Goal: Information Seeking & Learning: Learn about a topic

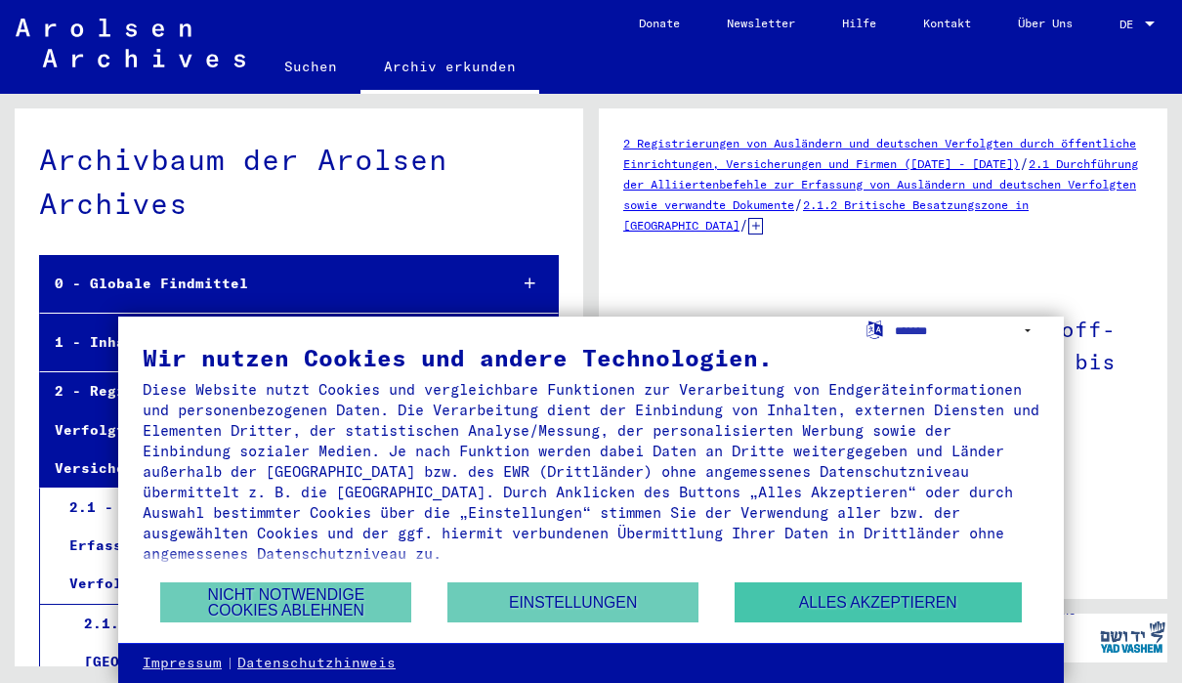
click at [911, 606] on button "Alles akzeptieren" at bounding box center [877, 602] width 287 height 40
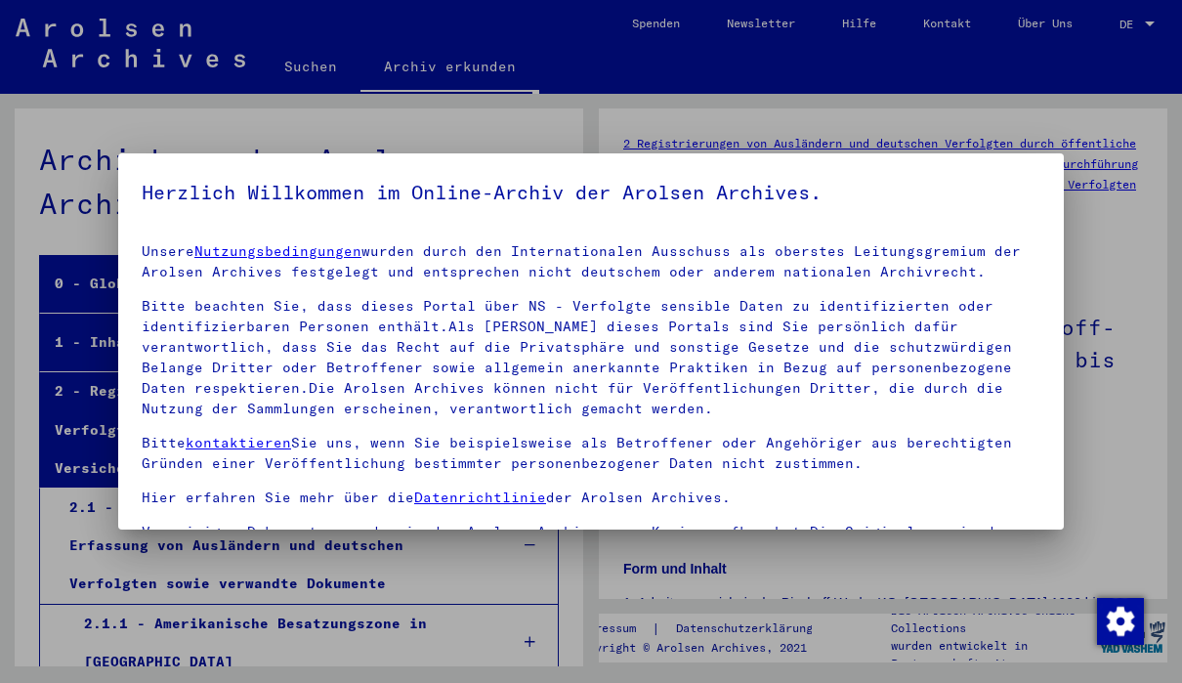
scroll to position [7807, 0]
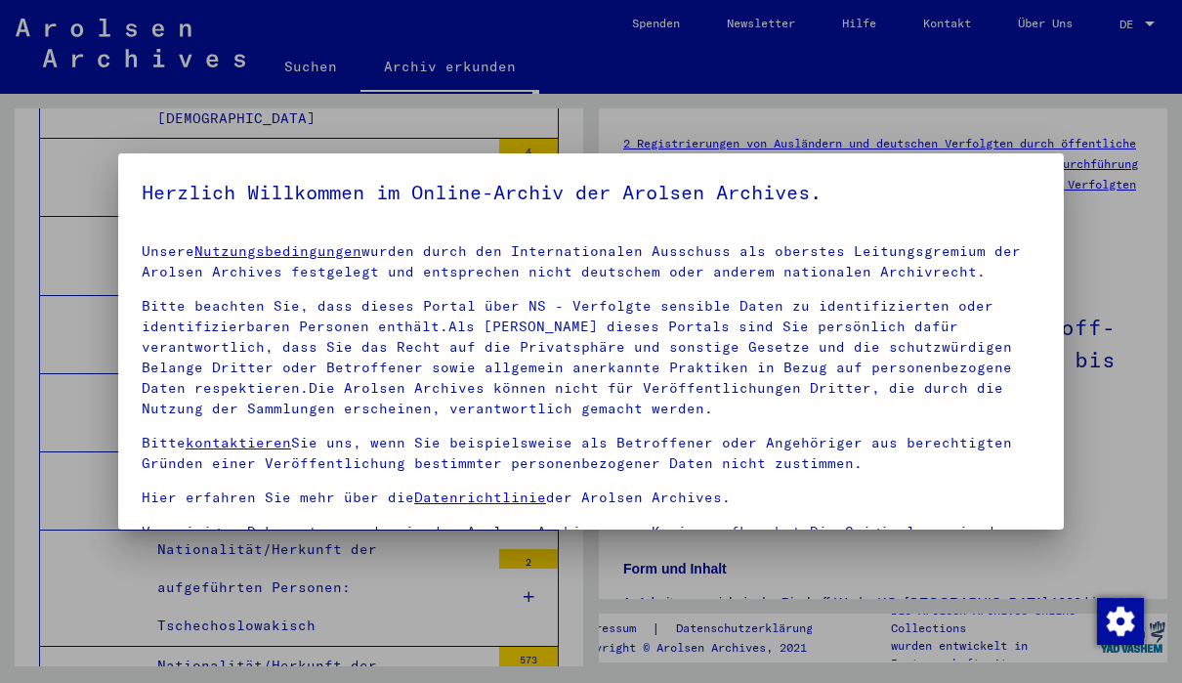
click at [1127, 501] on div at bounding box center [591, 341] width 1182 height 683
click at [1122, 505] on div at bounding box center [591, 341] width 1182 height 683
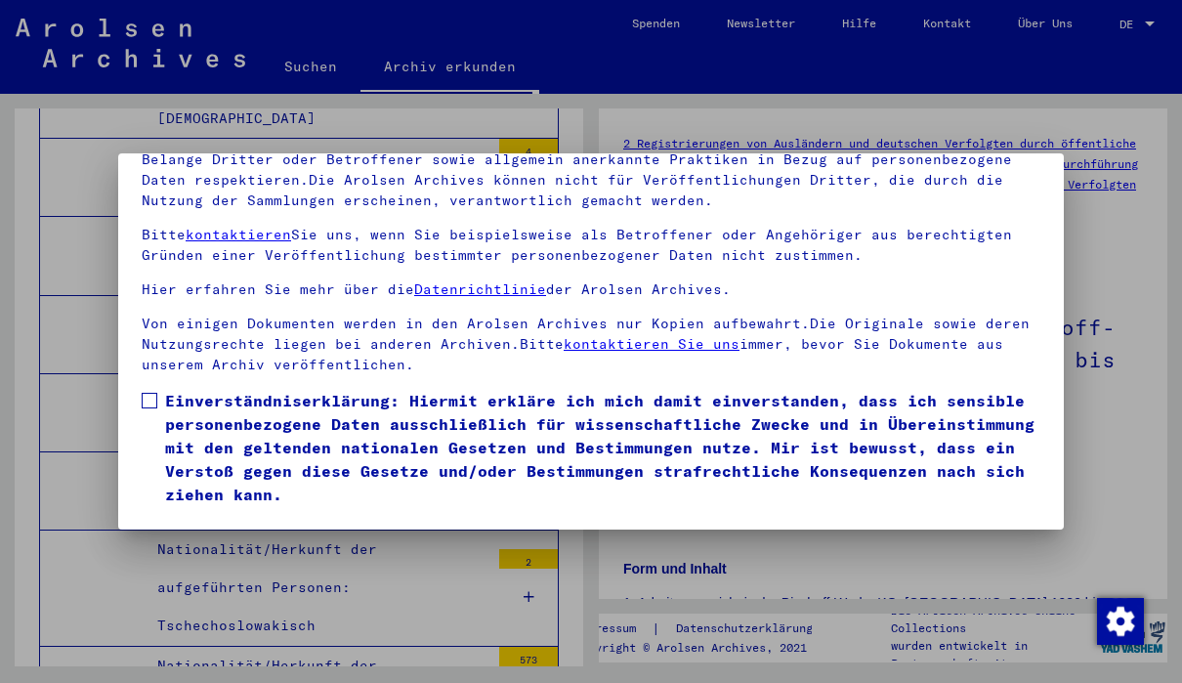
scroll to position [214, 0]
click at [148, 393] on span at bounding box center [150, 401] width 16 height 16
click at [246, 516] on button "Ich stimme zu" at bounding box center [215, 534] width 147 height 37
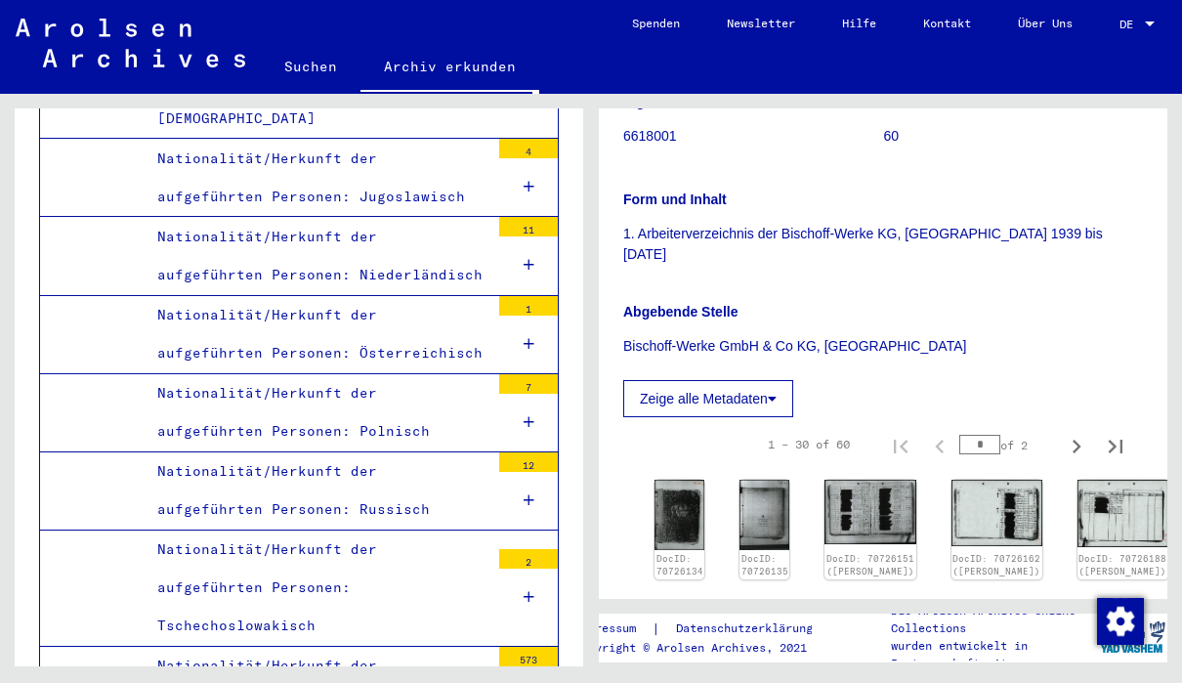
scroll to position [365, 0]
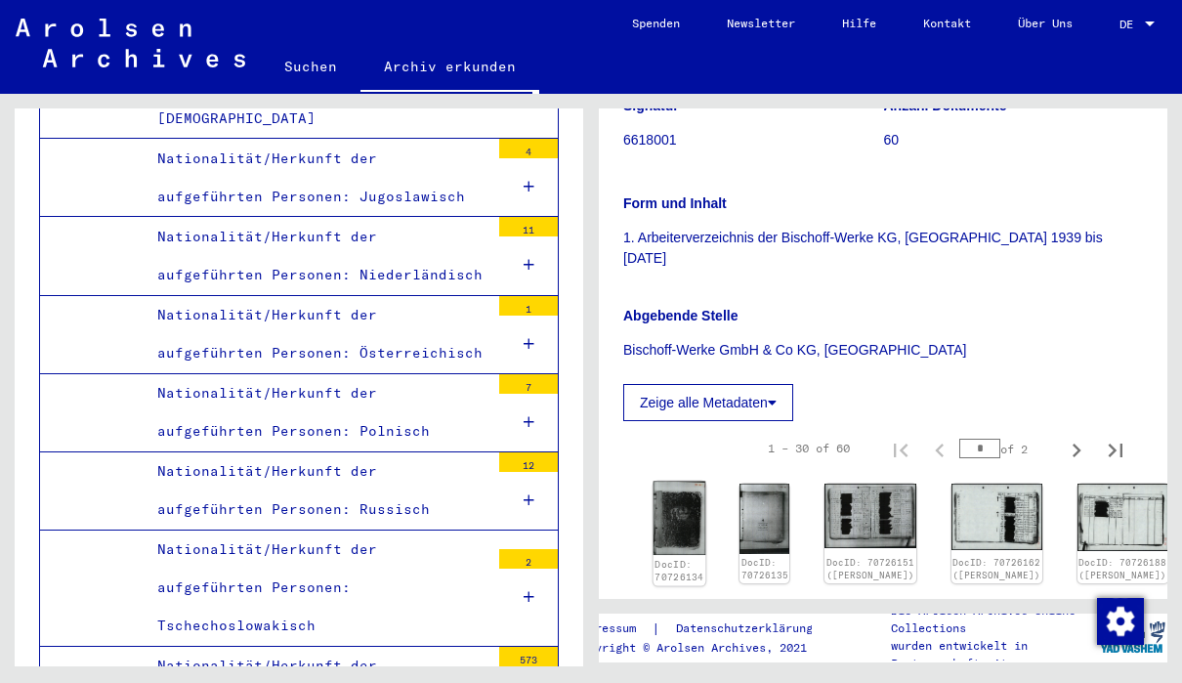
click at [680, 525] on img at bounding box center [679, 518] width 53 height 74
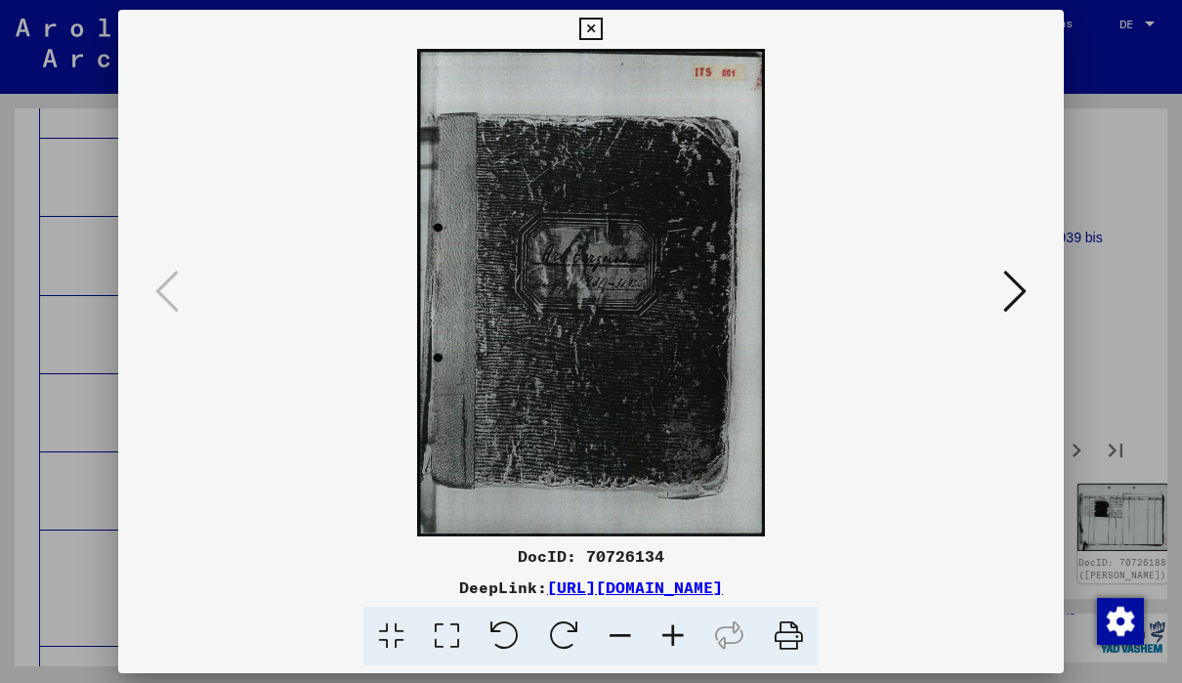
click at [1029, 290] on button at bounding box center [1014, 293] width 35 height 56
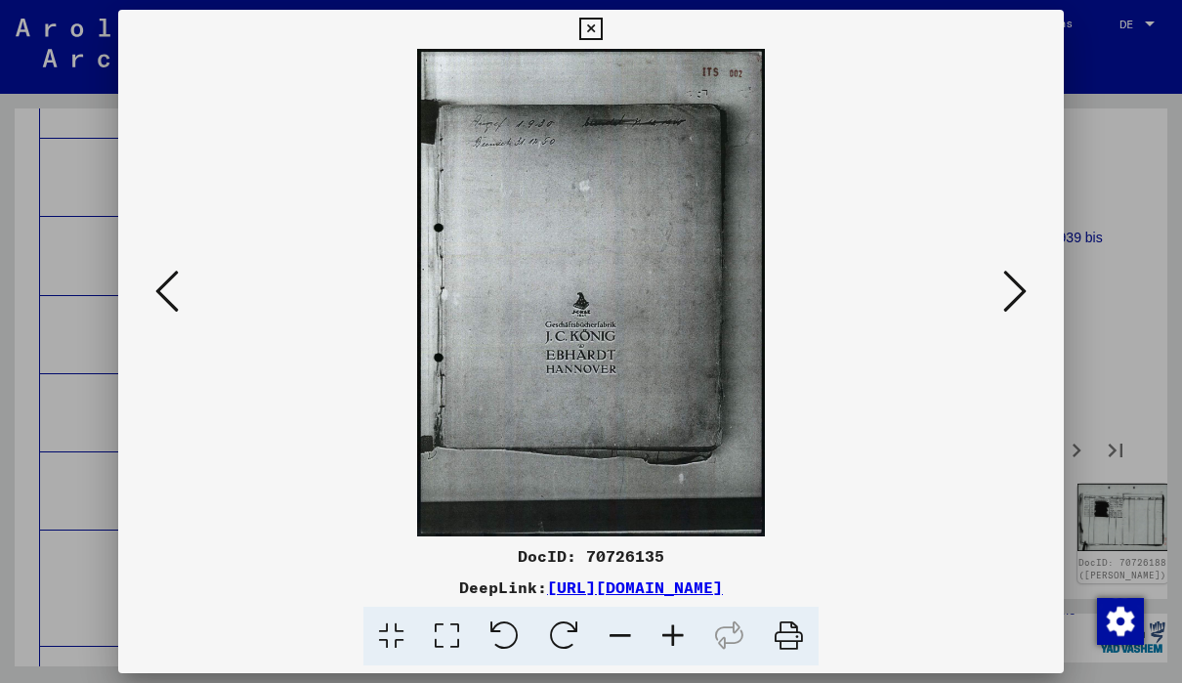
click at [1031, 284] on button at bounding box center [1014, 293] width 35 height 56
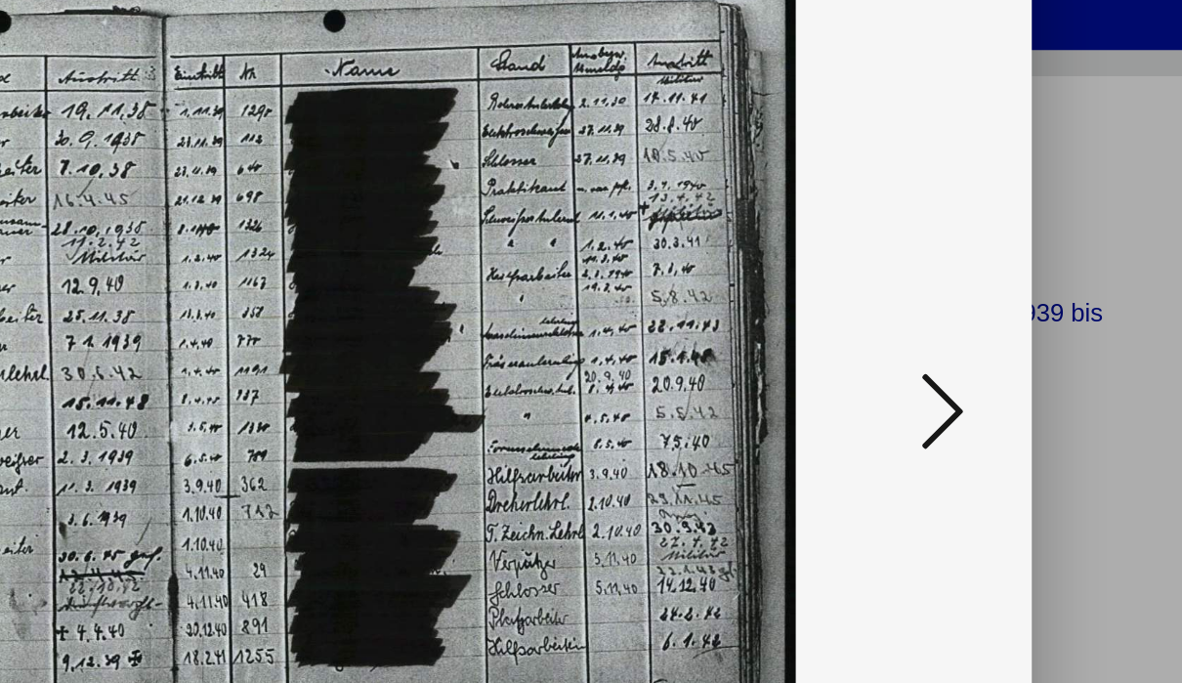
click at [1003, 268] on icon at bounding box center [1014, 291] width 23 height 47
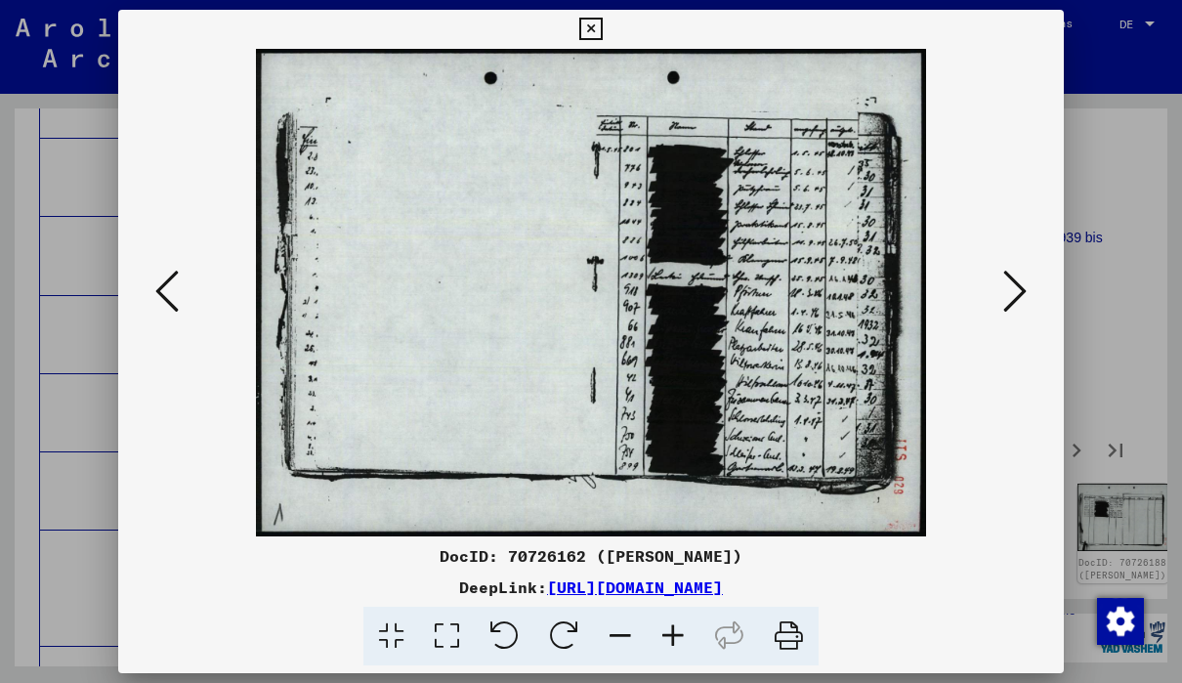
click at [1011, 306] on icon at bounding box center [1014, 291] width 23 height 47
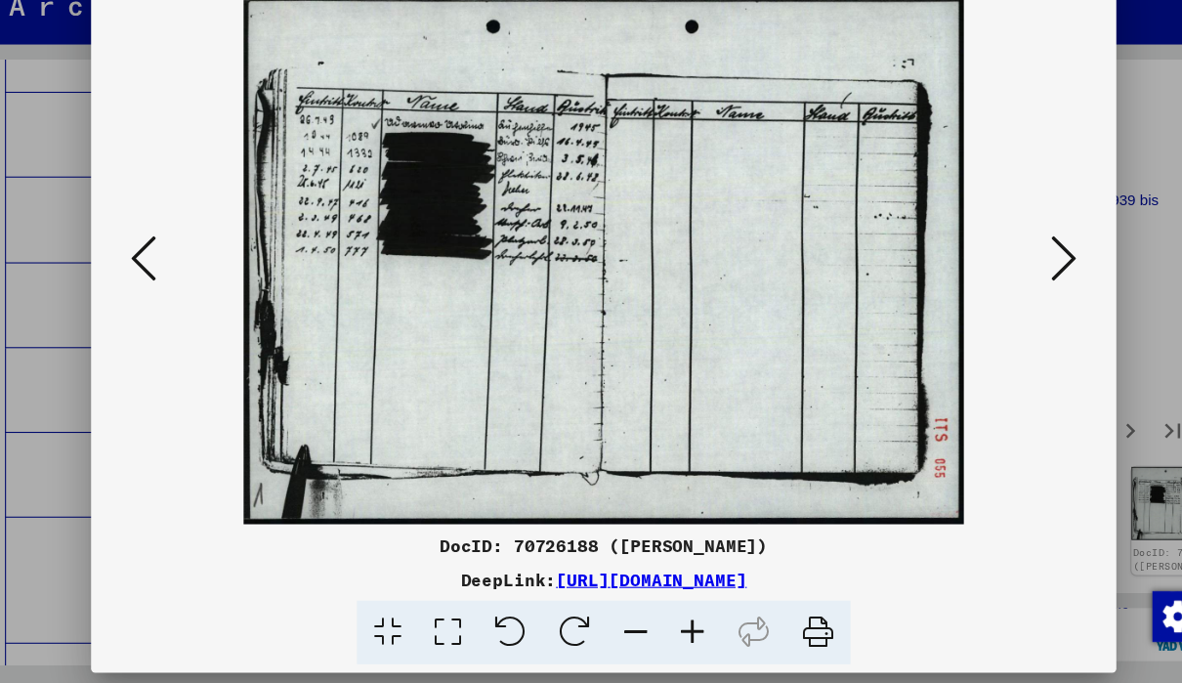
click at [155, 268] on icon at bounding box center [166, 291] width 23 height 47
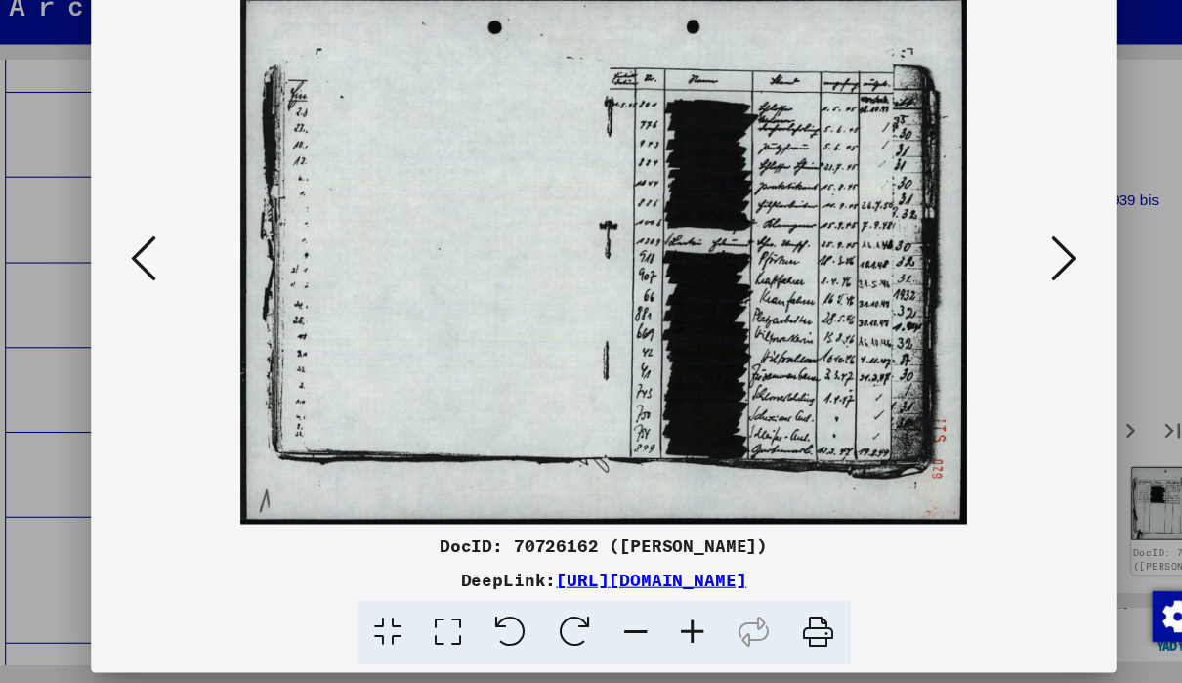
click at [155, 268] on icon at bounding box center [166, 291] width 23 height 47
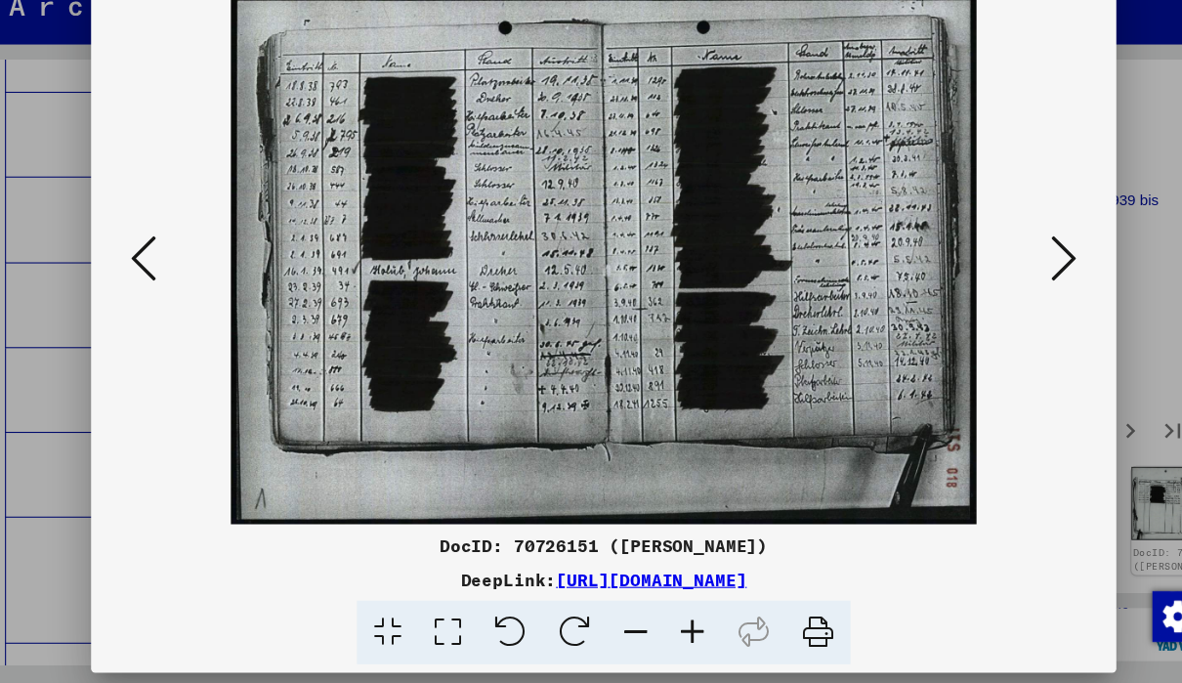
click at [149, 267] on button at bounding box center [166, 293] width 35 height 56
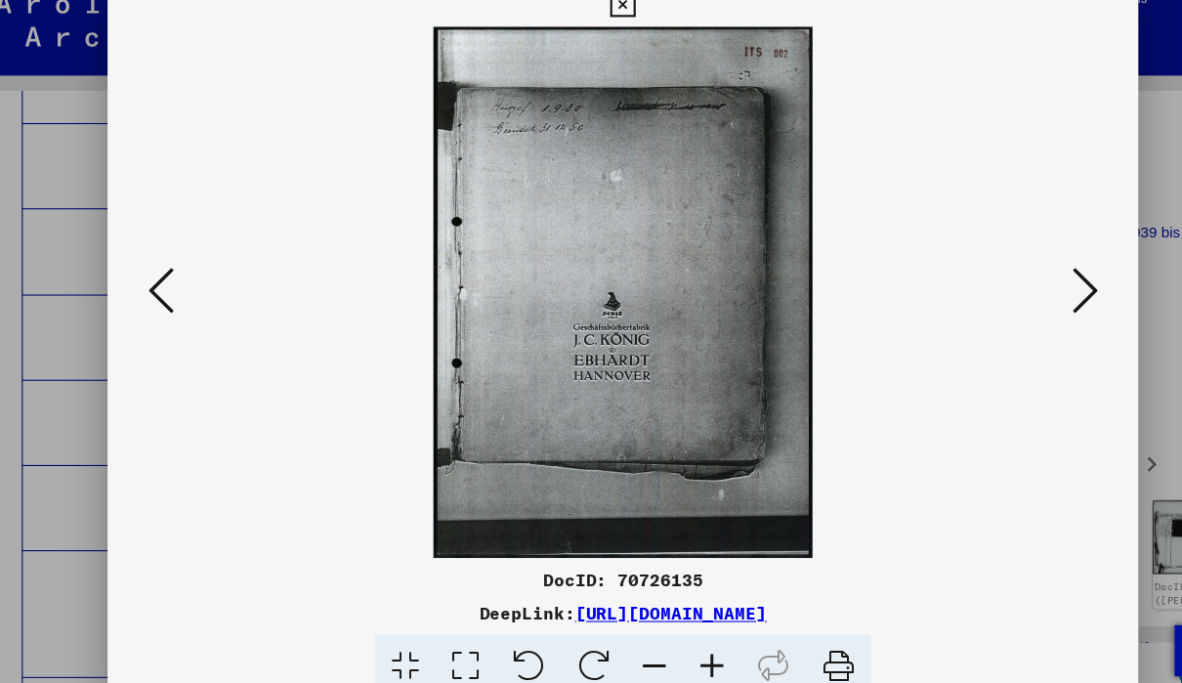
click at [155, 276] on icon at bounding box center [166, 291] width 23 height 47
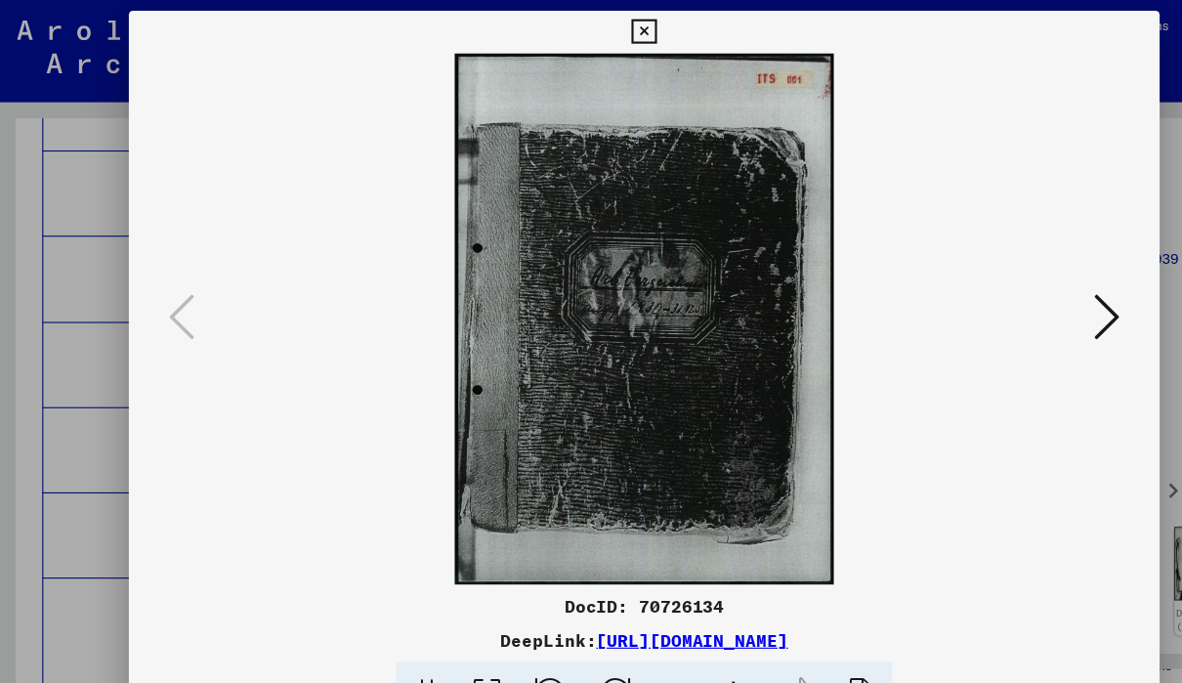
click at [602, 35] on icon at bounding box center [590, 29] width 22 height 23
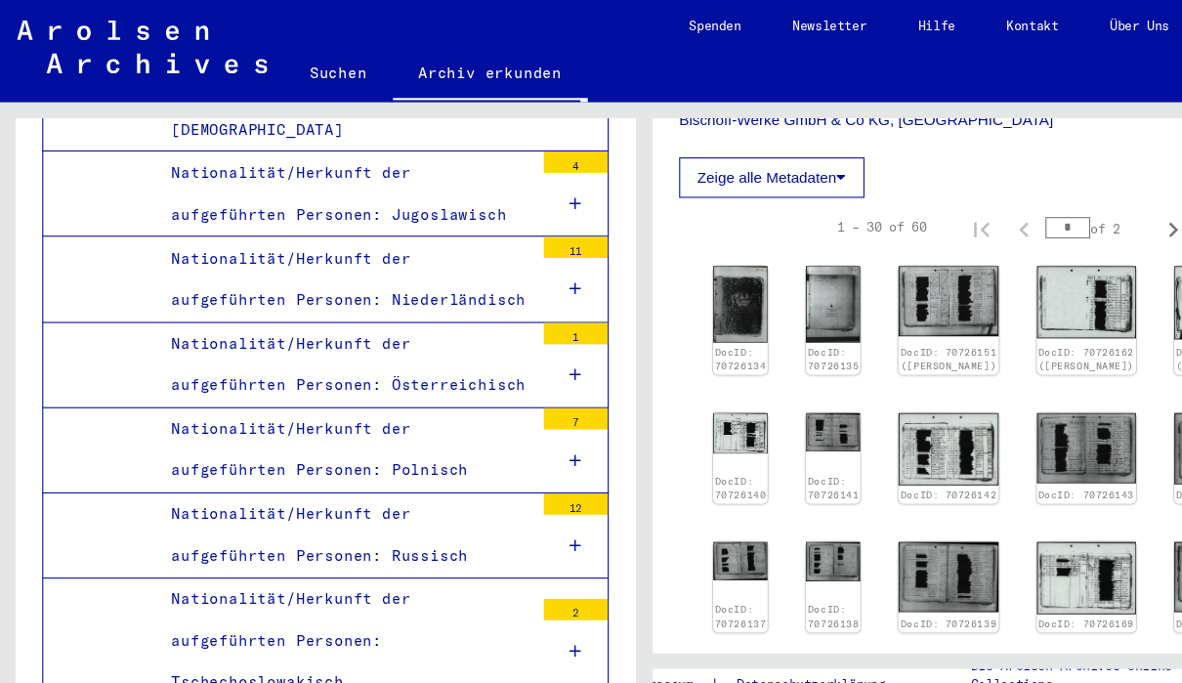
scroll to position [601, 0]
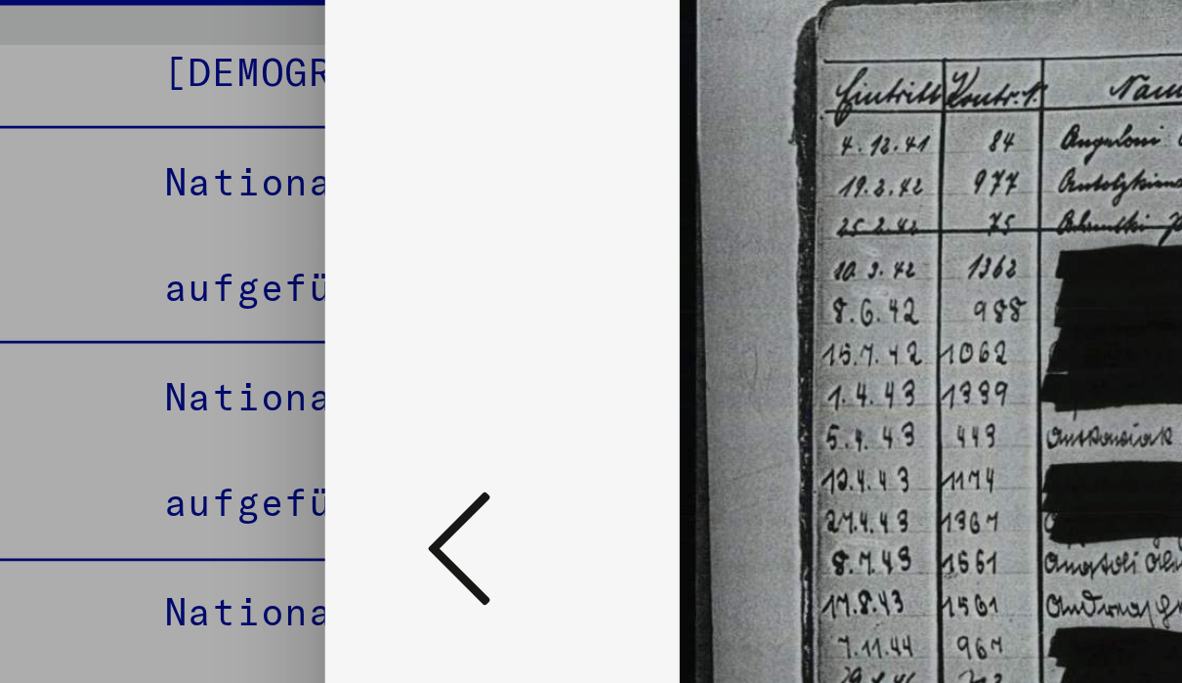
click at [164, 268] on icon at bounding box center [166, 291] width 23 height 47
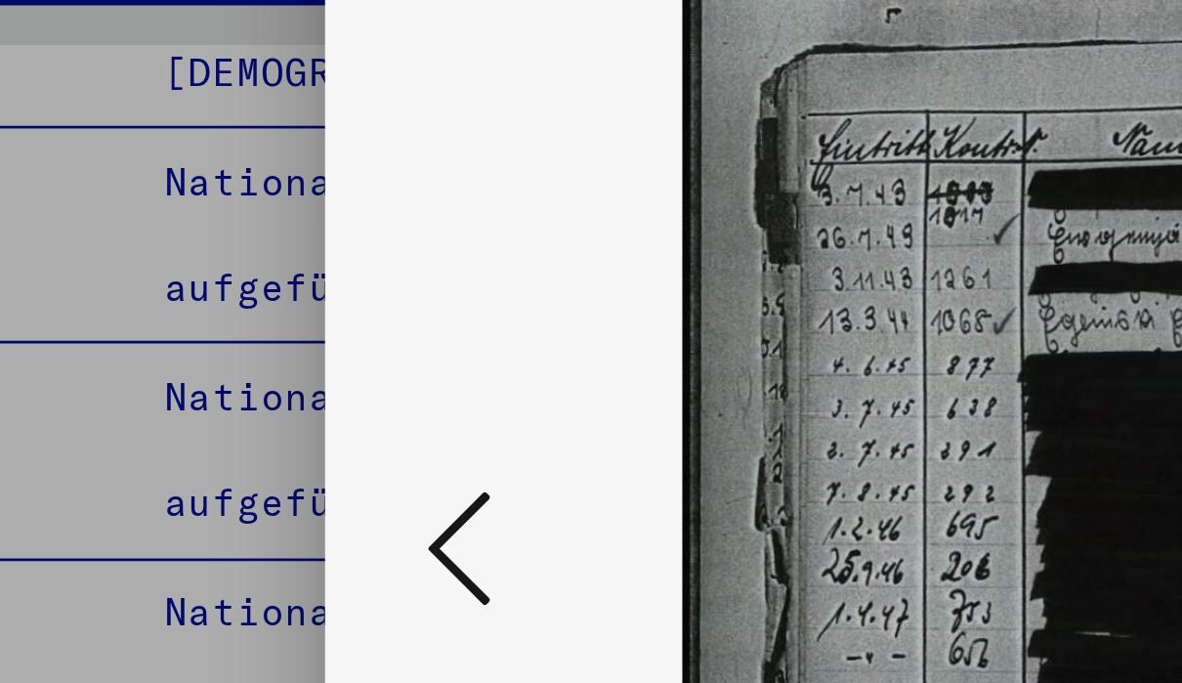
click at [147, 197] on div at bounding box center [590, 292] width 945 height 487
click at [164, 268] on icon at bounding box center [166, 291] width 23 height 47
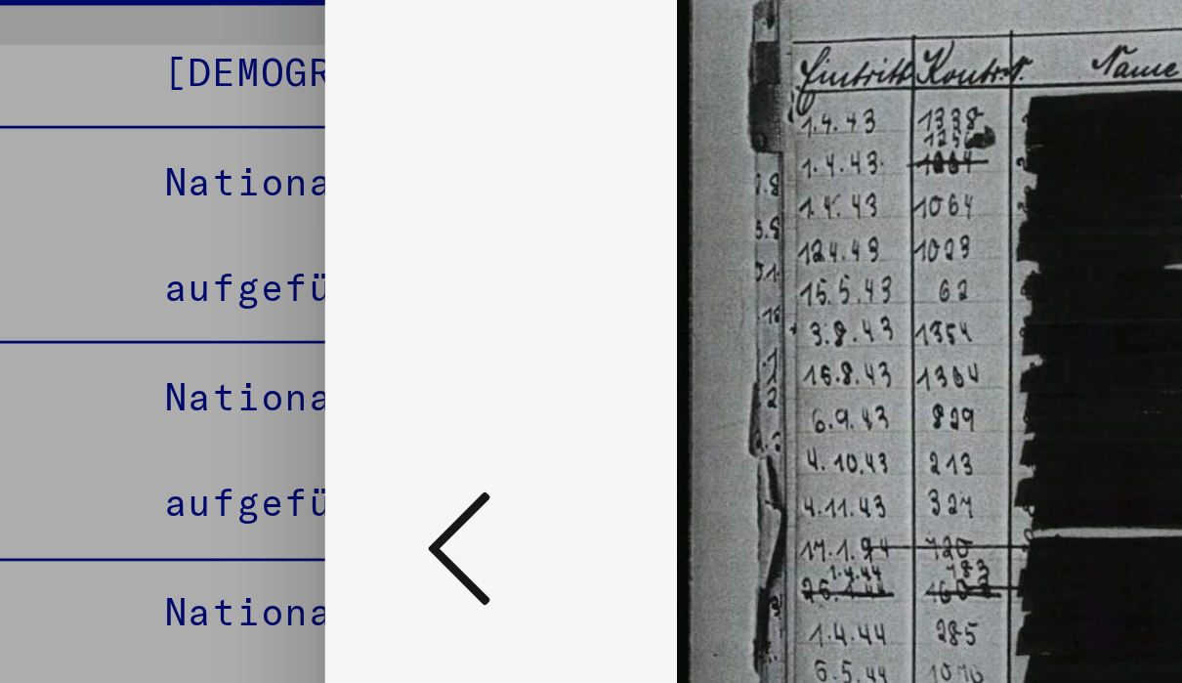
click at [163, 268] on icon at bounding box center [166, 291] width 23 height 47
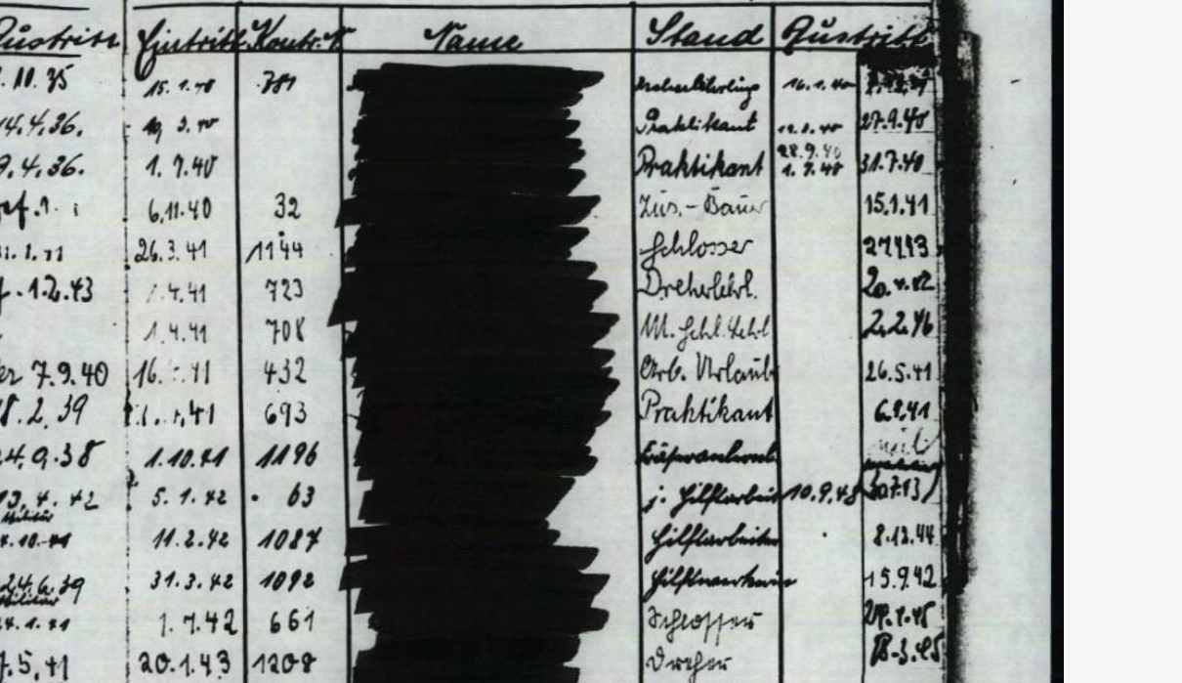
click at [414, 214] on img at bounding box center [591, 292] width 812 height 487
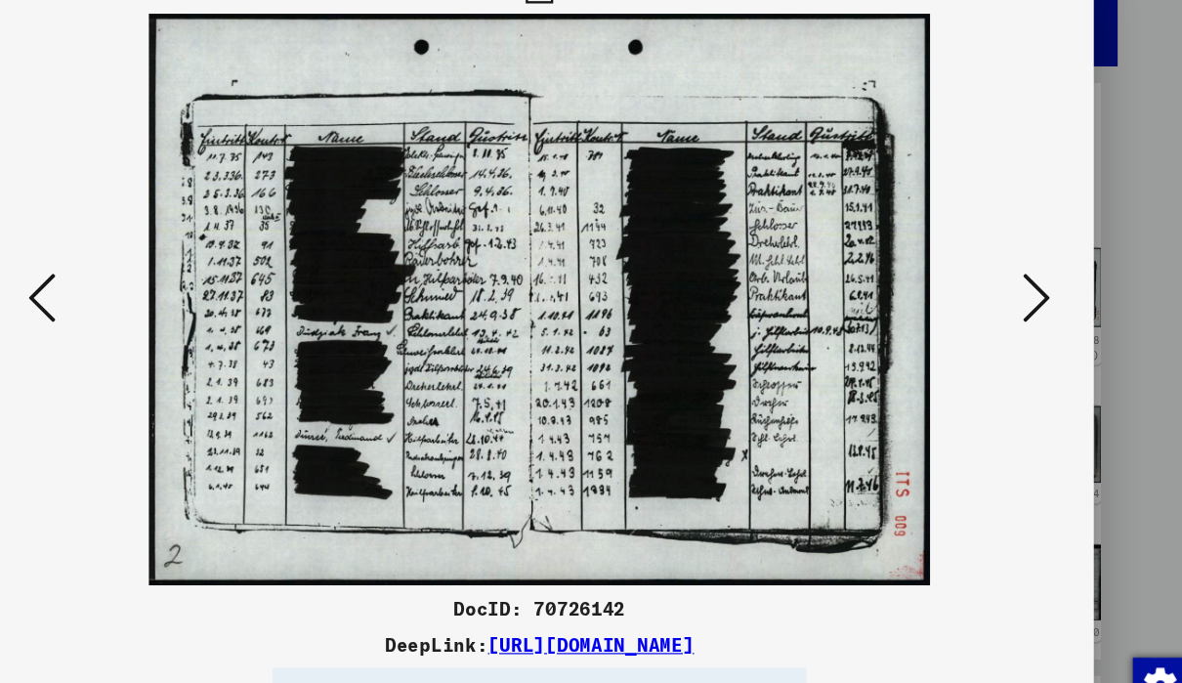
click at [616, 577] on link "[URL][DOMAIN_NAME]" at bounding box center [635, 587] width 176 height 20
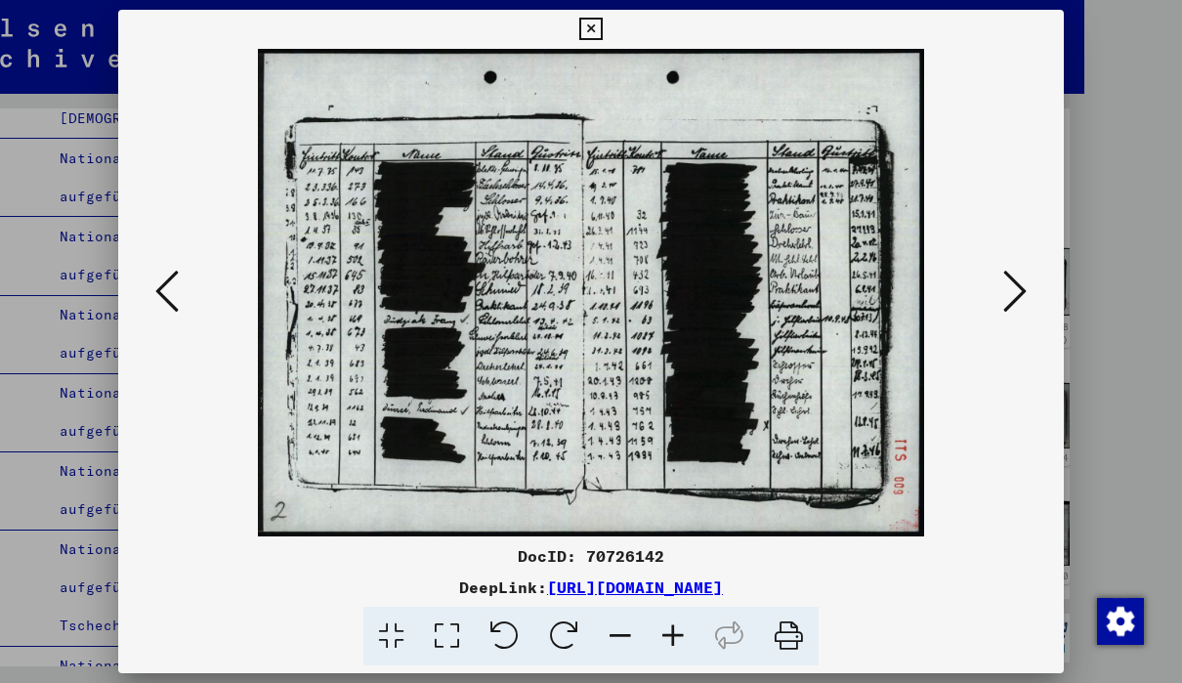
click at [1020, 301] on icon at bounding box center [1014, 291] width 23 height 47
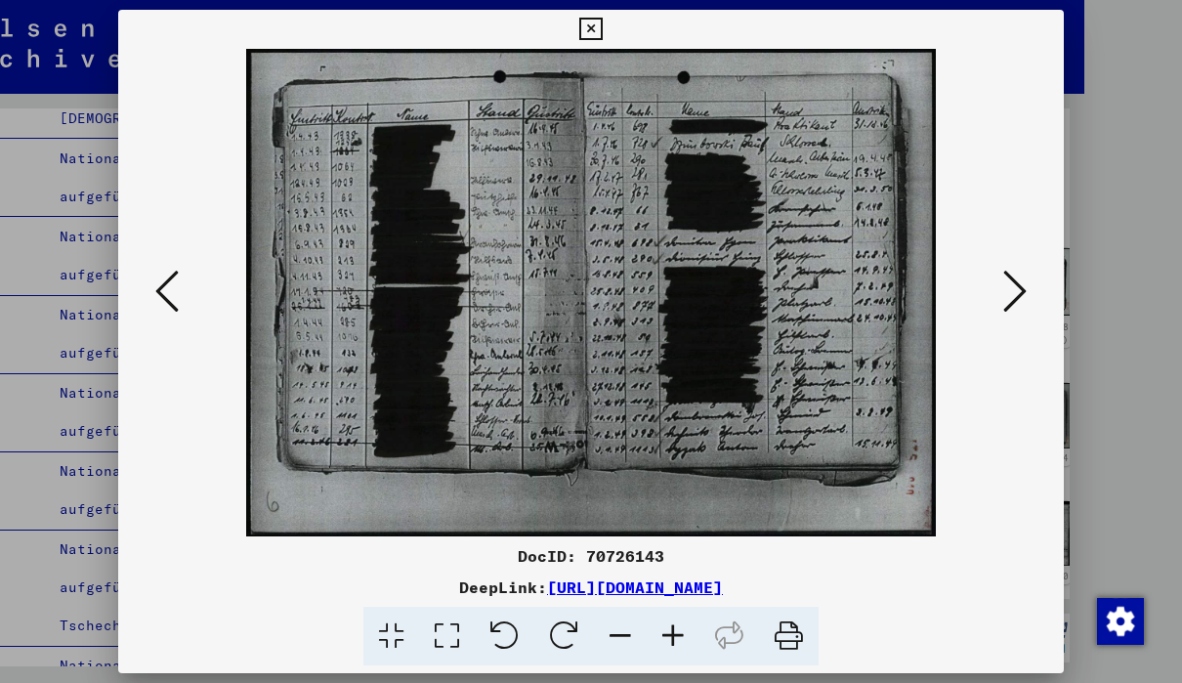
click at [1023, 290] on icon at bounding box center [1014, 291] width 23 height 47
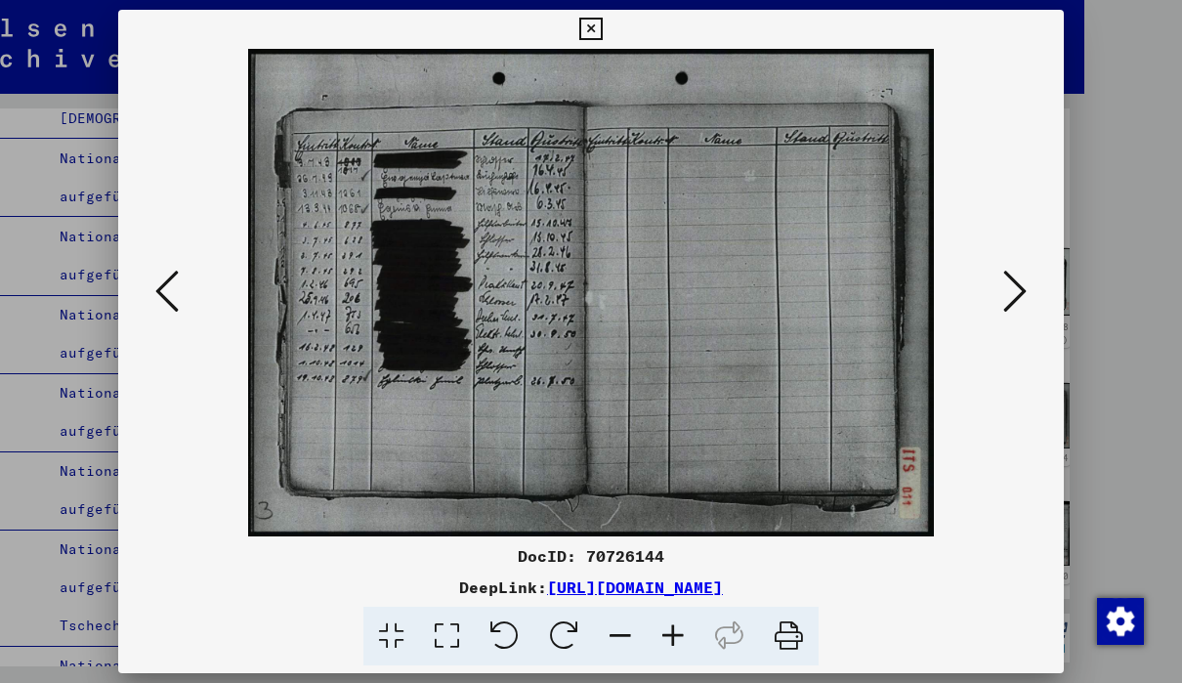
click at [1010, 292] on icon at bounding box center [1014, 291] width 23 height 47
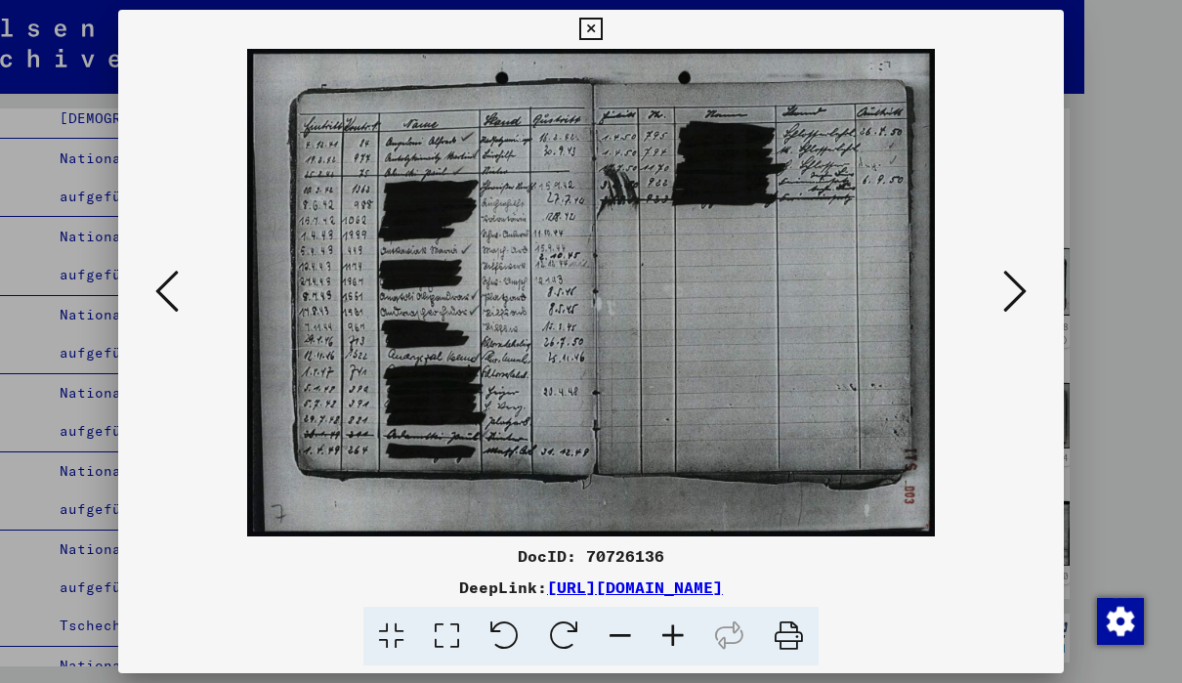
click at [1016, 290] on icon at bounding box center [1014, 291] width 23 height 47
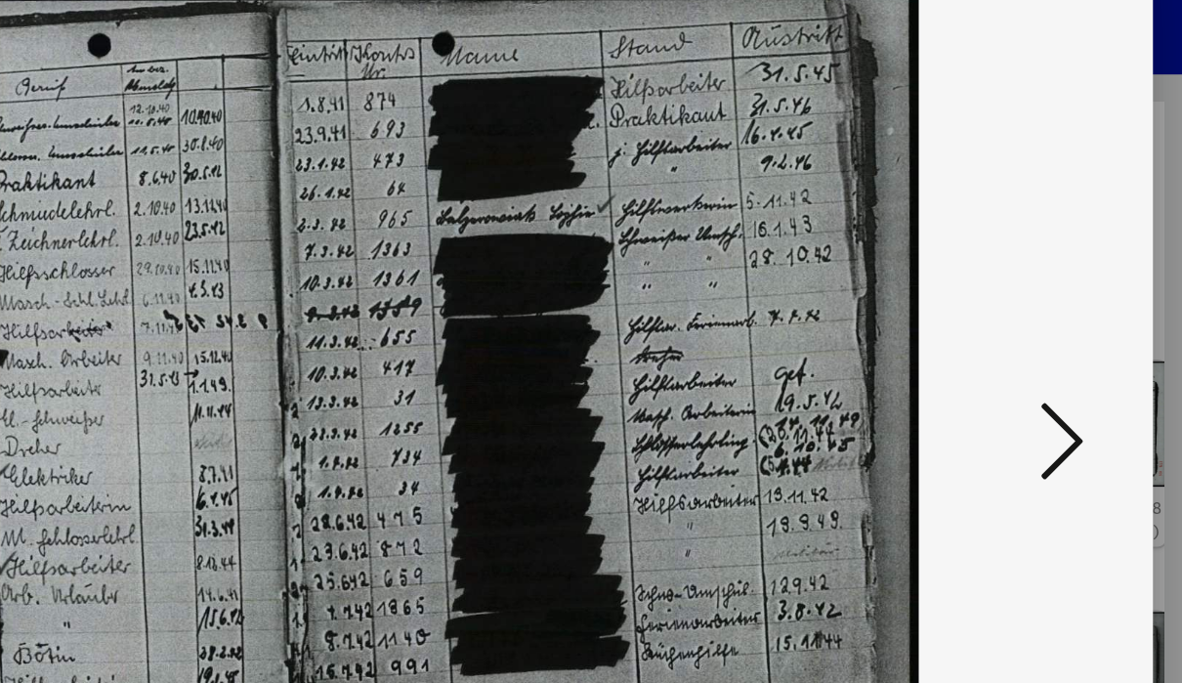
click at [1003, 268] on icon at bounding box center [1014, 291] width 23 height 47
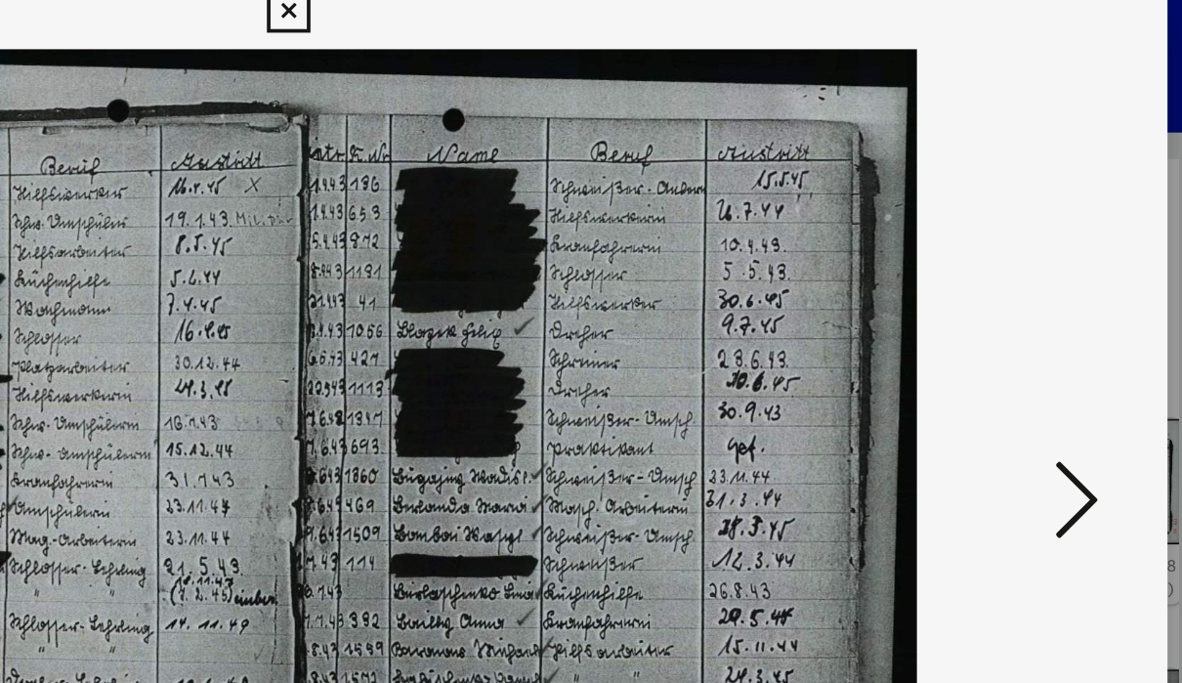
click at [1003, 273] on icon at bounding box center [1014, 291] width 23 height 47
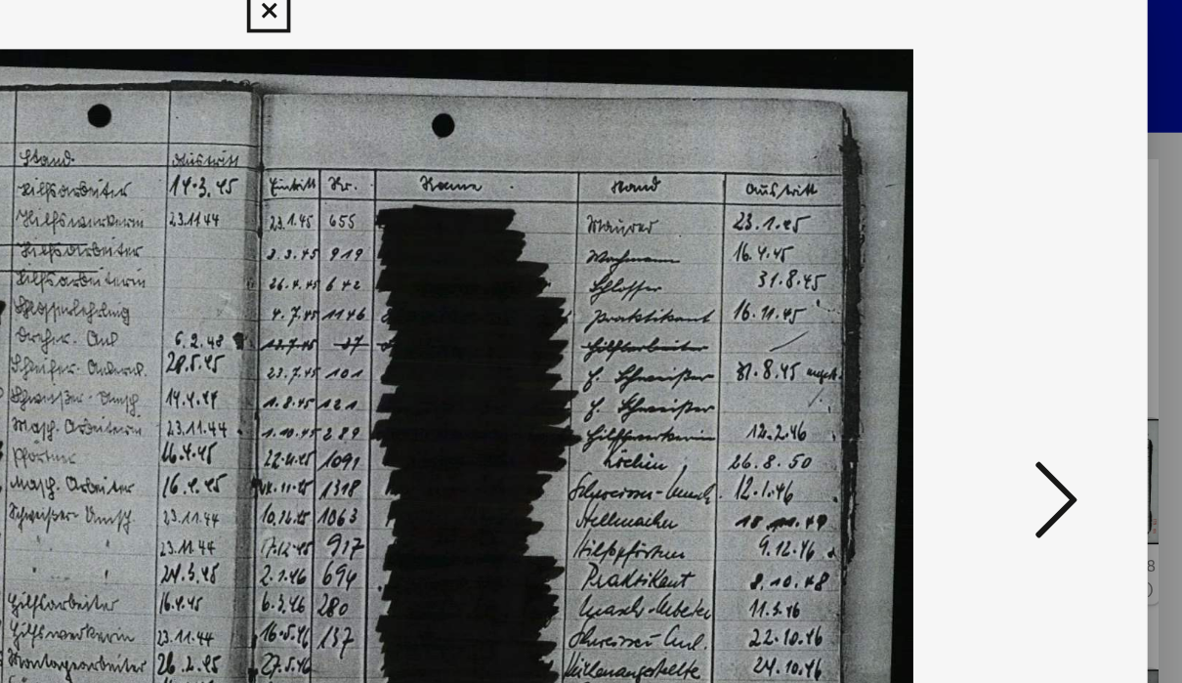
click at [1003, 274] on icon at bounding box center [1014, 291] width 23 height 47
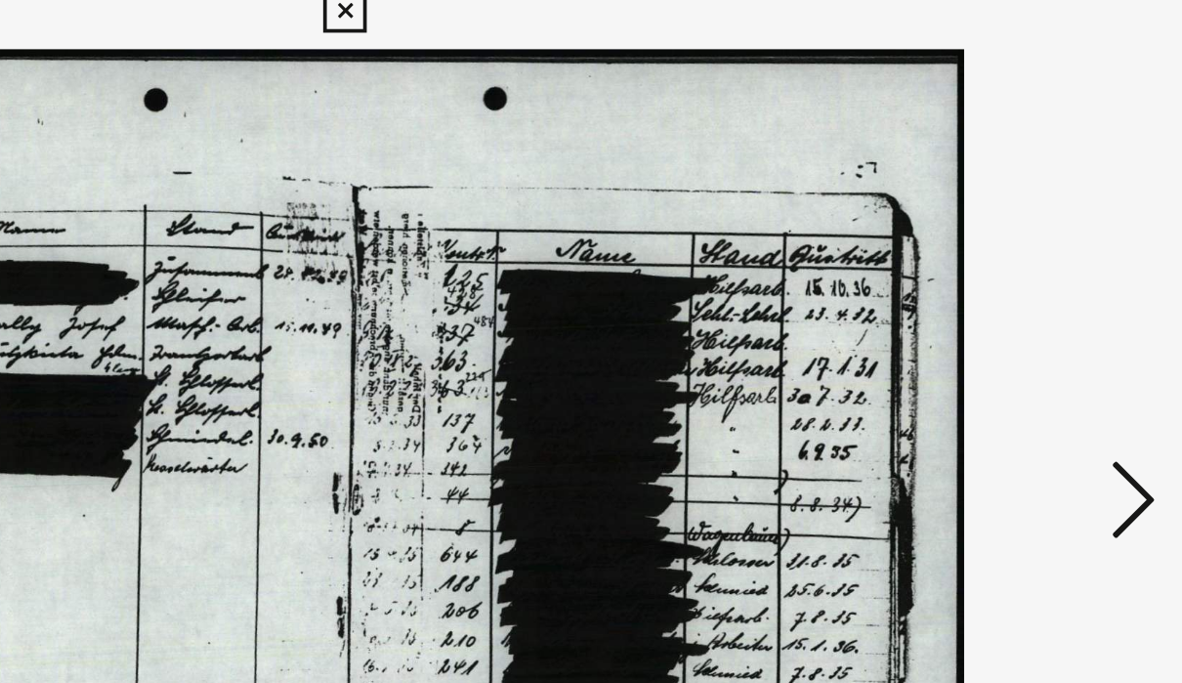
click at [997, 267] on button at bounding box center [1014, 293] width 35 height 56
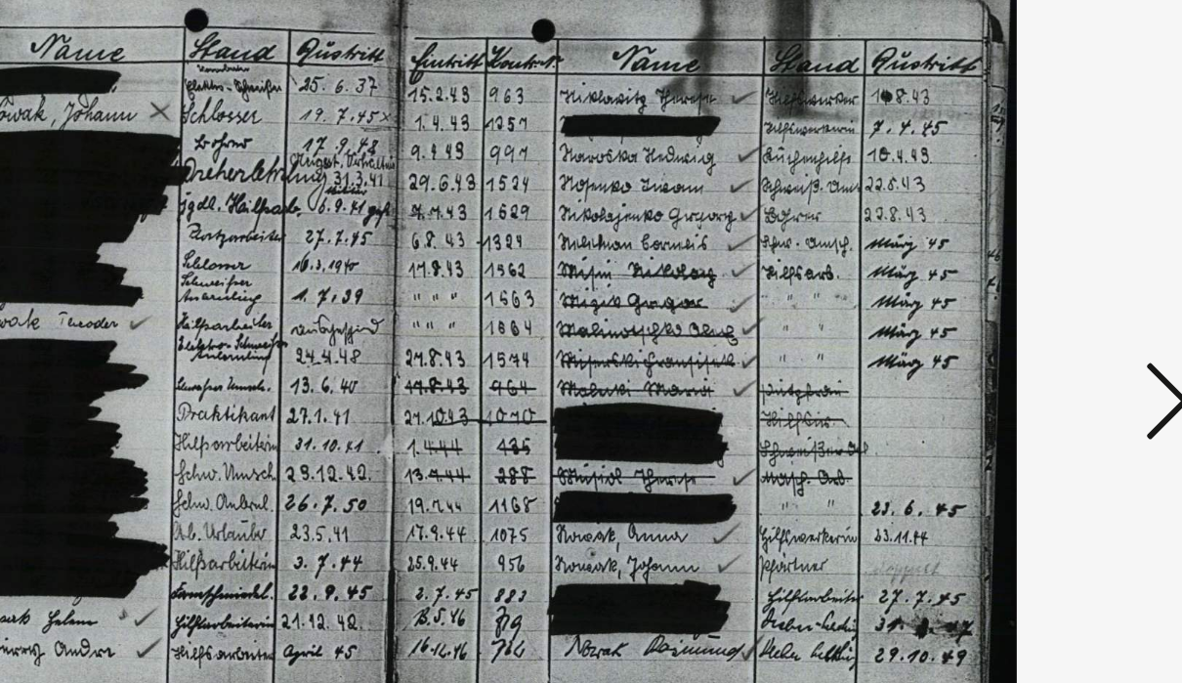
click at [1003, 268] on icon at bounding box center [1014, 291] width 23 height 47
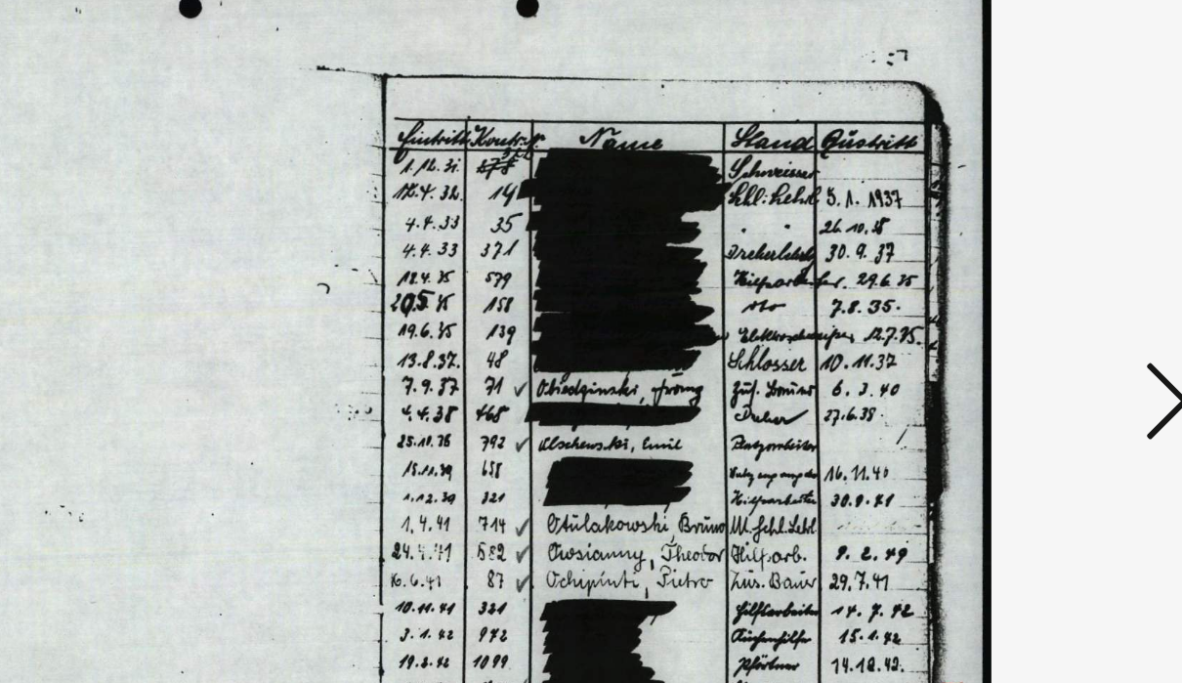
click at [1003, 268] on icon at bounding box center [1014, 291] width 23 height 47
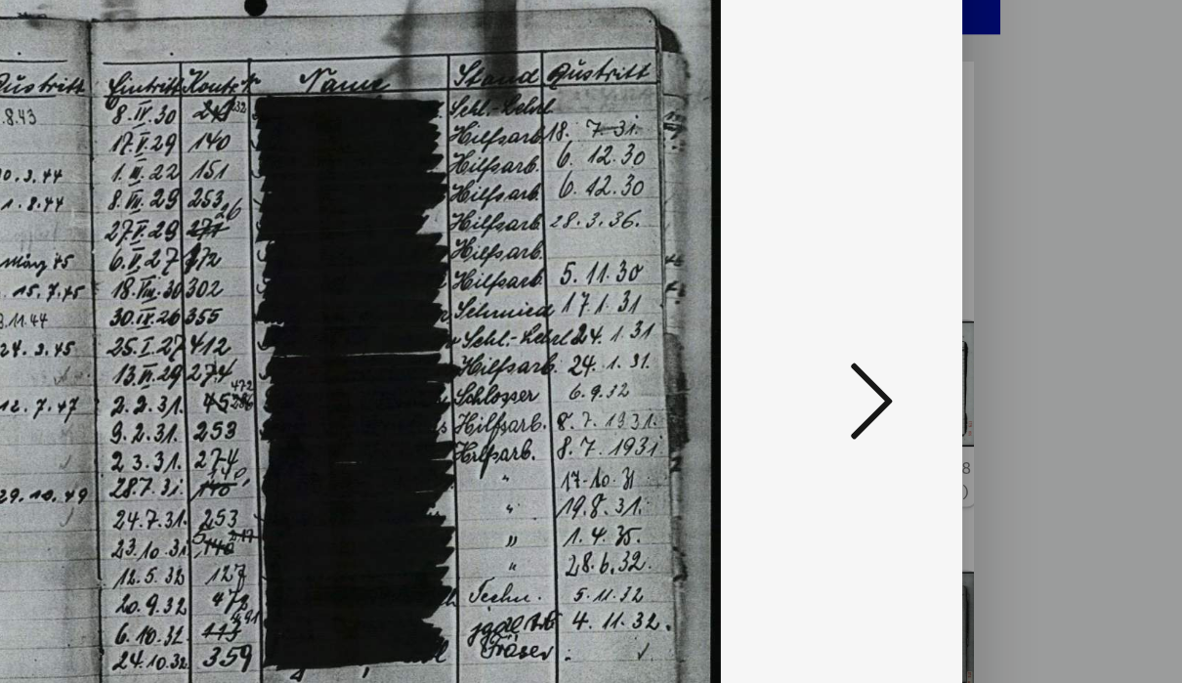
scroll to position [0, 0]
click at [1003, 268] on icon at bounding box center [1014, 291] width 23 height 47
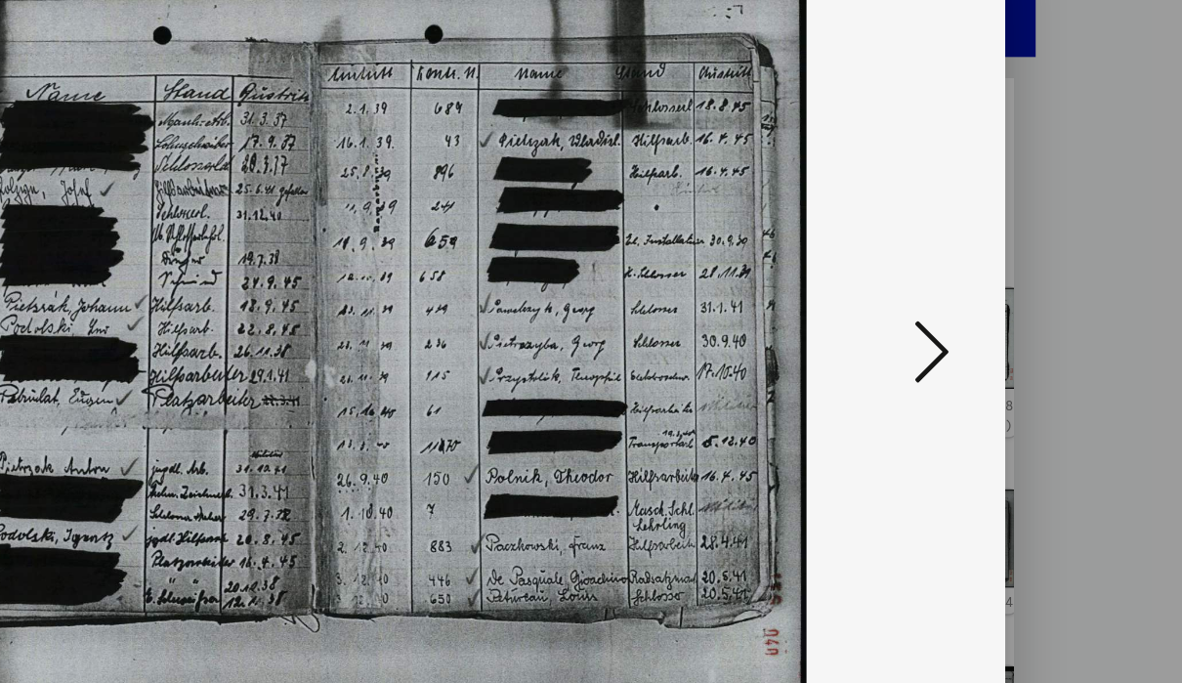
click at [1003, 268] on icon at bounding box center [1014, 291] width 23 height 47
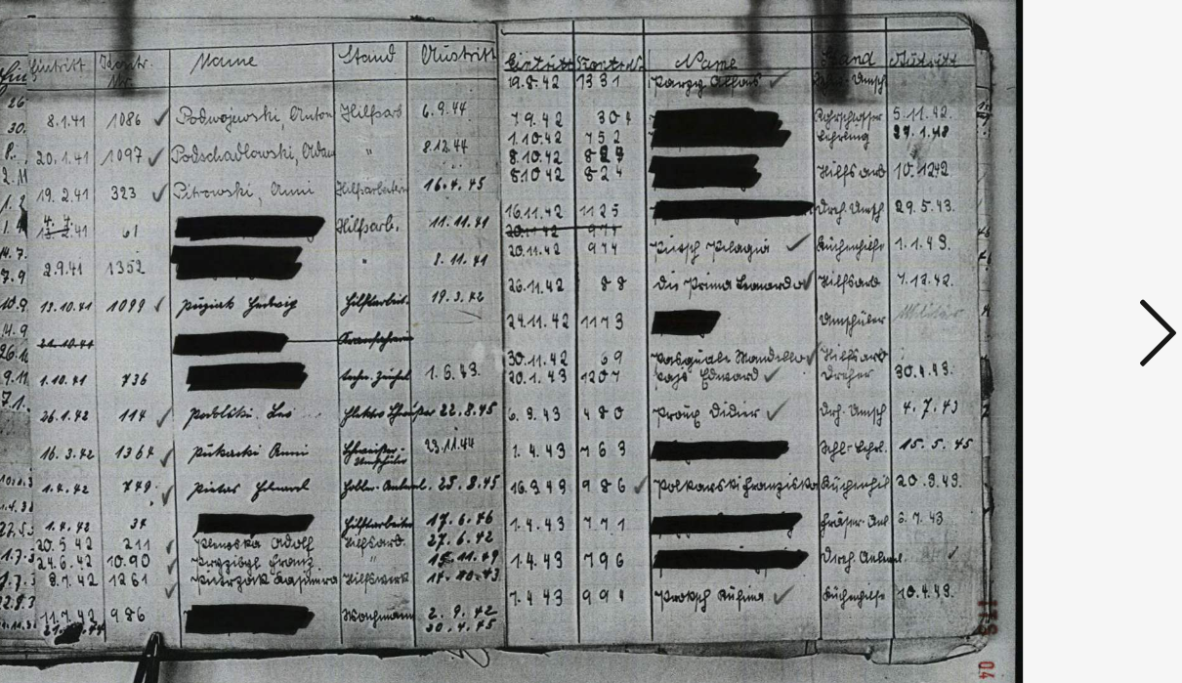
click at [1003, 268] on icon at bounding box center [1014, 291] width 23 height 47
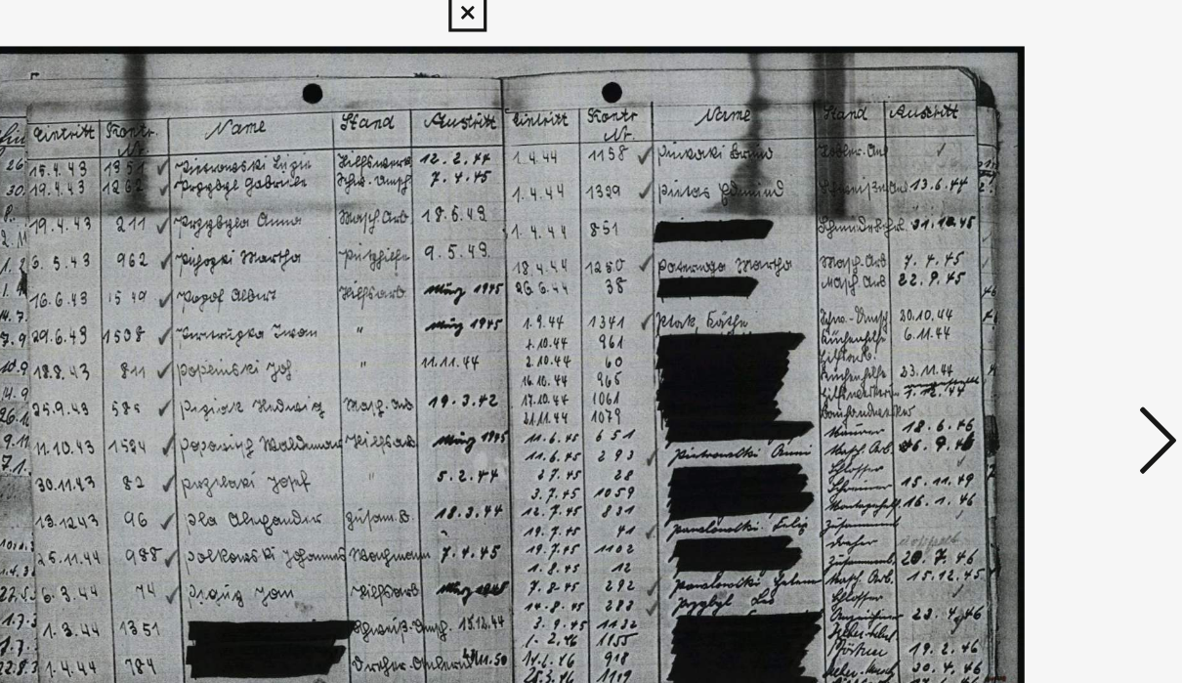
click at [1003, 274] on icon at bounding box center [1014, 291] width 23 height 47
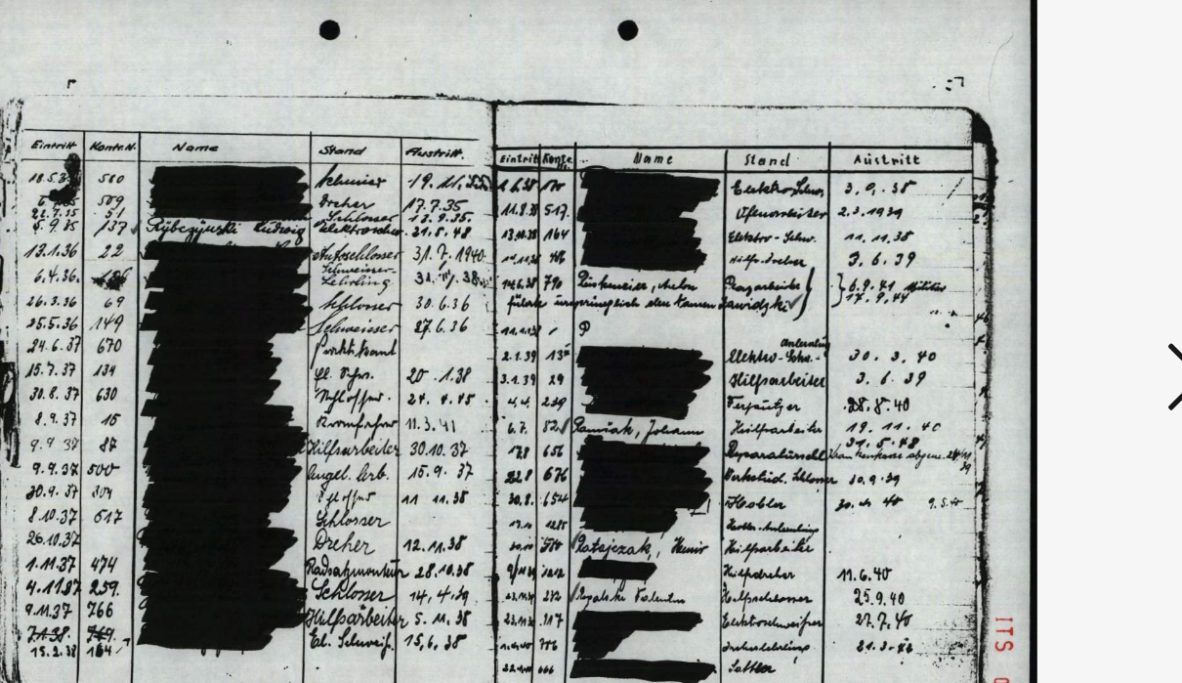
click at [1003, 268] on icon at bounding box center [1014, 291] width 23 height 47
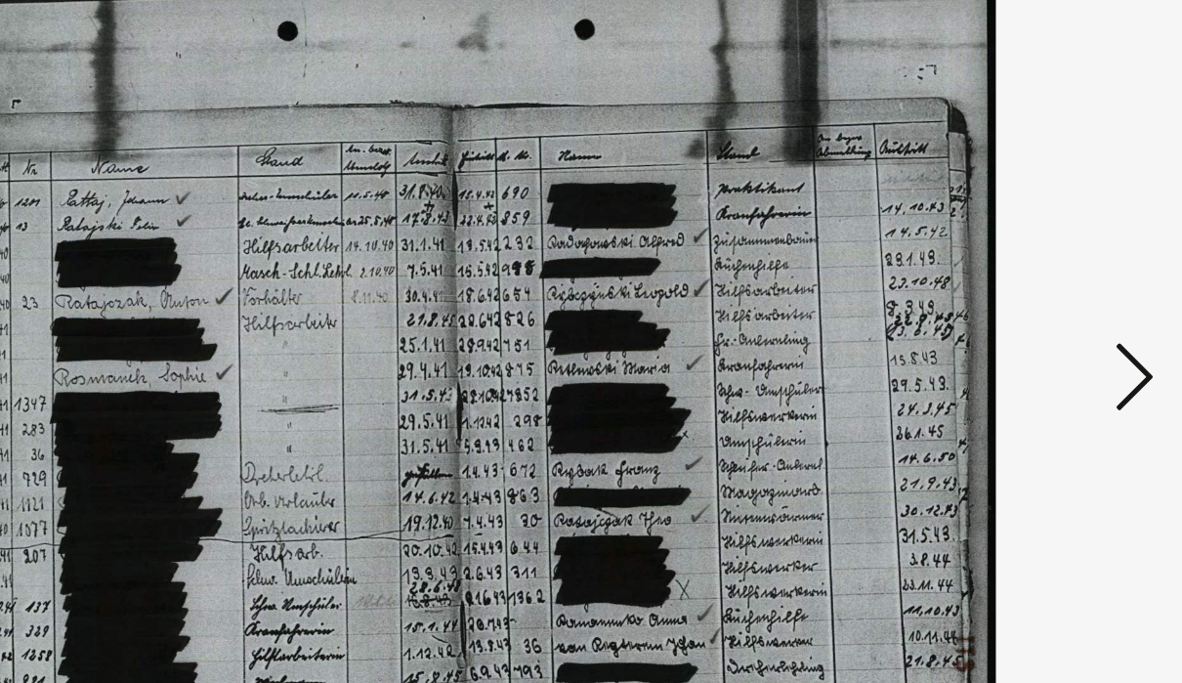
click at [1003, 268] on icon at bounding box center [1014, 291] width 23 height 47
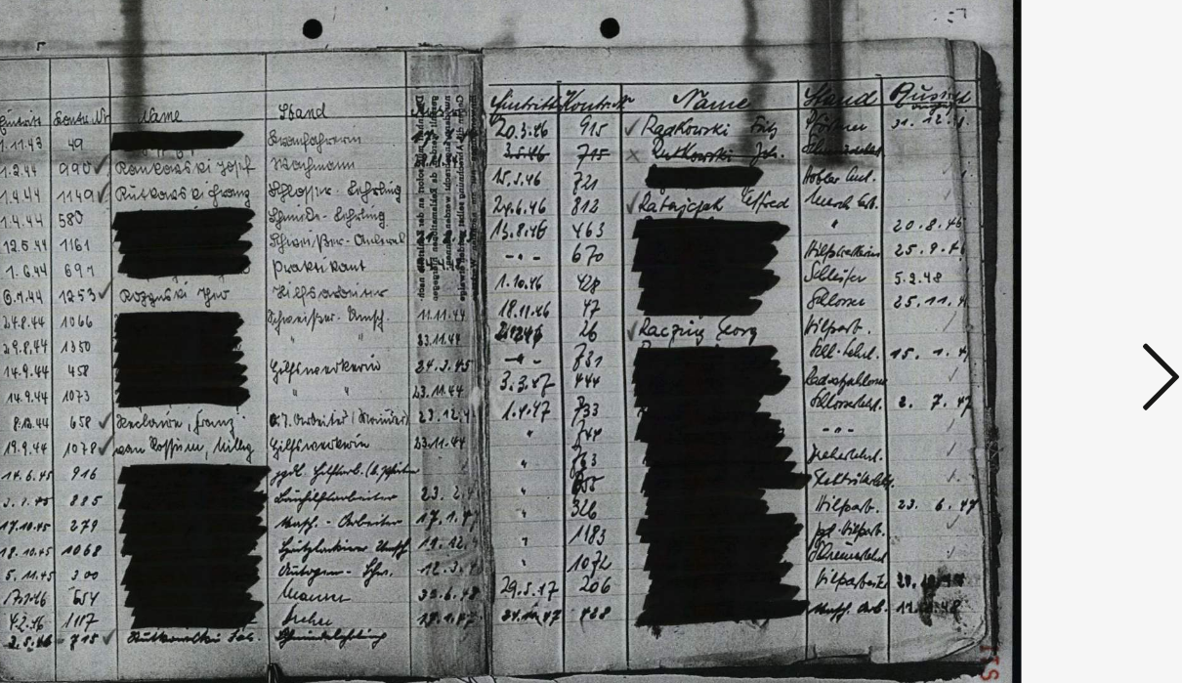
click at [1003, 268] on icon at bounding box center [1014, 291] width 23 height 47
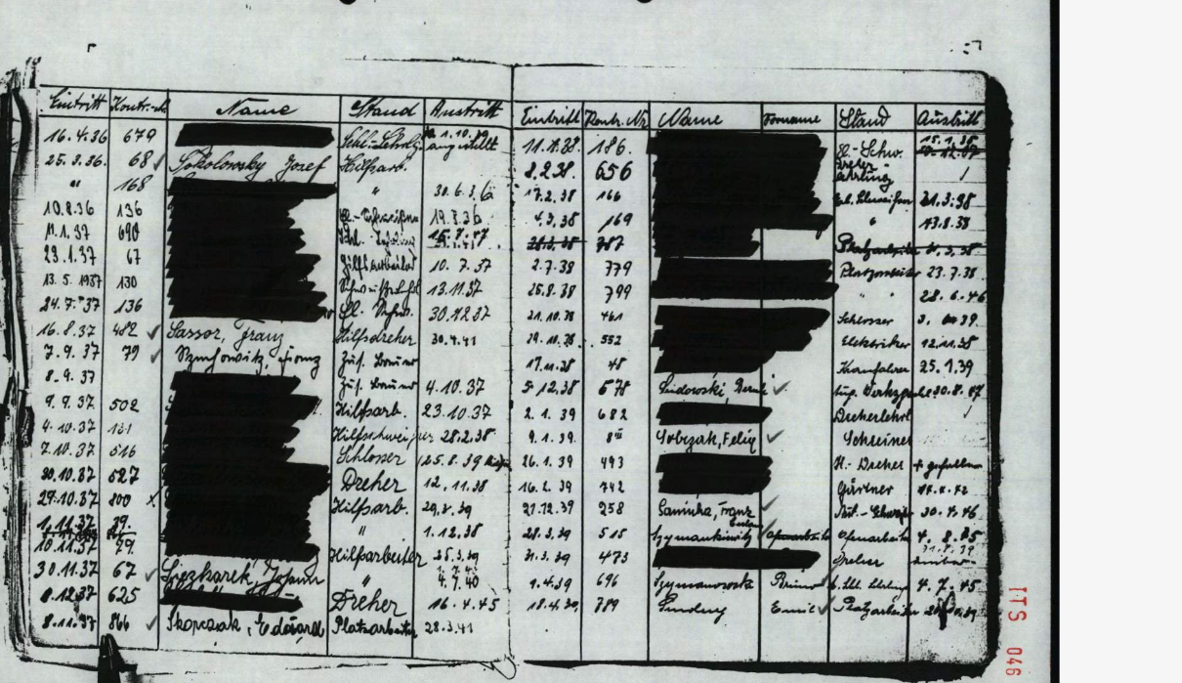
click at [701, 289] on img at bounding box center [591, 292] width 812 height 487
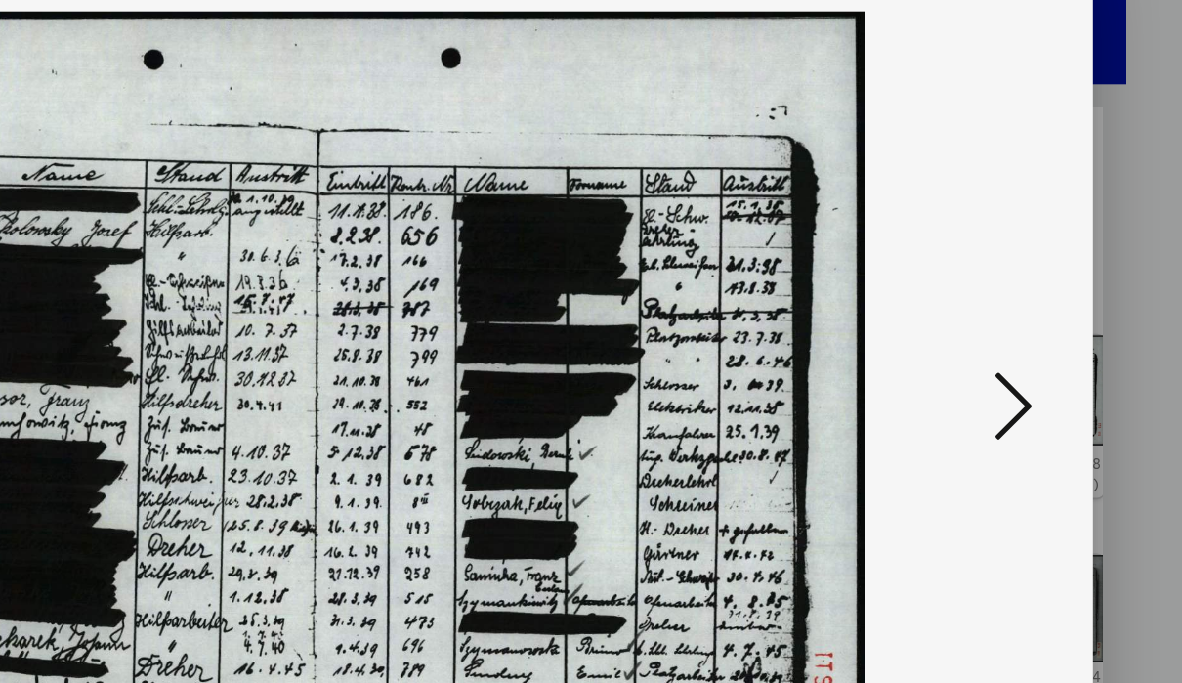
click at [997, 265] on button at bounding box center [1014, 293] width 35 height 56
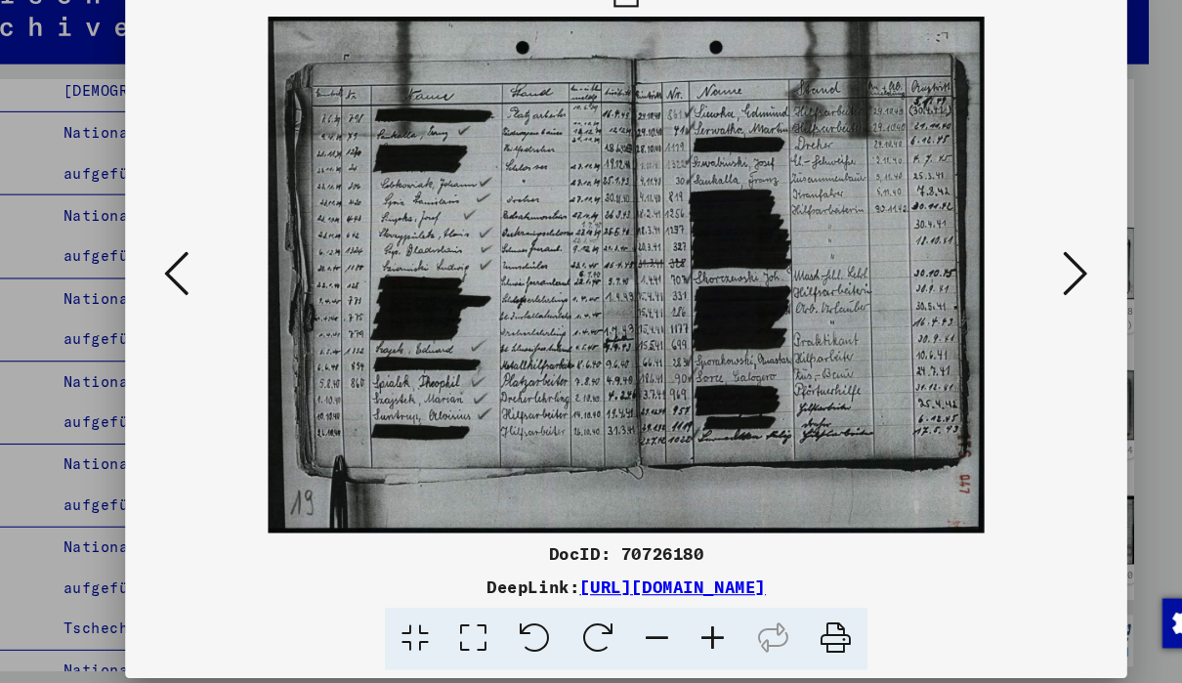
click at [1026, 265] on button at bounding box center [1014, 293] width 35 height 56
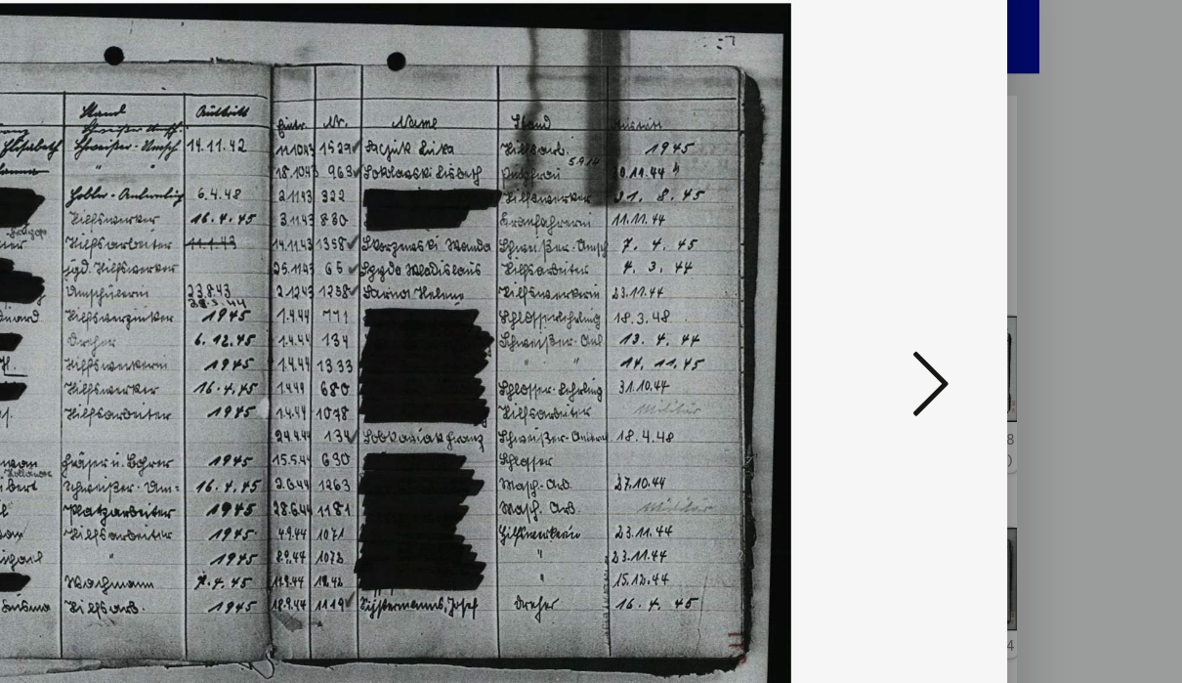
click at [997, 265] on button at bounding box center [1014, 293] width 35 height 56
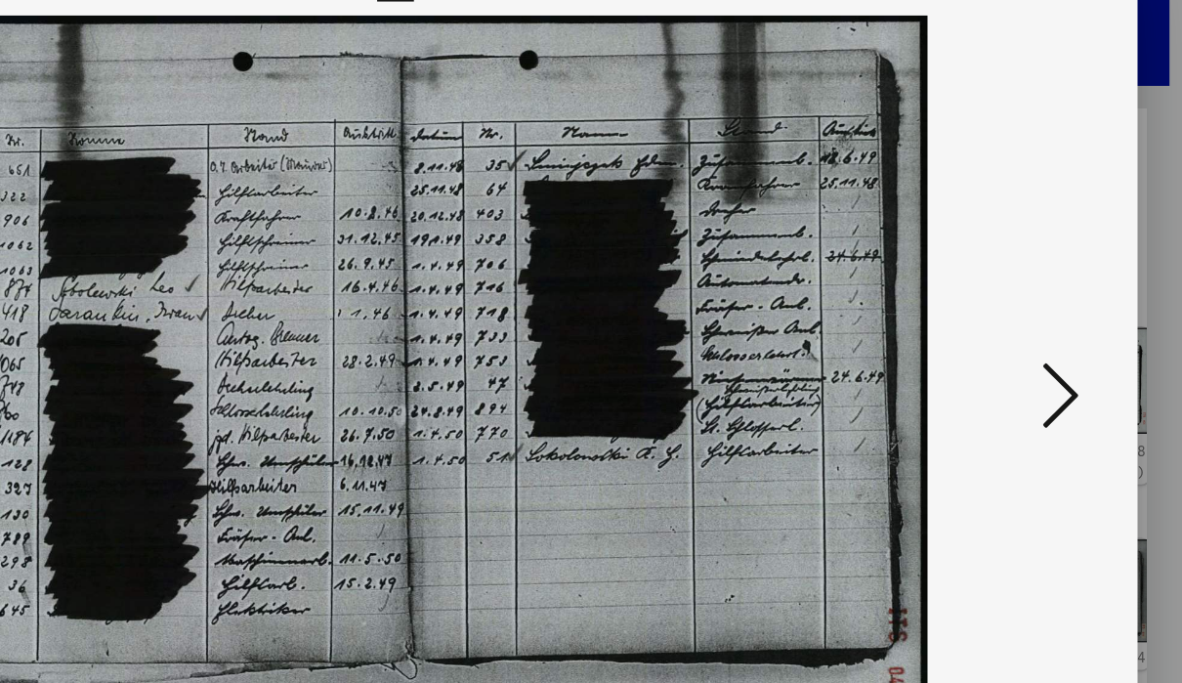
click at [1003, 268] on icon at bounding box center [1014, 291] width 23 height 47
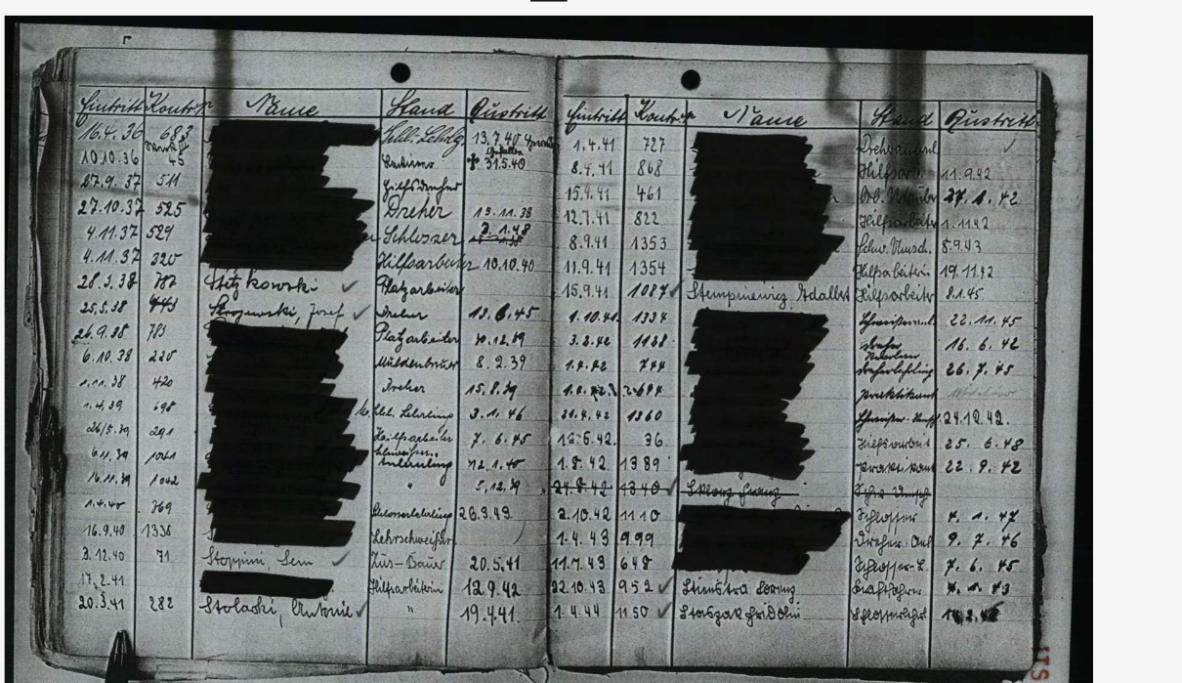
click at [721, 317] on img at bounding box center [591, 292] width 812 height 487
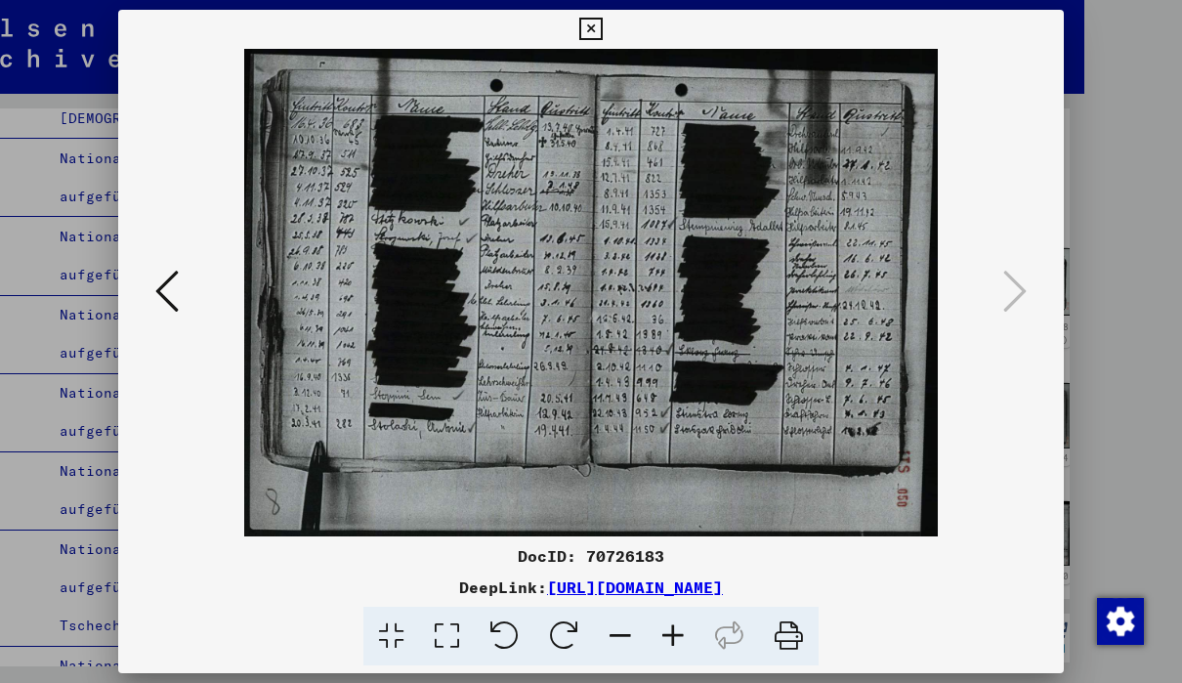
click at [607, 14] on button at bounding box center [590, 29] width 34 height 39
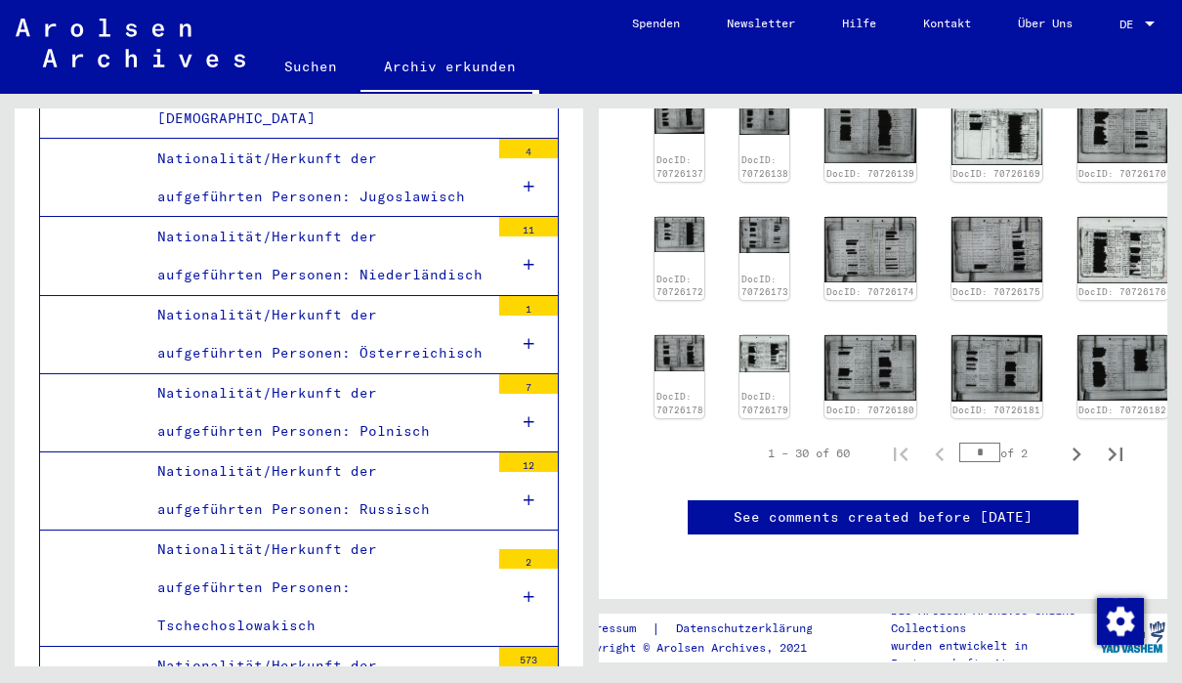
scroll to position [1023, 0]
click at [1079, 440] on icon "Next page" at bounding box center [1075, 453] width 27 height 27
type input "*"
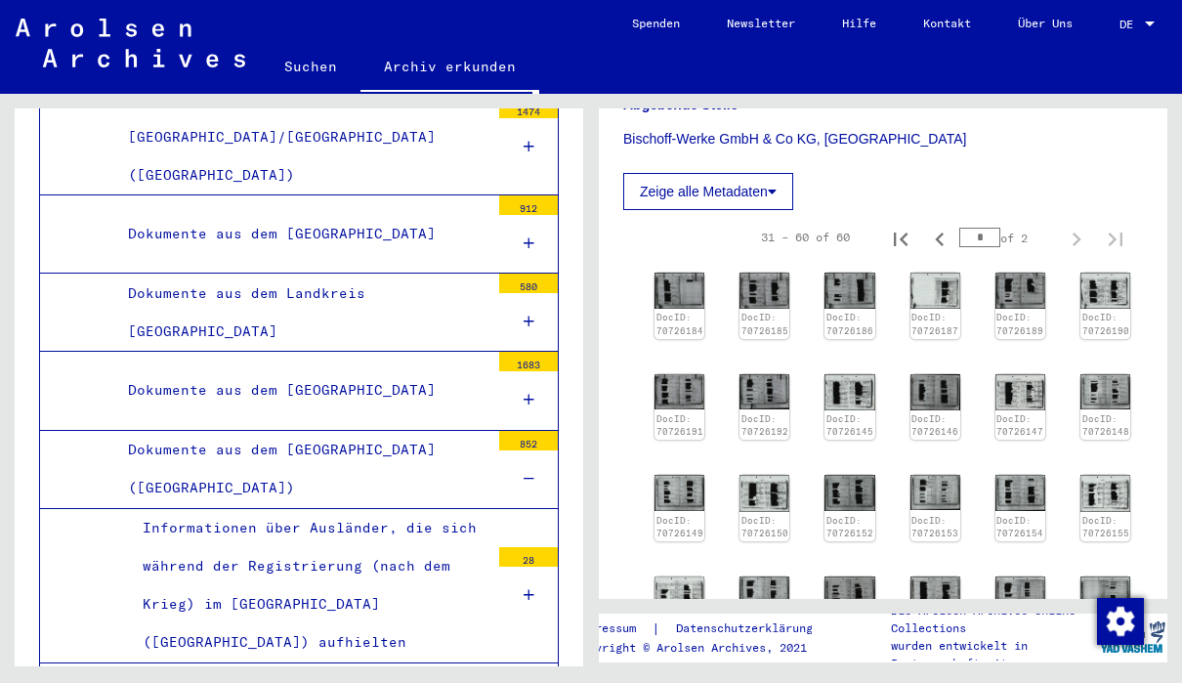
scroll to position [6466, 0]
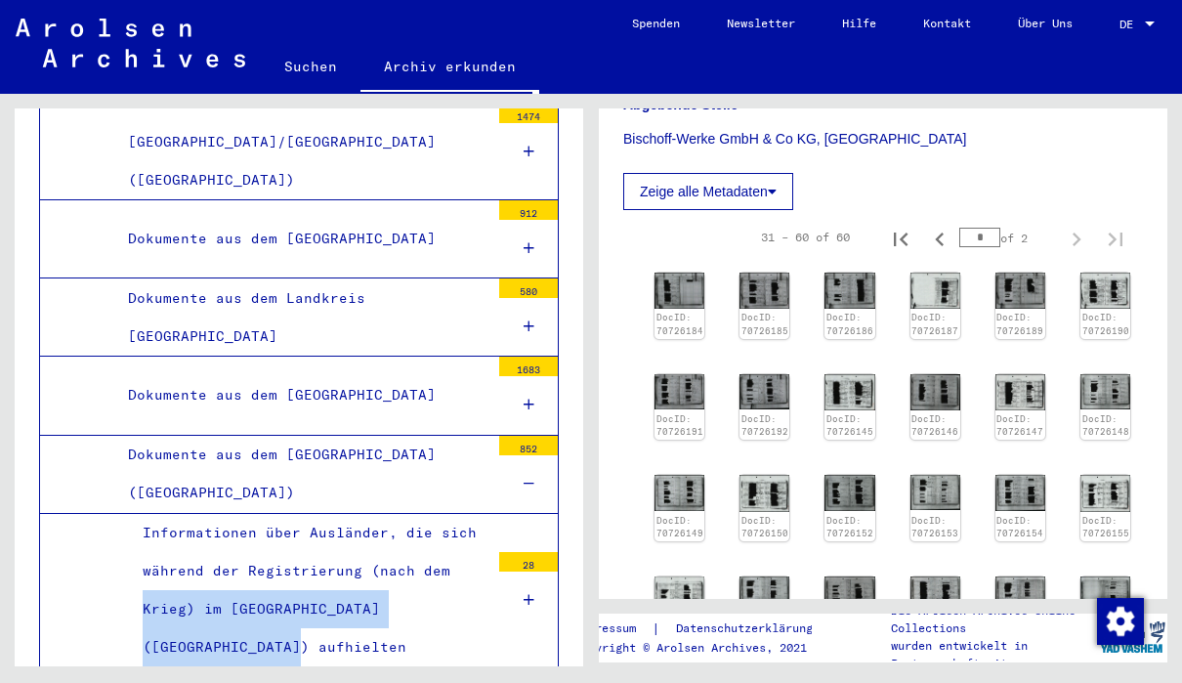
click at [72, 514] on mat-tree-node "Informationen über Ausländer, die sich während der Registrierung (nach dem Krie…" at bounding box center [299, 591] width 520 height 154
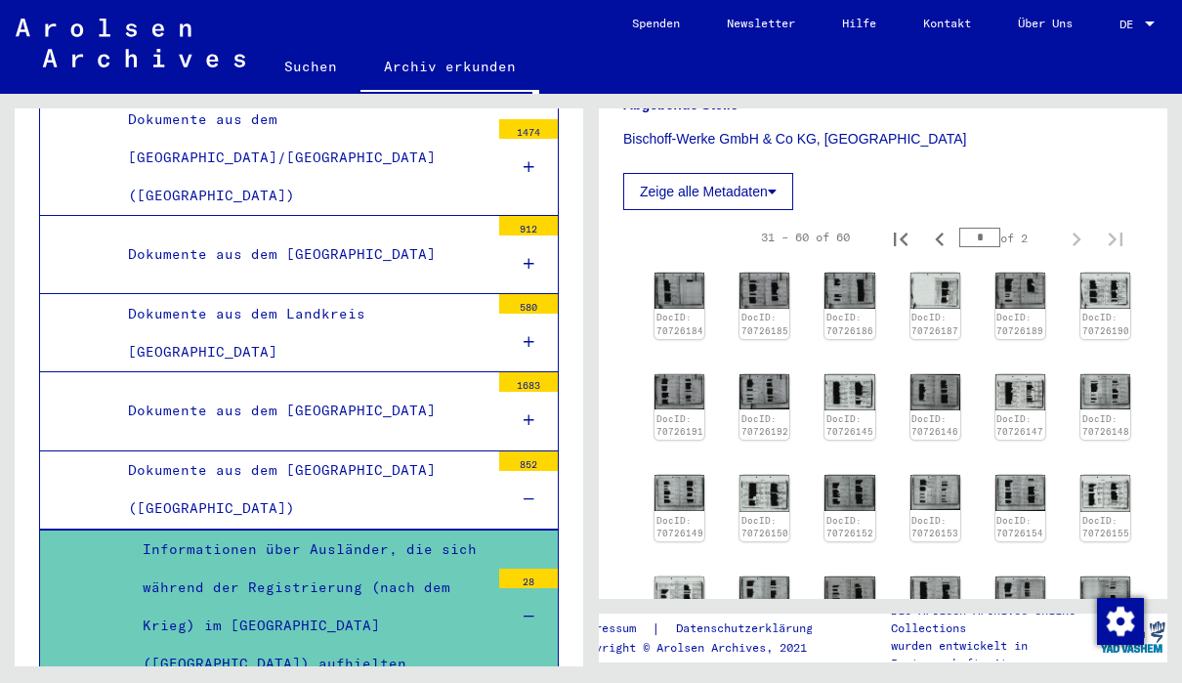
scroll to position [6477, 0]
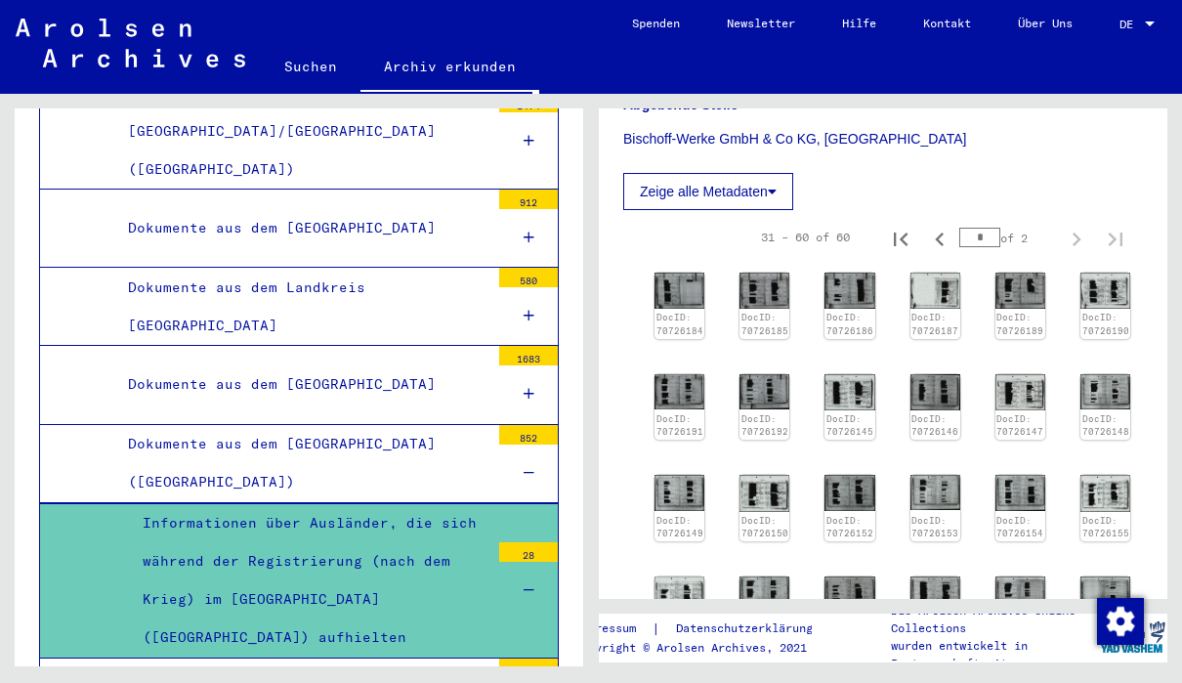
click at [120, 503] on mat-tree-node "Informationen über Ausländer, die sich während der Registrierung (nach dem Krie…" at bounding box center [299, 580] width 520 height 155
click at [139, 504] on div "Informationen über Ausländer, die sich während der Registrierung (nach dem Krie…" at bounding box center [308, 580] width 361 height 153
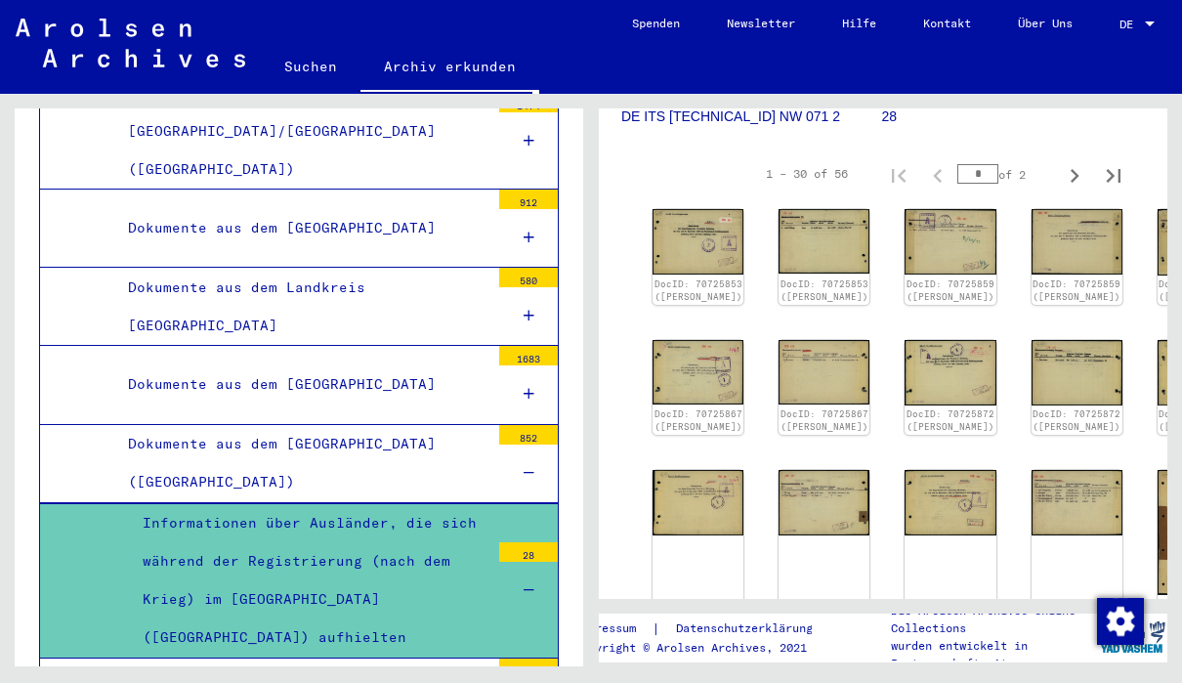
scroll to position [424, 4]
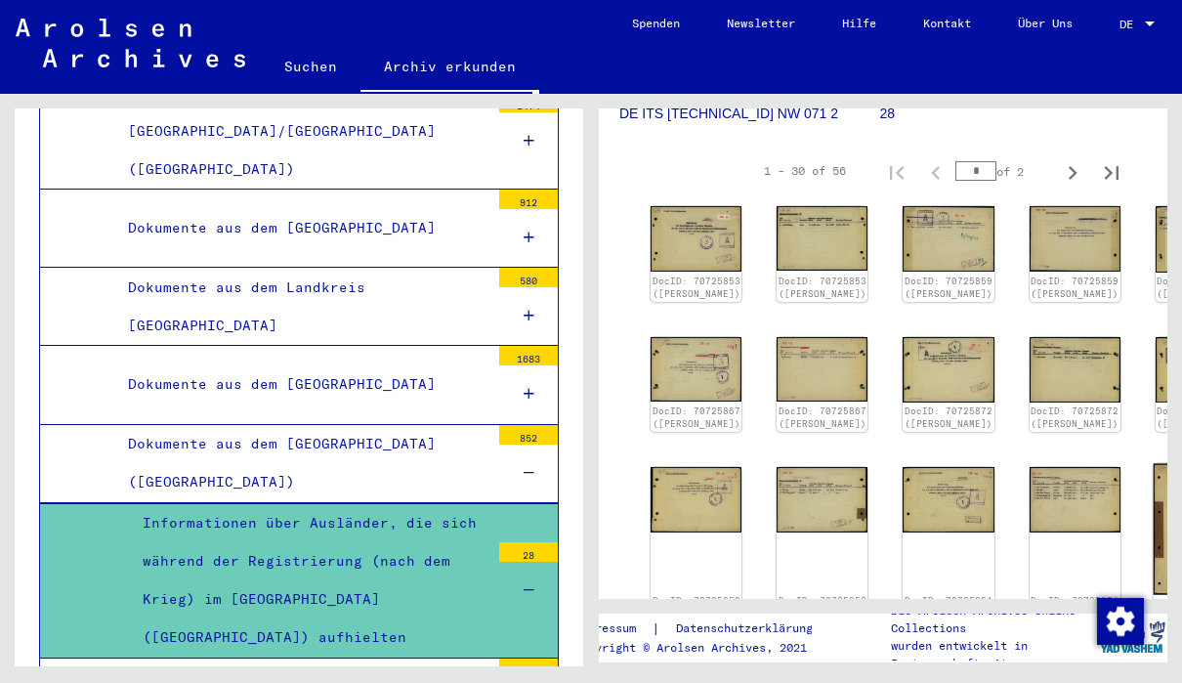
click at [1152, 548] on img at bounding box center [1200, 529] width 96 height 131
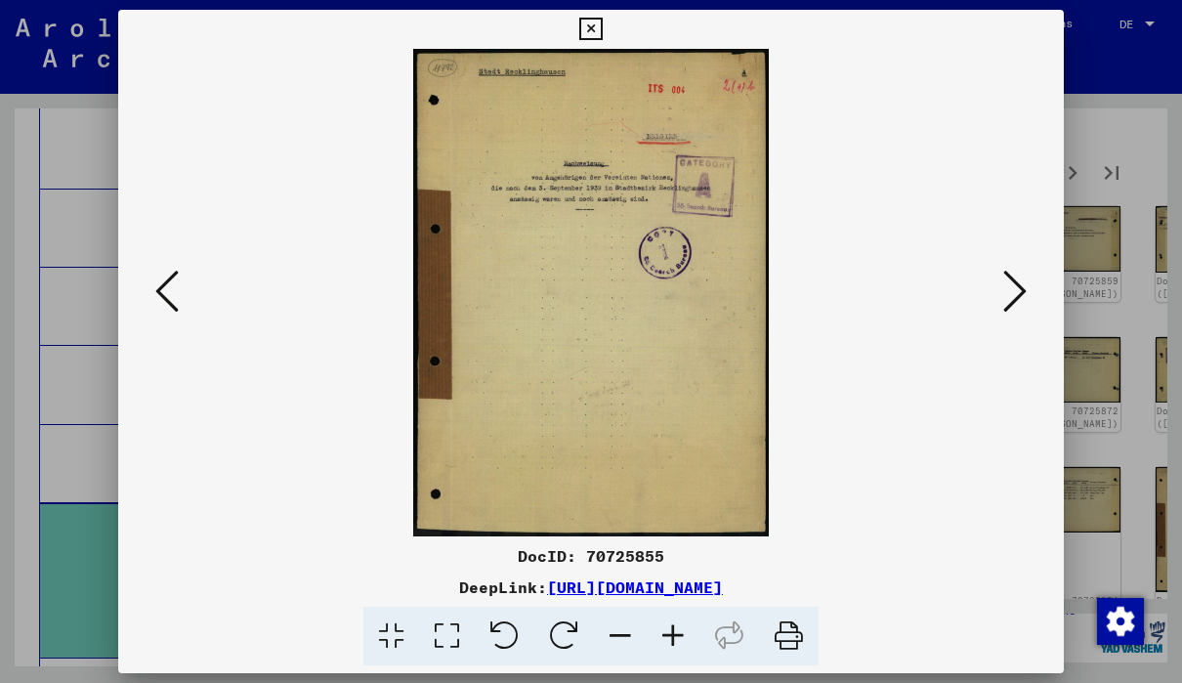
click at [1019, 332] on div at bounding box center [590, 292] width 945 height 487
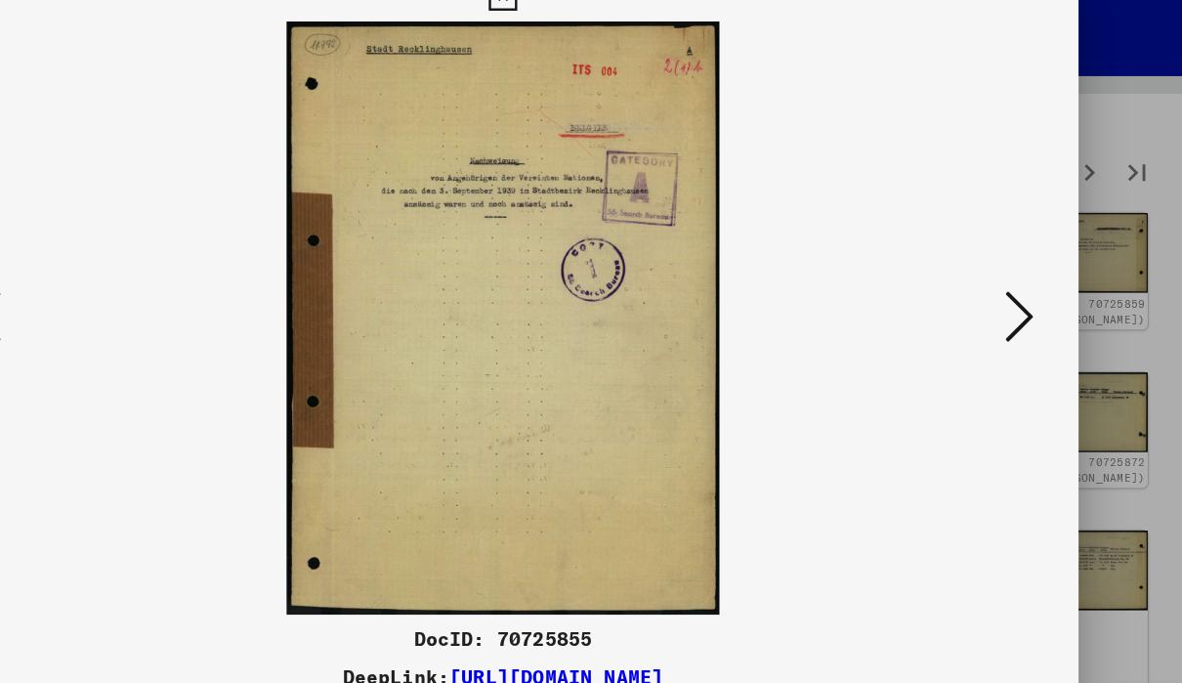
click at [1003, 268] on icon at bounding box center [1014, 291] width 23 height 47
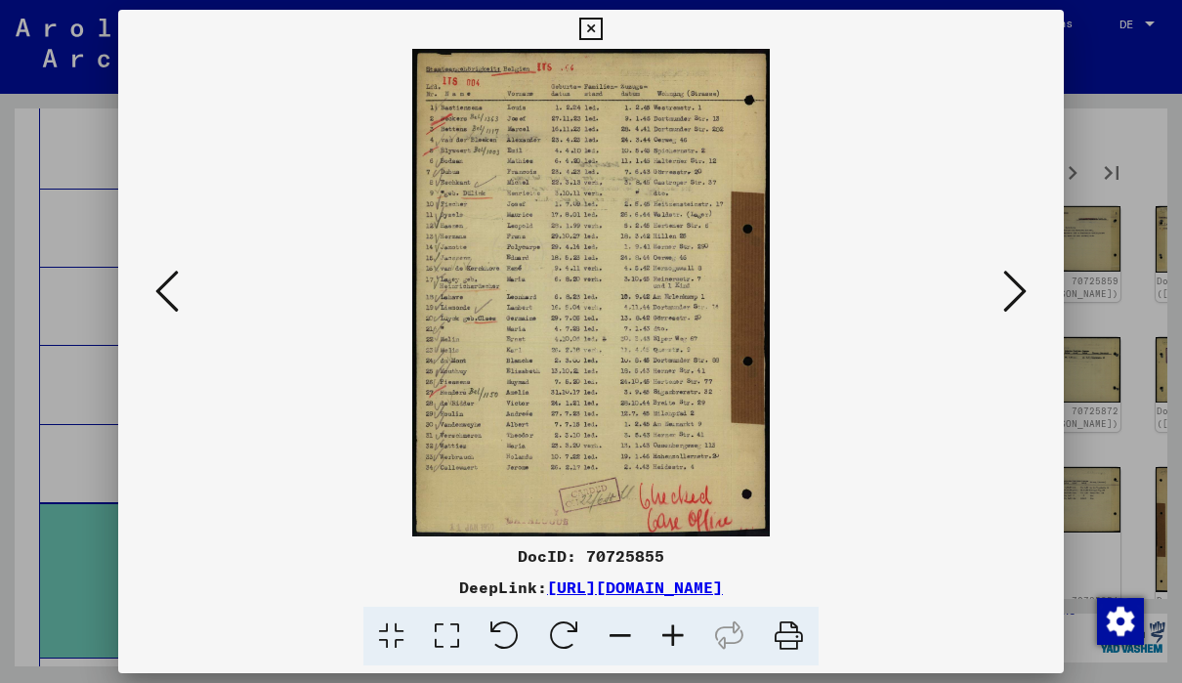
click at [1021, 301] on icon at bounding box center [1014, 291] width 23 height 47
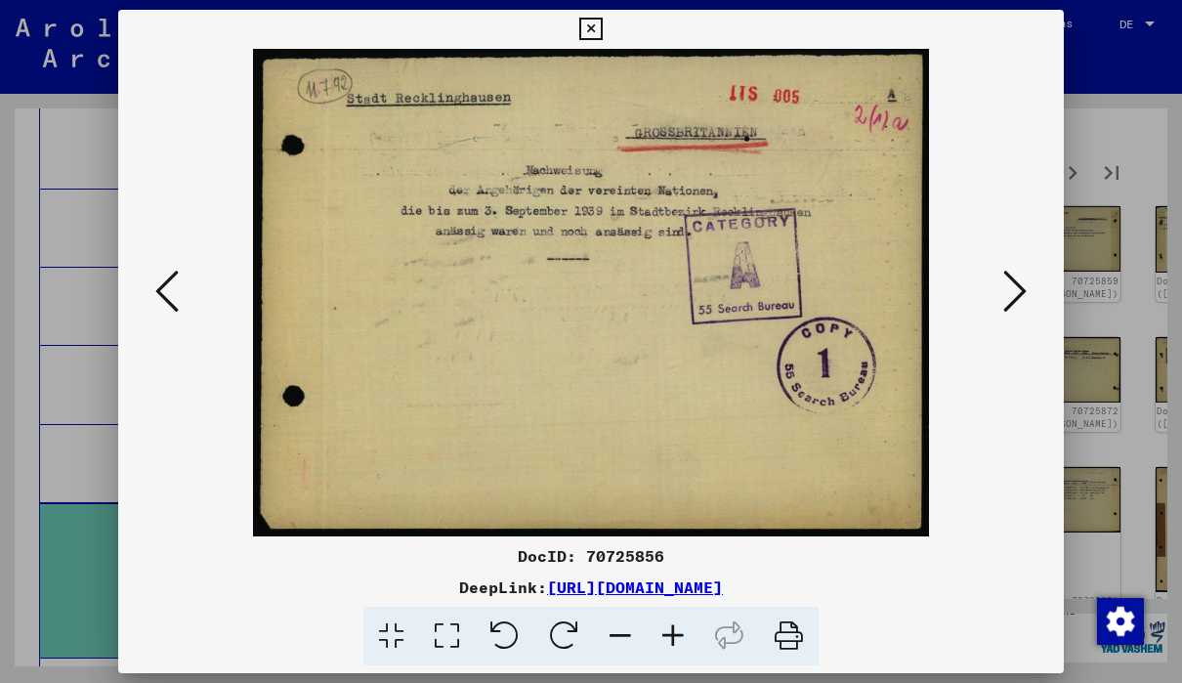
click at [1019, 306] on icon at bounding box center [1014, 291] width 23 height 47
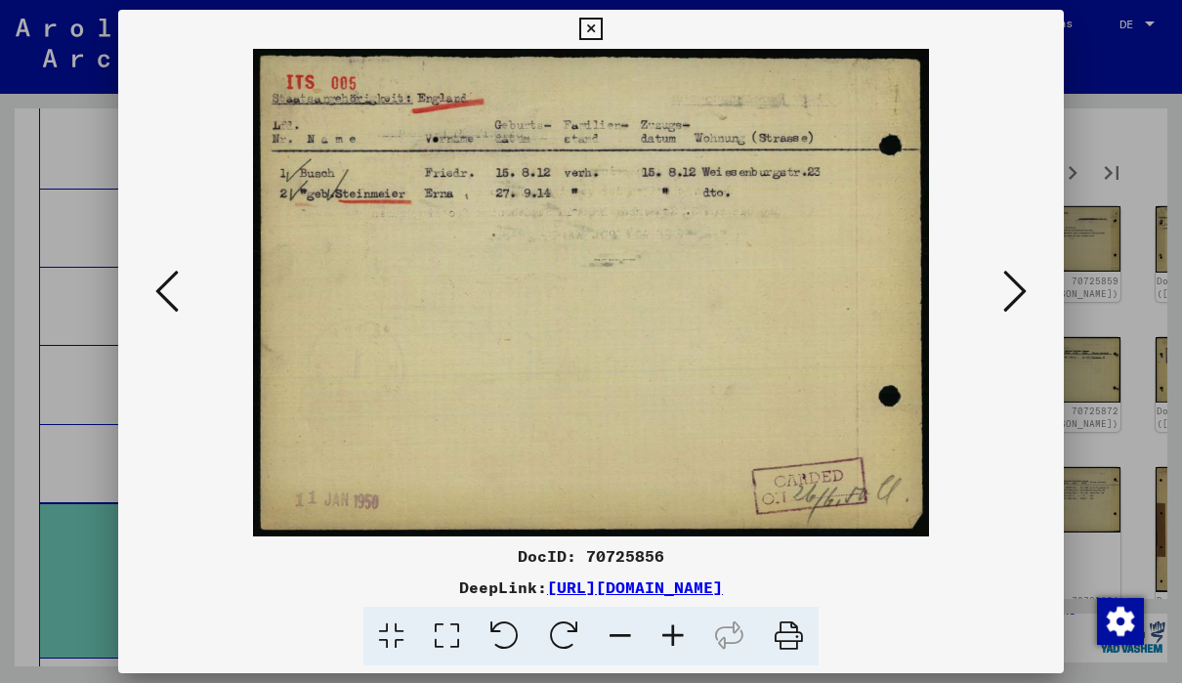
click at [1019, 305] on icon at bounding box center [1014, 291] width 23 height 47
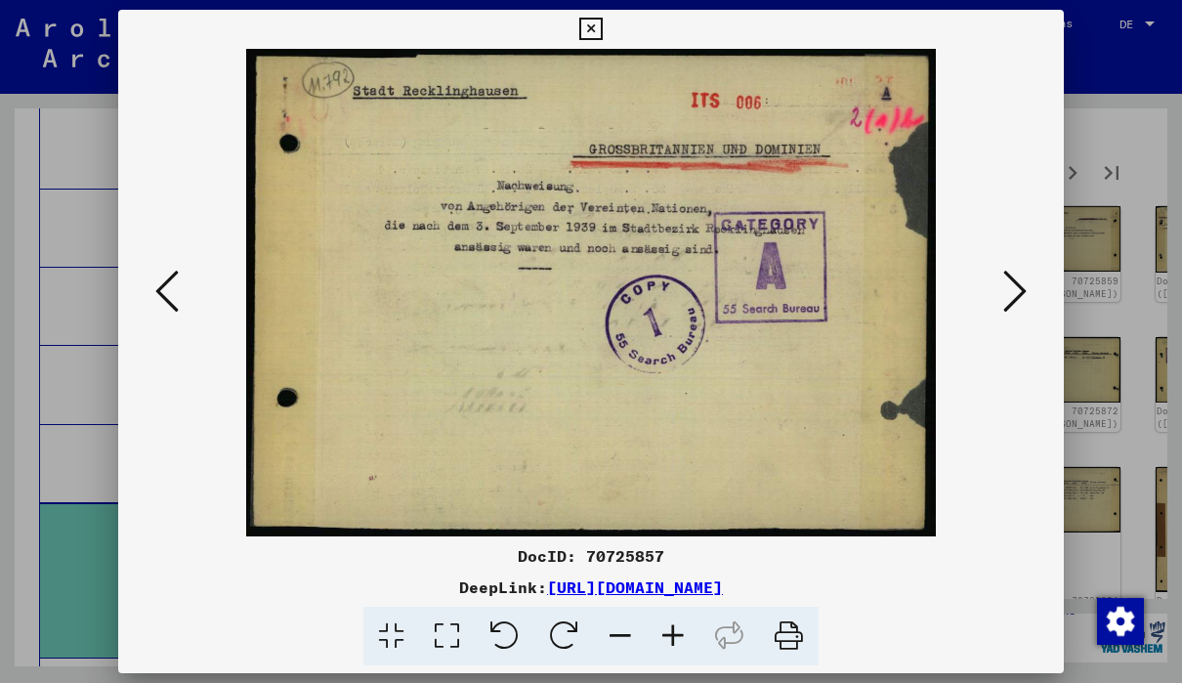
click at [1013, 303] on icon at bounding box center [1014, 291] width 23 height 47
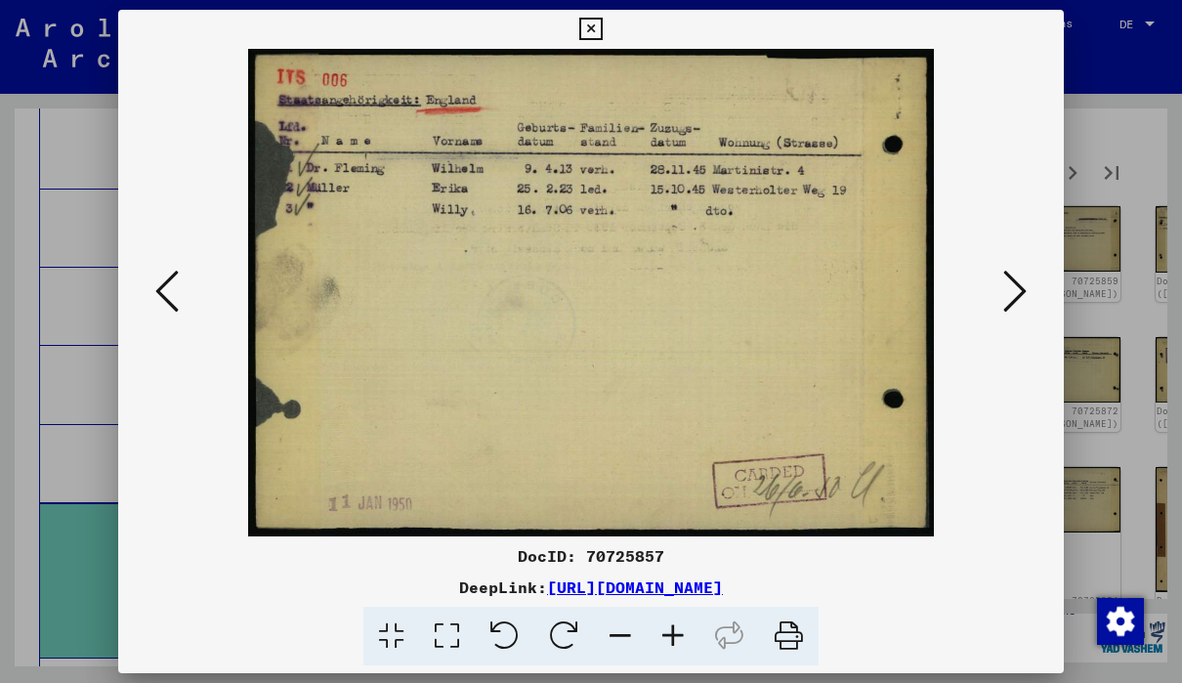
click at [1015, 298] on icon at bounding box center [1014, 291] width 23 height 47
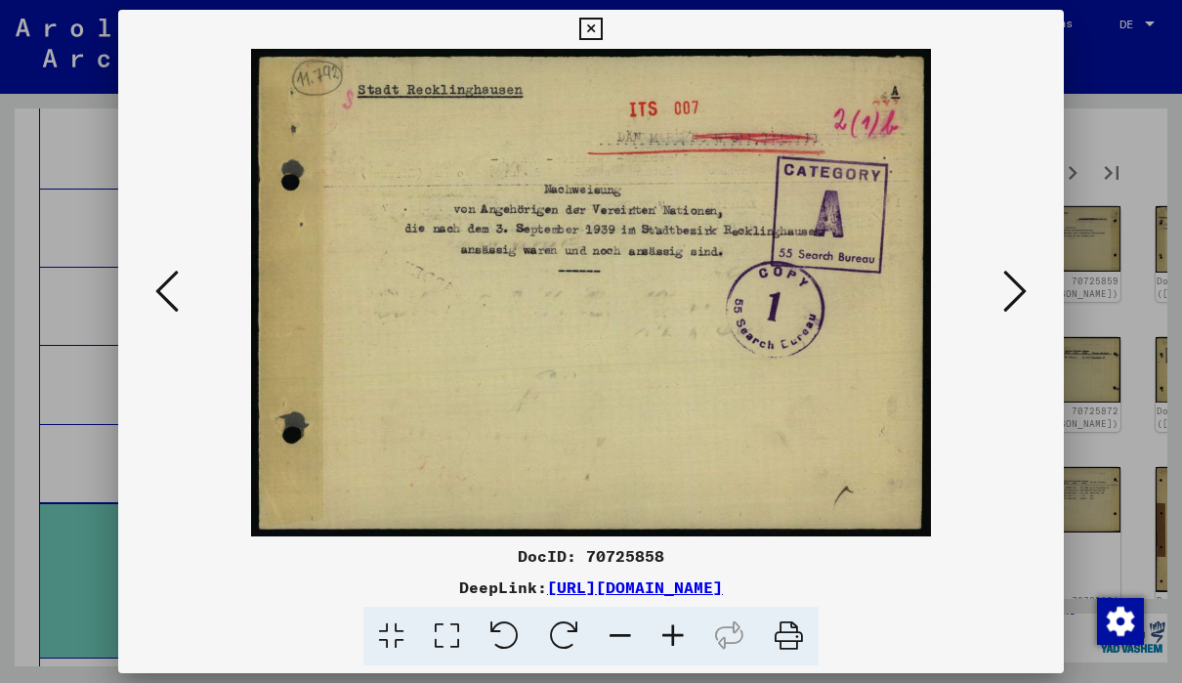
click at [1031, 277] on button at bounding box center [1014, 293] width 35 height 56
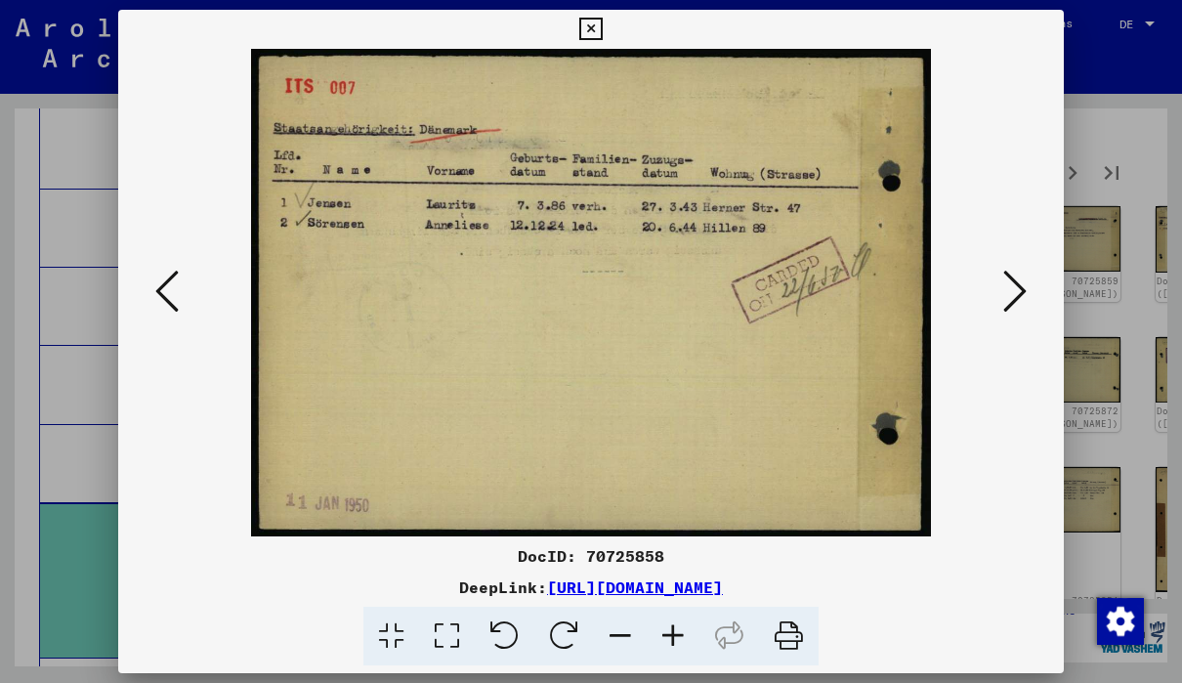
click at [1022, 301] on icon at bounding box center [1014, 291] width 23 height 47
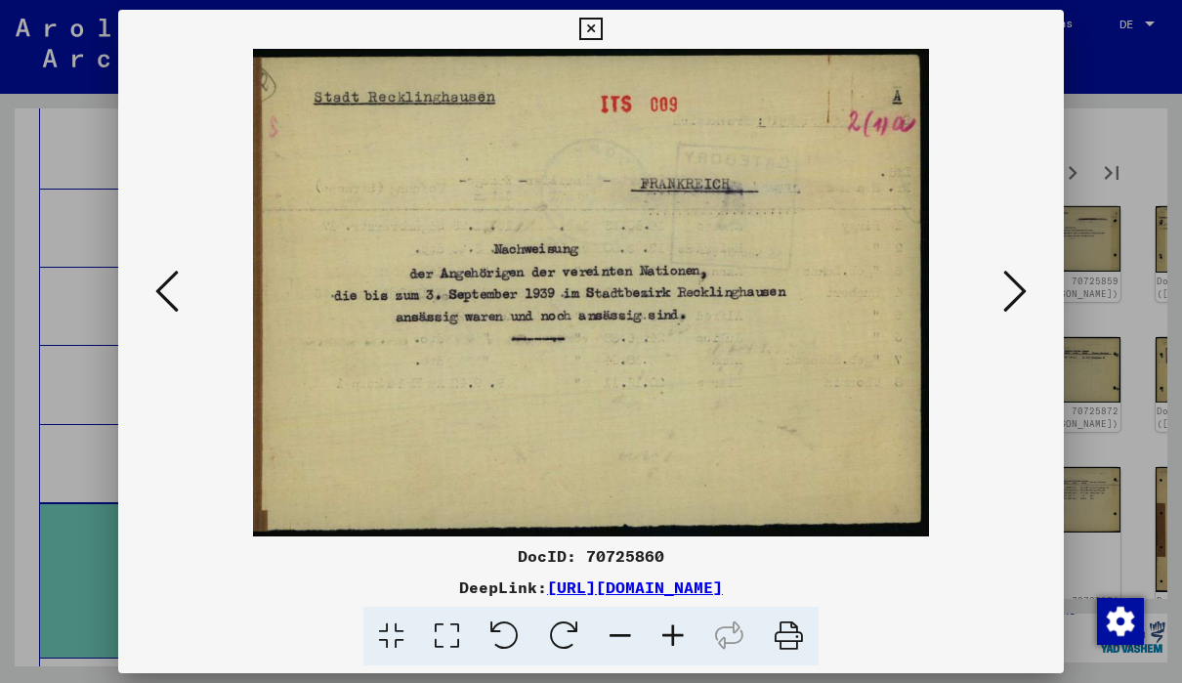
click at [1027, 306] on button at bounding box center [1014, 293] width 35 height 56
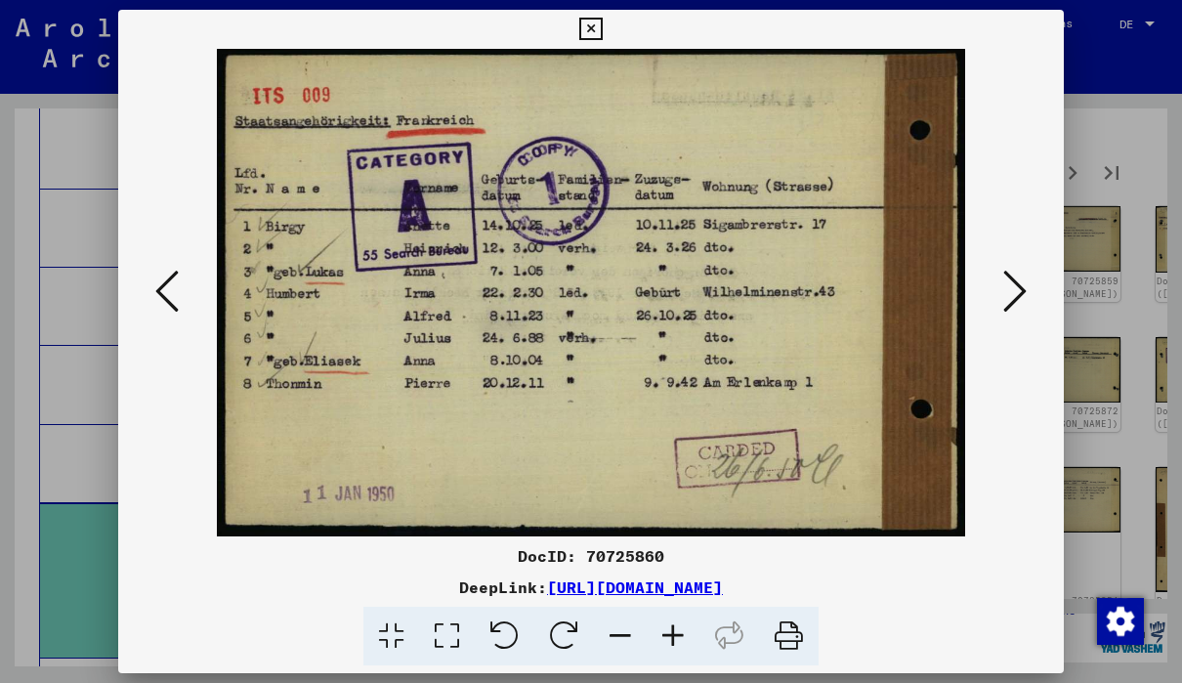
click at [1027, 295] on button at bounding box center [1014, 293] width 35 height 56
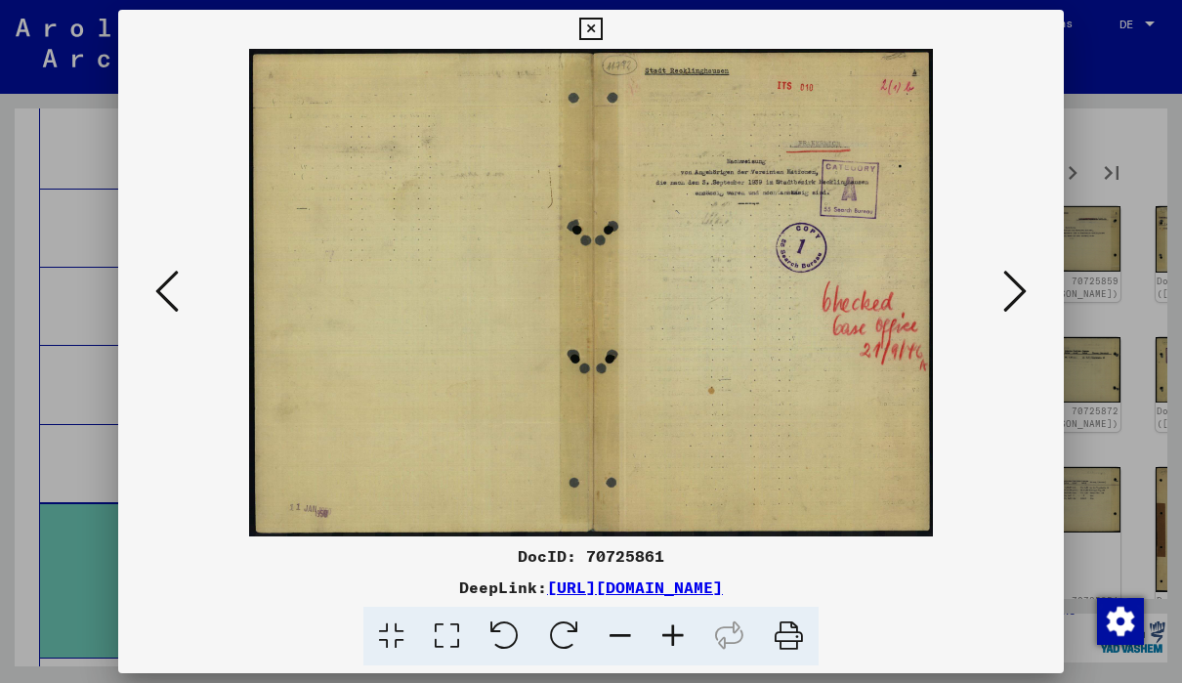
click at [1025, 295] on icon at bounding box center [1014, 291] width 23 height 47
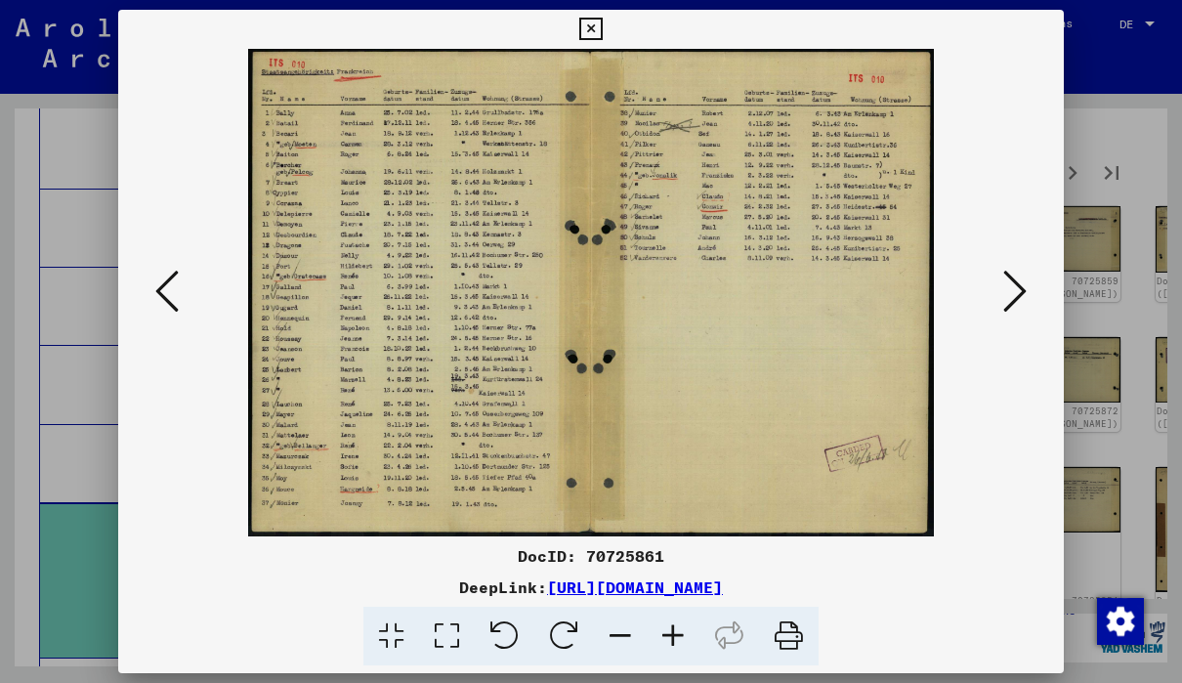
click at [1031, 286] on button at bounding box center [1014, 293] width 35 height 56
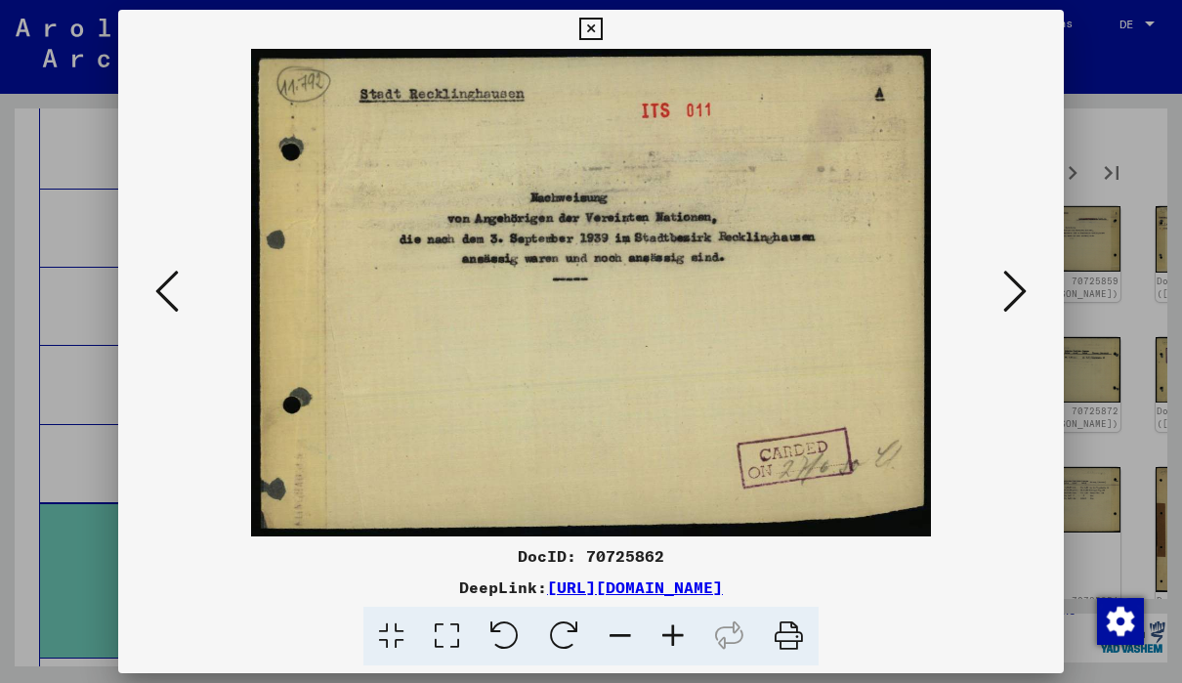
click at [1031, 285] on button at bounding box center [1014, 293] width 35 height 56
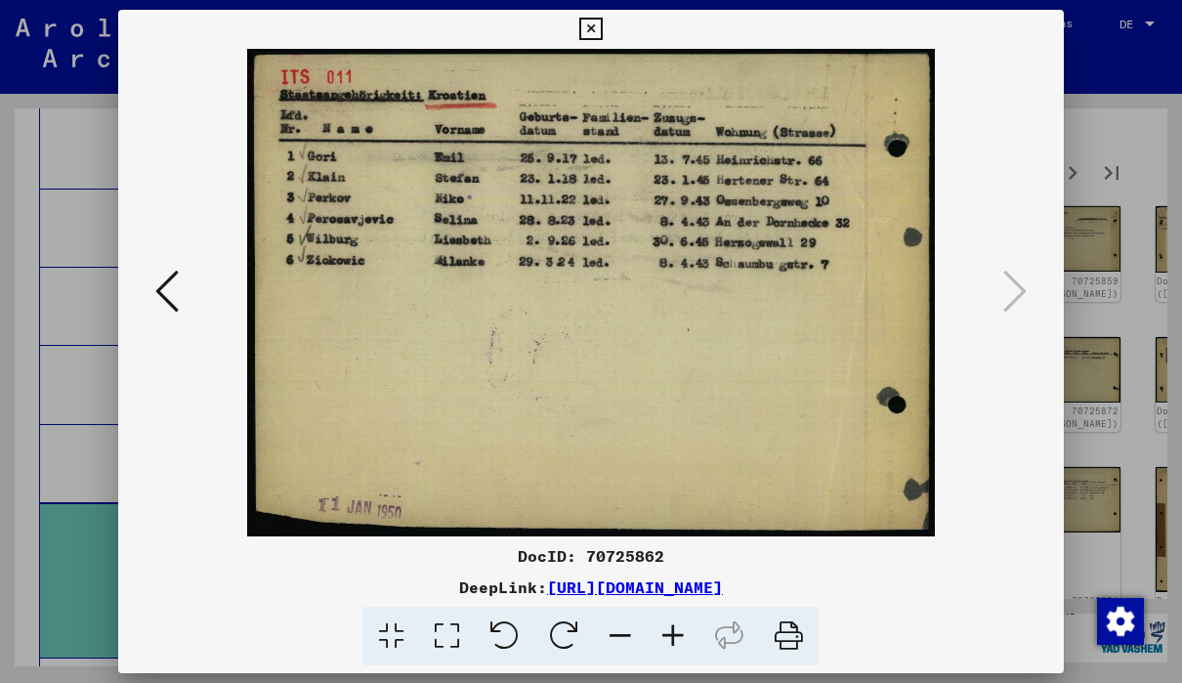
click at [1032, 289] on div at bounding box center [590, 292] width 945 height 487
click at [607, 29] on button at bounding box center [590, 29] width 34 height 39
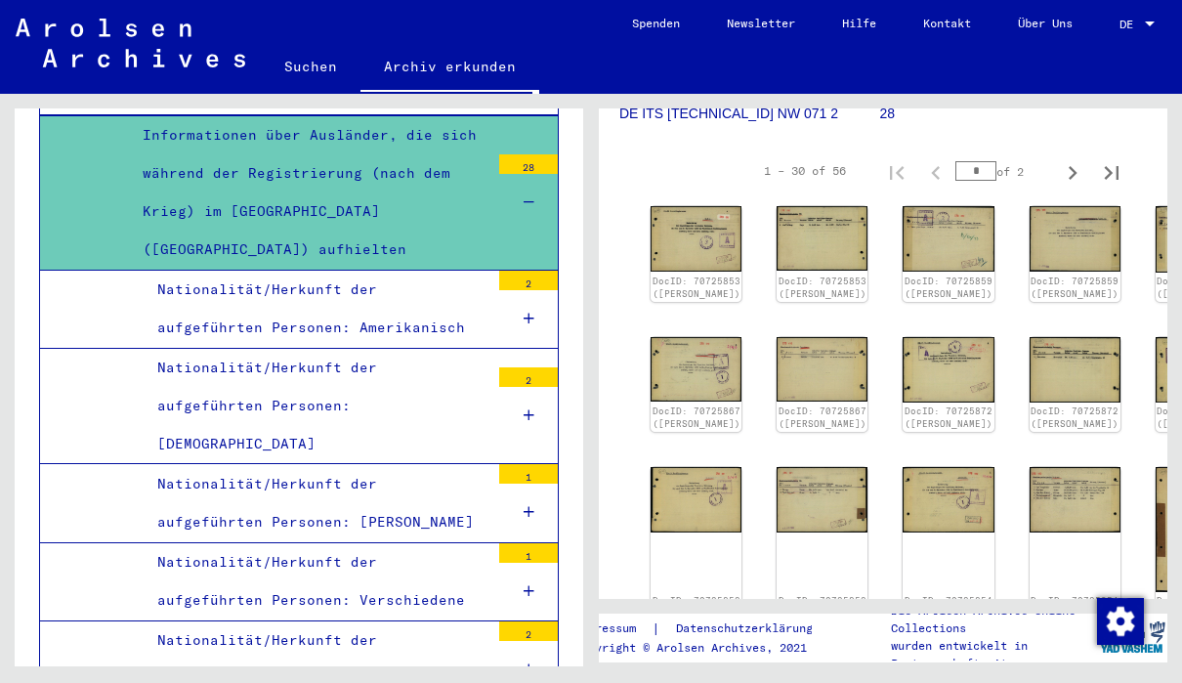
scroll to position [6866, 0]
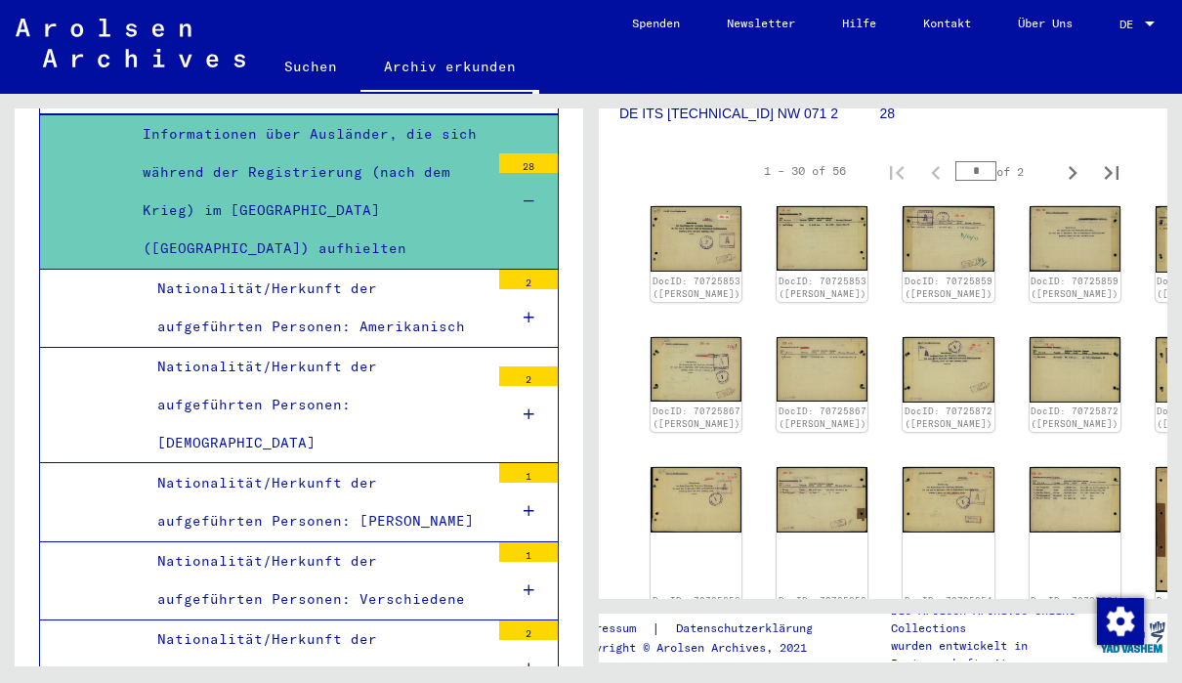
click at [171, 542] on div "Nationalität/Herkunft der aufgeführten Personen: Verschiedene" at bounding box center [316, 580] width 347 height 76
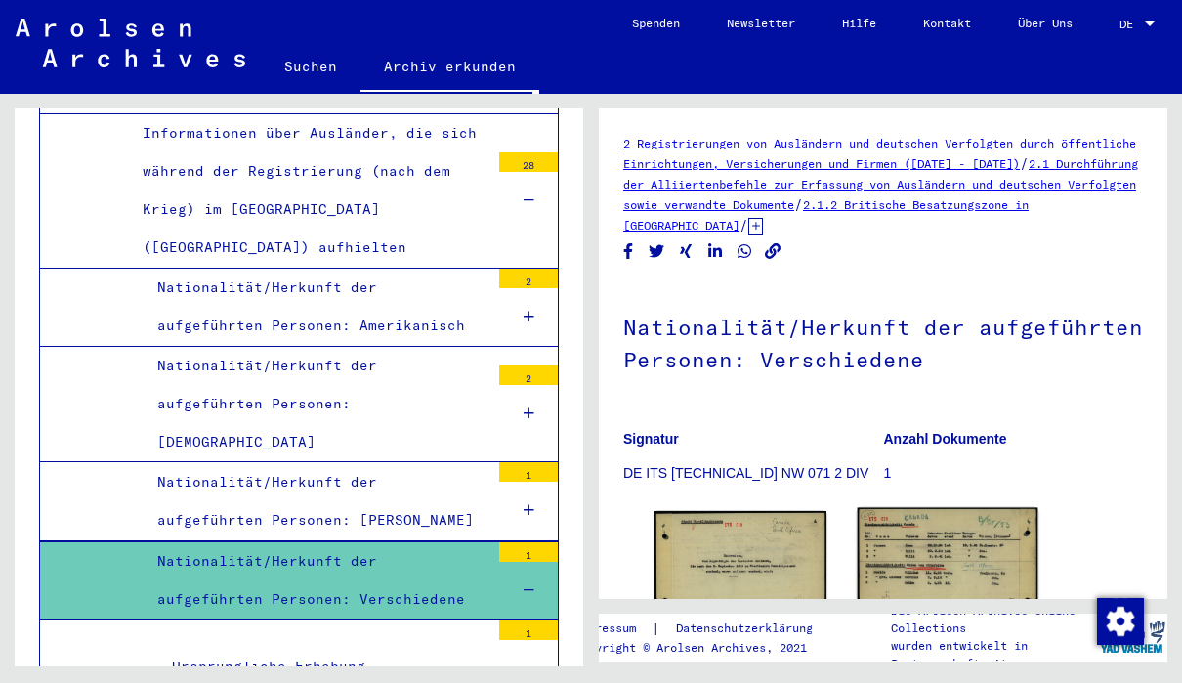
click at [979, 565] on img at bounding box center [947, 572] width 181 height 128
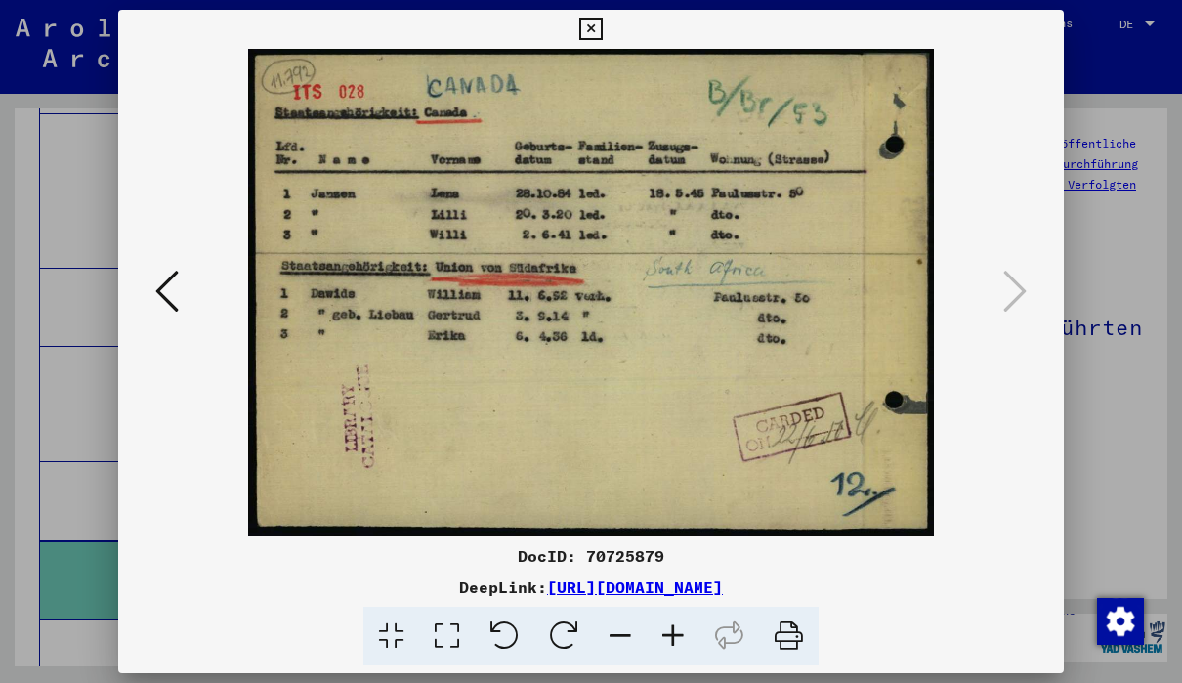
click at [160, 304] on icon at bounding box center [166, 291] width 23 height 47
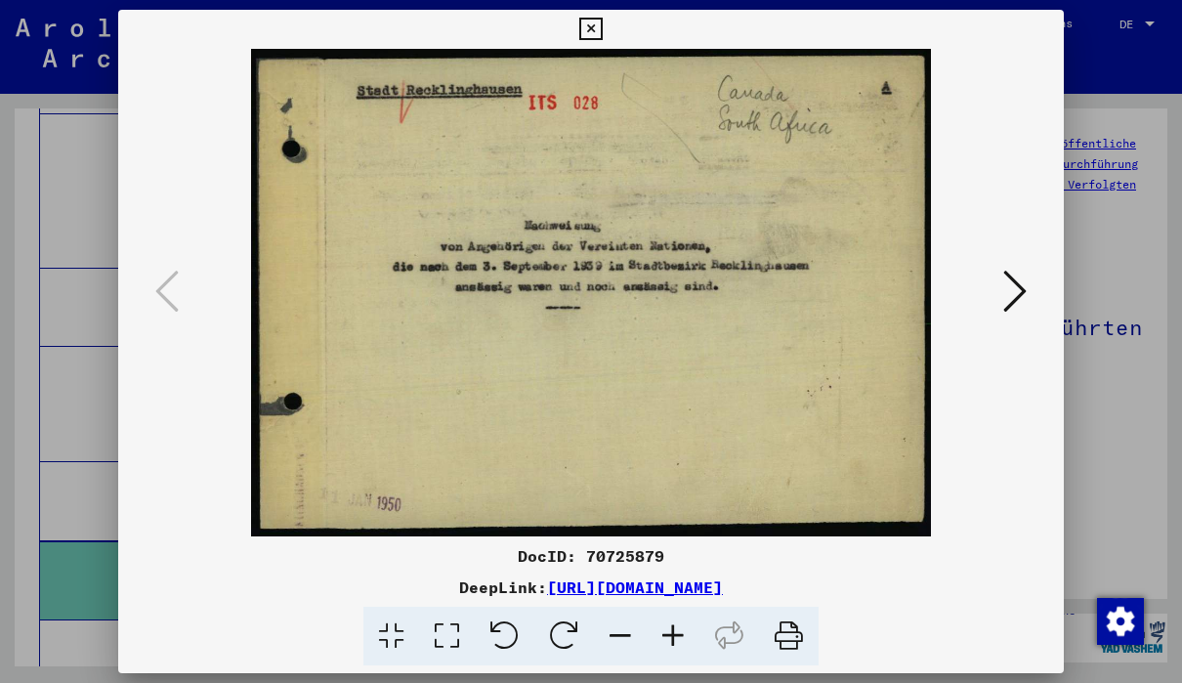
click at [1024, 309] on icon at bounding box center [1014, 291] width 23 height 47
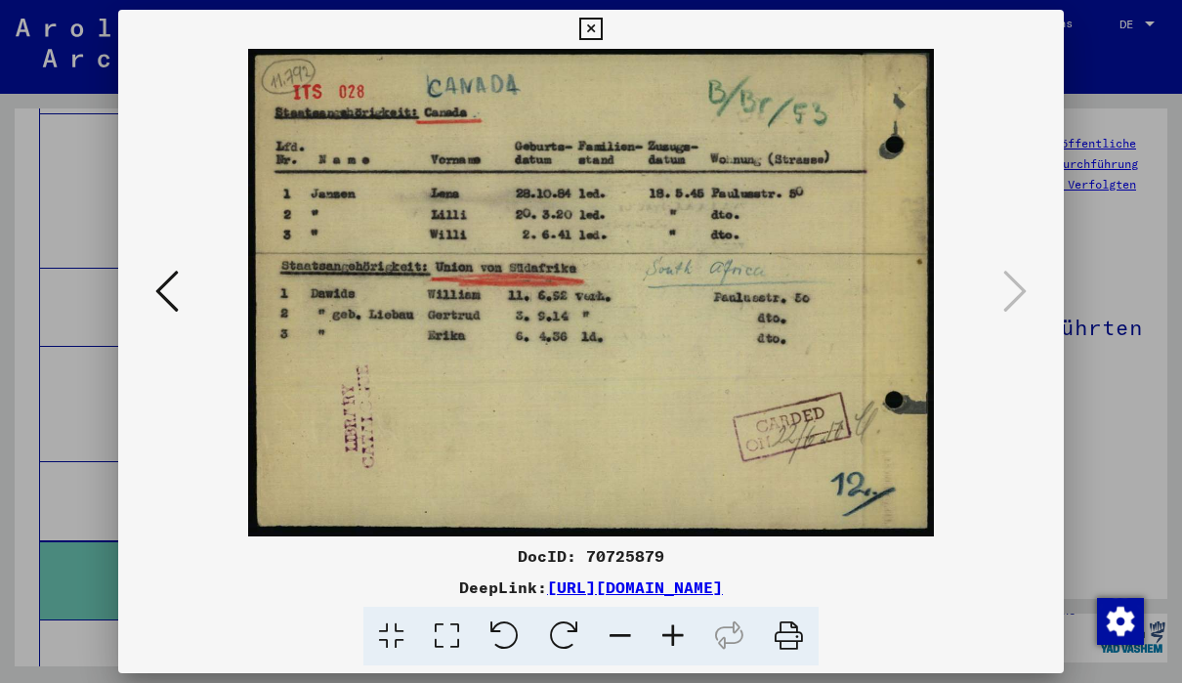
click at [602, 27] on icon at bounding box center [590, 29] width 22 height 23
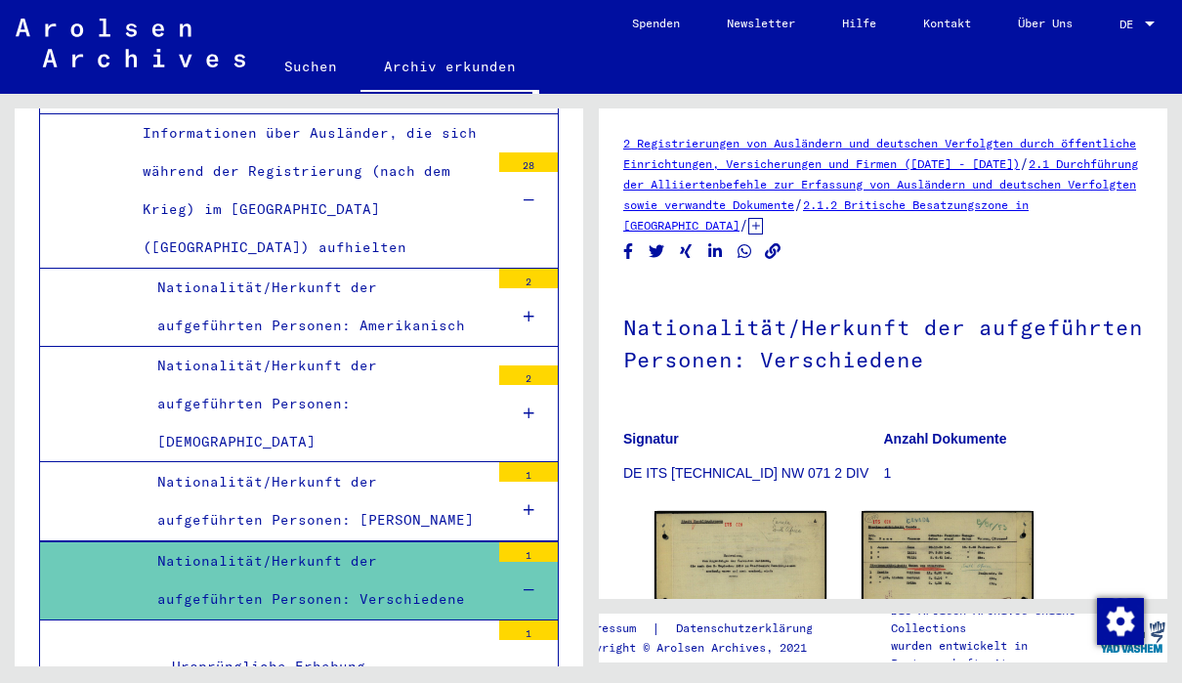
click at [1178, 402] on div "2 Registrierungen von Ausländern und deutschen Verfolgten durch öffentliche Ein…" at bounding box center [887, 380] width 591 height 572
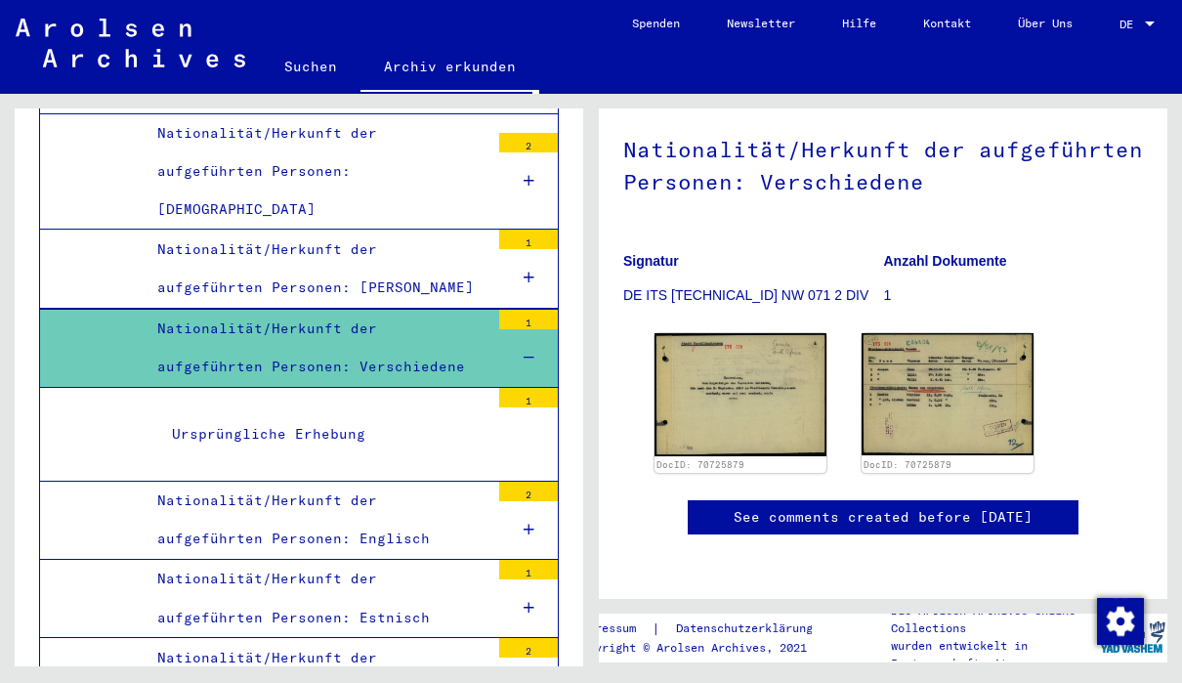
scroll to position [7105, 0]
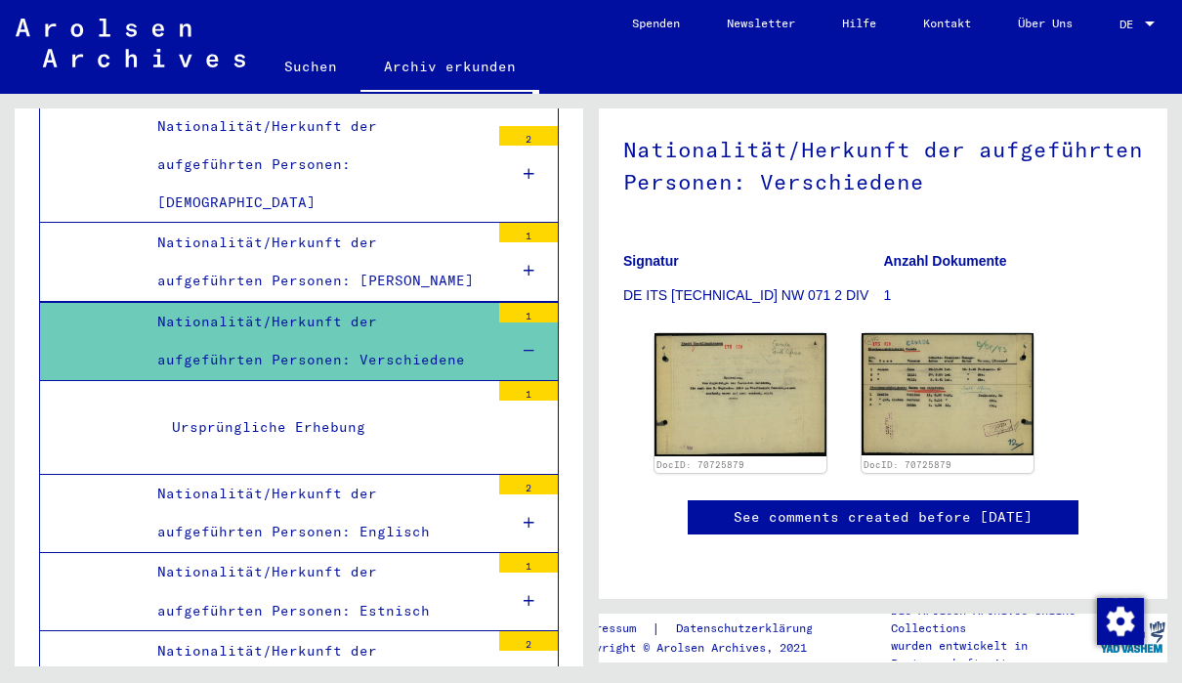
click at [181, 632] on div "Nationalität/Herkunft der aufgeführten Personen: Französisch" at bounding box center [316, 670] width 347 height 76
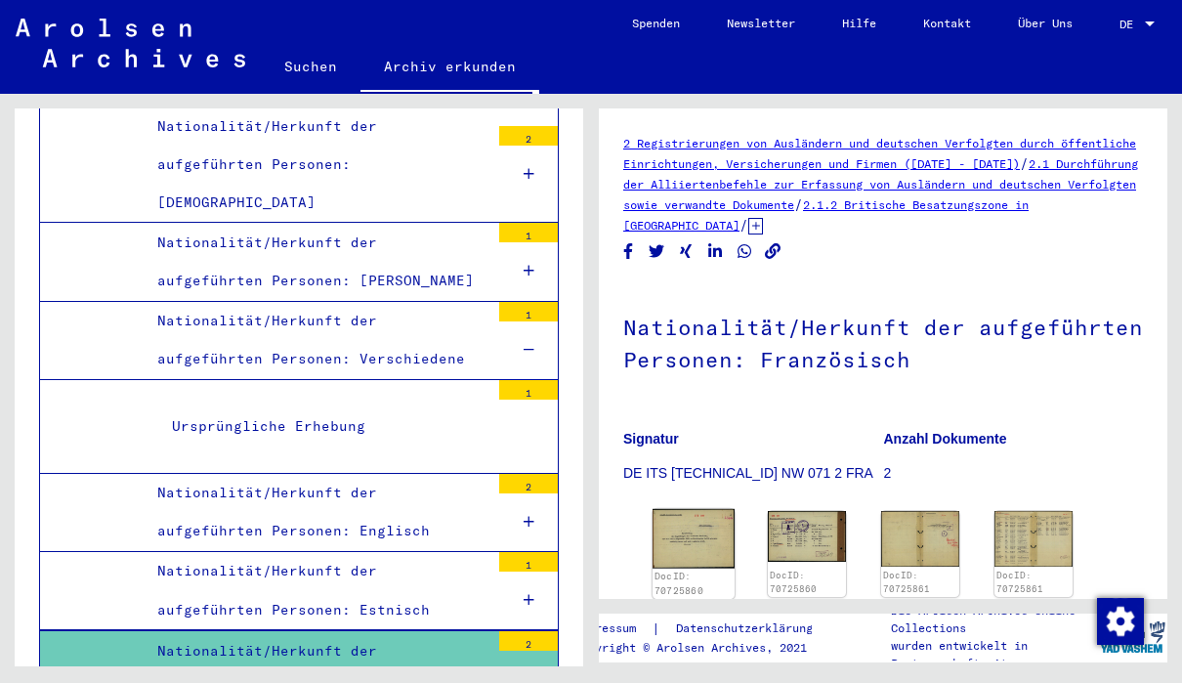
click at [705, 542] on img at bounding box center [693, 538] width 82 height 59
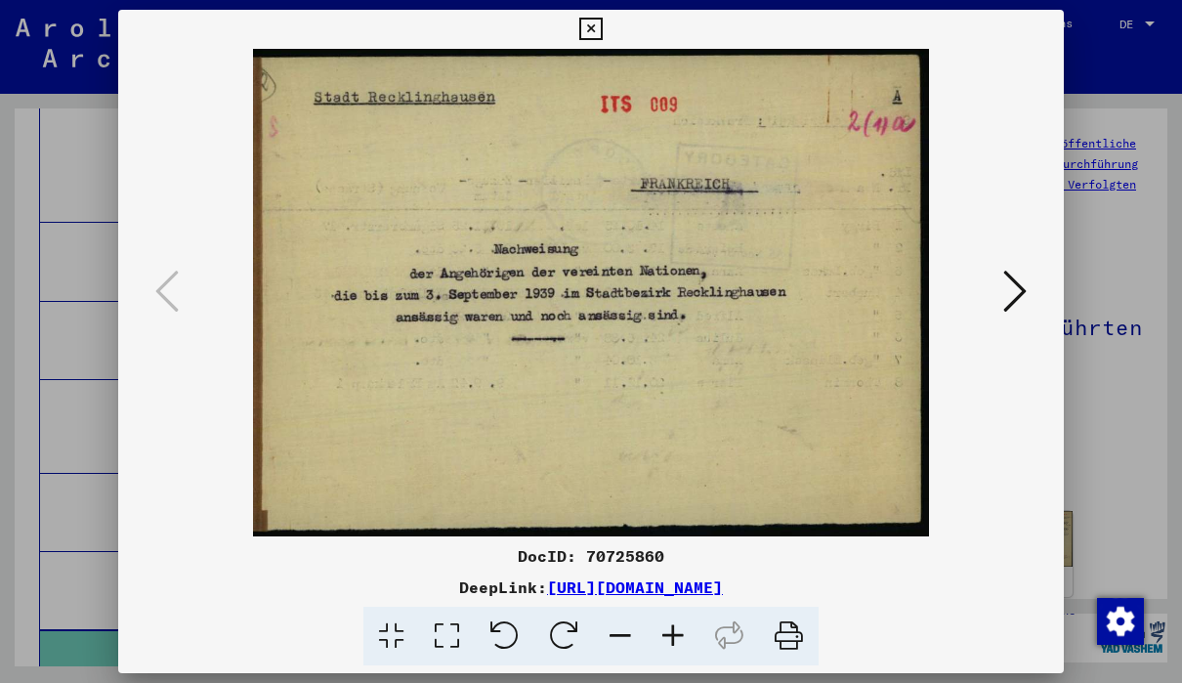
click at [1006, 314] on icon at bounding box center [1014, 291] width 23 height 47
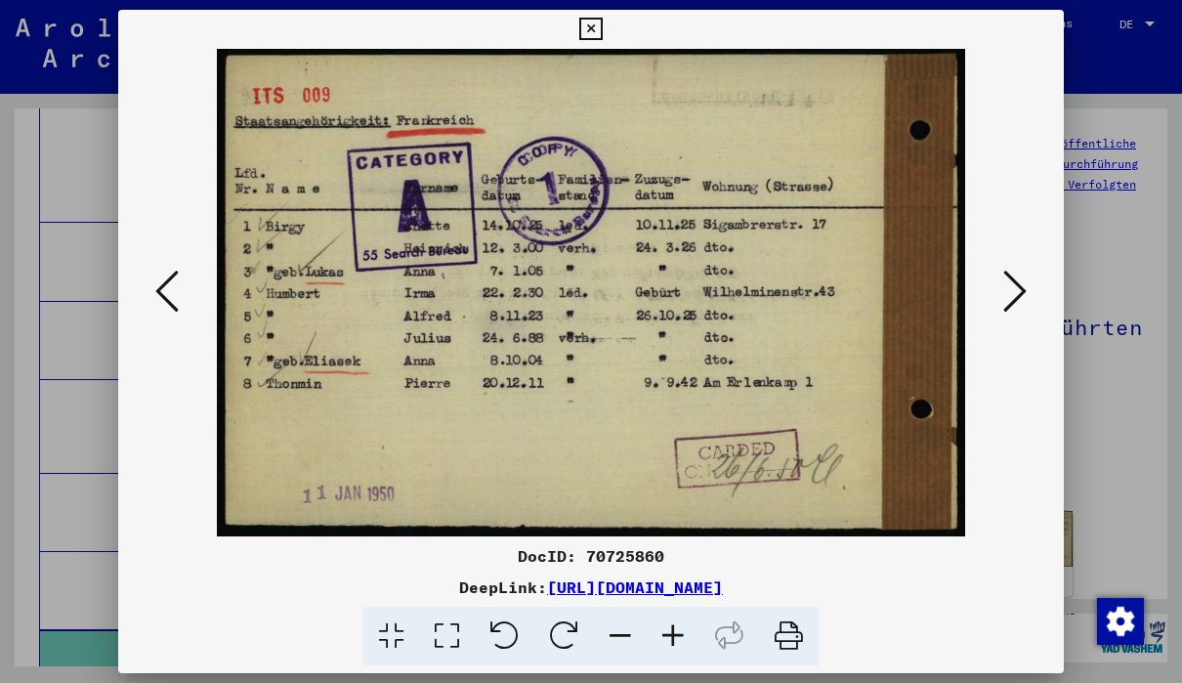
click at [1018, 291] on icon at bounding box center [1014, 291] width 23 height 47
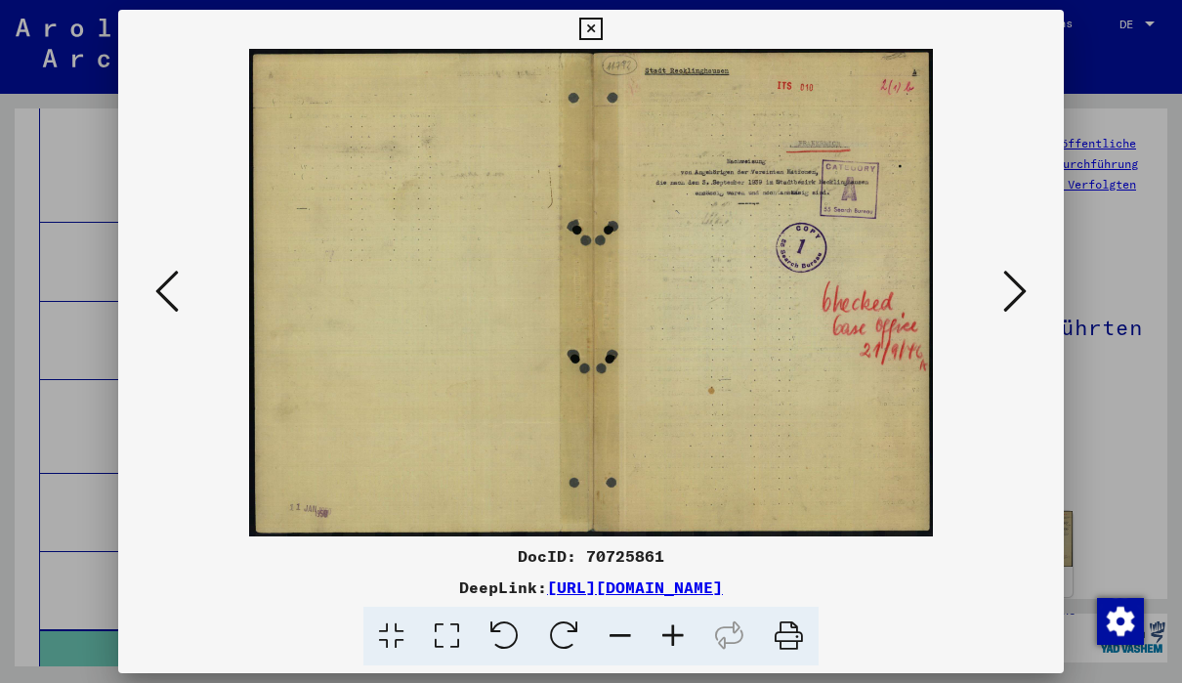
click at [1020, 300] on icon at bounding box center [1014, 291] width 23 height 47
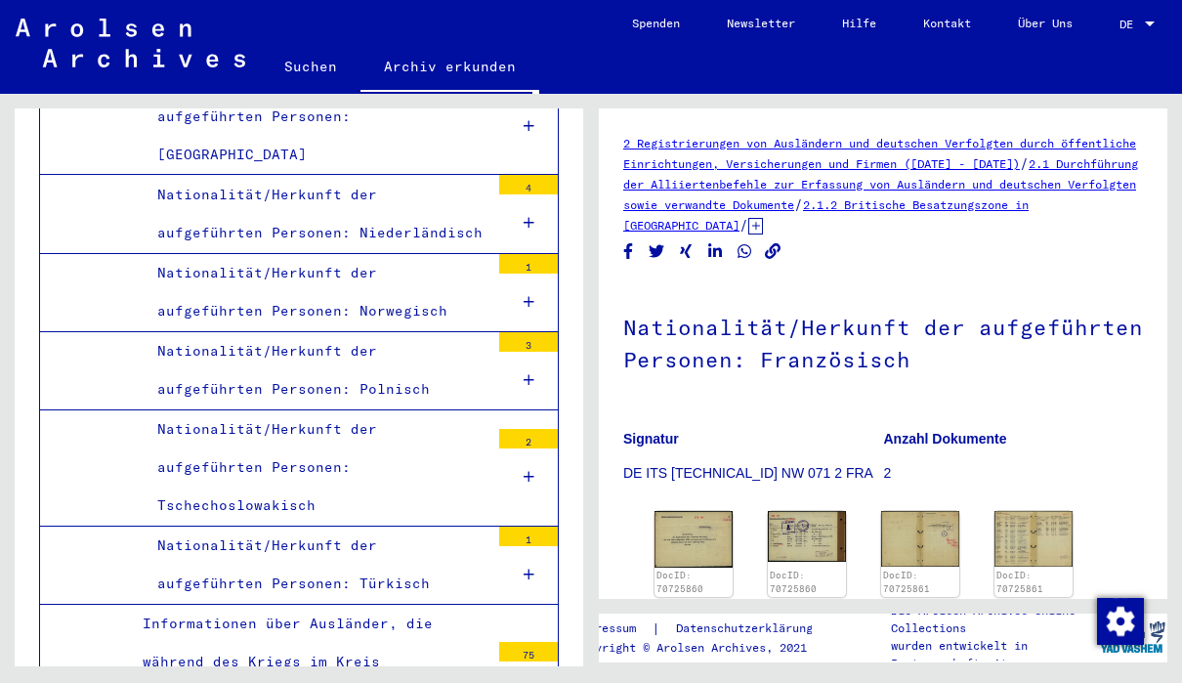
scroll to position [7935, 0]
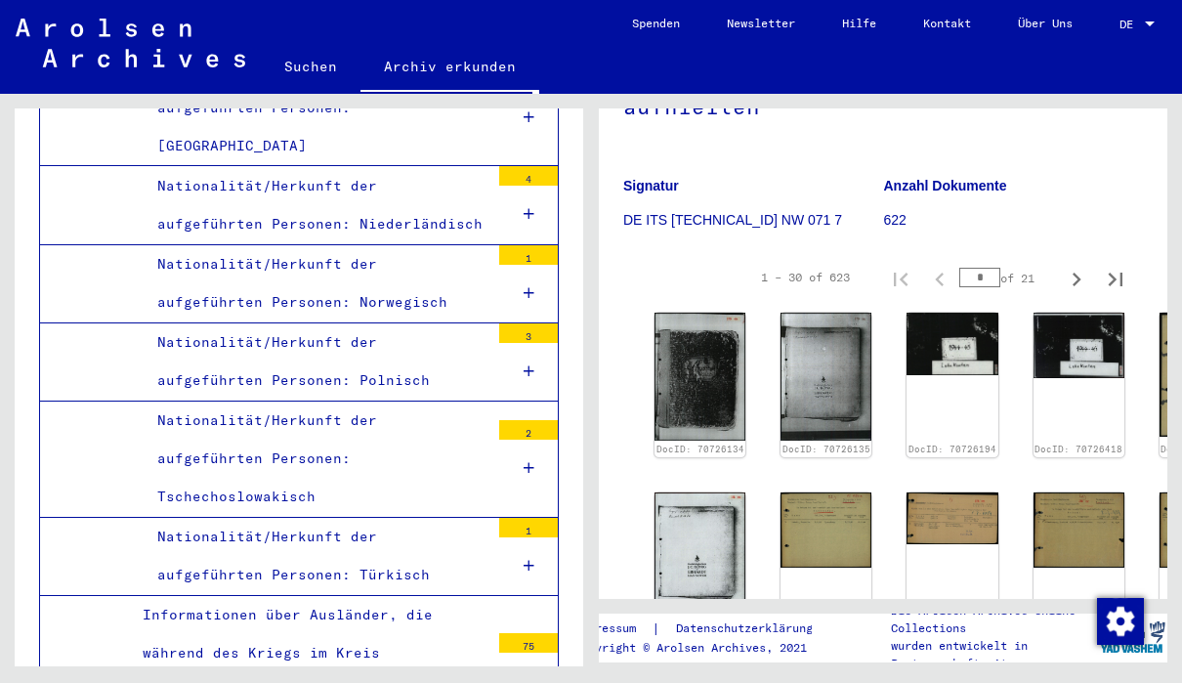
scroll to position [319, 0]
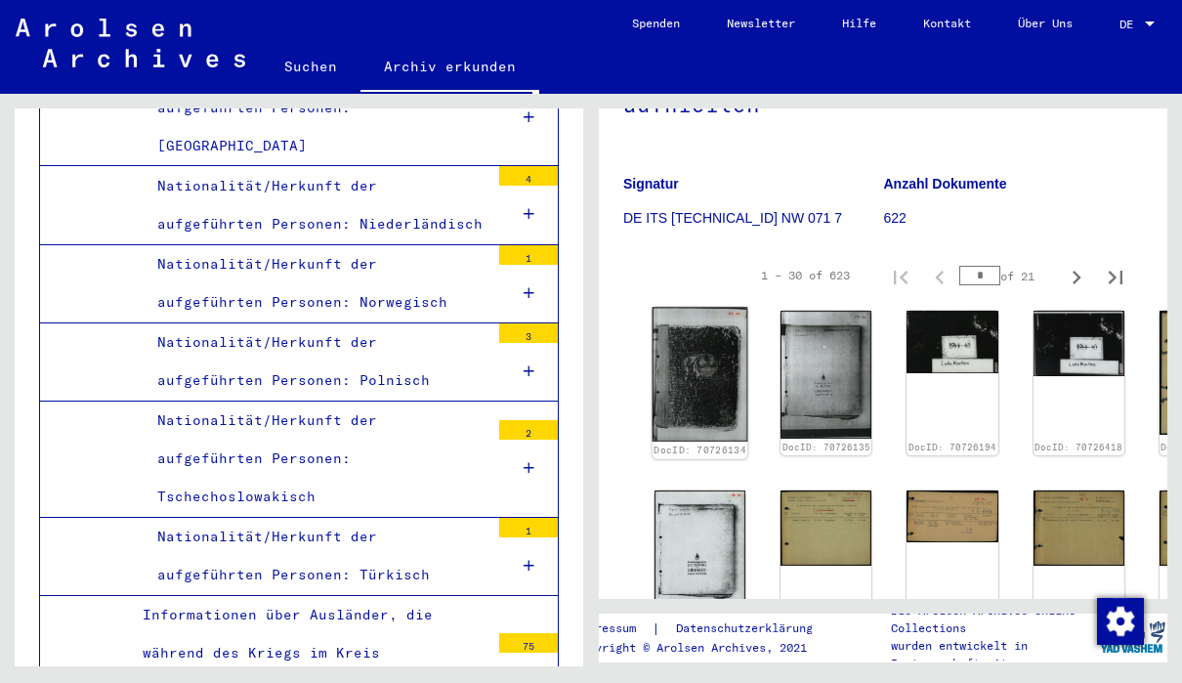
click at [696, 346] on img at bounding box center [700, 375] width 96 height 134
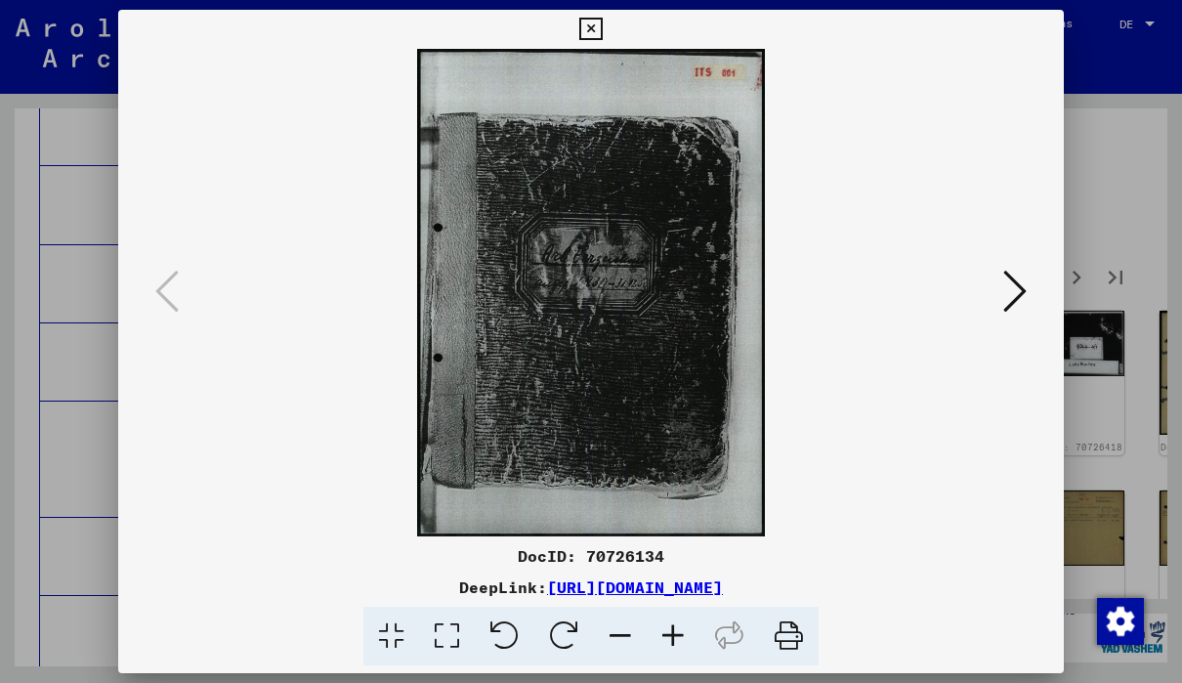
click at [1019, 318] on button at bounding box center [1014, 293] width 35 height 56
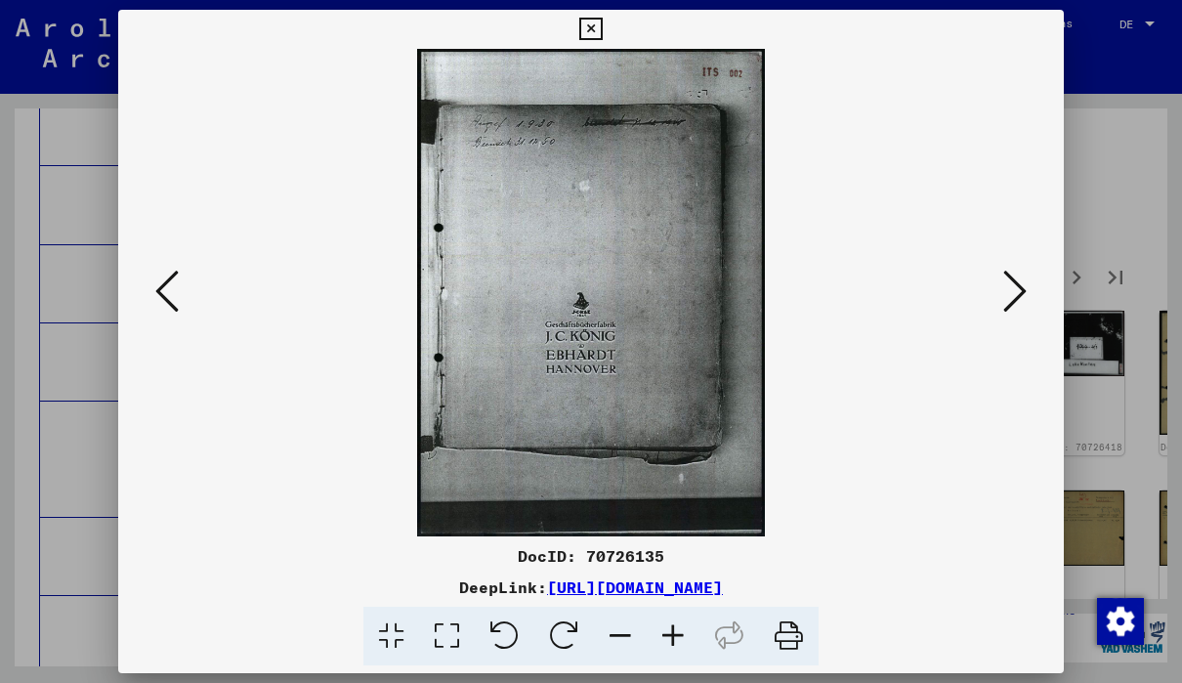
click at [1019, 288] on icon at bounding box center [1014, 291] width 23 height 47
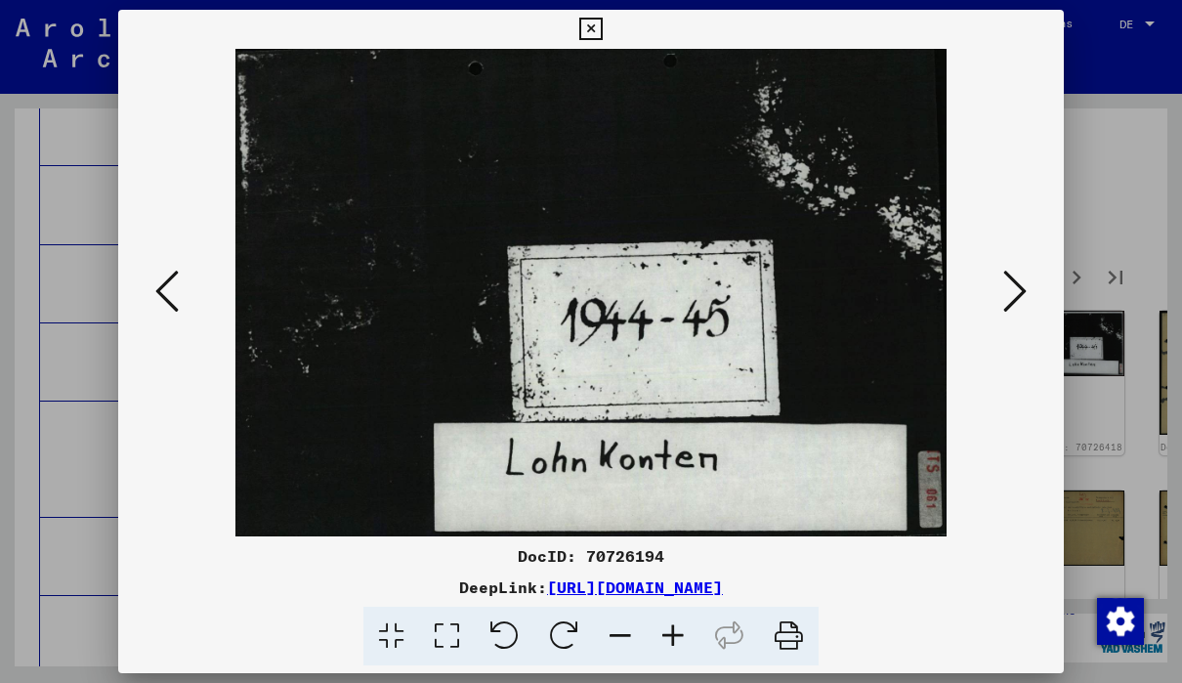
click at [1030, 297] on button at bounding box center [1014, 293] width 35 height 56
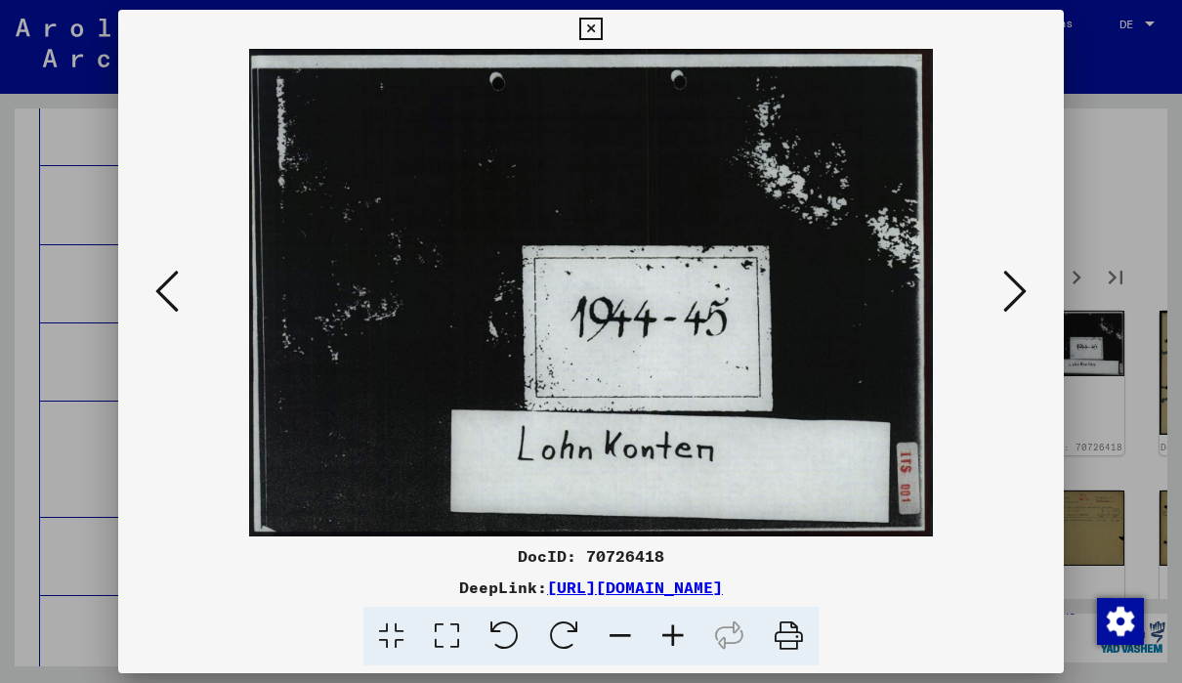
click at [1031, 302] on button at bounding box center [1014, 293] width 35 height 56
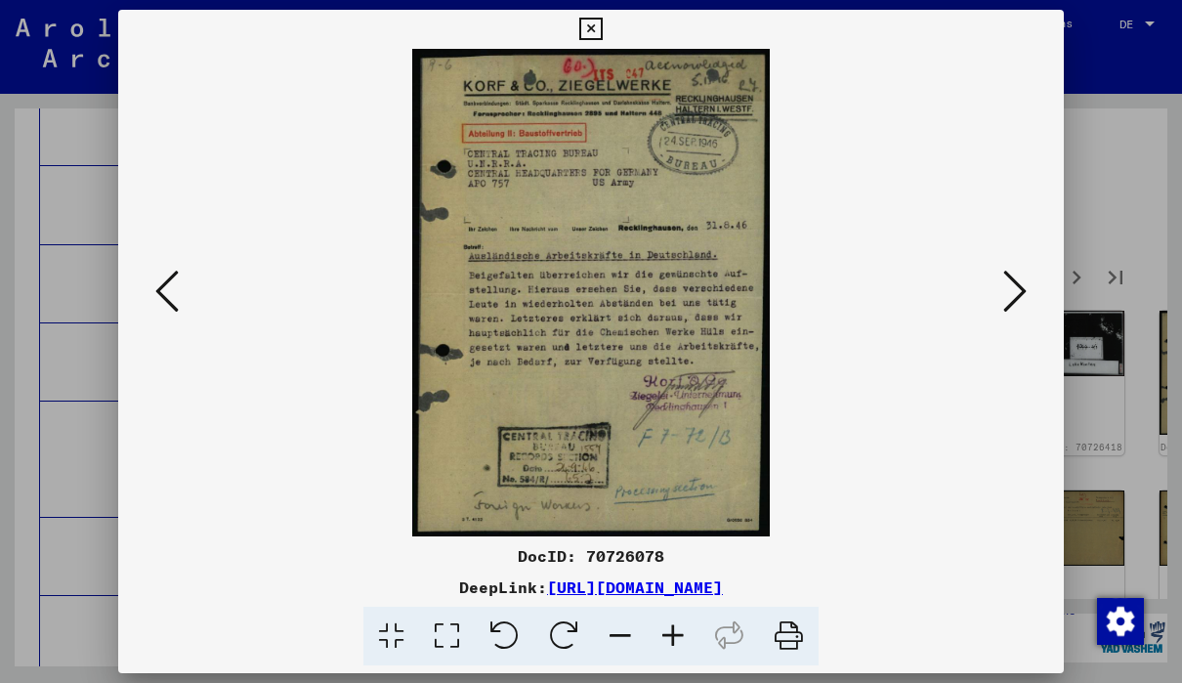
click at [1027, 289] on button at bounding box center [1014, 293] width 35 height 56
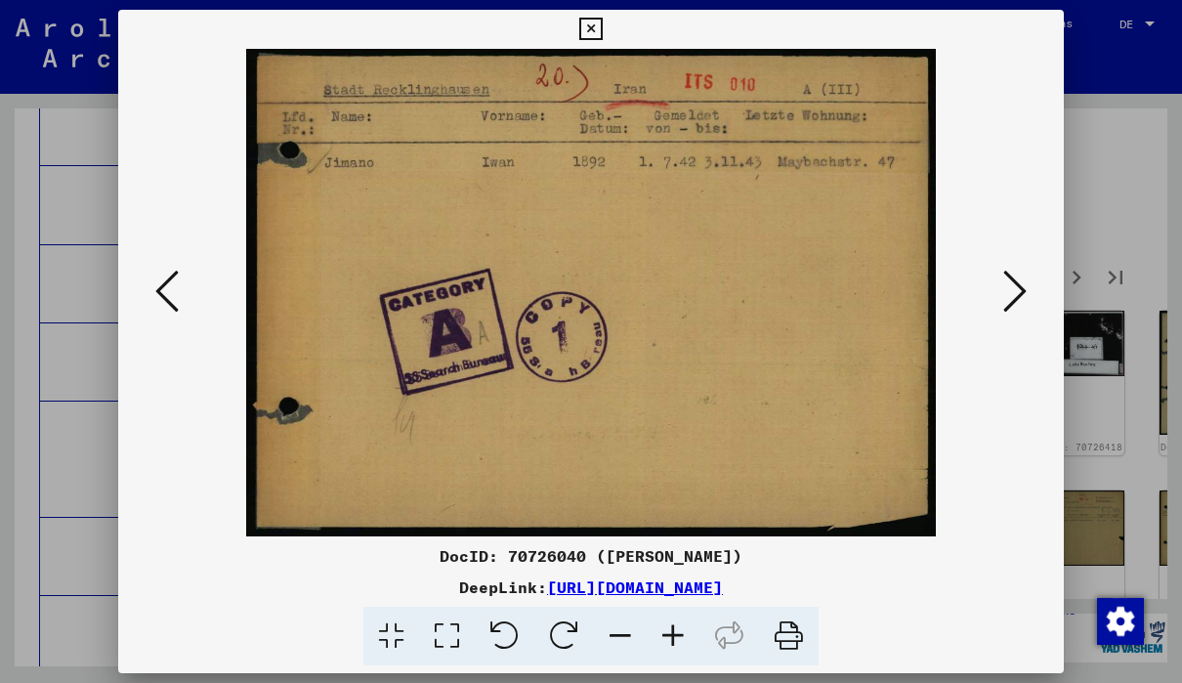
click at [1020, 312] on icon at bounding box center [1014, 291] width 23 height 47
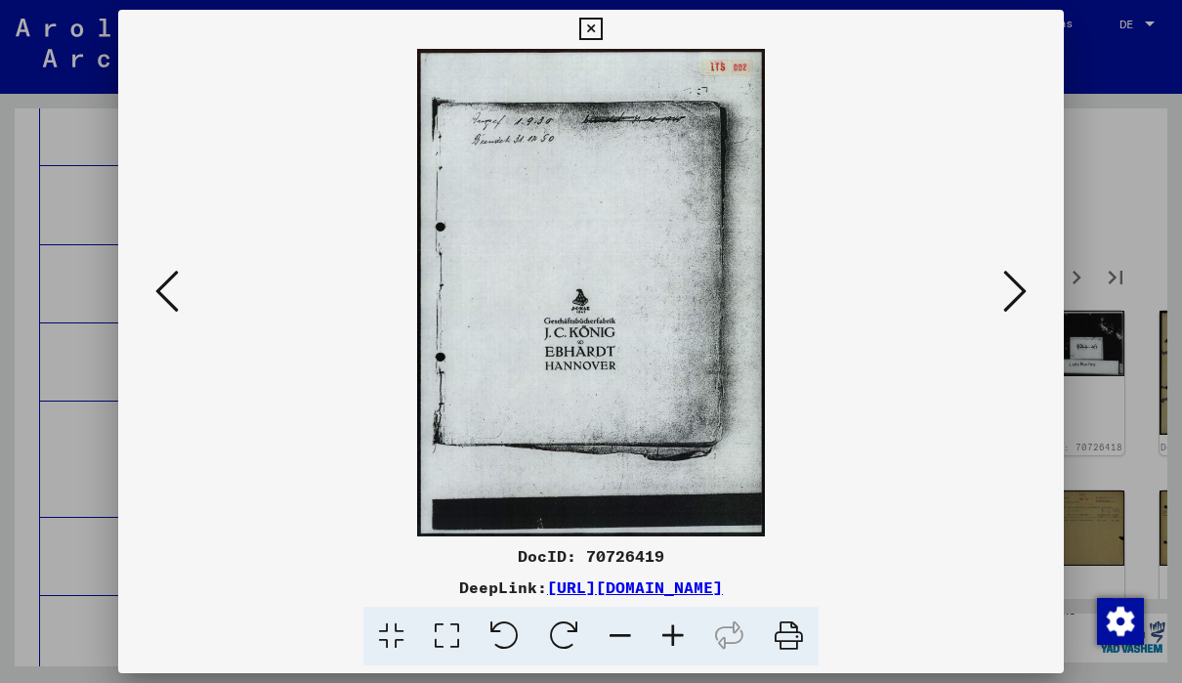
click at [1030, 309] on button at bounding box center [1014, 293] width 35 height 56
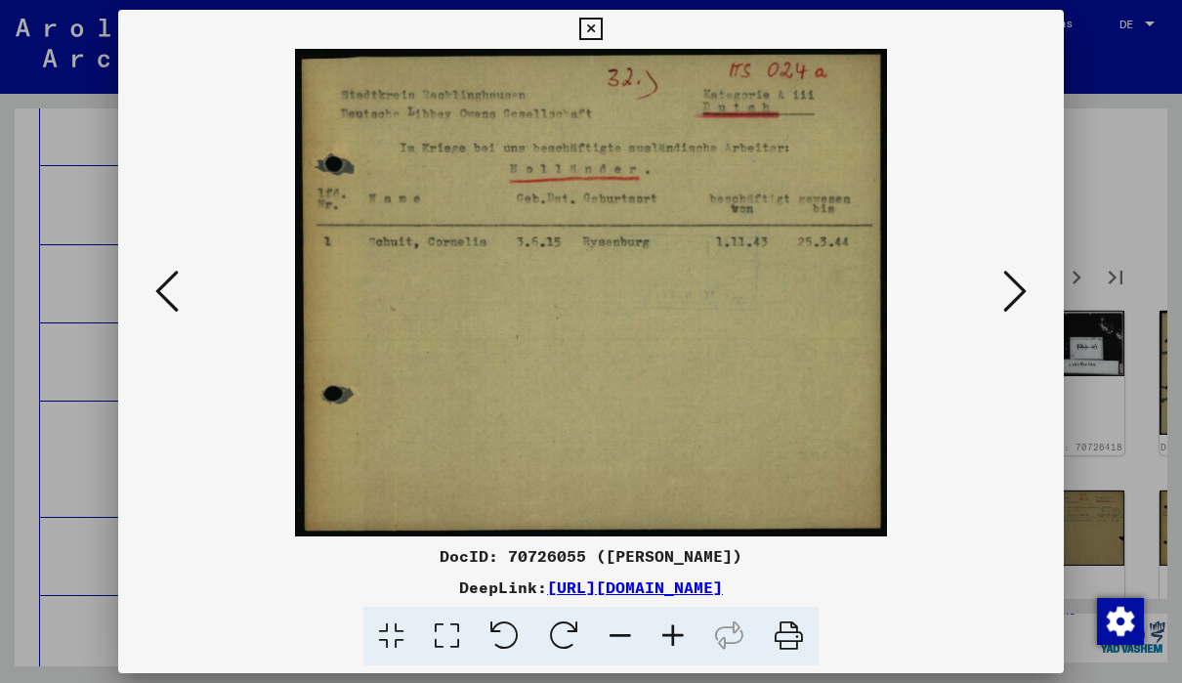
click at [1012, 296] on icon at bounding box center [1014, 291] width 23 height 47
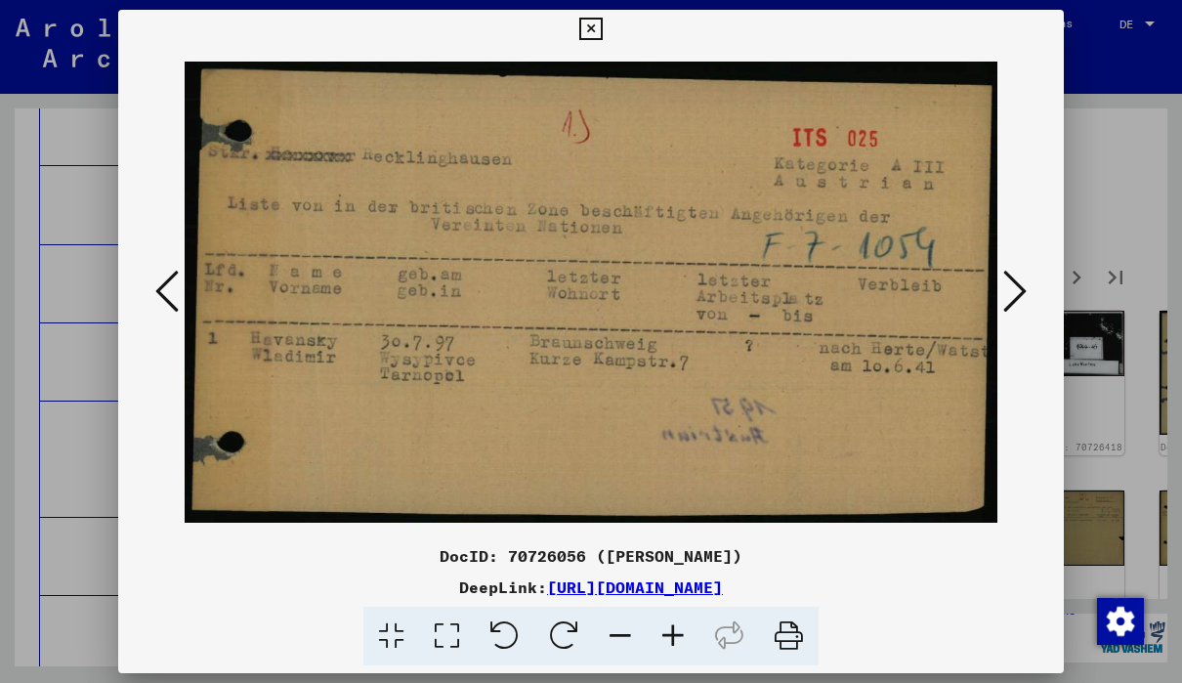
click at [1031, 280] on button at bounding box center [1014, 293] width 35 height 56
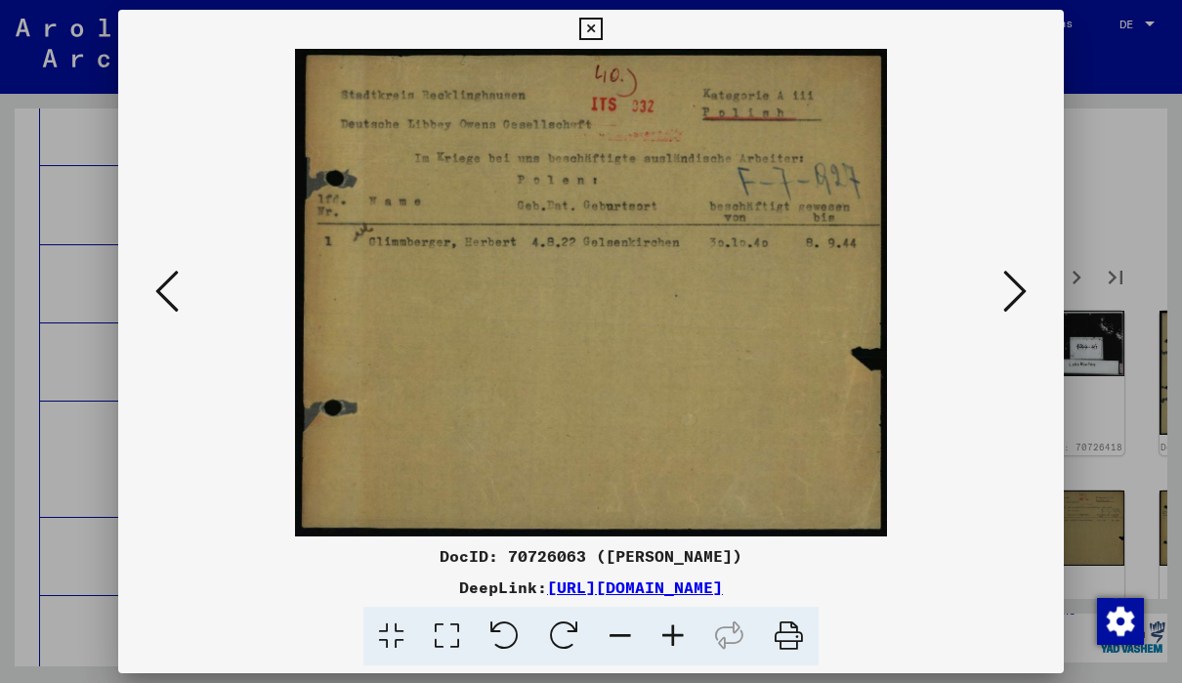
click at [1019, 293] on icon at bounding box center [1014, 291] width 23 height 47
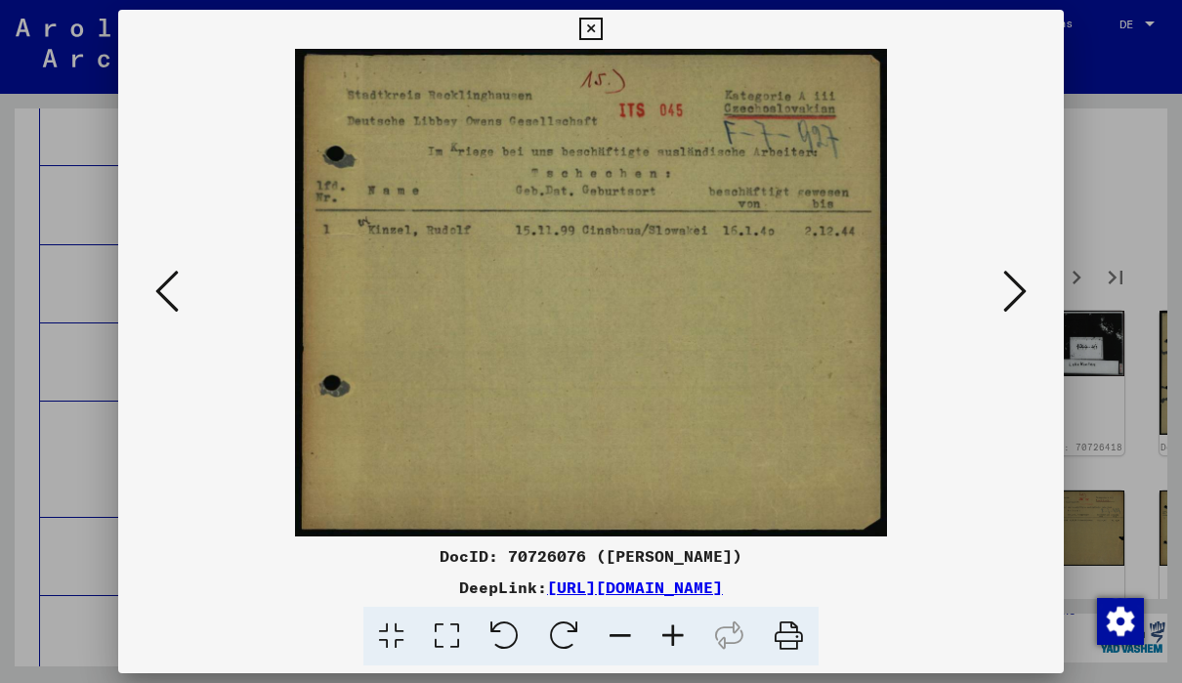
click at [1031, 286] on button at bounding box center [1014, 293] width 35 height 56
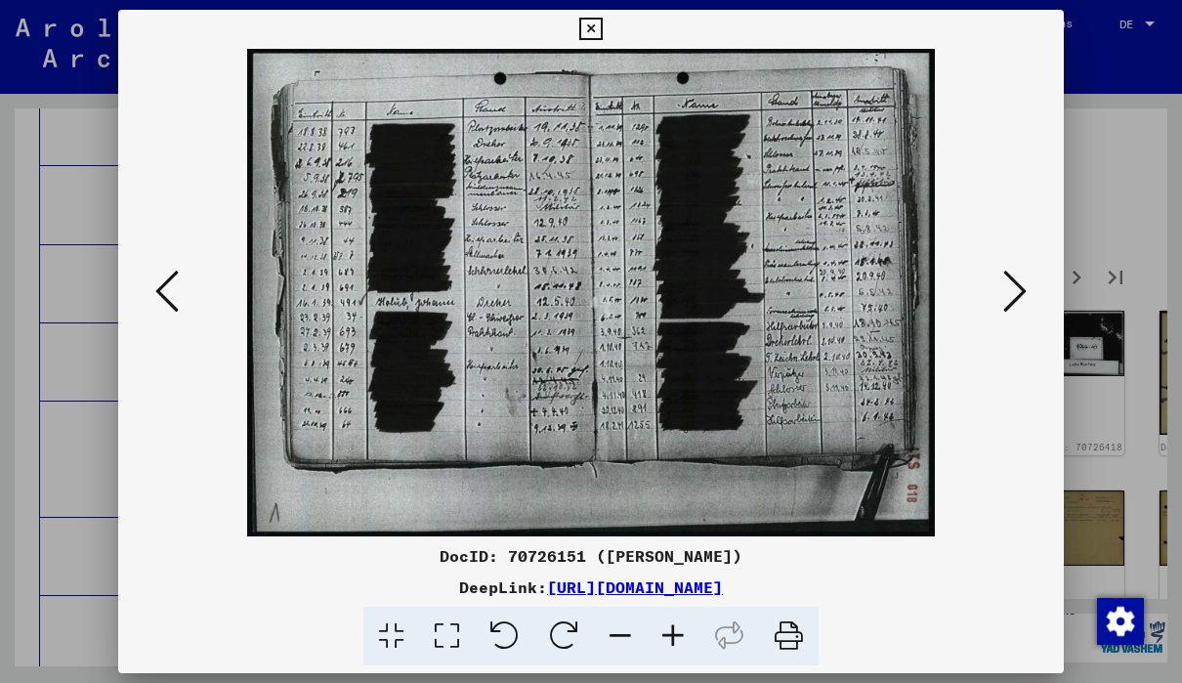
click at [1022, 304] on icon at bounding box center [1014, 291] width 23 height 47
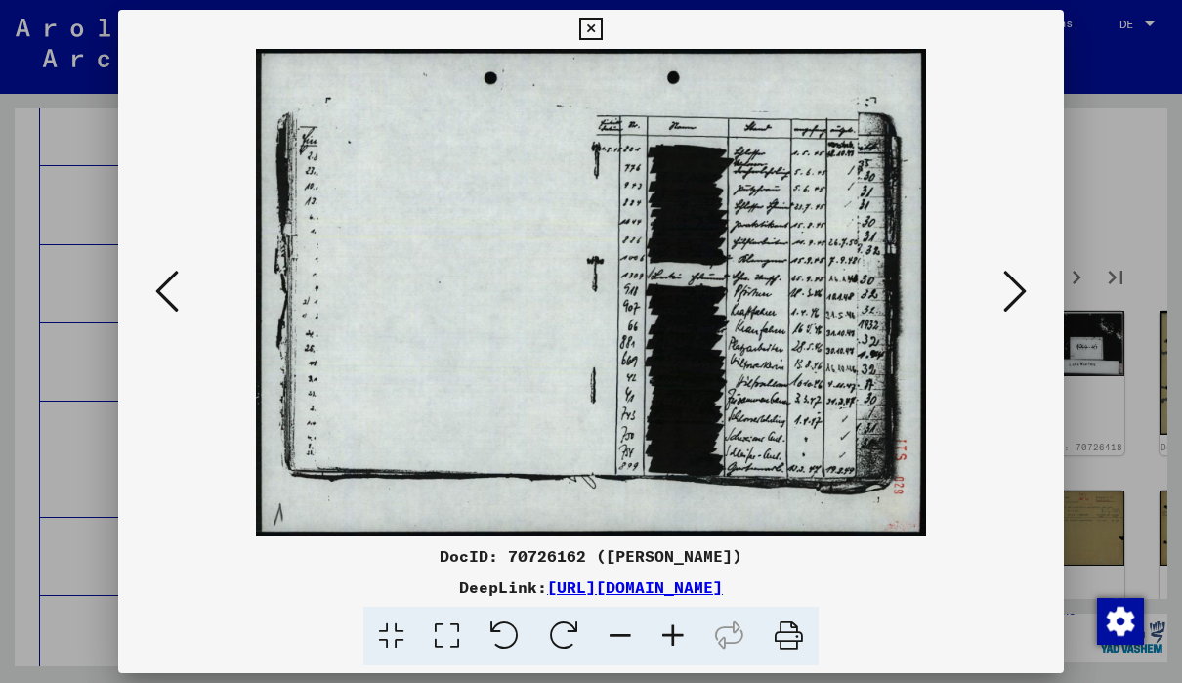
click at [1018, 308] on icon at bounding box center [1014, 291] width 23 height 47
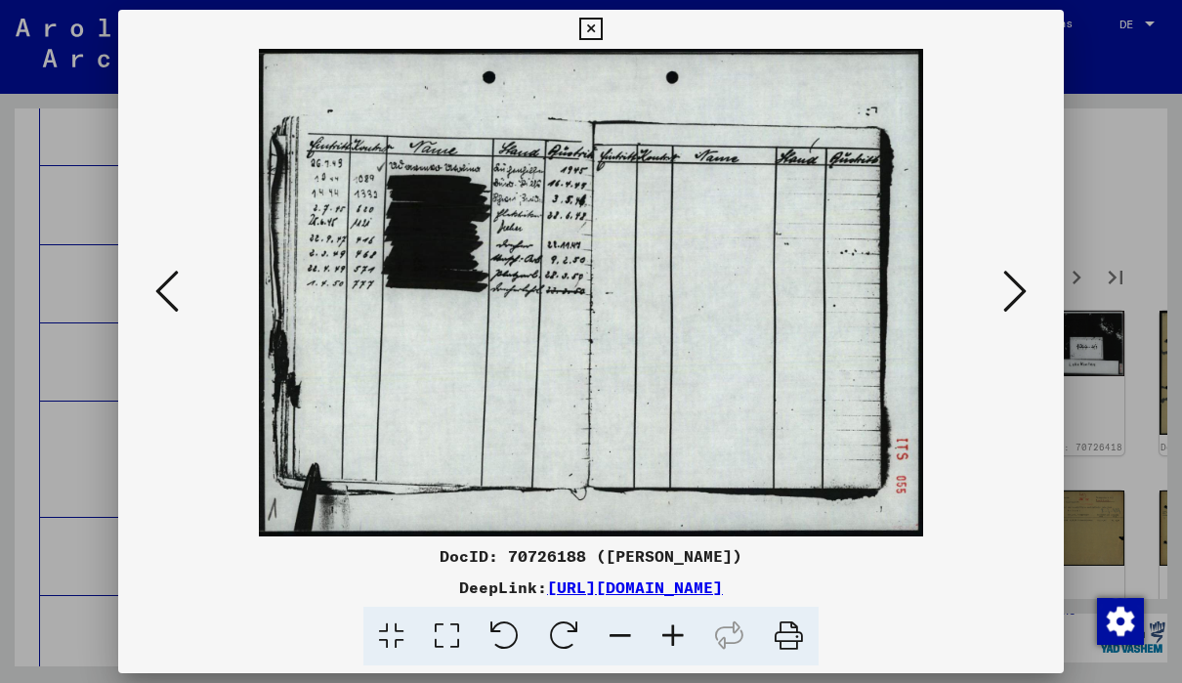
click at [1024, 293] on icon at bounding box center [1014, 291] width 23 height 47
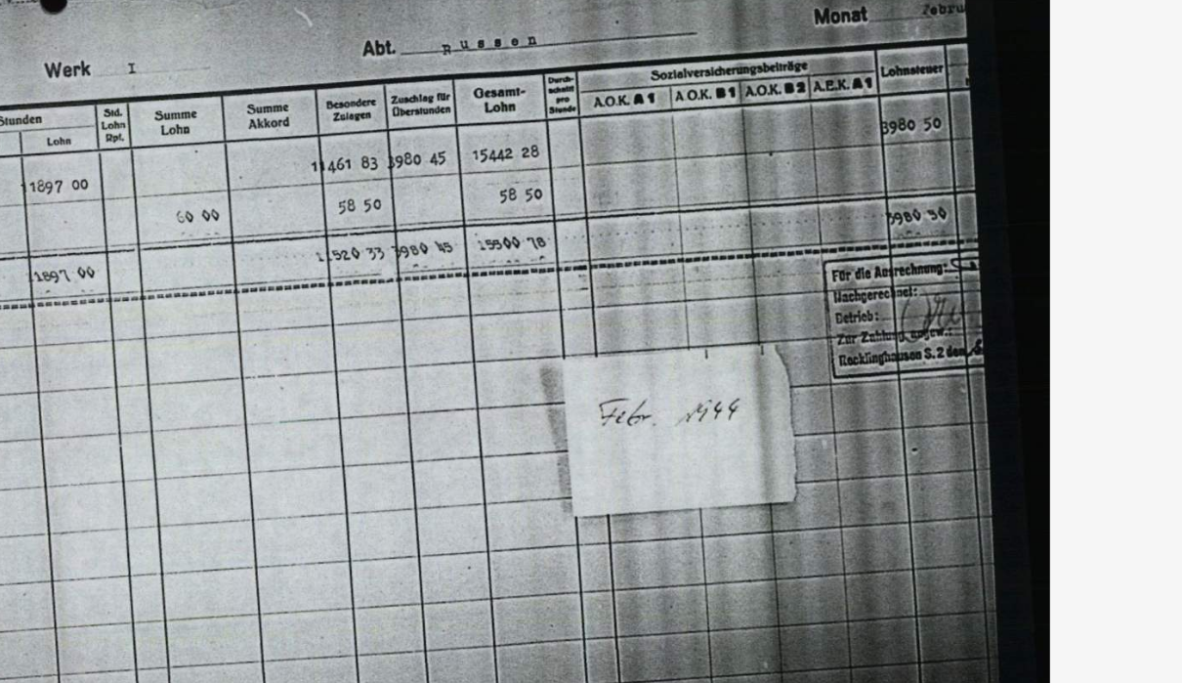
click at [488, 252] on img at bounding box center [591, 292] width 812 height 487
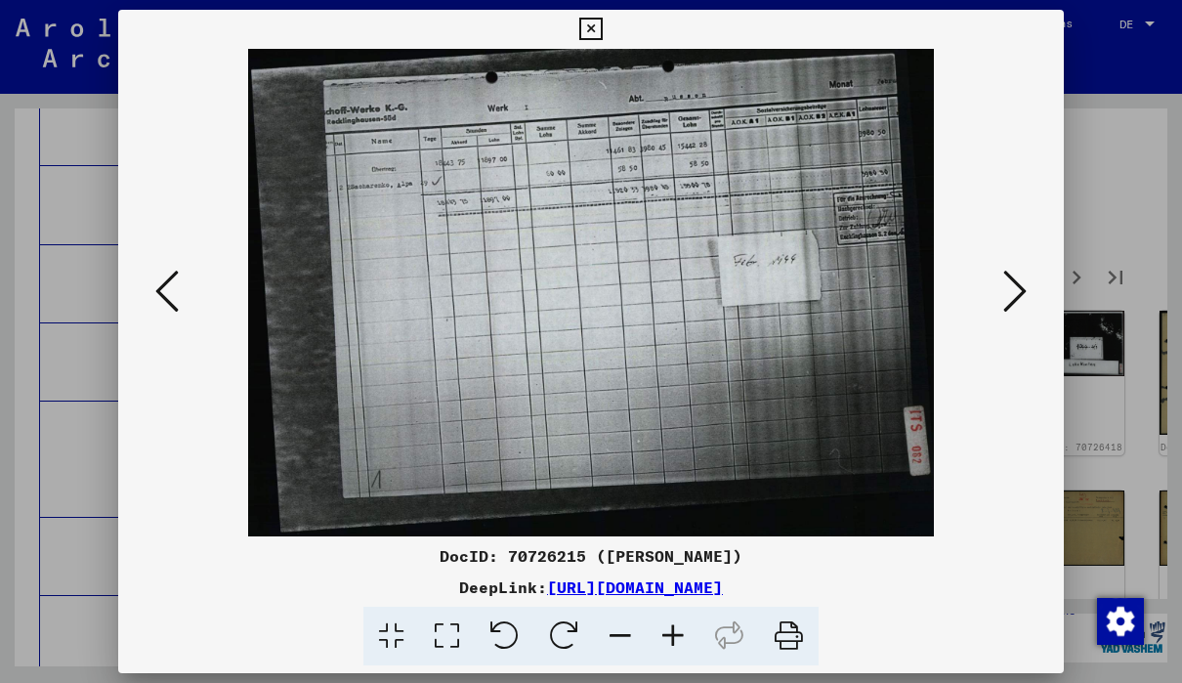
click at [1031, 287] on button at bounding box center [1014, 293] width 35 height 56
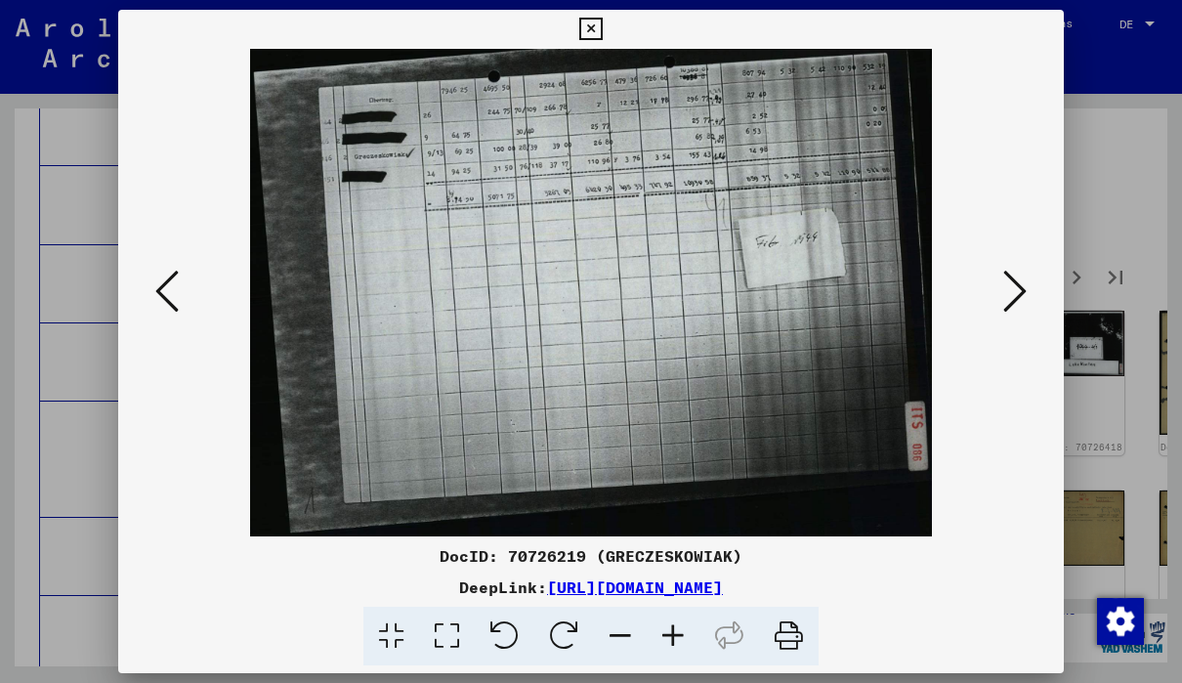
click at [1020, 303] on icon at bounding box center [1014, 291] width 23 height 47
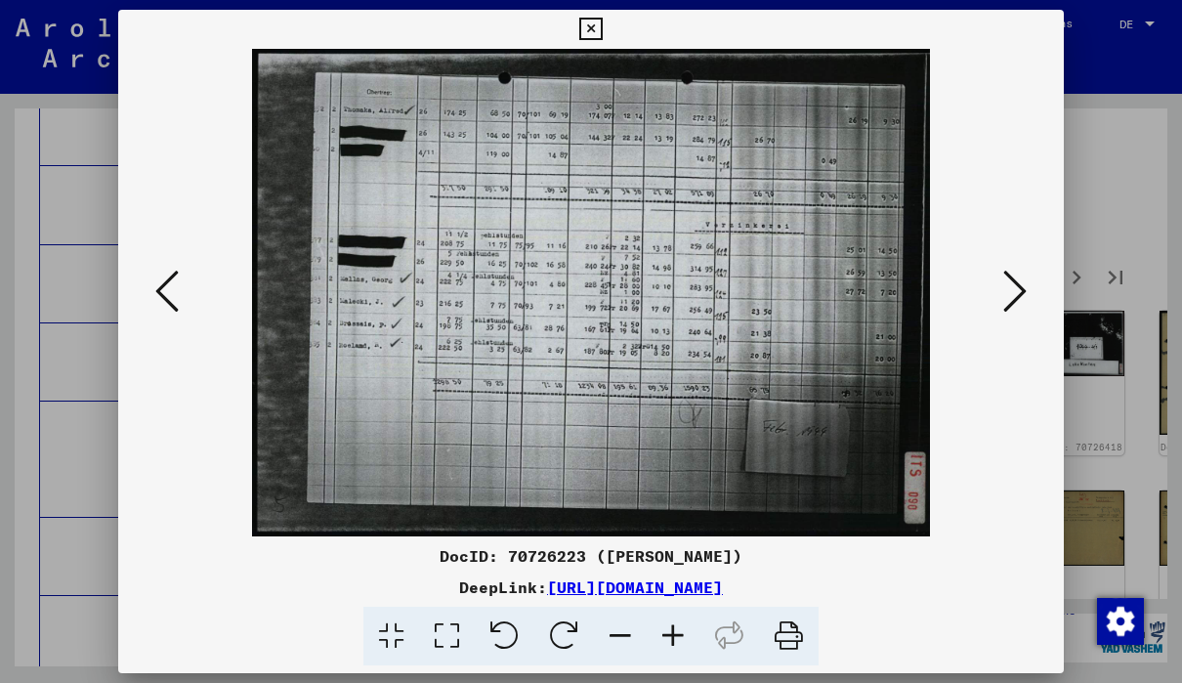
click at [1029, 287] on button at bounding box center [1014, 293] width 35 height 56
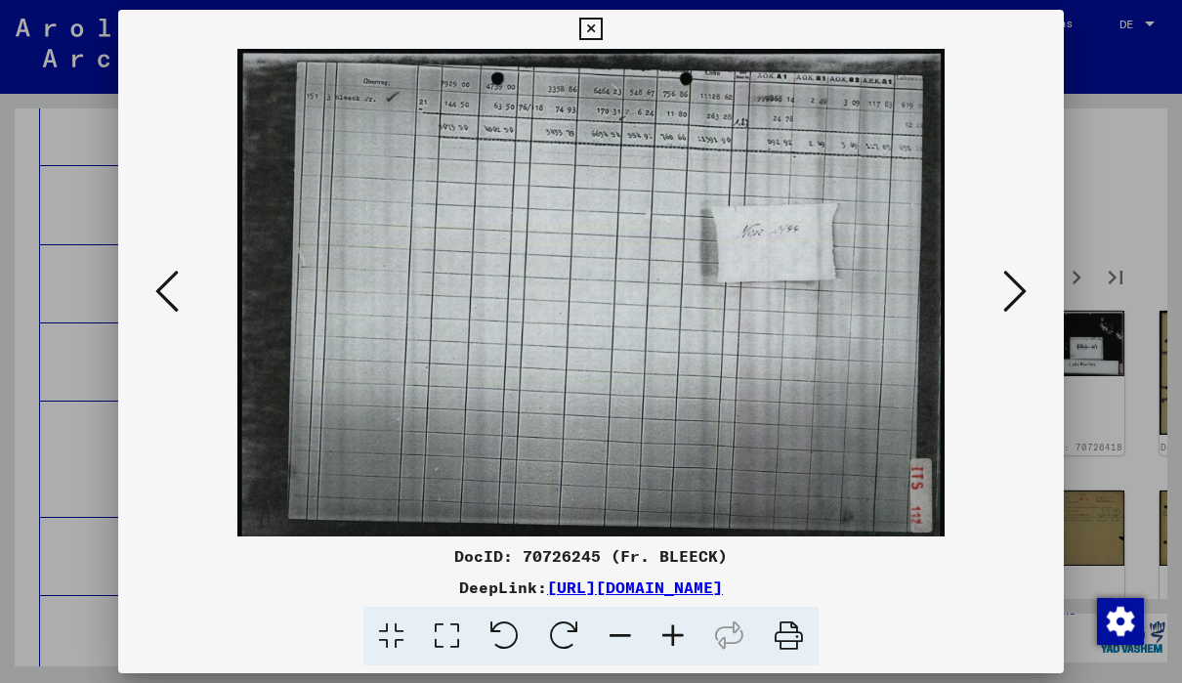
click at [1029, 282] on button at bounding box center [1014, 293] width 35 height 56
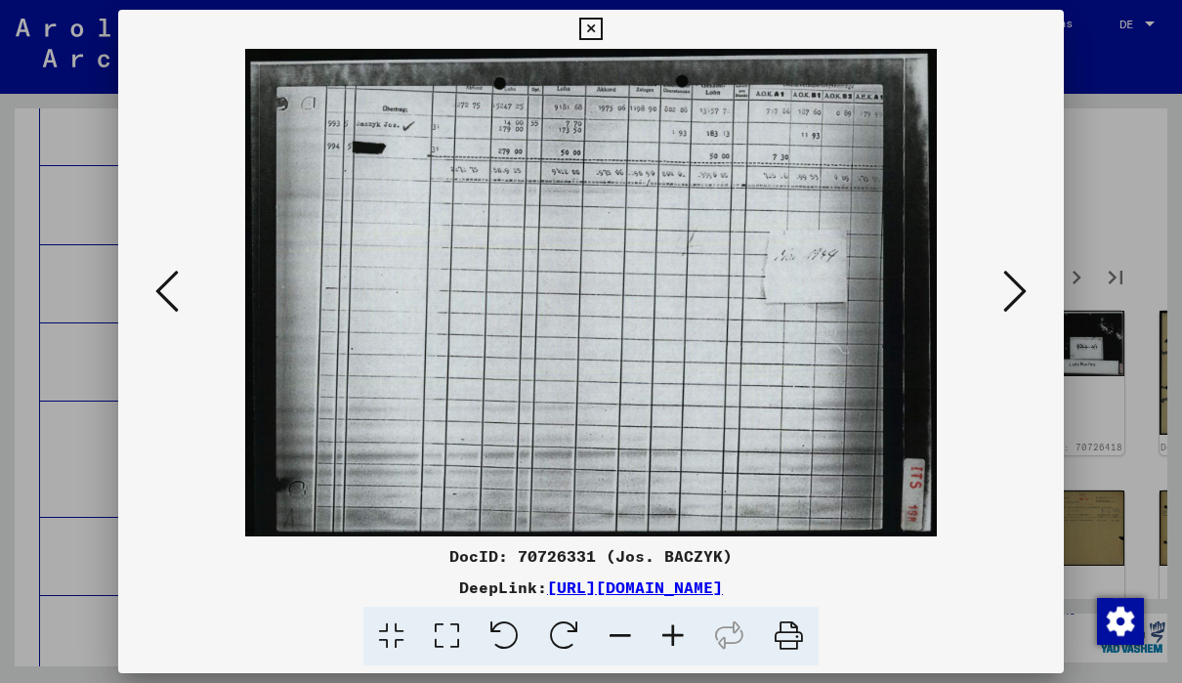
click at [1031, 294] on button at bounding box center [1014, 293] width 35 height 56
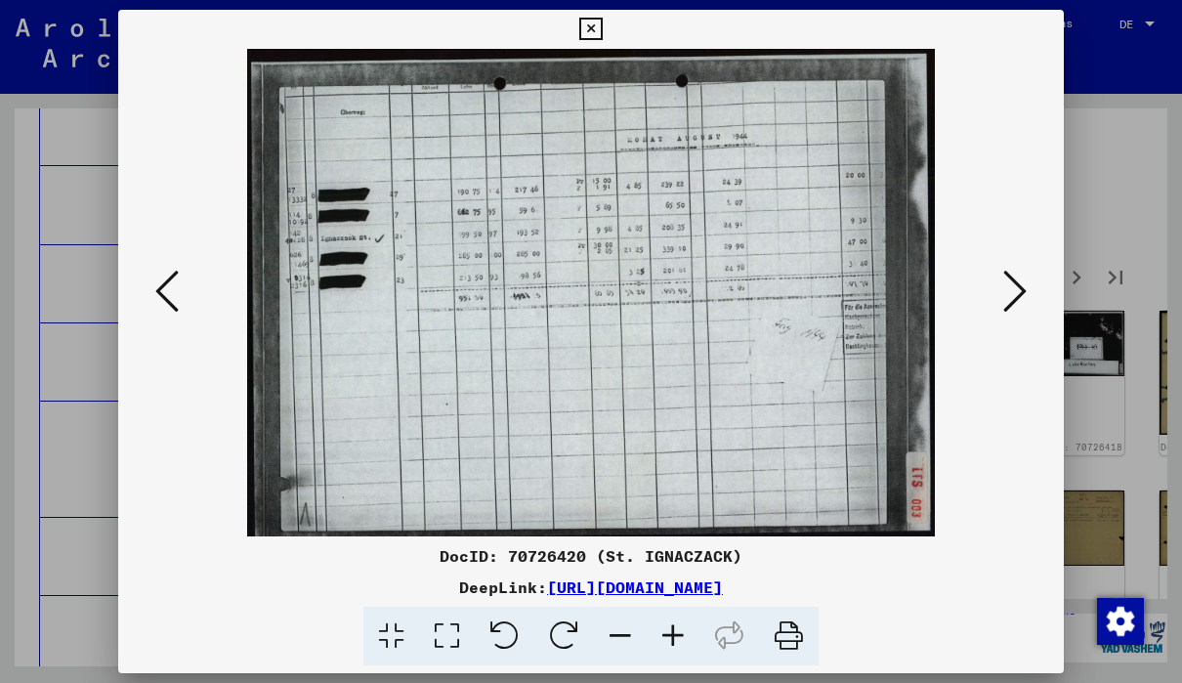
click at [1048, 292] on div at bounding box center [590, 292] width 945 height 487
click at [1029, 289] on button at bounding box center [1014, 293] width 35 height 56
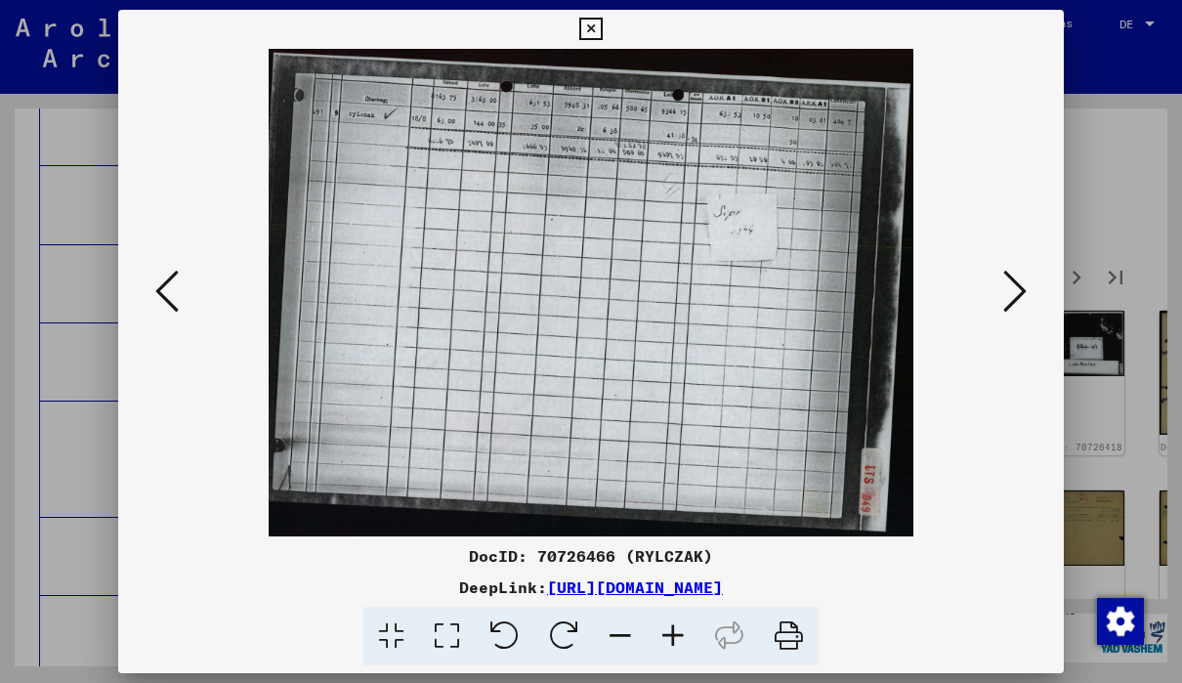
click at [1030, 295] on button at bounding box center [1014, 293] width 35 height 56
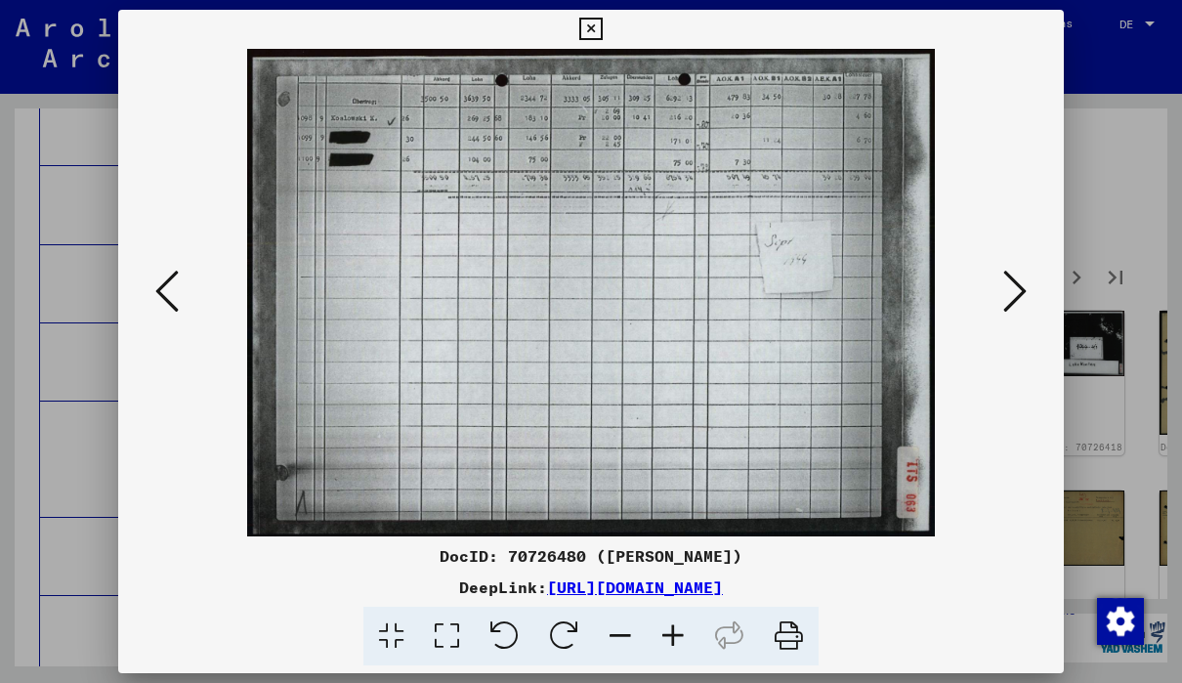
click at [1029, 294] on button at bounding box center [1014, 293] width 35 height 56
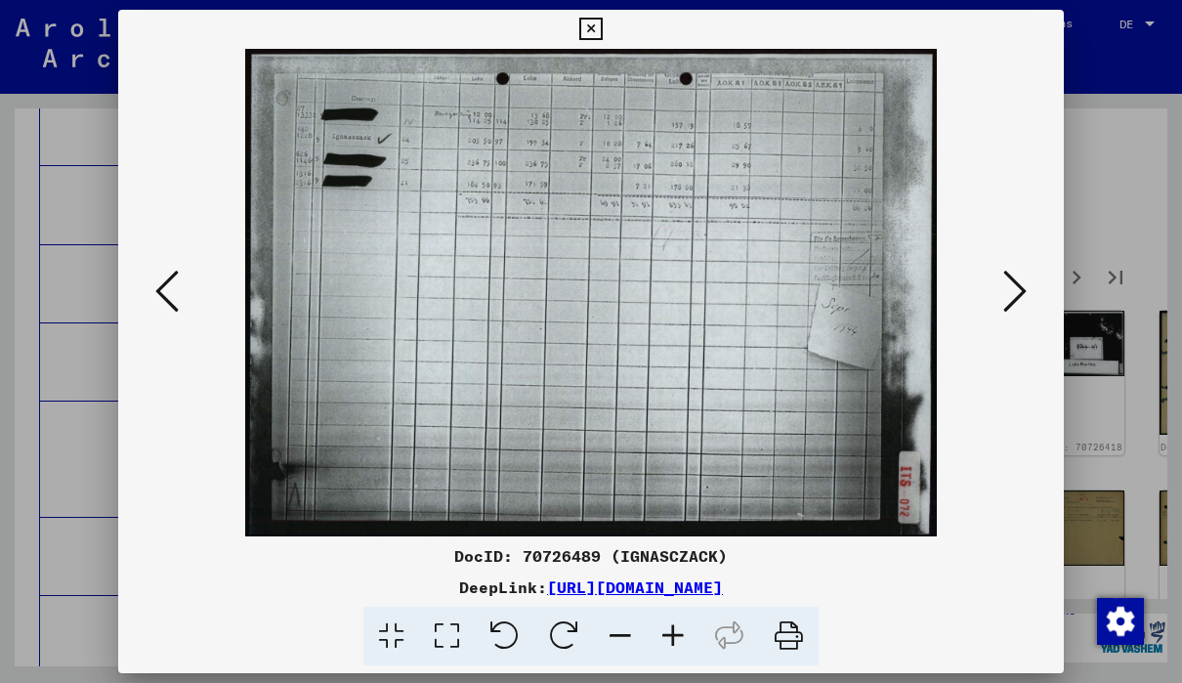
click at [1029, 299] on button at bounding box center [1014, 293] width 35 height 56
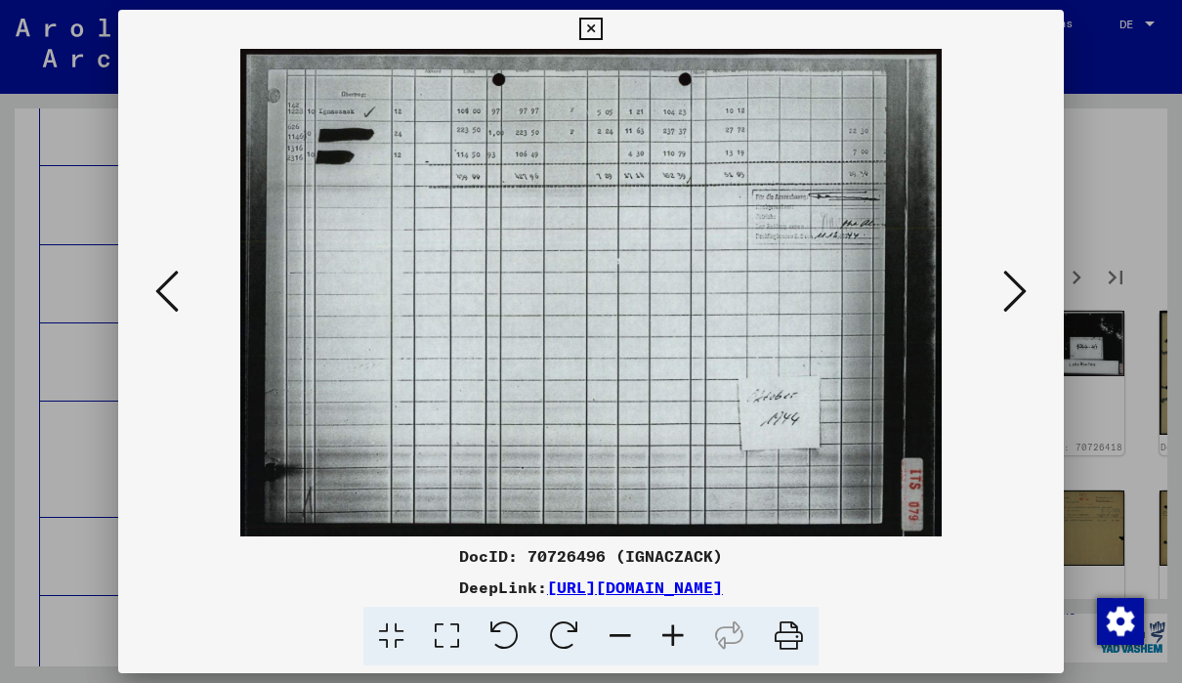
click at [1029, 283] on button at bounding box center [1014, 293] width 35 height 56
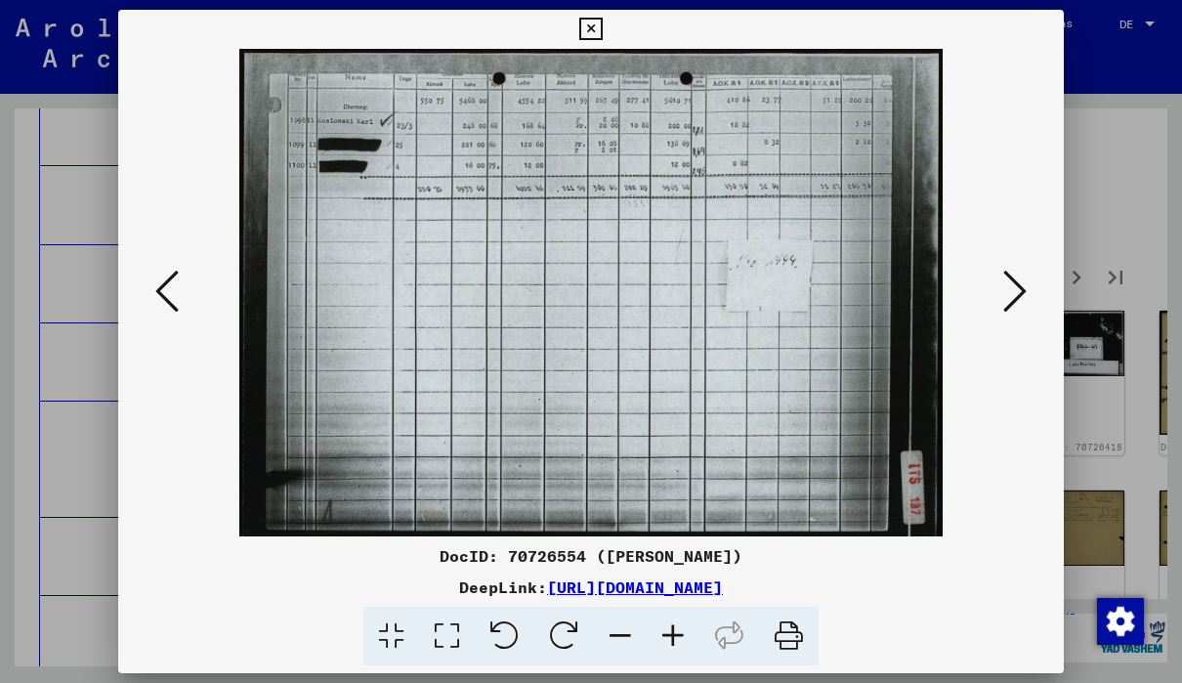
click at [1029, 287] on button at bounding box center [1014, 293] width 35 height 56
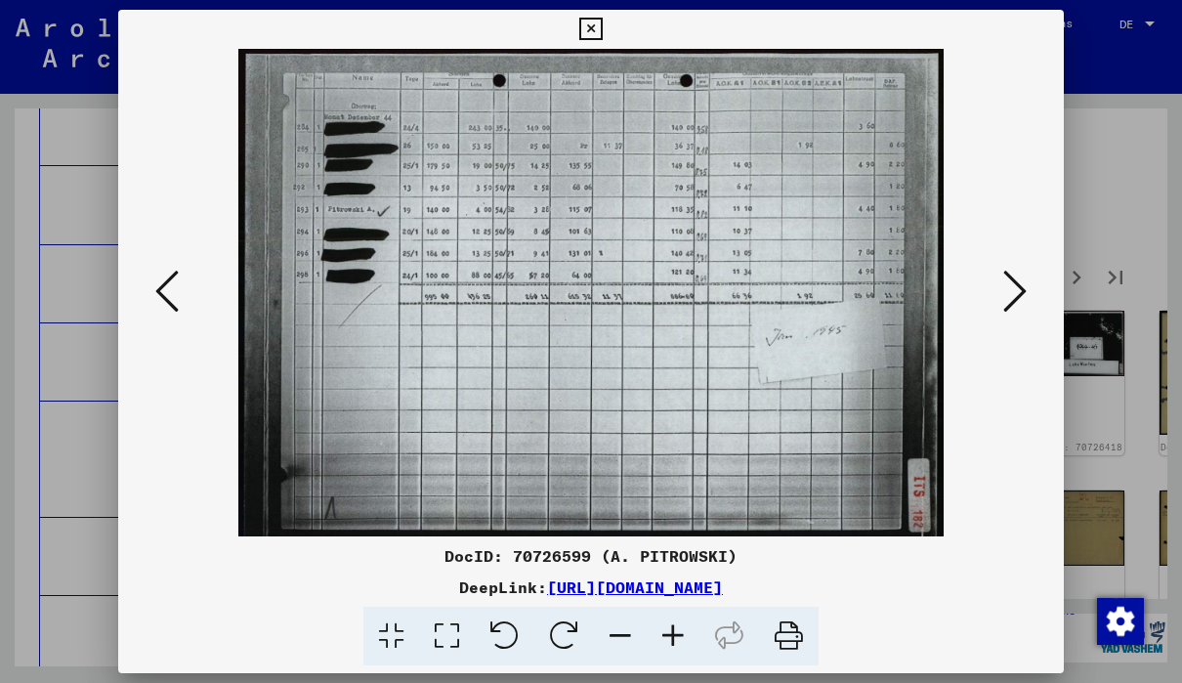
click at [1028, 297] on button at bounding box center [1014, 293] width 35 height 56
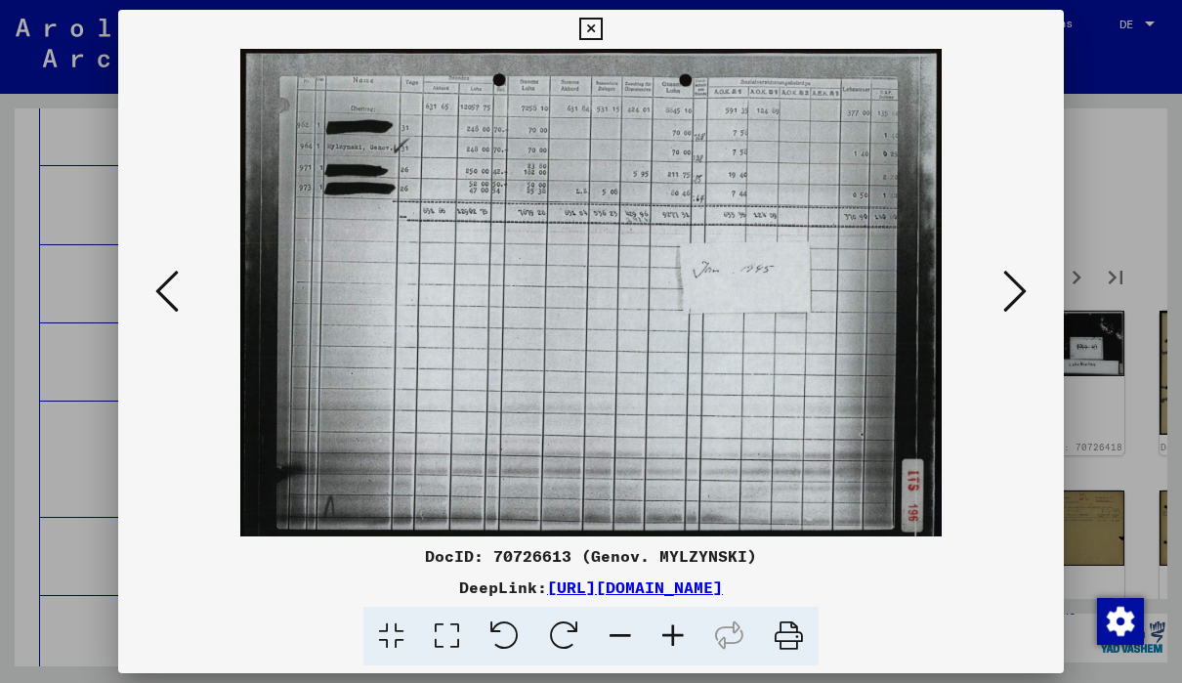
click at [1026, 302] on button at bounding box center [1014, 293] width 35 height 56
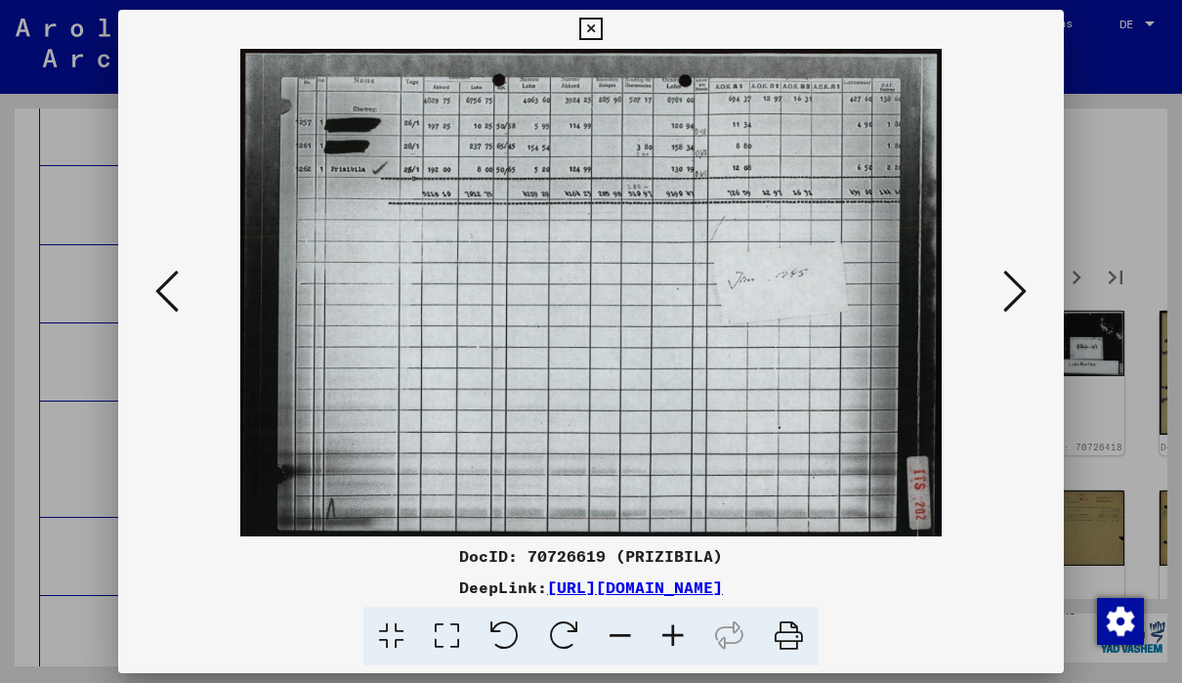
click at [1027, 304] on button at bounding box center [1014, 293] width 35 height 56
click at [1024, 306] on icon at bounding box center [1014, 291] width 23 height 47
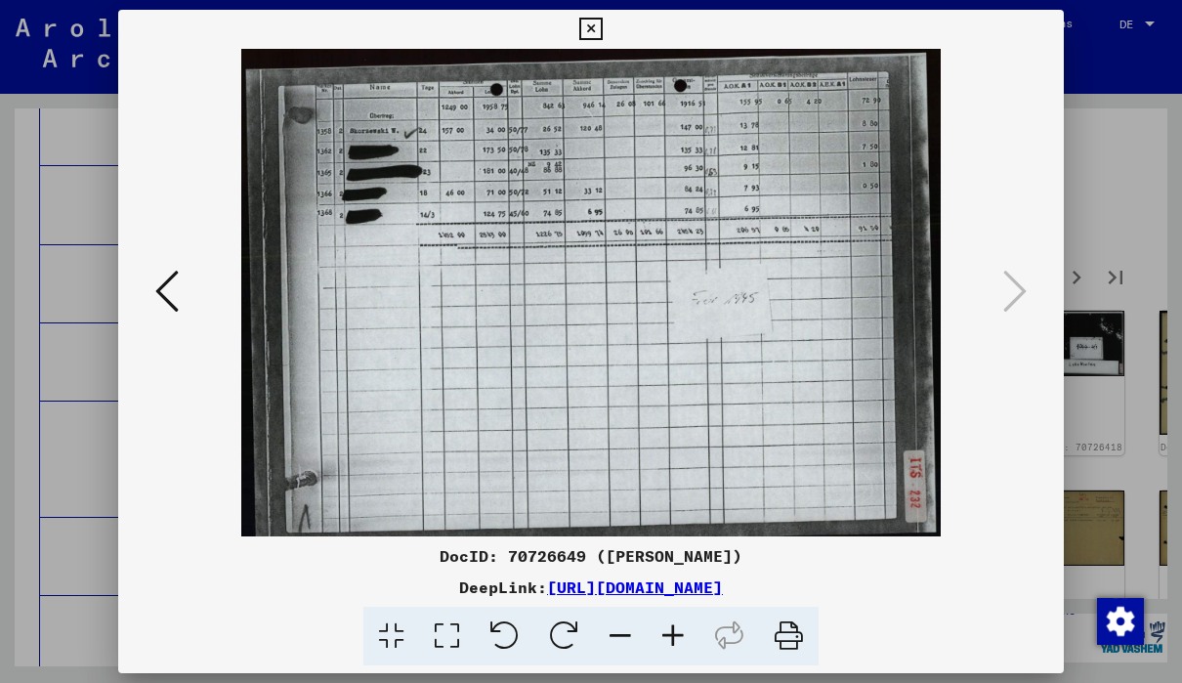
click at [169, 334] on div at bounding box center [590, 292] width 945 height 487
click at [139, 312] on div at bounding box center [590, 292] width 945 height 487
click at [159, 312] on icon at bounding box center [166, 291] width 23 height 47
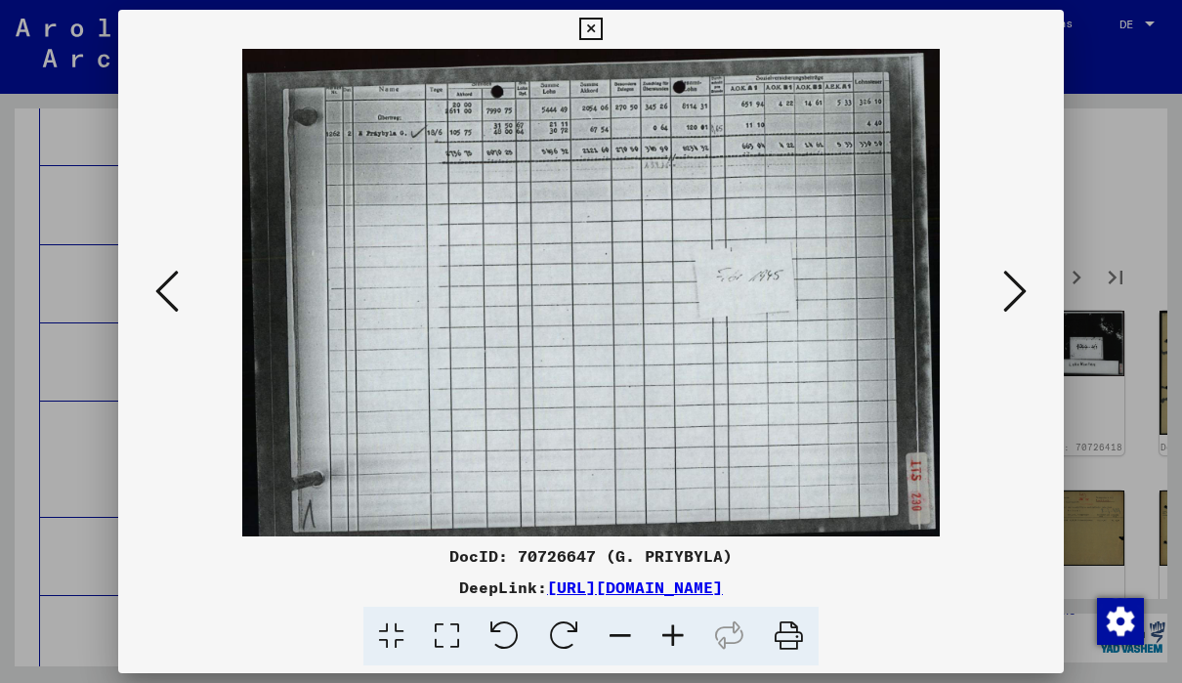
click at [607, 47] on button at bounding box center [590, 29] width 34 height 39
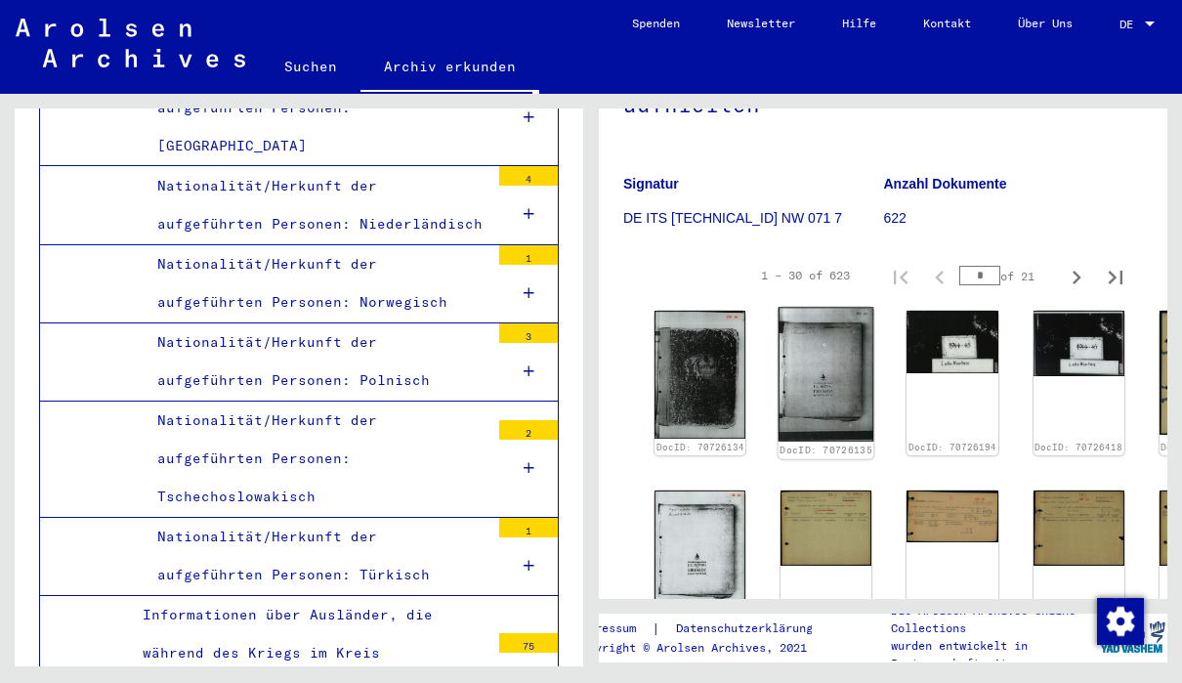
click at [779, 353] on img at bounding box center [826, 375] width 96 height 134
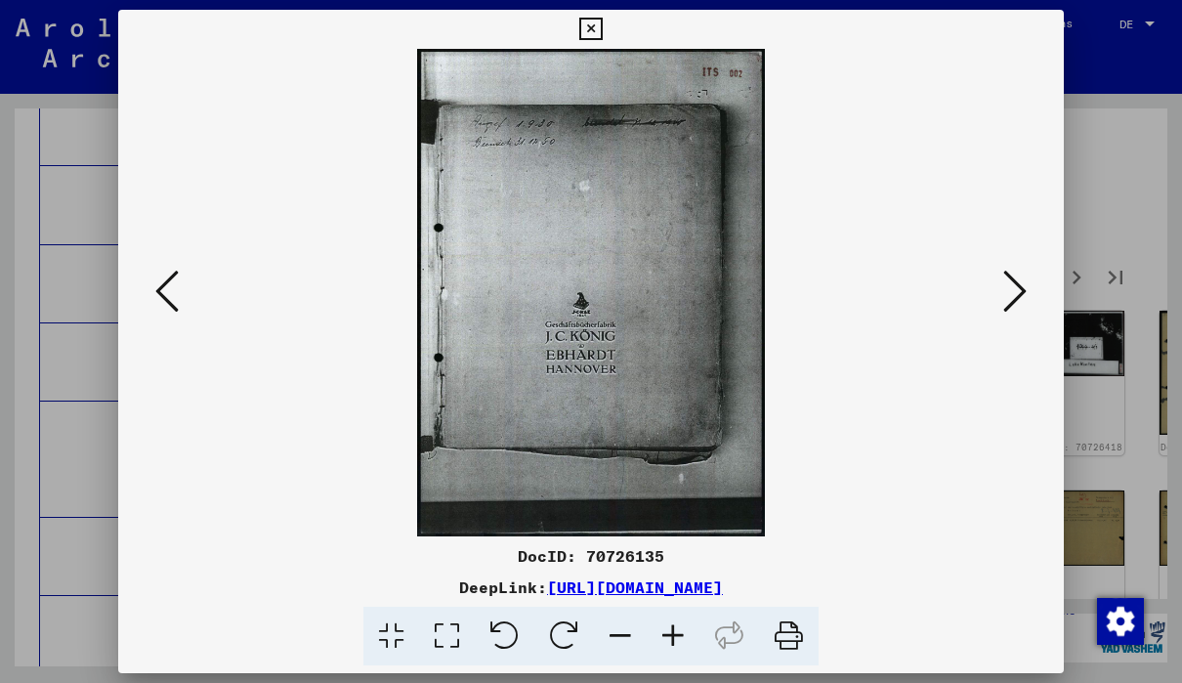
click at [1029, 293] on button at bounding box center [1014, 293] width 35 height 56
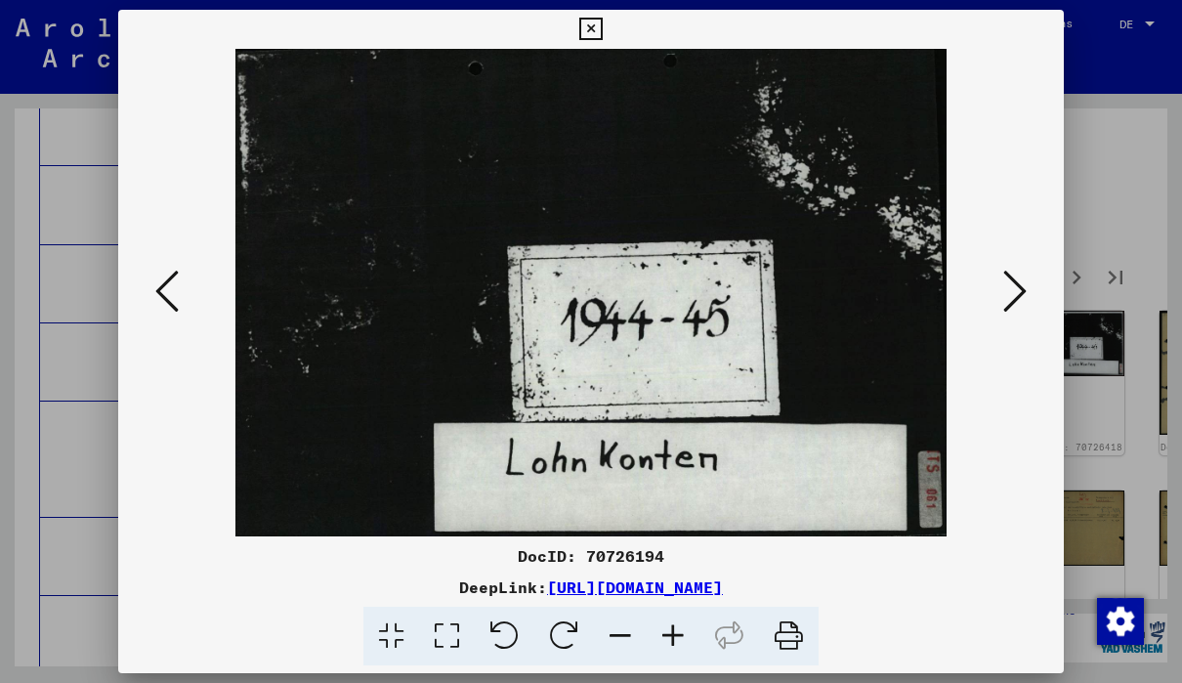
click at [1020, 314] on icon at bounding box center [1014, 291] width 23 height 47
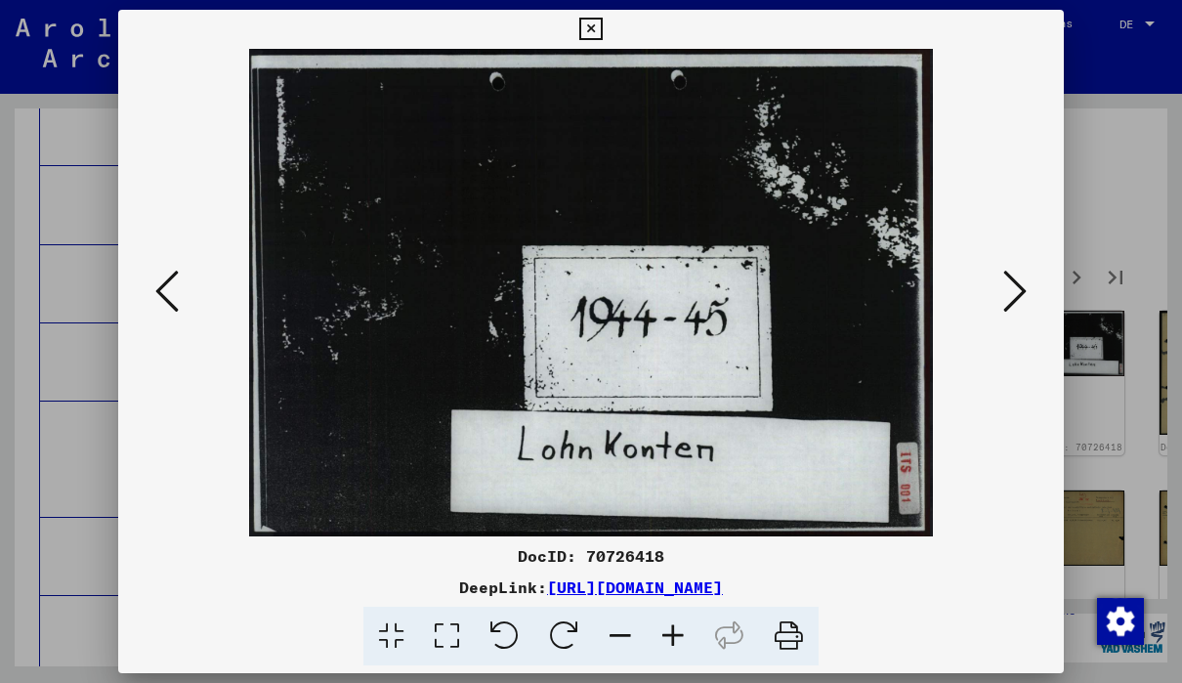
click at [1071, 33] on div at bounding box center [591, 341] width 1182 height 683
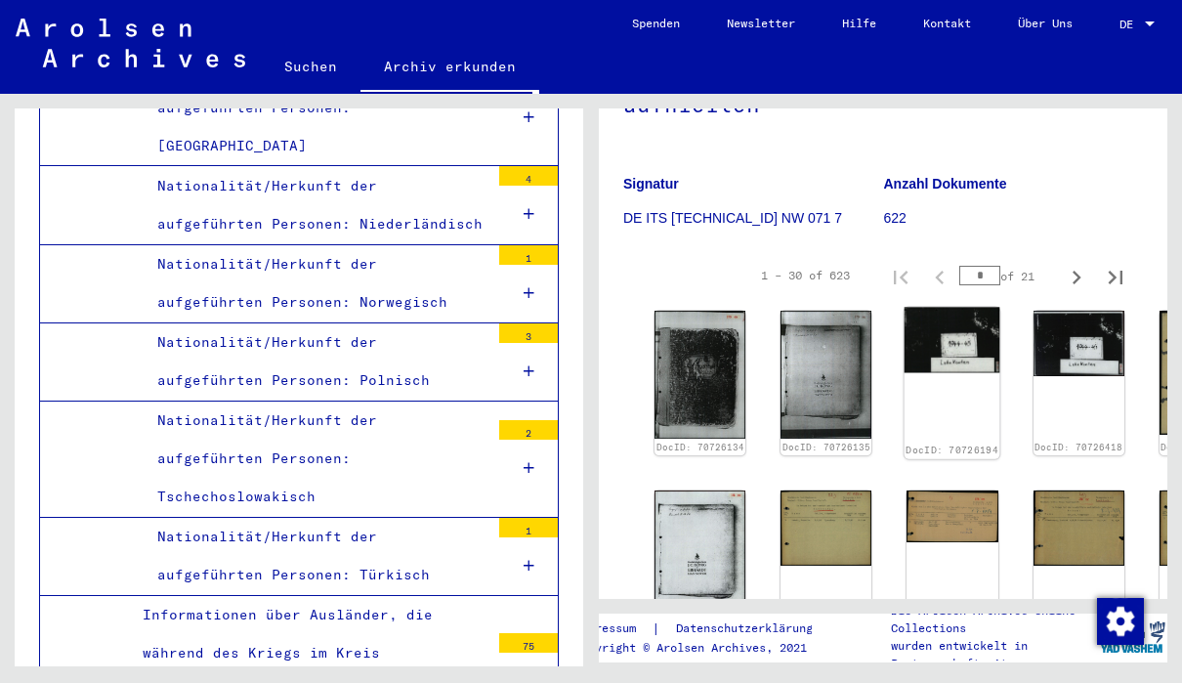
click at [904, 362] on div "DocID: 70726194" at bounding box center [952, 383] width 96 height 151
click at [904, 344] on div "DocID: 70726194" at bounding box center [952, 383] width 96 height 151
click at [904, 308] on img at bounding box center [952, 340] width 96 height 65
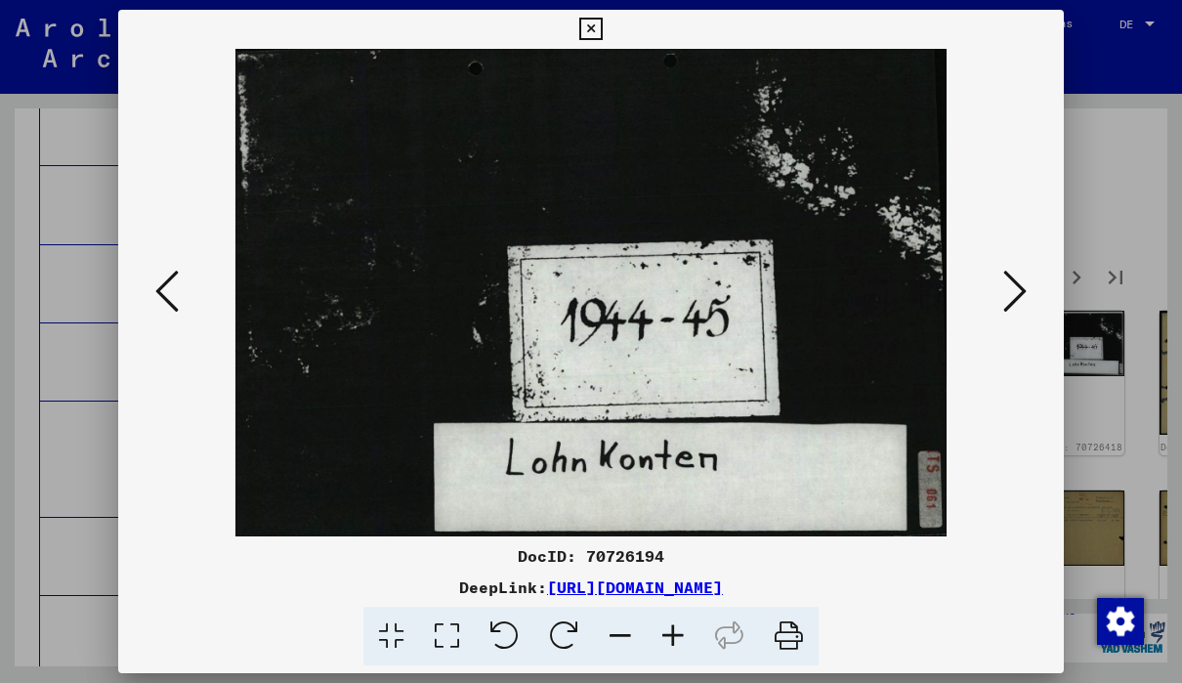
click at [1019, 307] on icon at bounding box center [1014, 291] width 23 height 47
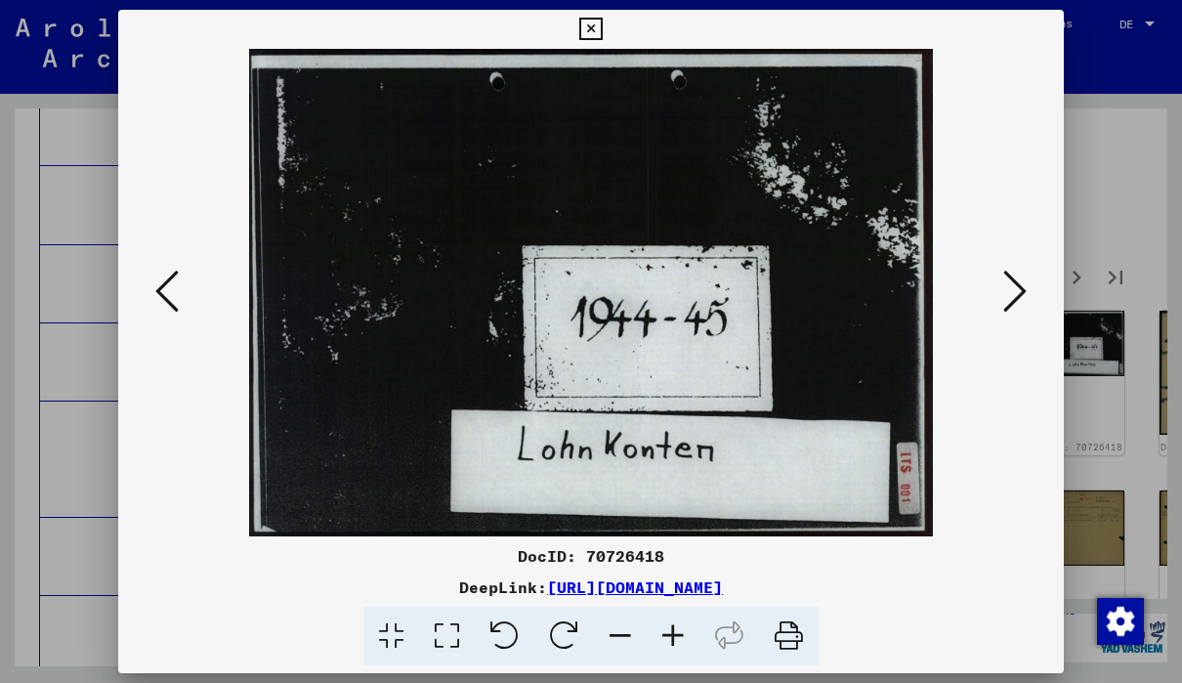
click at [607, 45] on button at bounding box center [590, 29] width 34 height 39
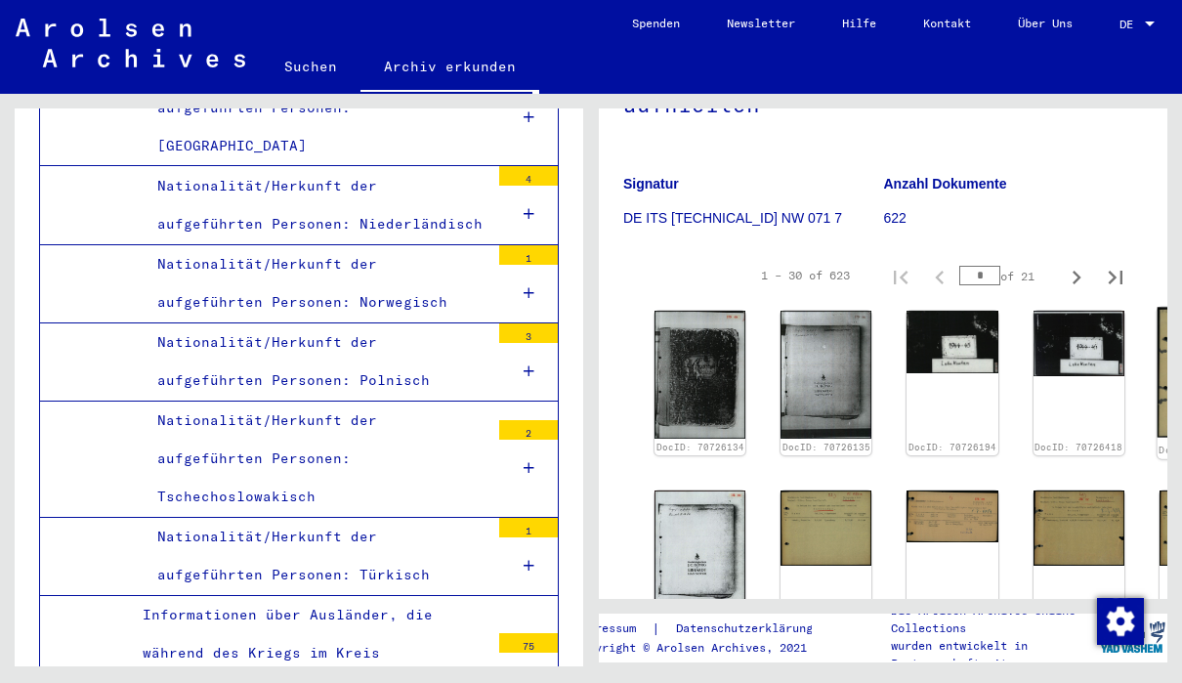
click at [1156, 346] on img at bounding box center [1204, 373] width 96 height 131
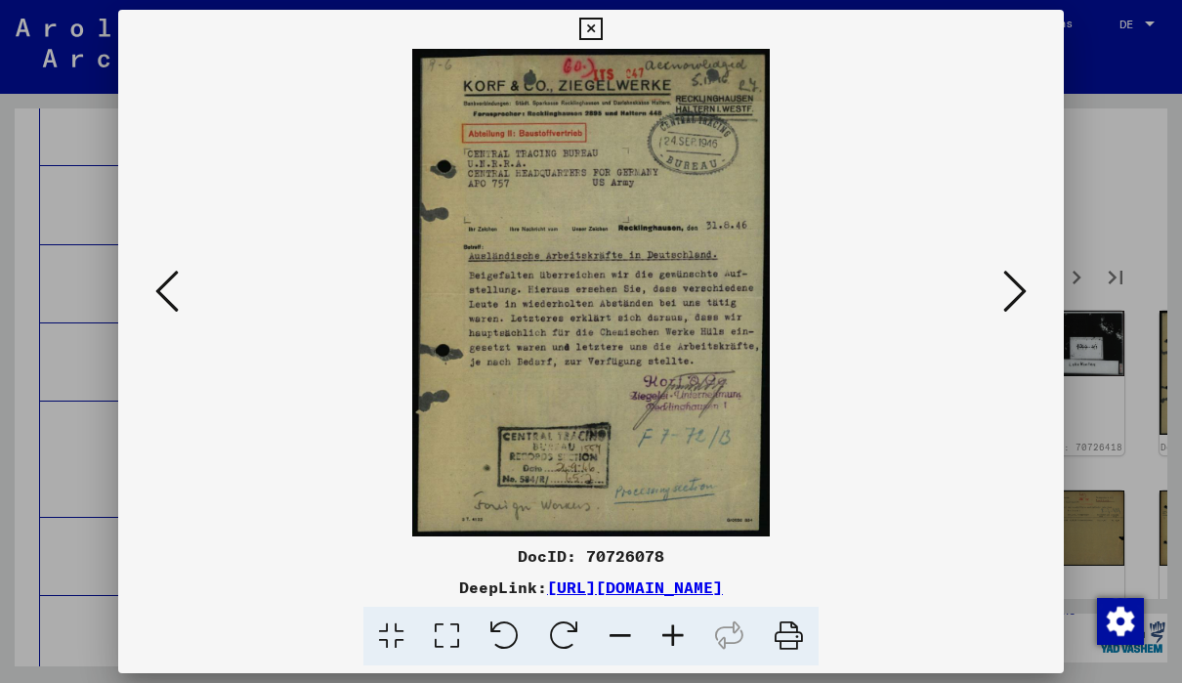
click at [602, 39] on icon at bounding box center [590, 29] width 22 height 23
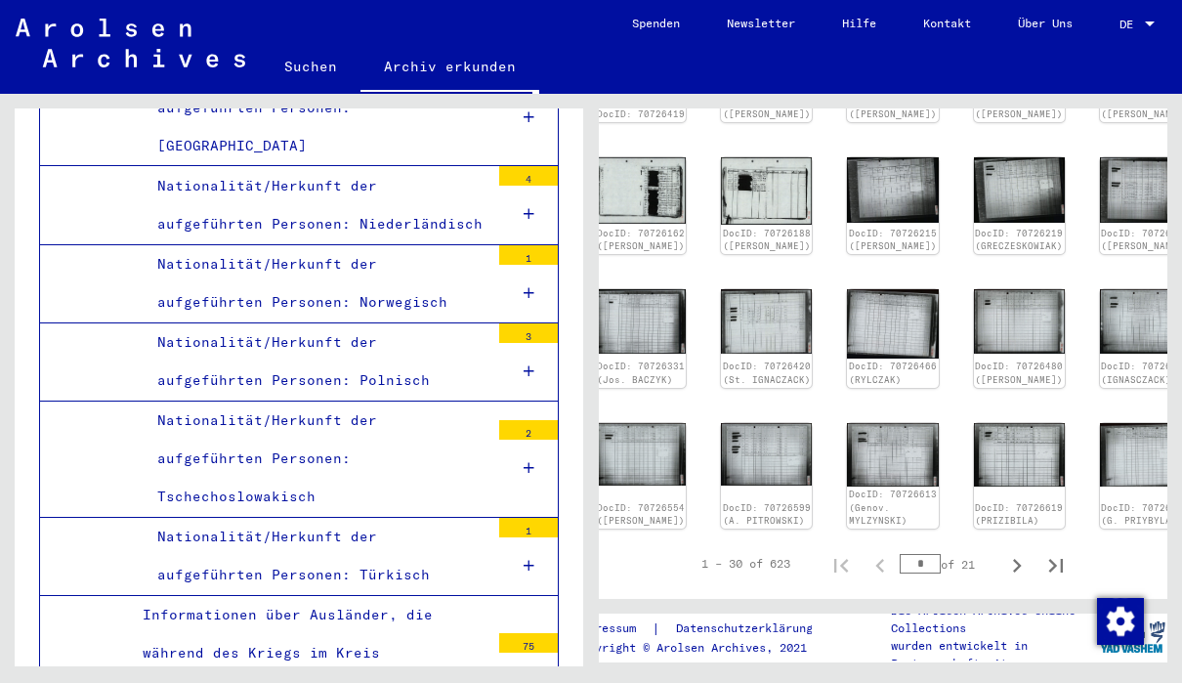
scroll to position [831, 58]
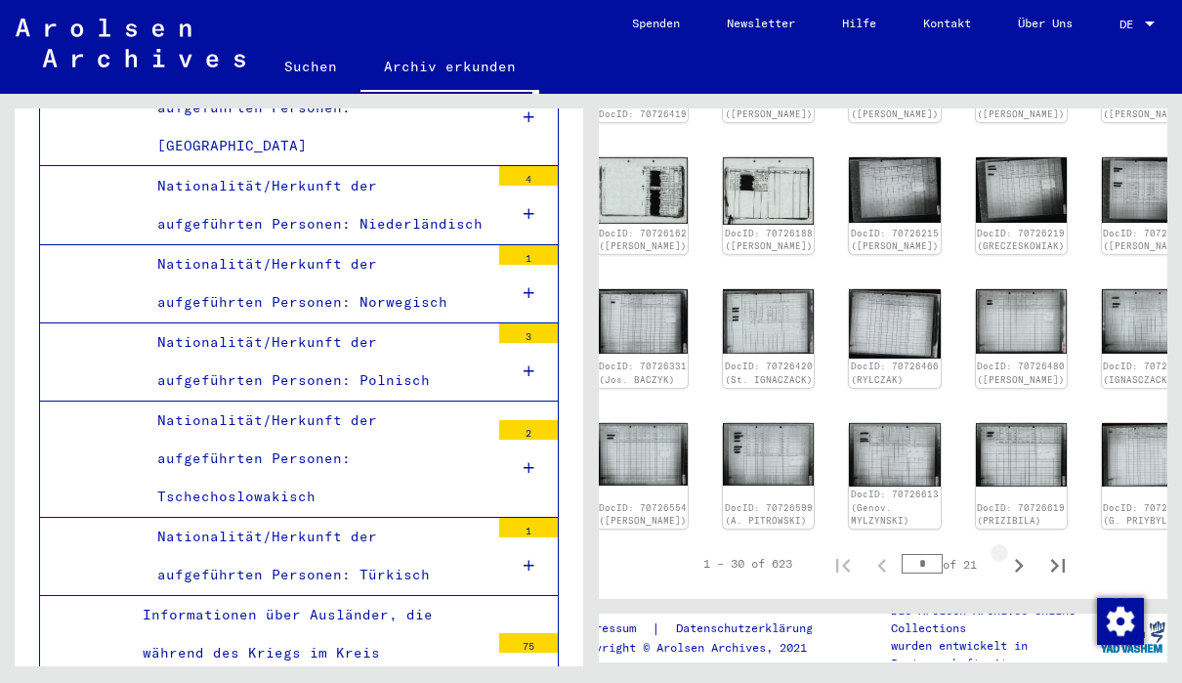
click at [1021, 552] on icon "Next page" at bounding box center [1018, 565] width 27 height 27
type input "*"
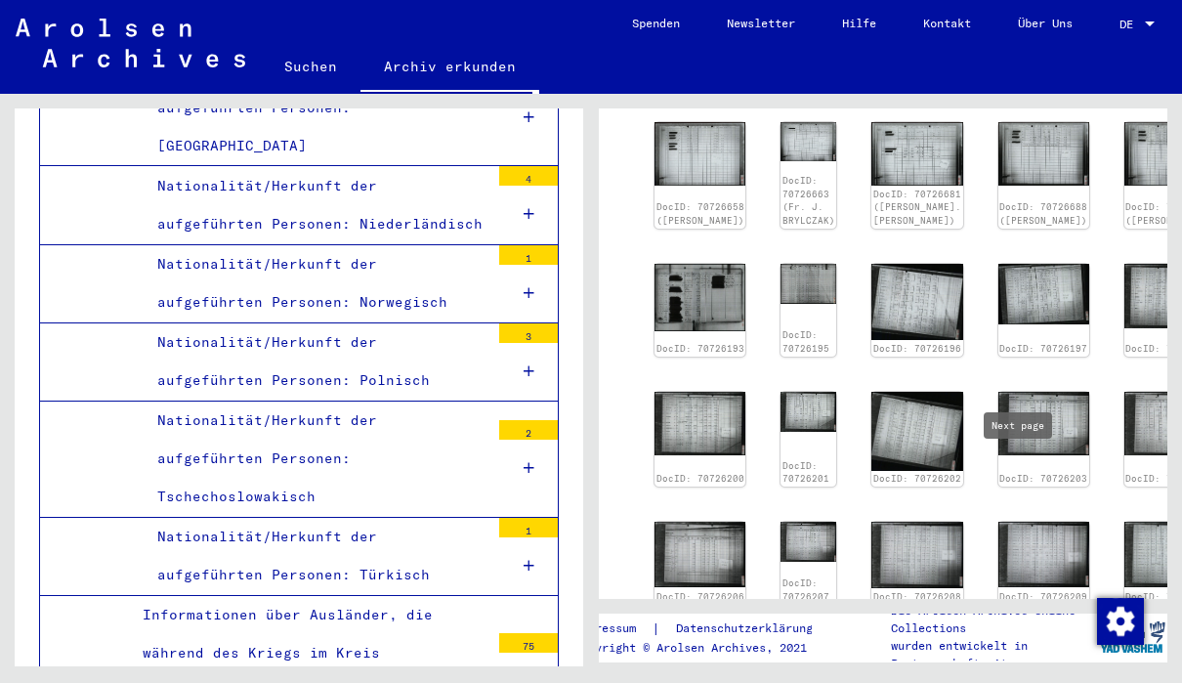
scroll to position [507, 0]
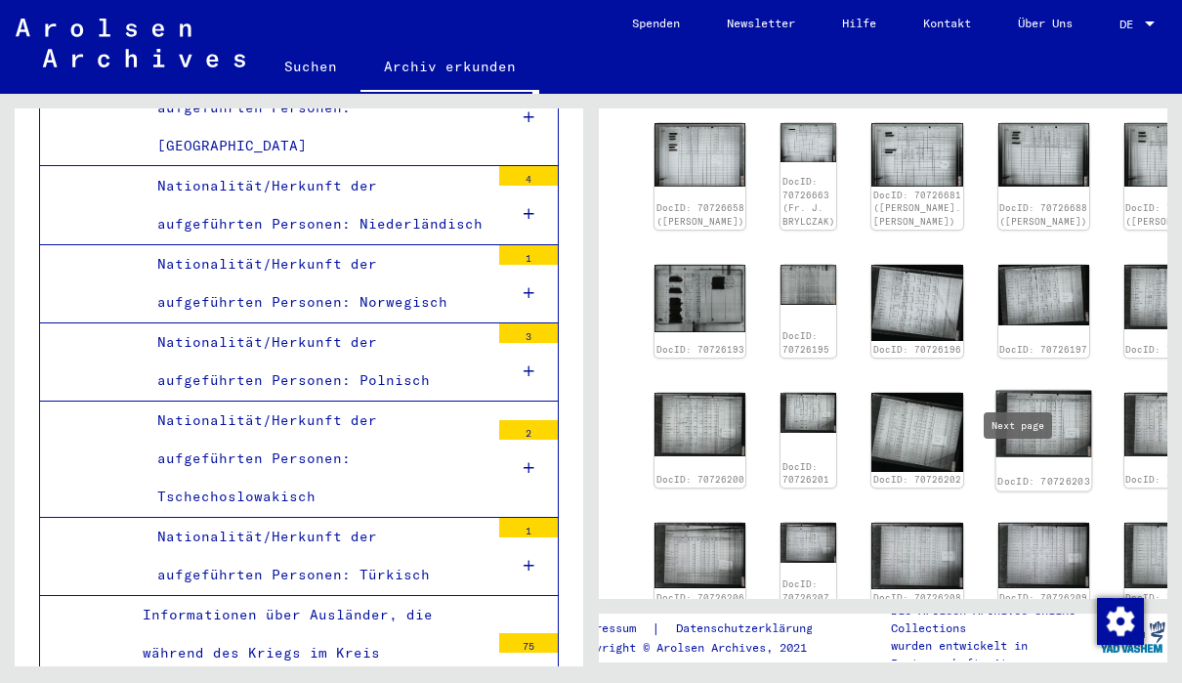
click at [995, 390] on img at bounding box center [1043, 423] width 96 height 66
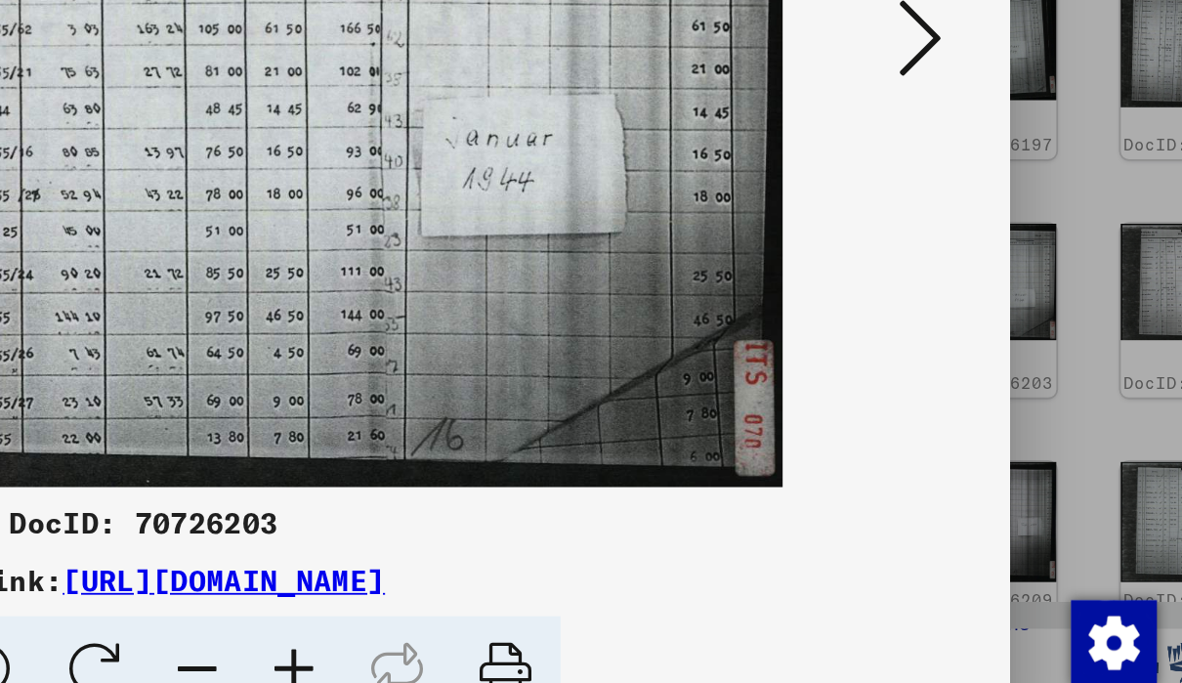
click at [1003, 268] on icon at bounding box center [1014, 291] width 23 height 47
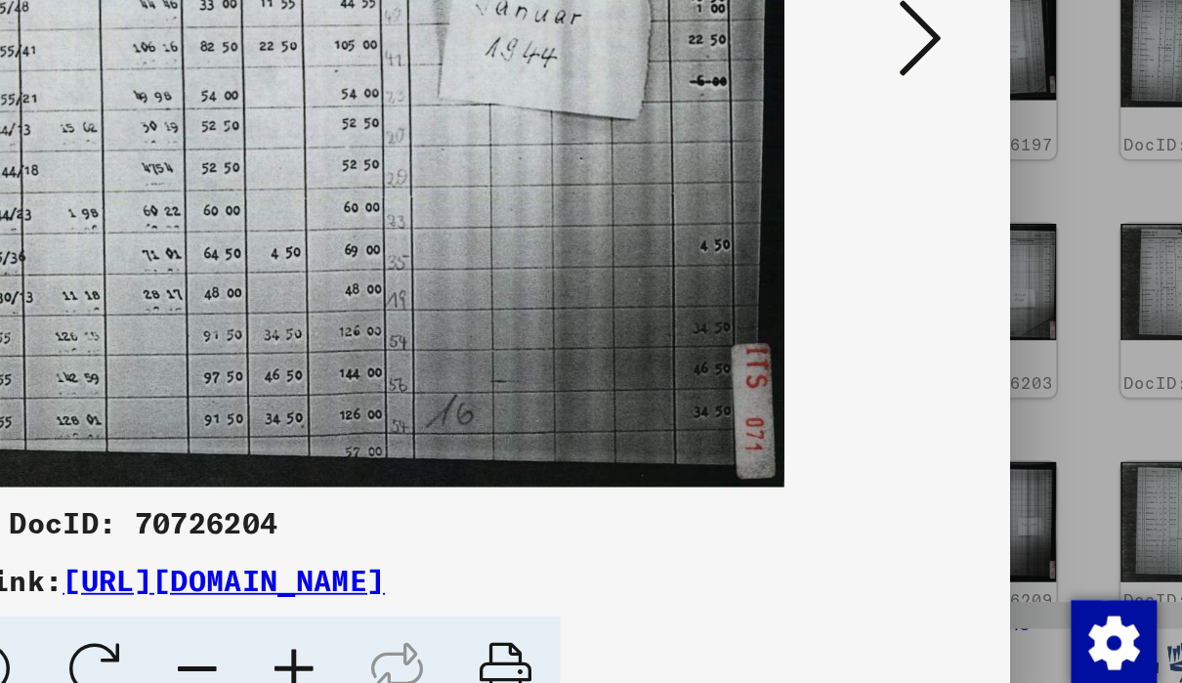
click at [1003, 268] on icon at bounding box center [1014, 291] width 23 height 47
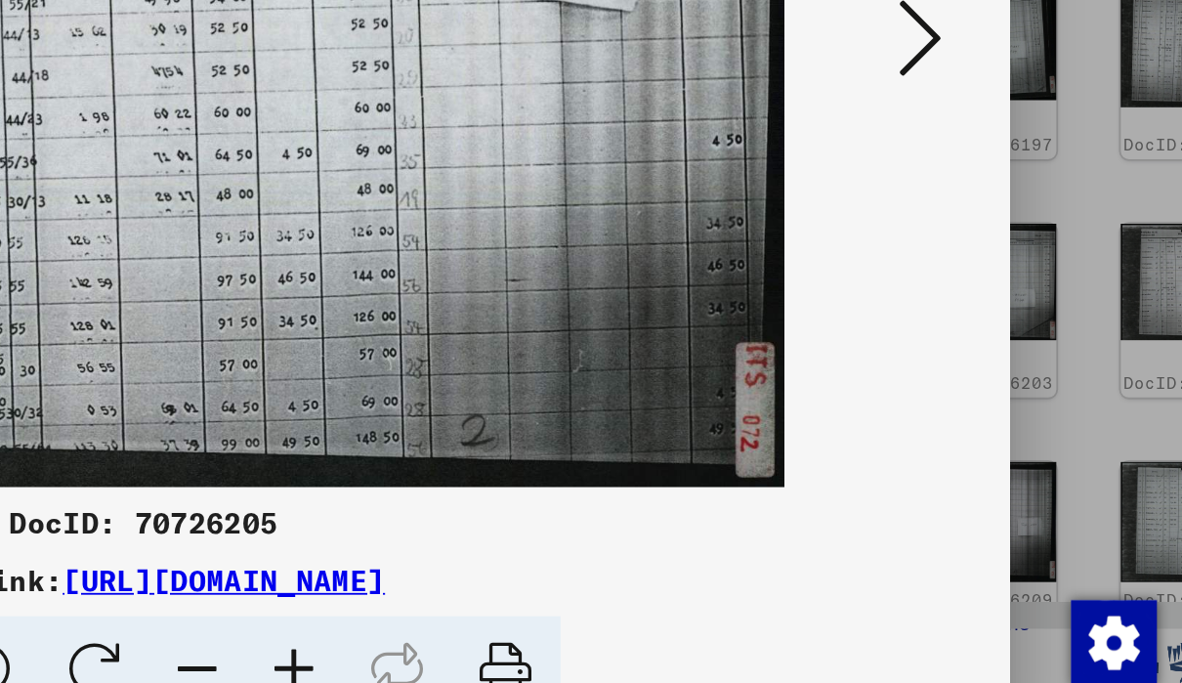
click at [1003, 268] on icon at bounding box center [1014, 291] width 23 height 47
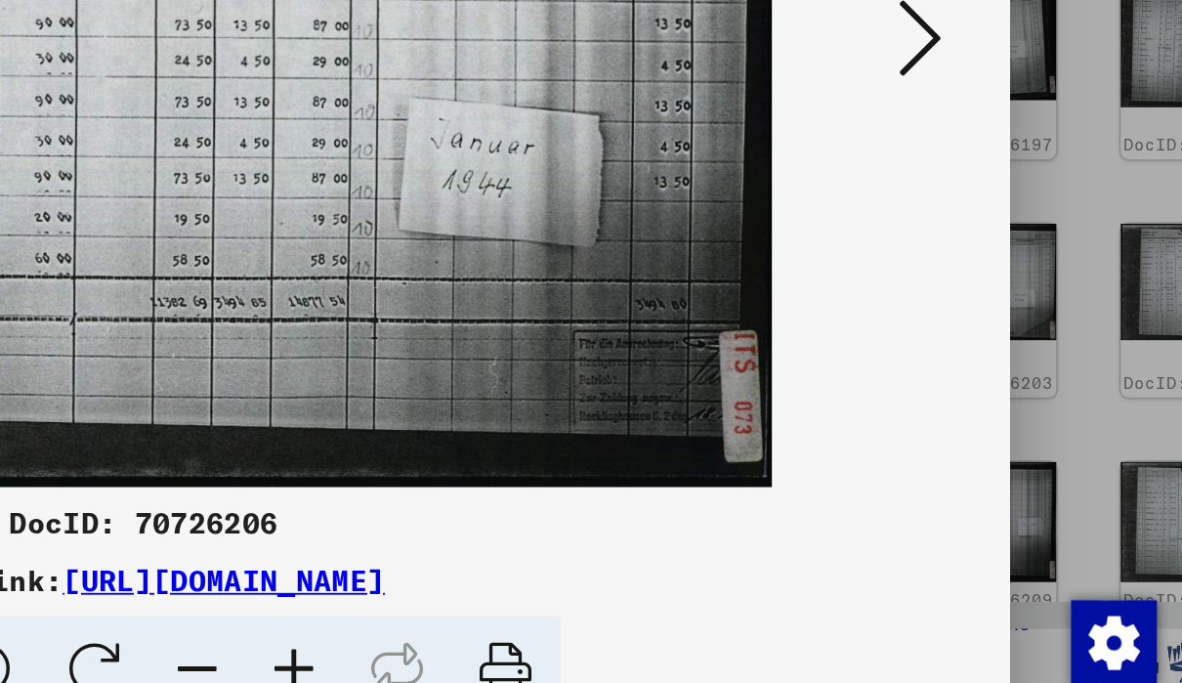
click at [1003, 268] on icon at bounding box center [1014, 291] width 23 height 47
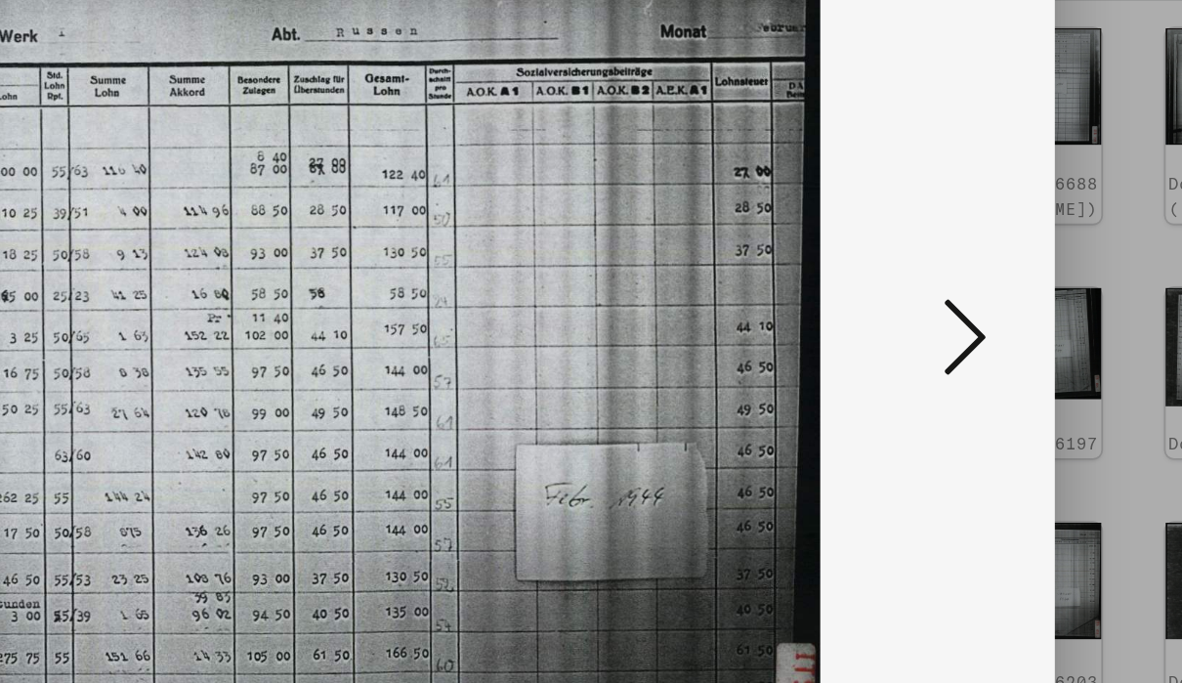
click at [1003, 268] on icon at bounding box center [1014, 291] width 23 height 47
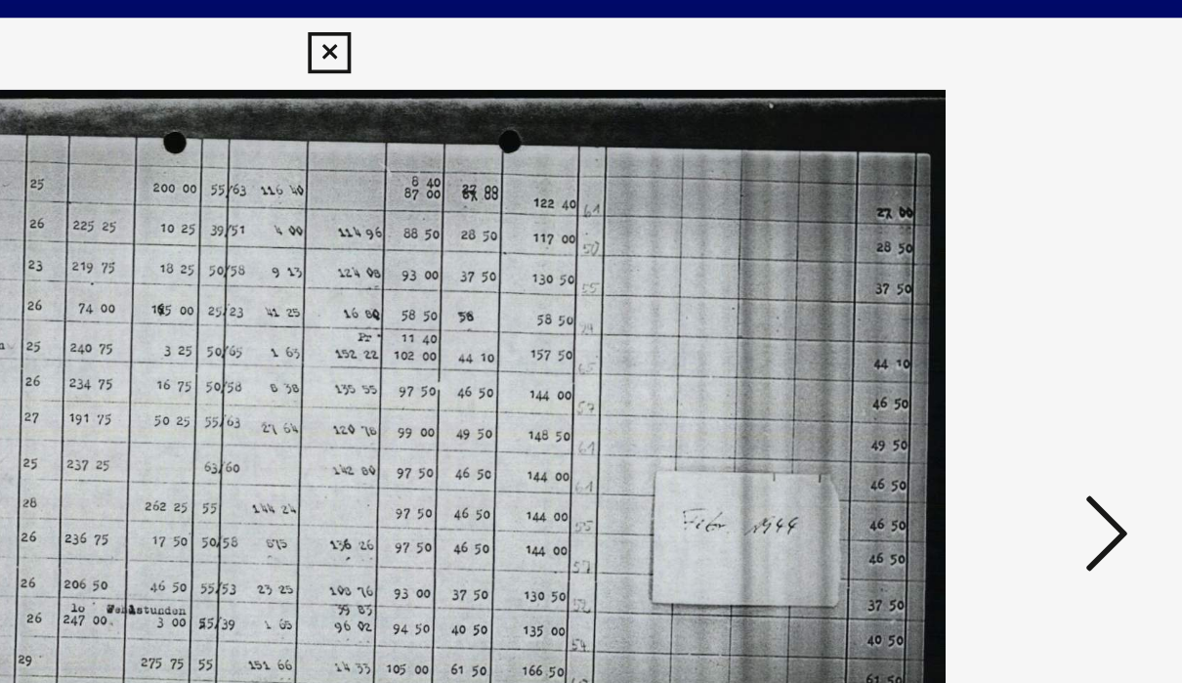
click at [1003, 289] on icon at bounding box center [1014, 291] width 23 height 47
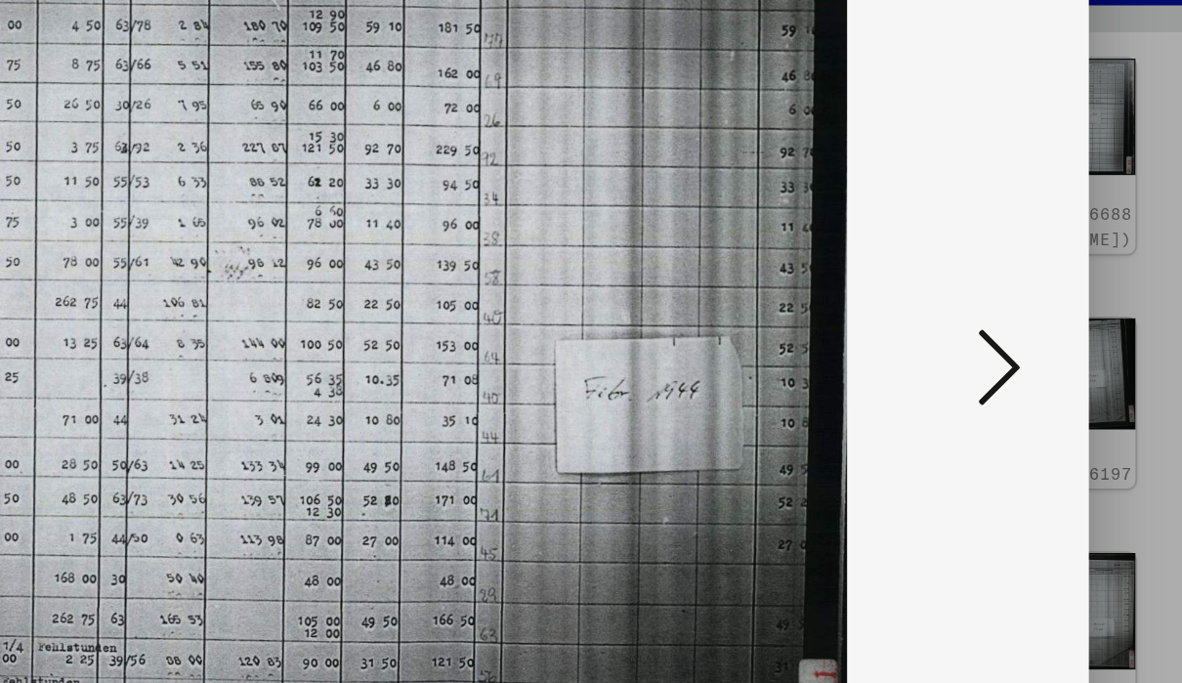
click at [1003, 268] on icon at bounding box center [1014, 291] width 23 height 47
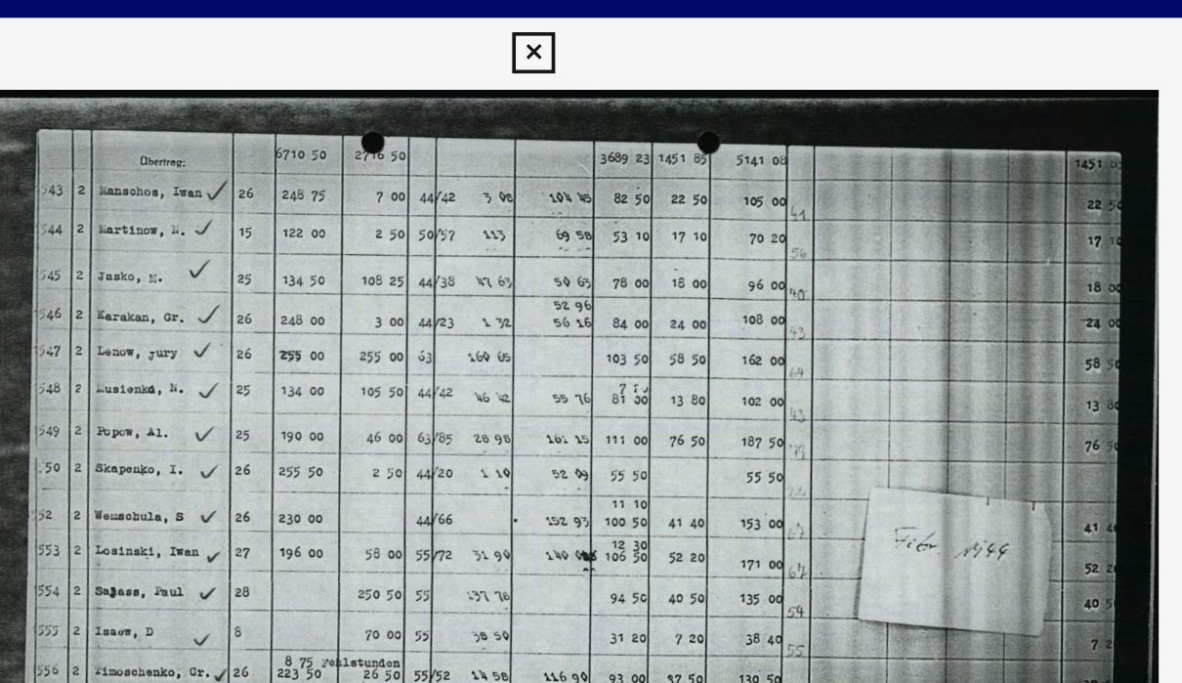
click at [592, 241] on img at bounding box center [591, 292] width 812 height 487
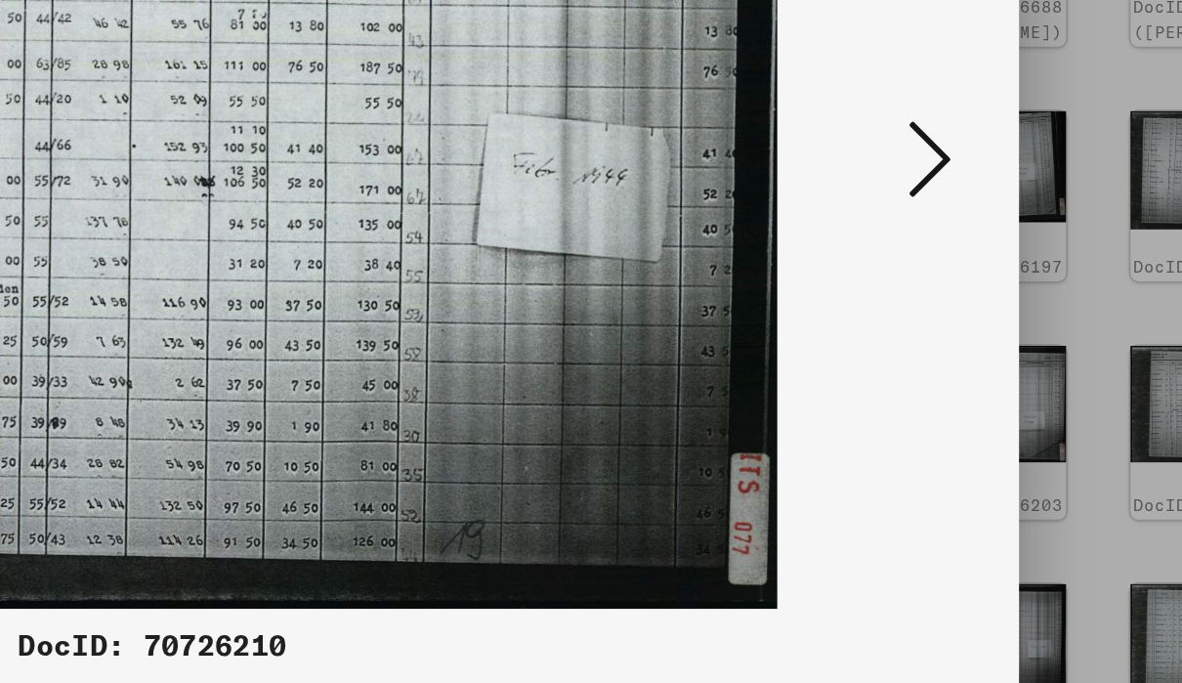
click at [1003, 268] on icon at bounding box center [1014, 291] width 23 height 47
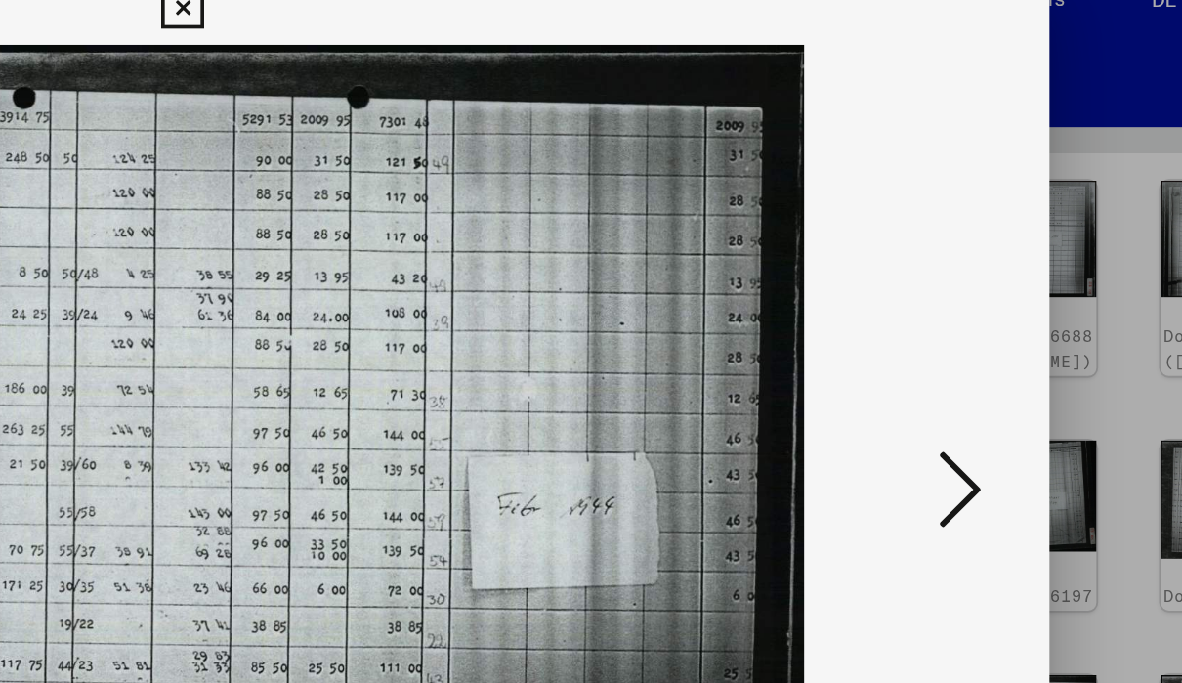
click at [1003, 270] on icon at bounding box center [1014, 291] width 23 height 47
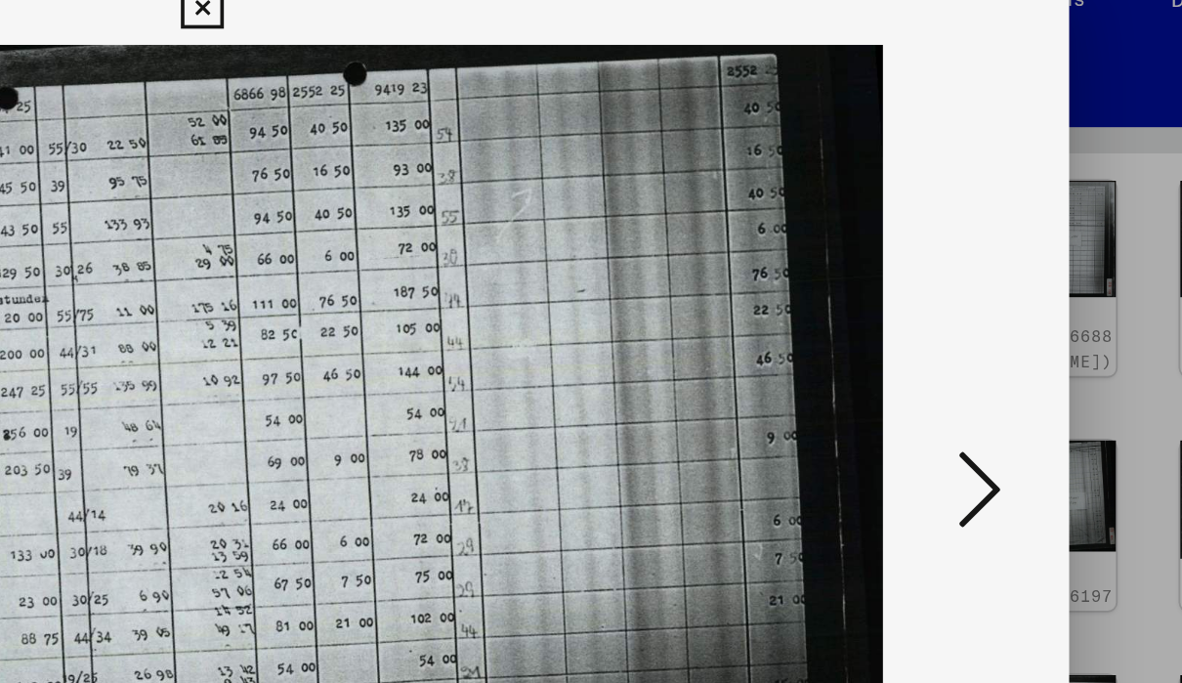
click at [1003, 271] on icon at bounding box center [1014, 291] width 23 height 47
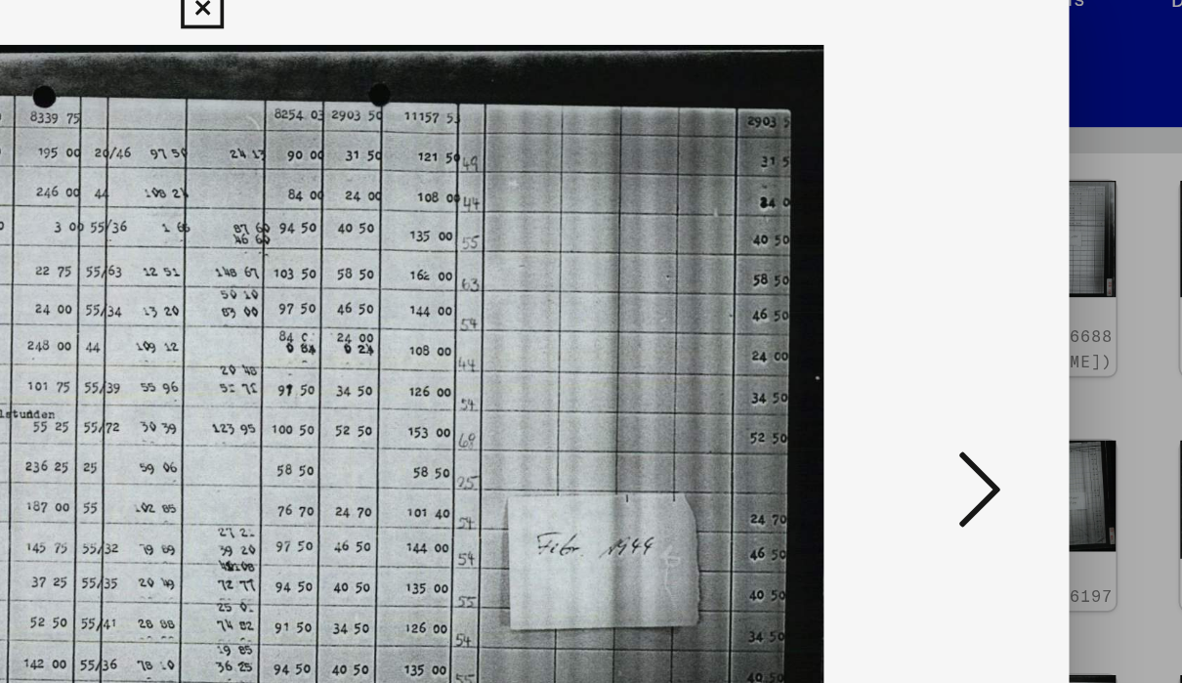
click at [1003, 275] on icon at bounding box center [1014, 291] width 23 height 47
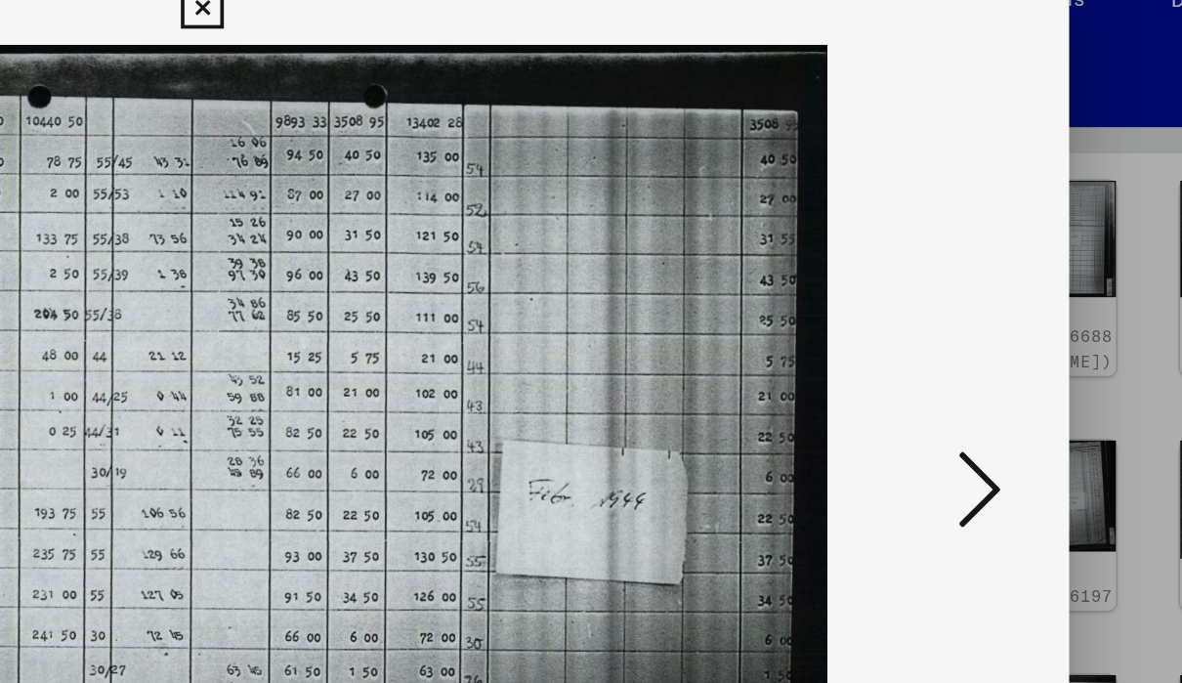
click at [1003, 274] on icon at bounding box center [1014, 291] width 23 height 47
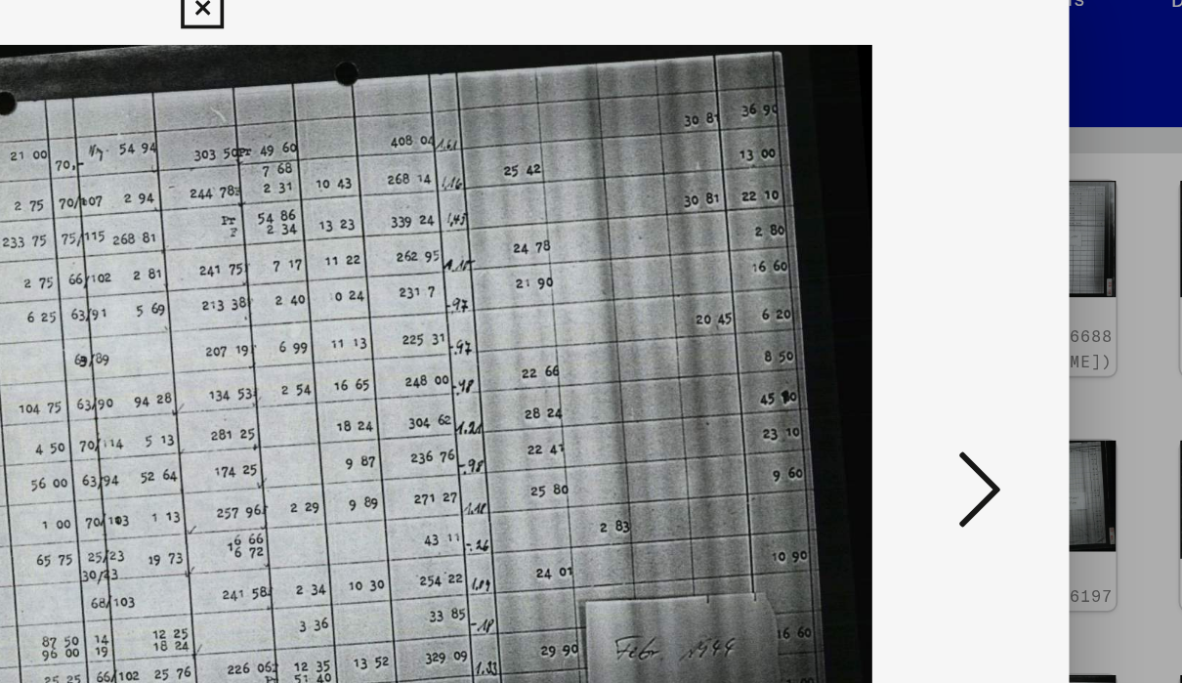
click at [1003, 268] on icon at bounding box center [1014, 291] width 23 height 47
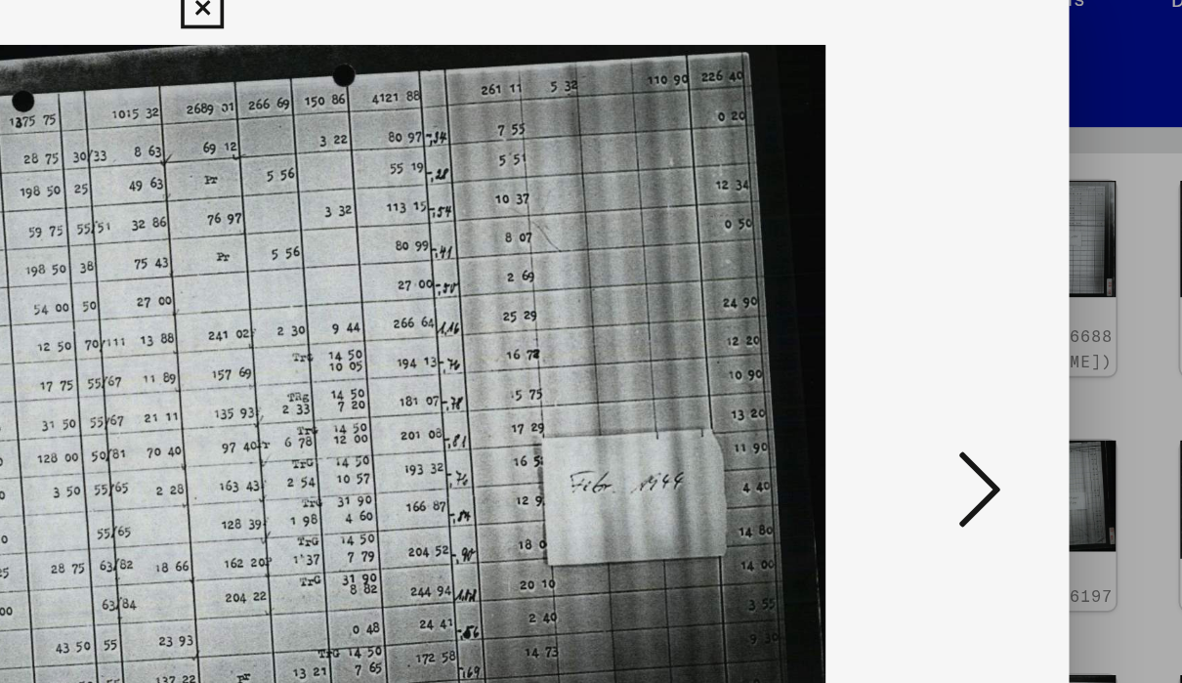
click at [1003, 270] on icon at bounding box center [1014, 291] width 23 height 47
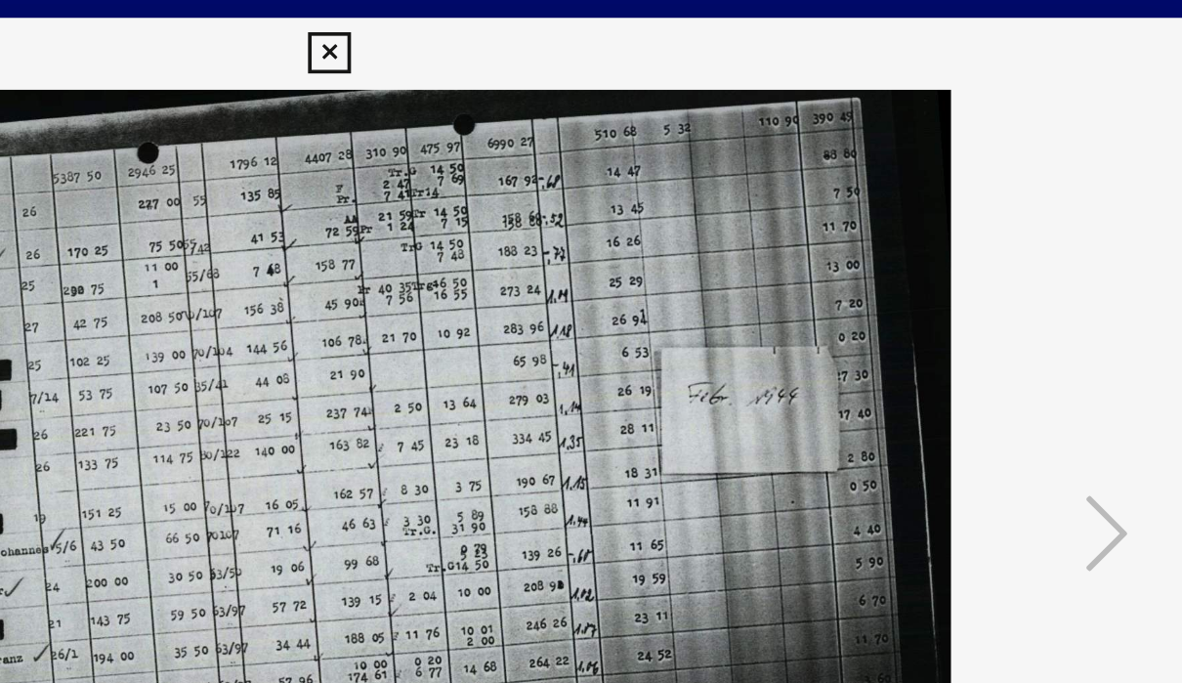
click at [602, 28] on icon at bounding box center [590, 29] width 22 height 23
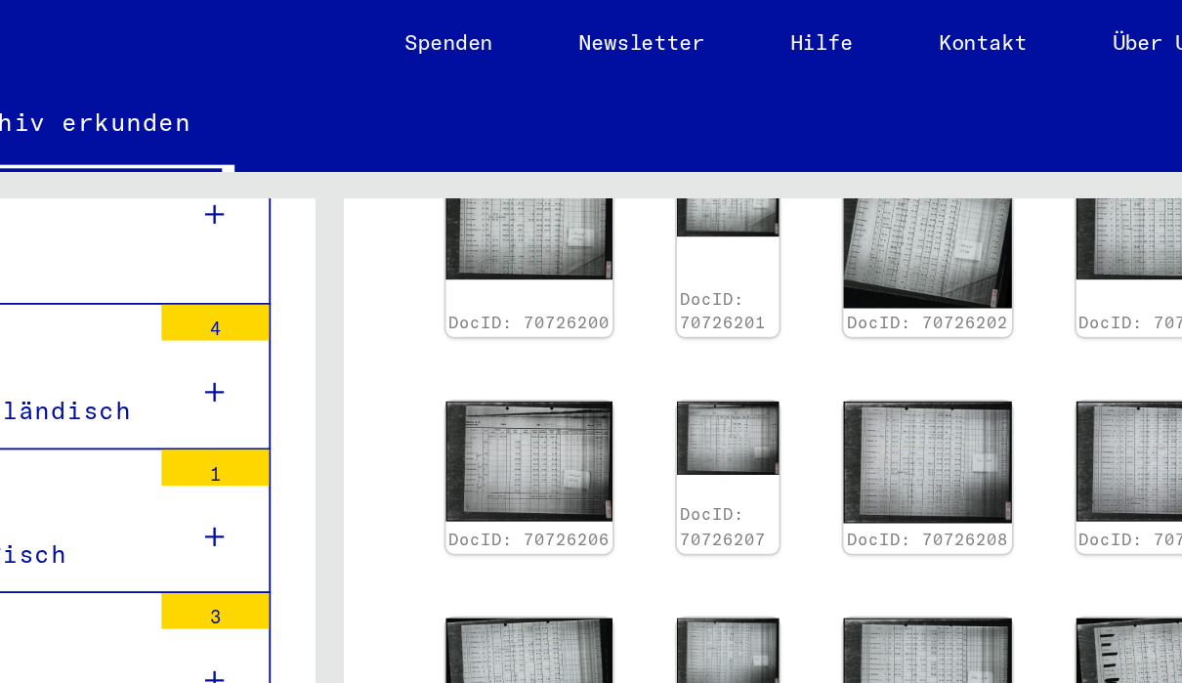
scroll to position [842, 0]
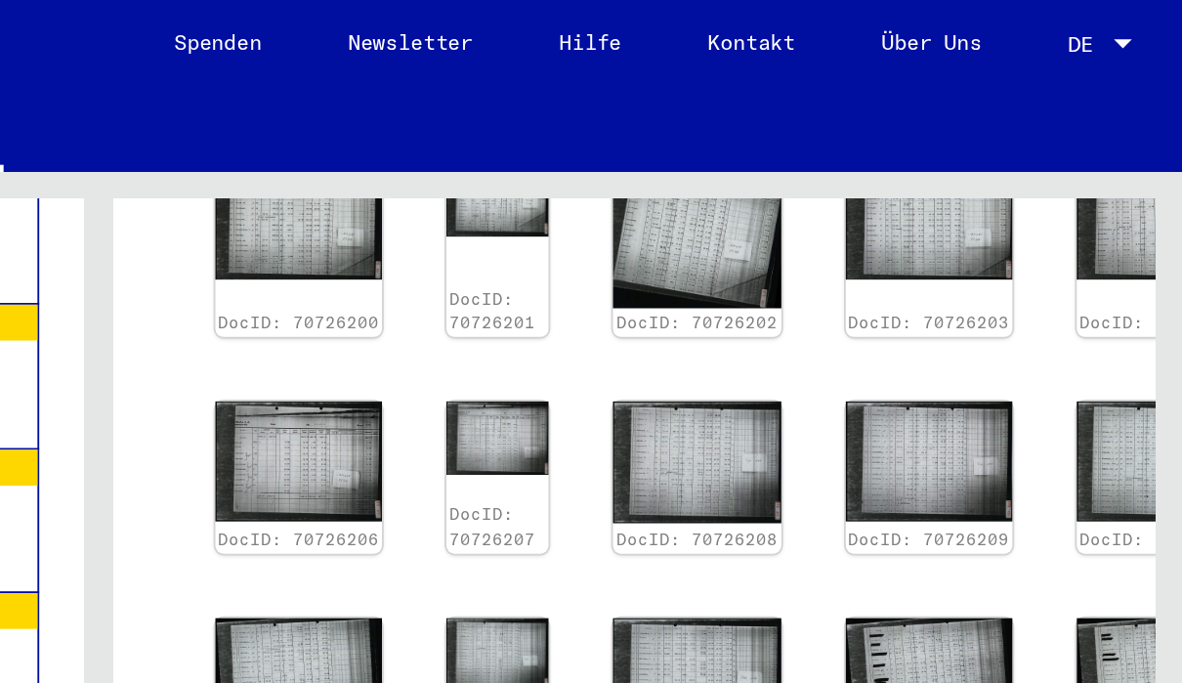
click at [1062, 441] on icon "Next page" at bounding box center [1075, 454] width 27 height 27
type input "*"
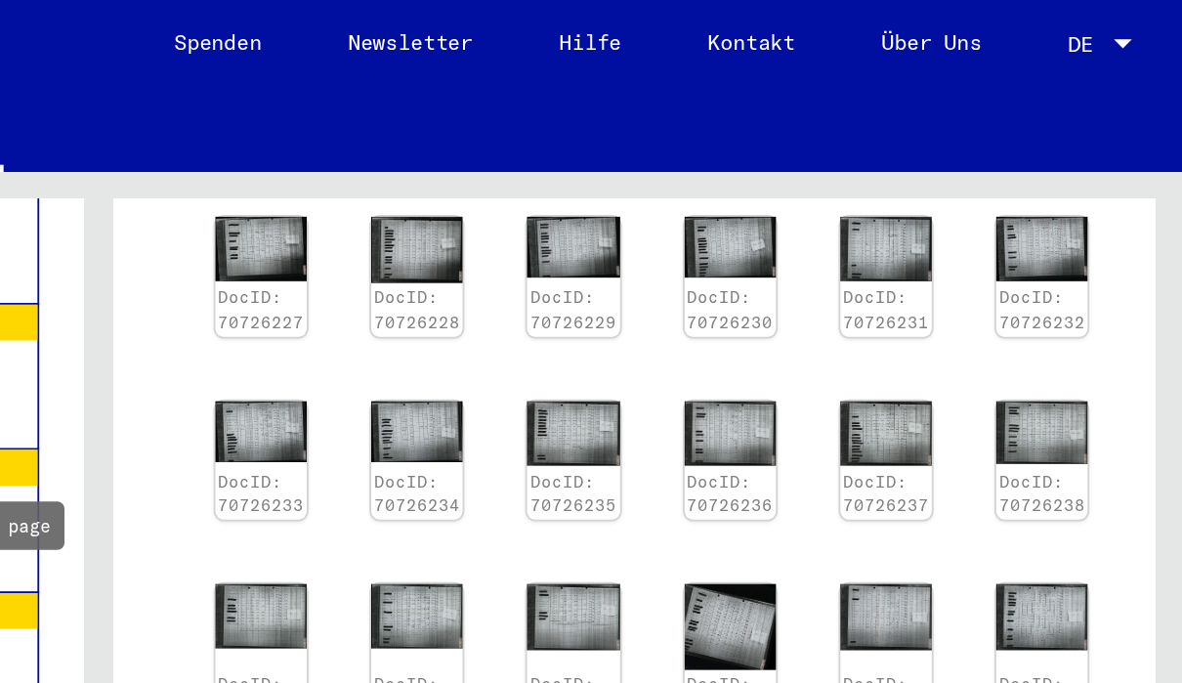
scroll to position [609, 0]
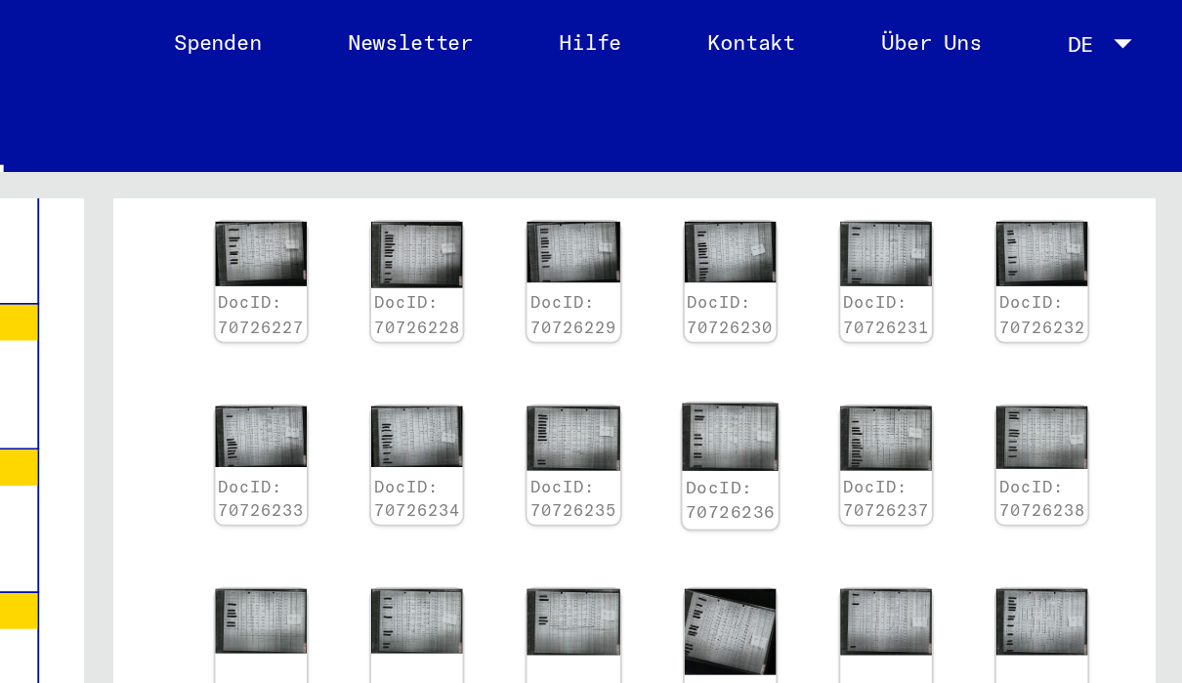
click at [908, 220] on img at bounding box center [934, 238] width 53 height 37
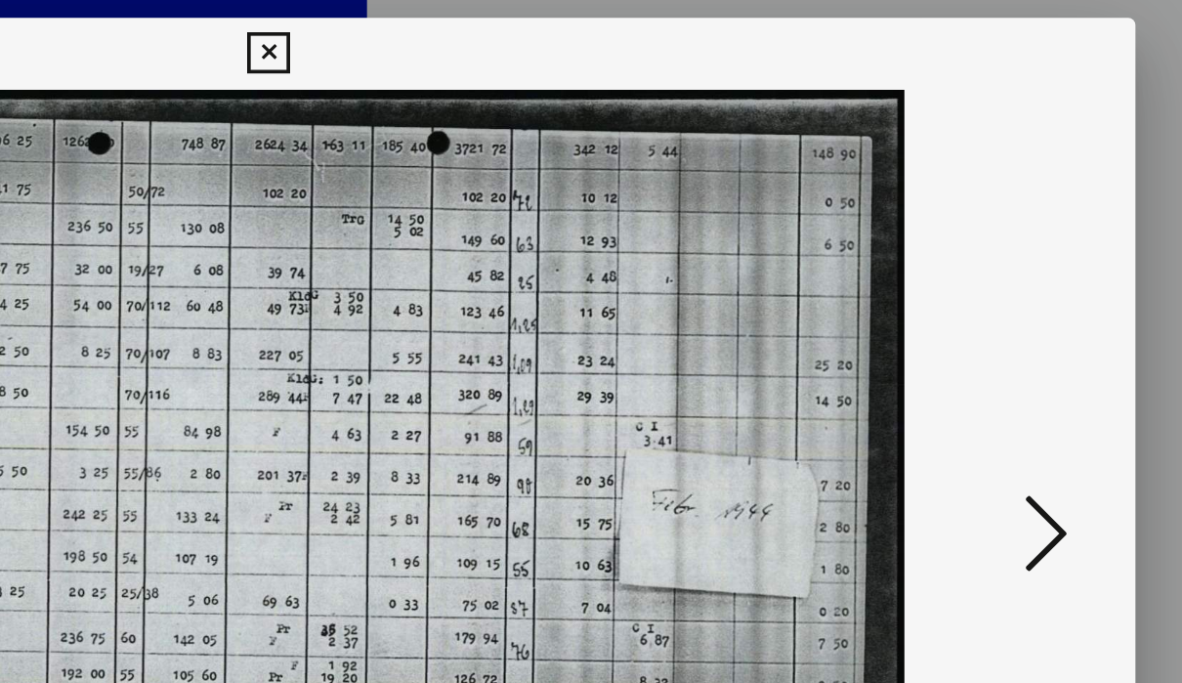
click at [1003, 300] on icon at bounding box center [1014, 291] width 23 height 47
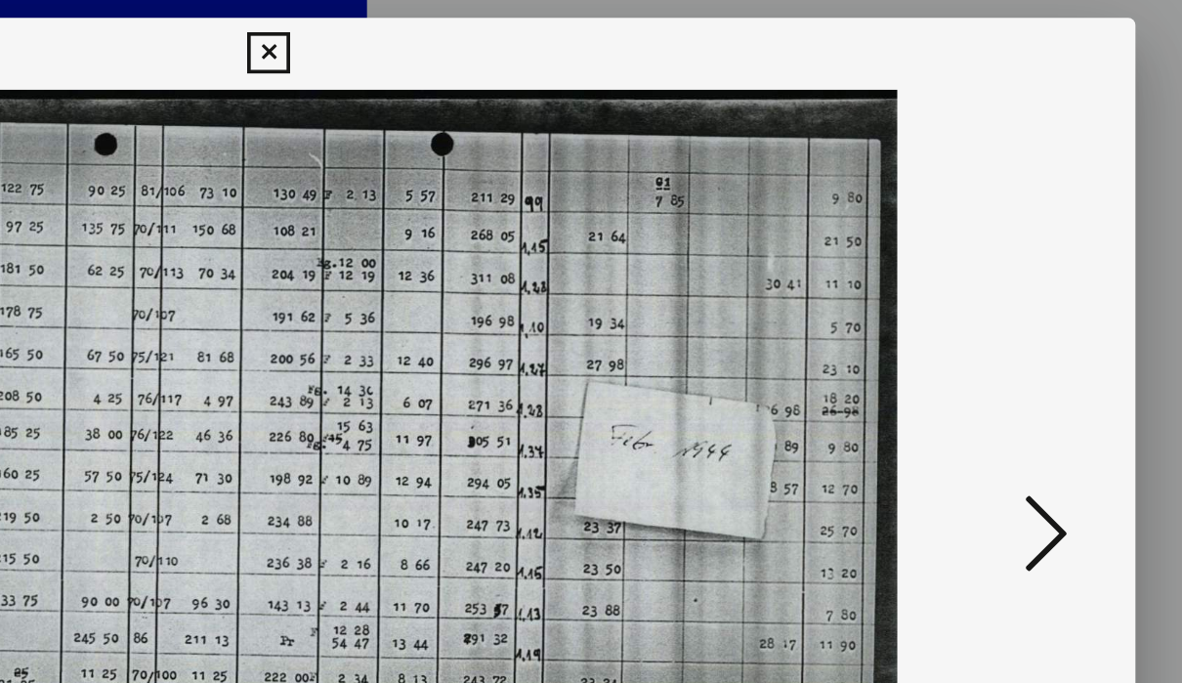
click at [1003, 290] on icon at bounding box center [1014, 291] width 23 height 47
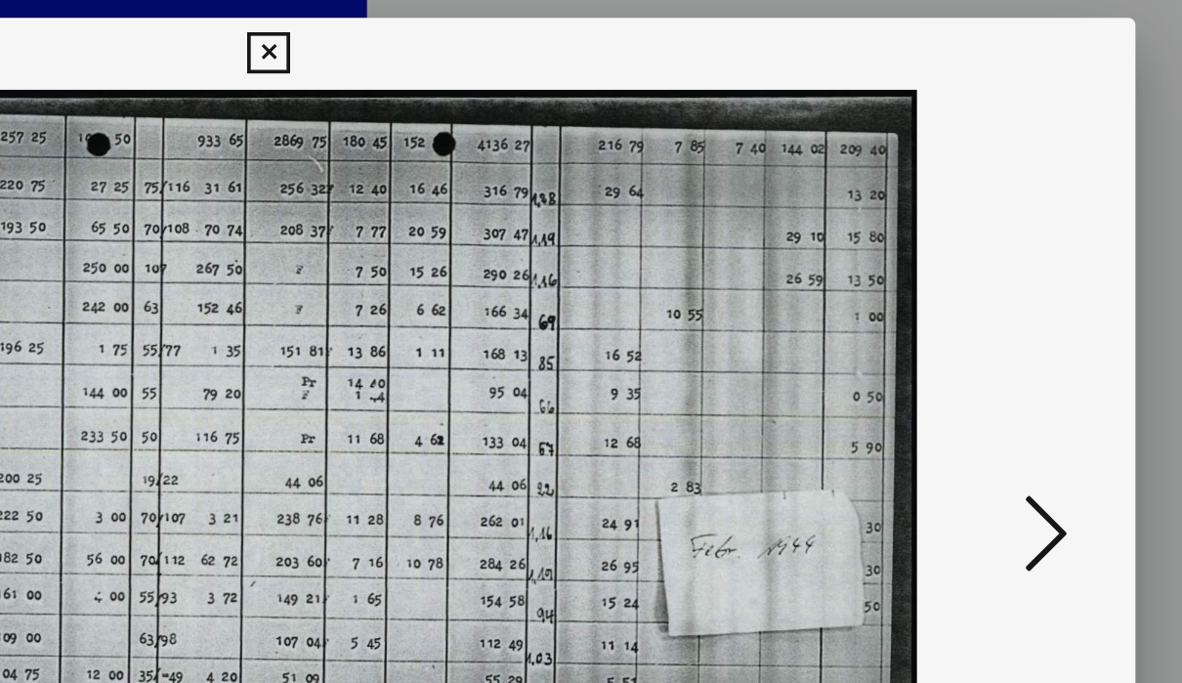
click at [1003, 290] on icon at bounding box center [1014, 291] width 23 height 47
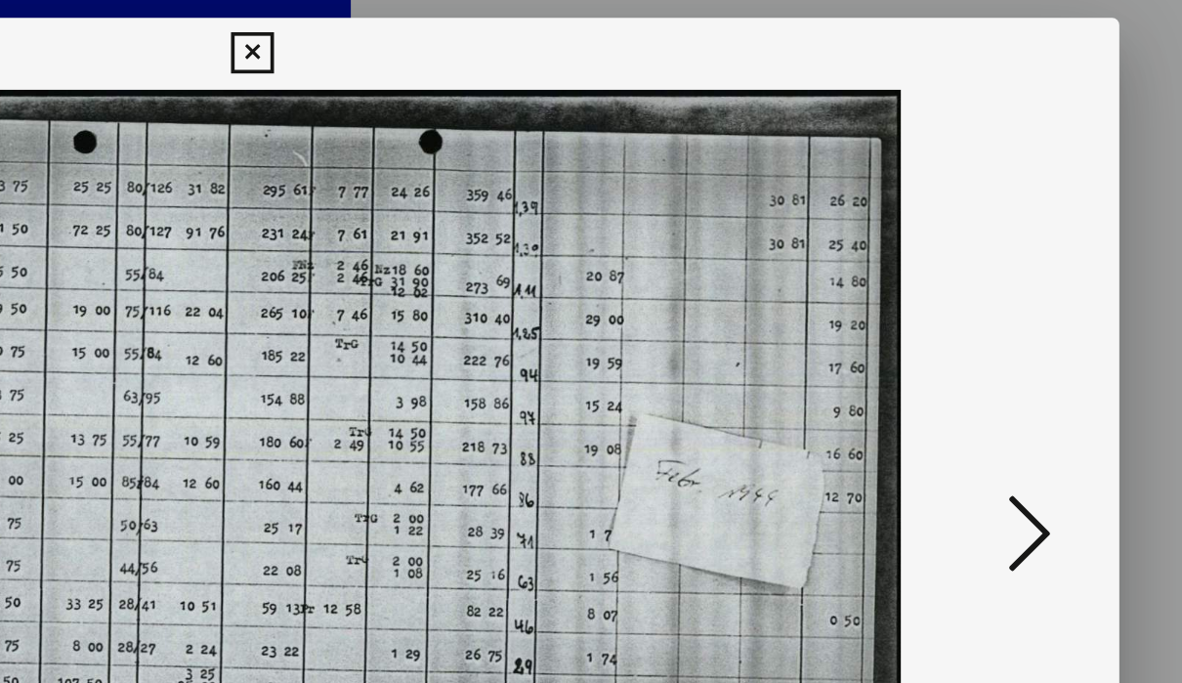
click at [997, 285] on button at bounding box center [1014, 293] width 35 height 56
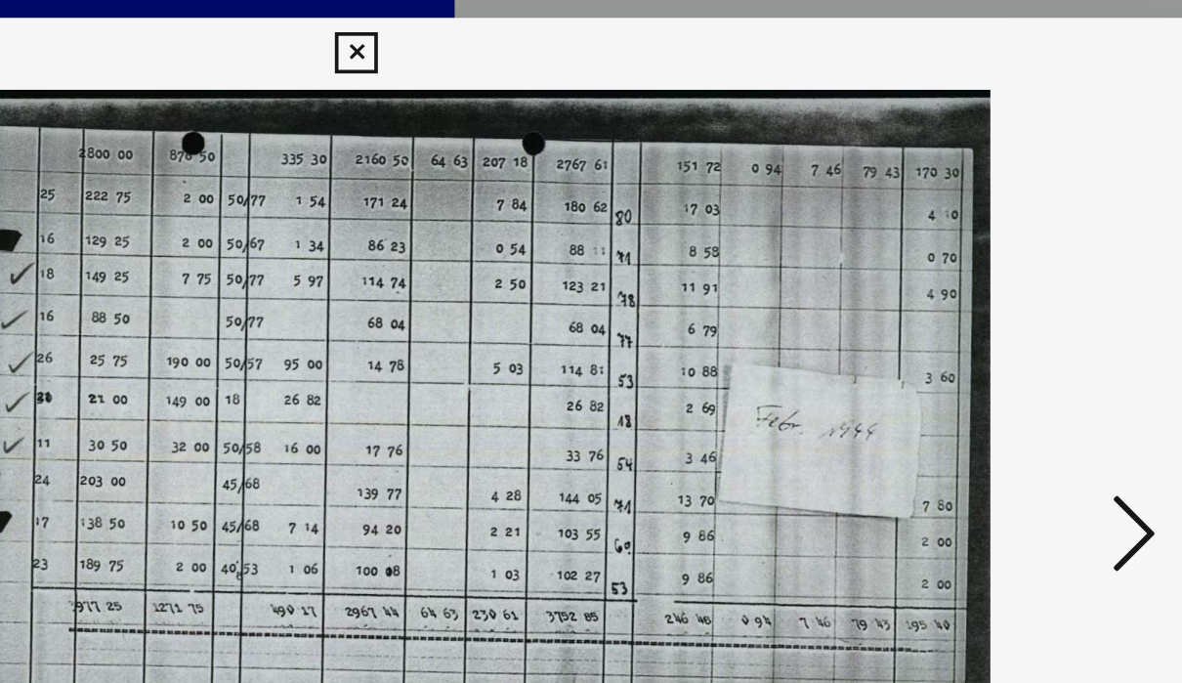
click at [1003, 293] on icon at bounding box center [1014, 291] width 23 height 47
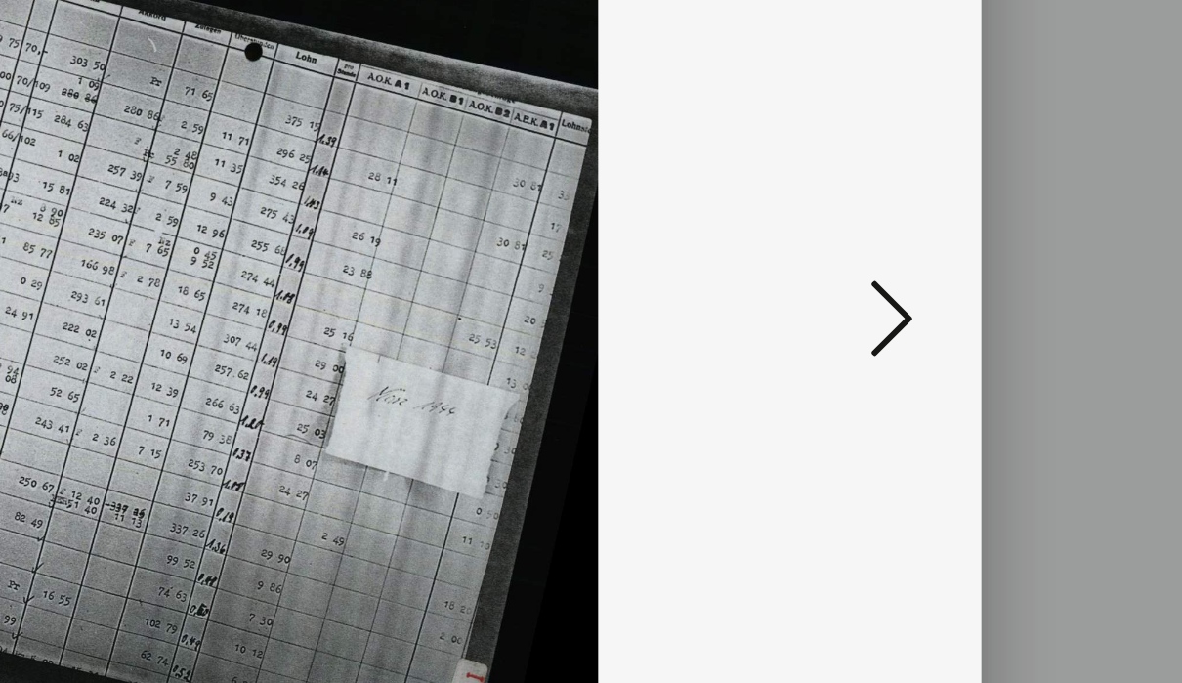
click at [1003, 268] on icon at bounding box center [1014, 291] width 23 height 47
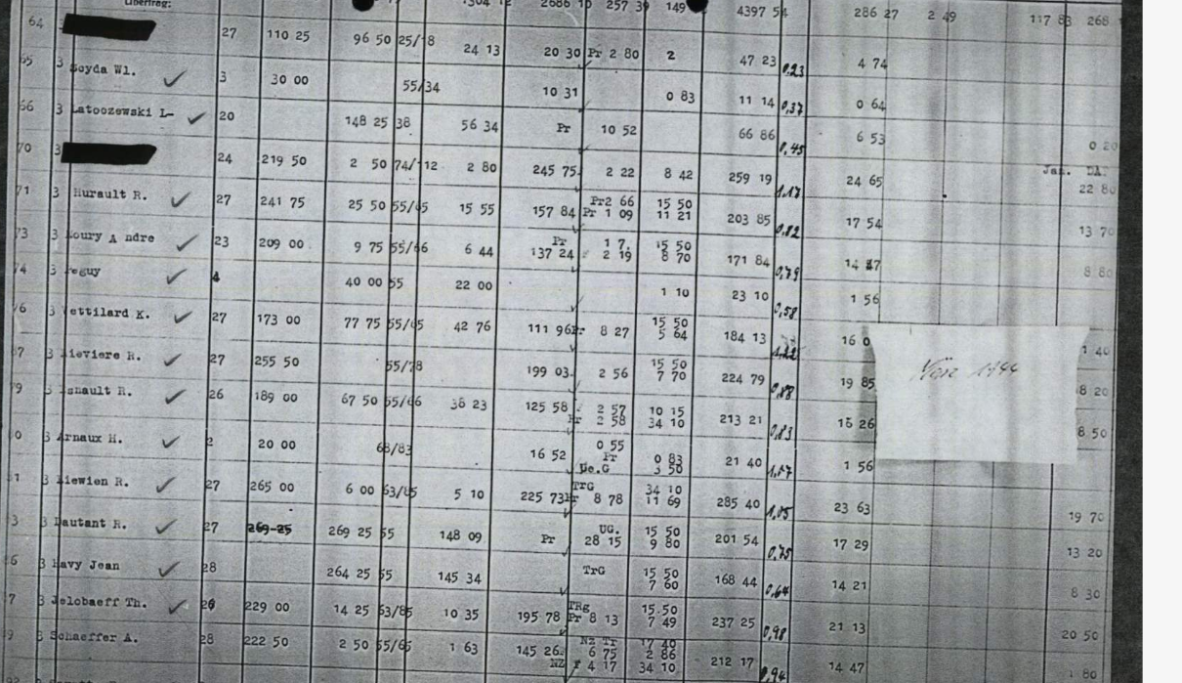
click at [589, 296] on img at bounding box center [591, 292] width 812 height 487
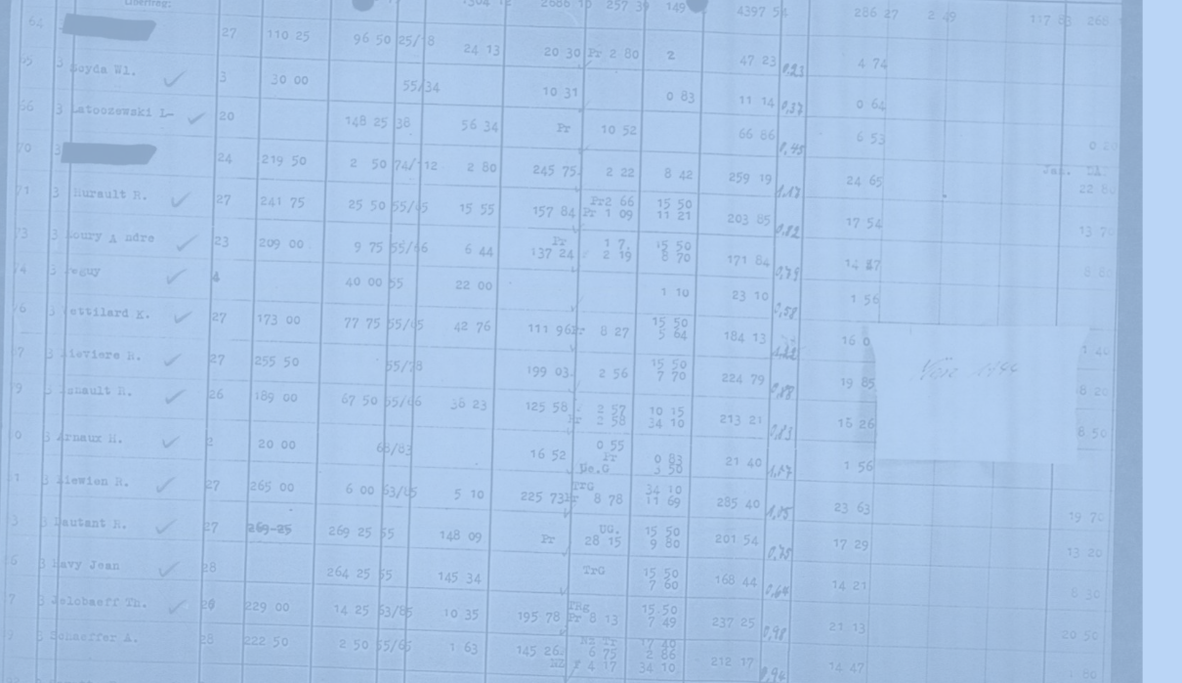
click at [571, 333] on img at bounding box center [591, 292] width 812 height 487
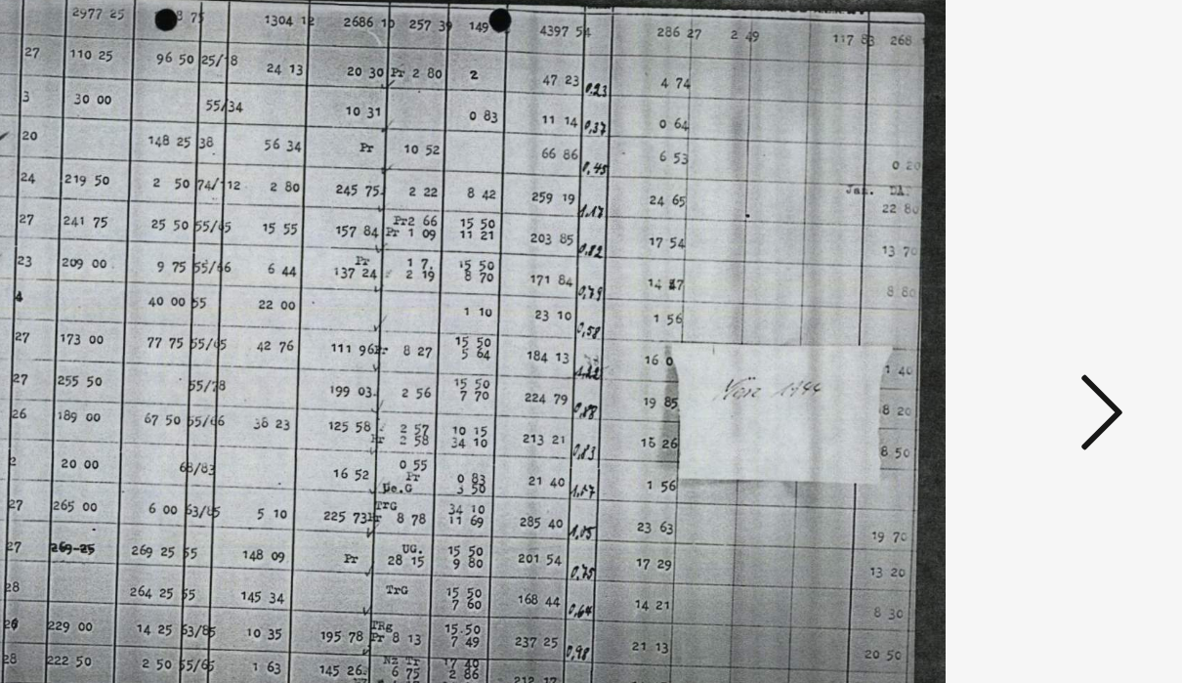
click at [1003, 268] on icon at bounding box center [1014, 291] width 23 height 47
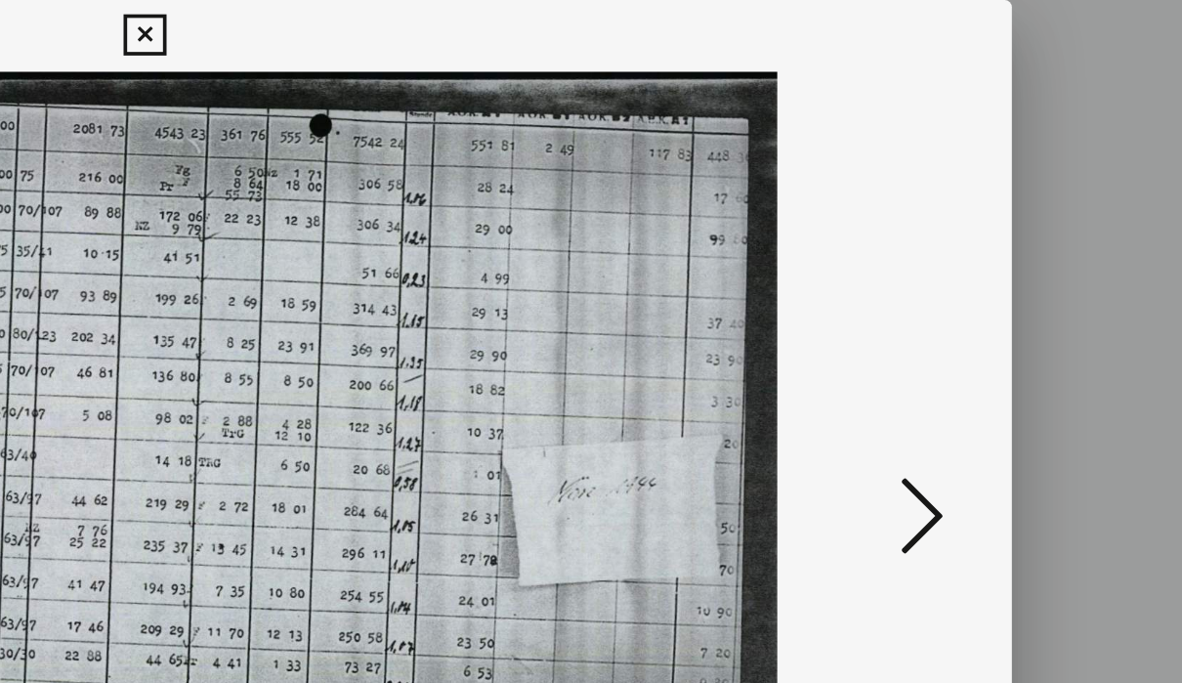
click at [1003, 282] on icon at bounding box center [1014, 291] width 23 height 47
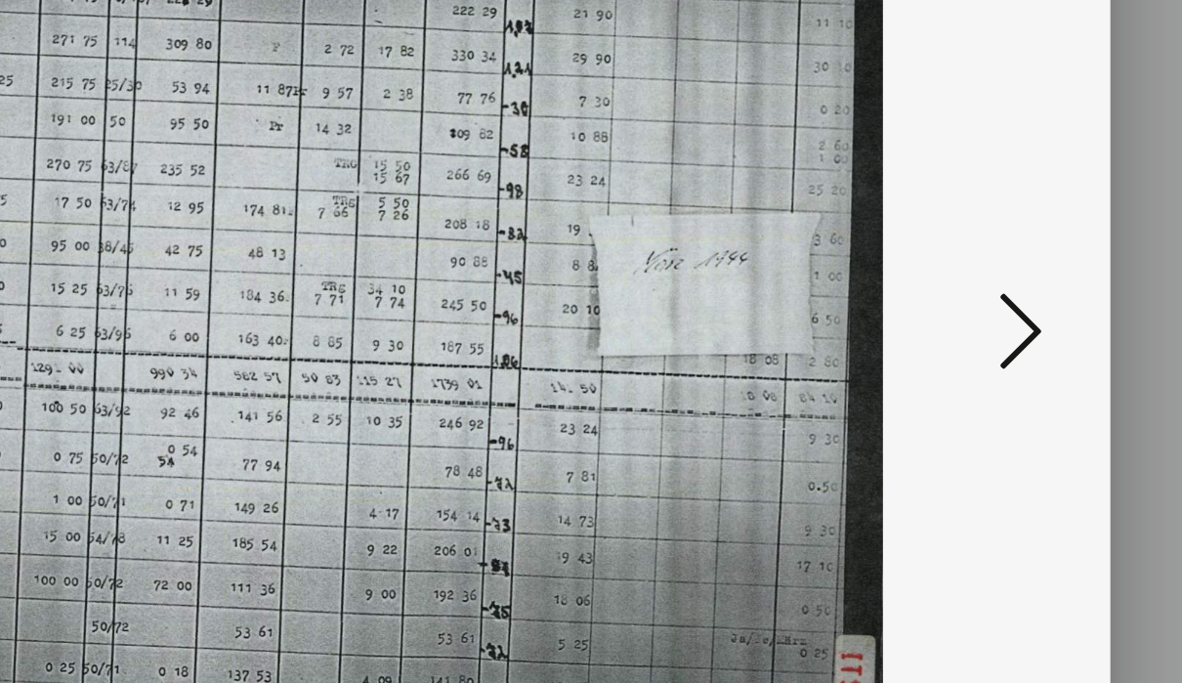
click at [1003, 268] on icon at bounding box center [1014, 291] width 23 height 47
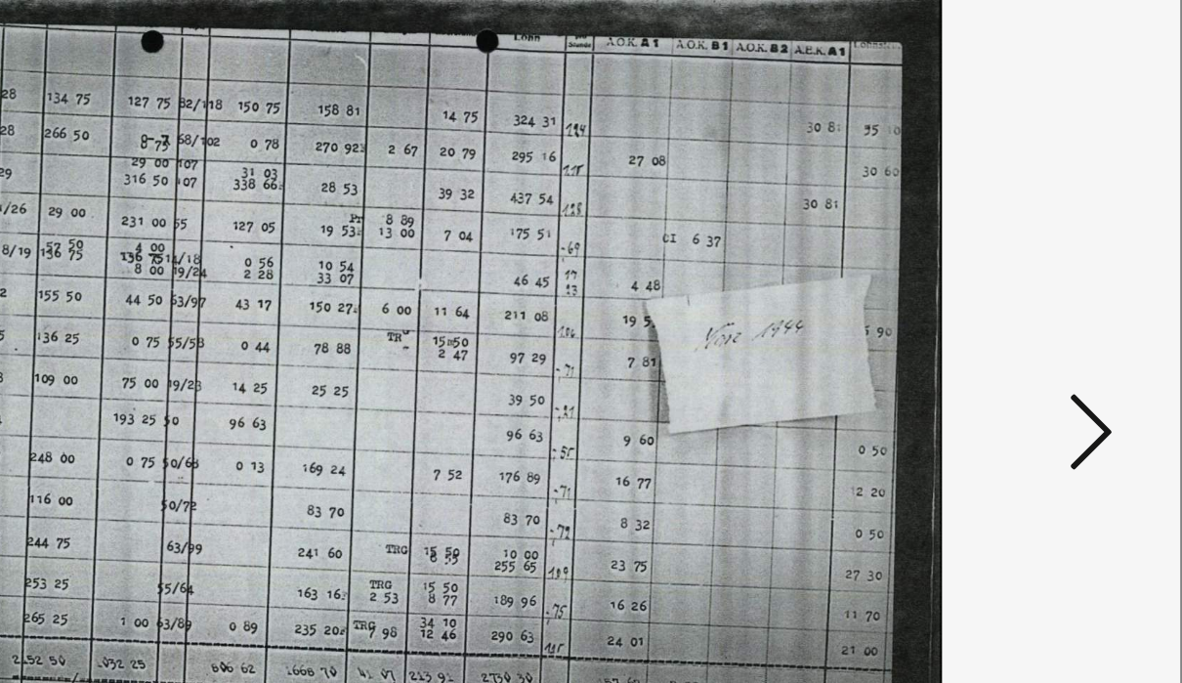
click at [1003, 268] on icon at bounding box center [1014, 291] width 23 height 47
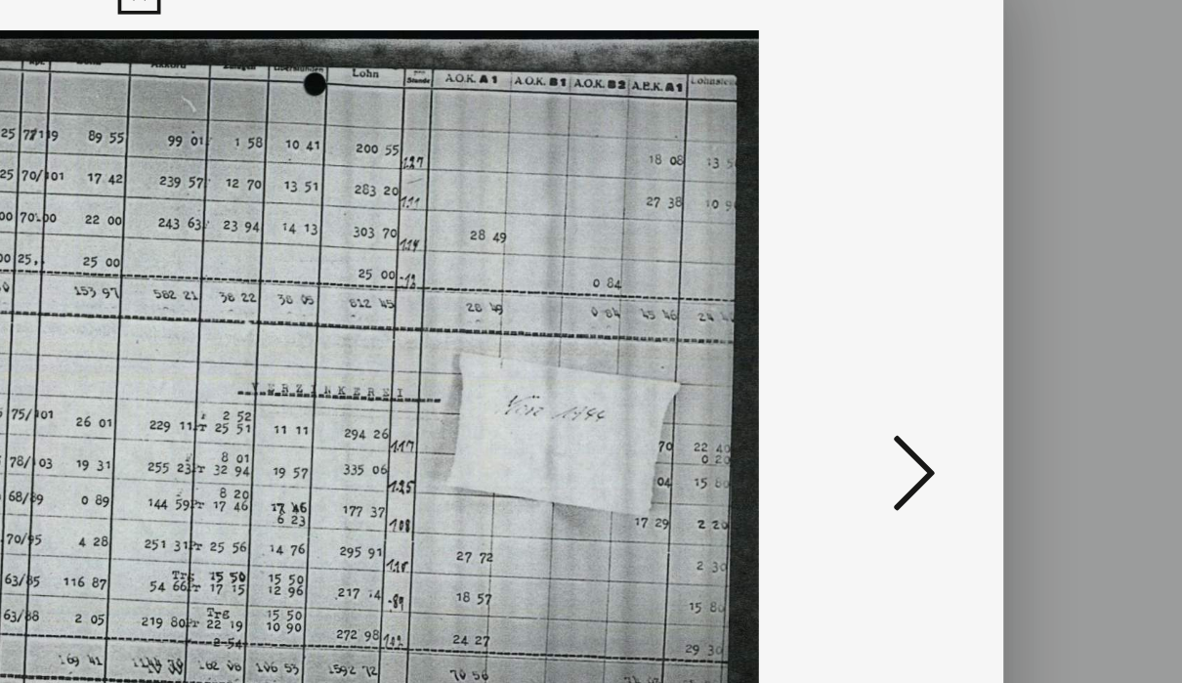
click at [1003, 268] on icon at bounding box center [1014, 291] width 23 height 47
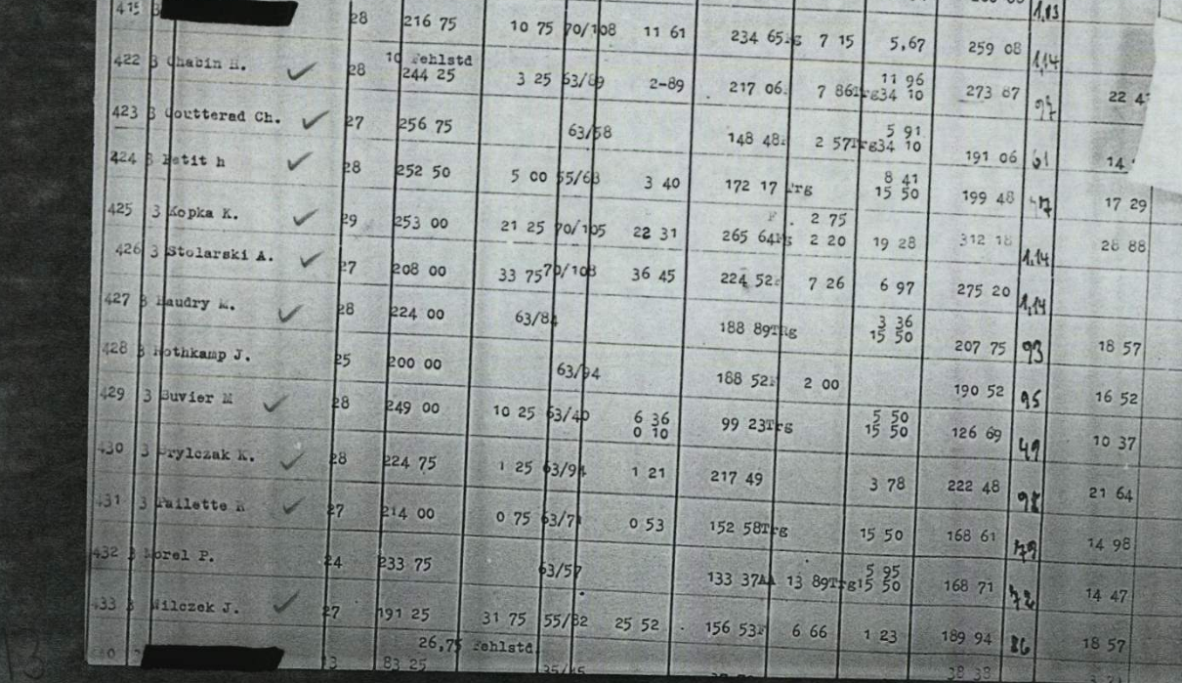
click at [468, 259] on img at bounding box center [591, 292] width 812 height 487
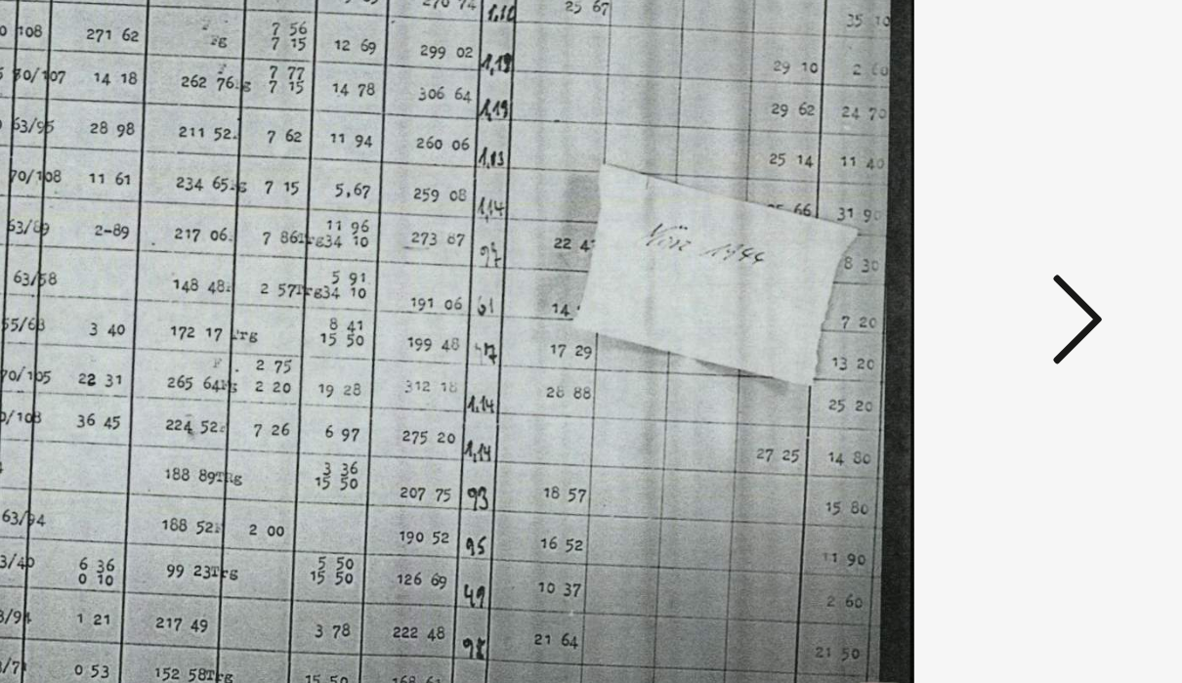
click at [1003, 268] on icon at bounding box center [1014, 291] width 23 height 47
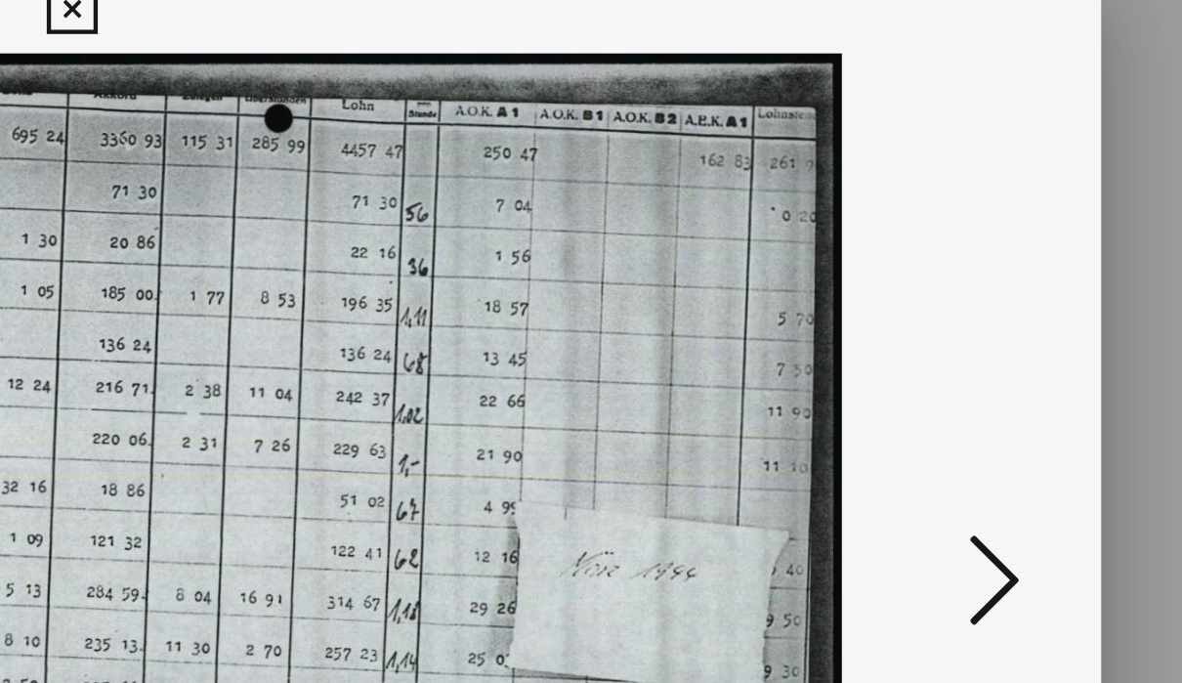
click at [1003, 268] on icon at bounding box center [1014, 291] width 23 height 47
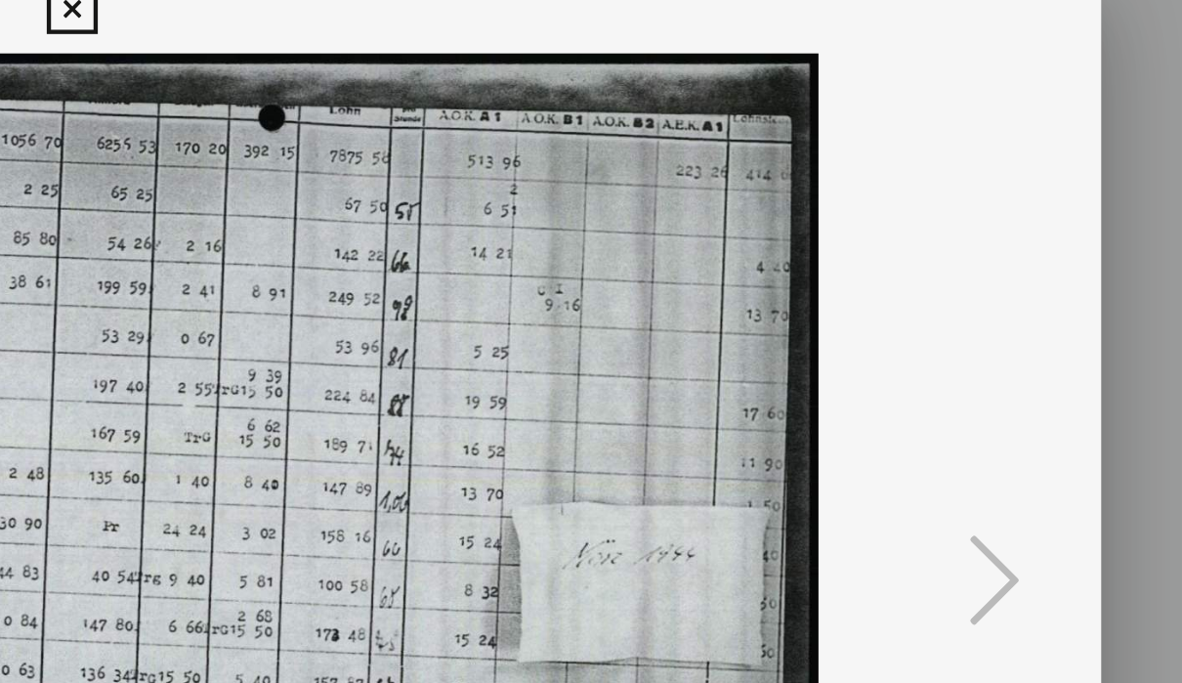
click at [579, 18] on icon at bounding box center [590, 29] width 22 height 23
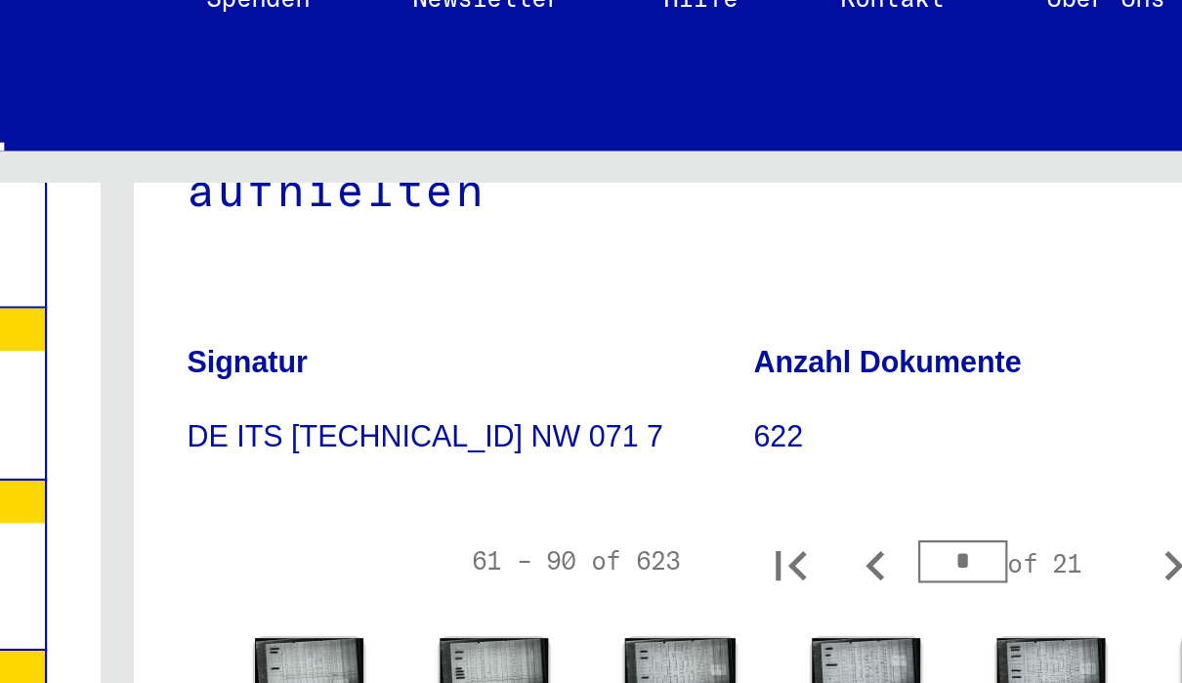
scroll to position [309, 0]
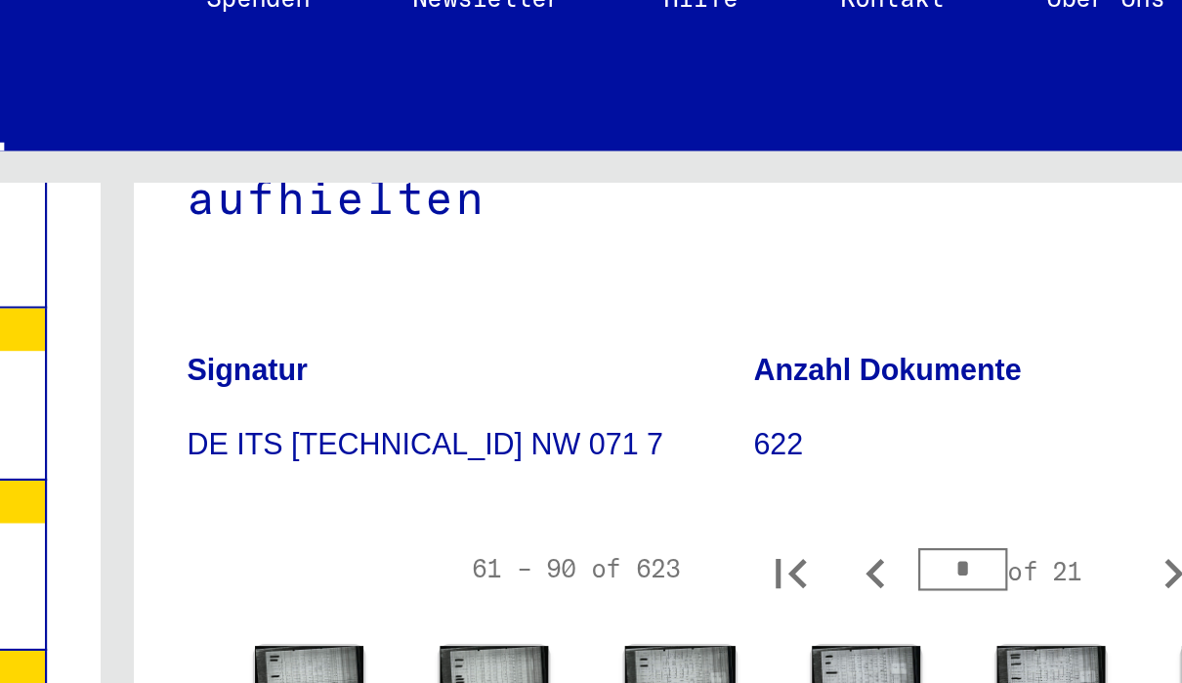
click at [1072, 281] on icon "Next page" at bounding box center [1076, 288] width 9 height 14
type input "*"
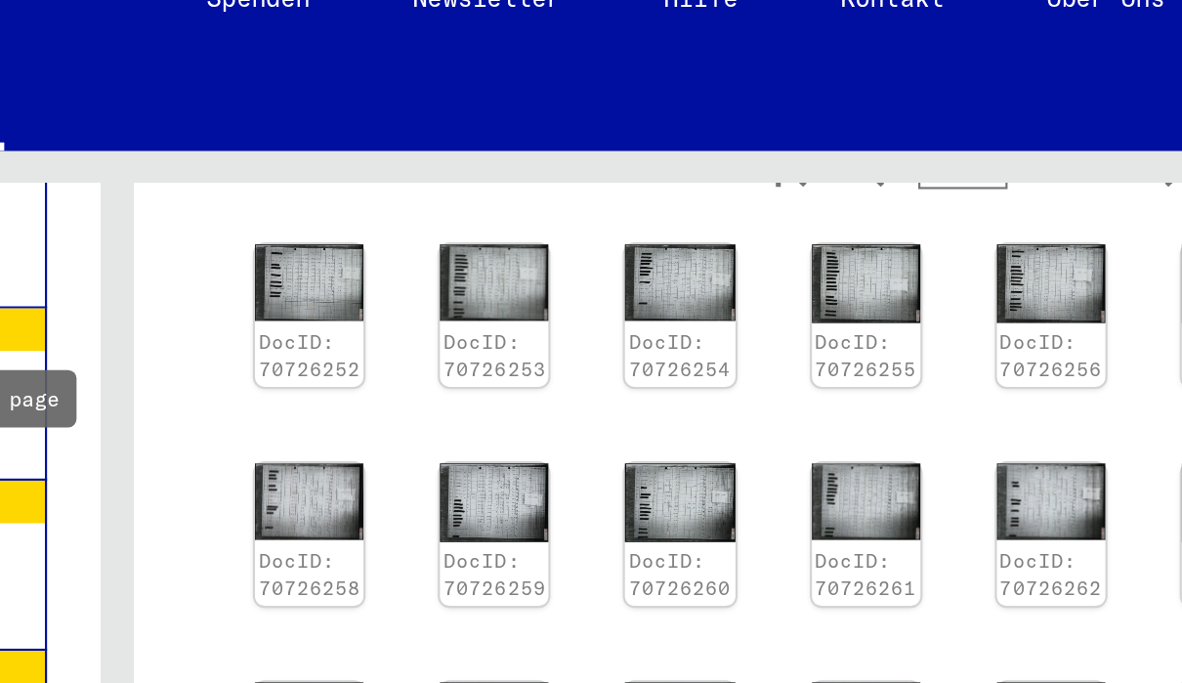
scroll to position [499, 0]
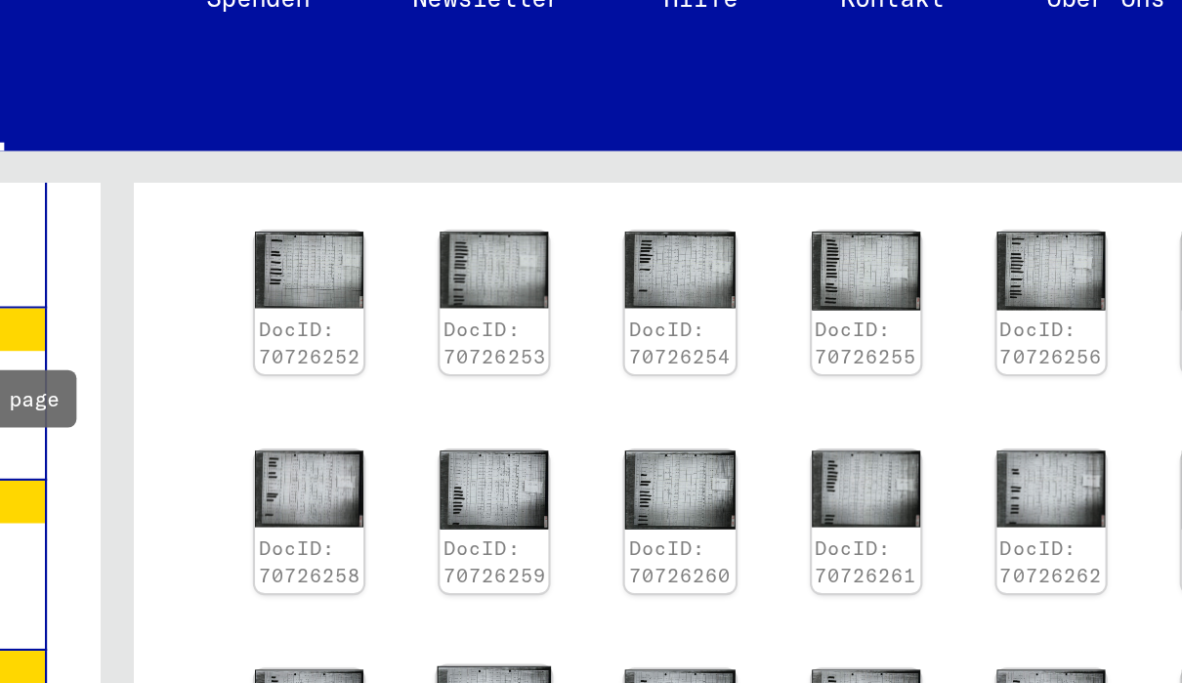
click at [738, 330] on img at bounding box center [764, 348] width 53 height 37
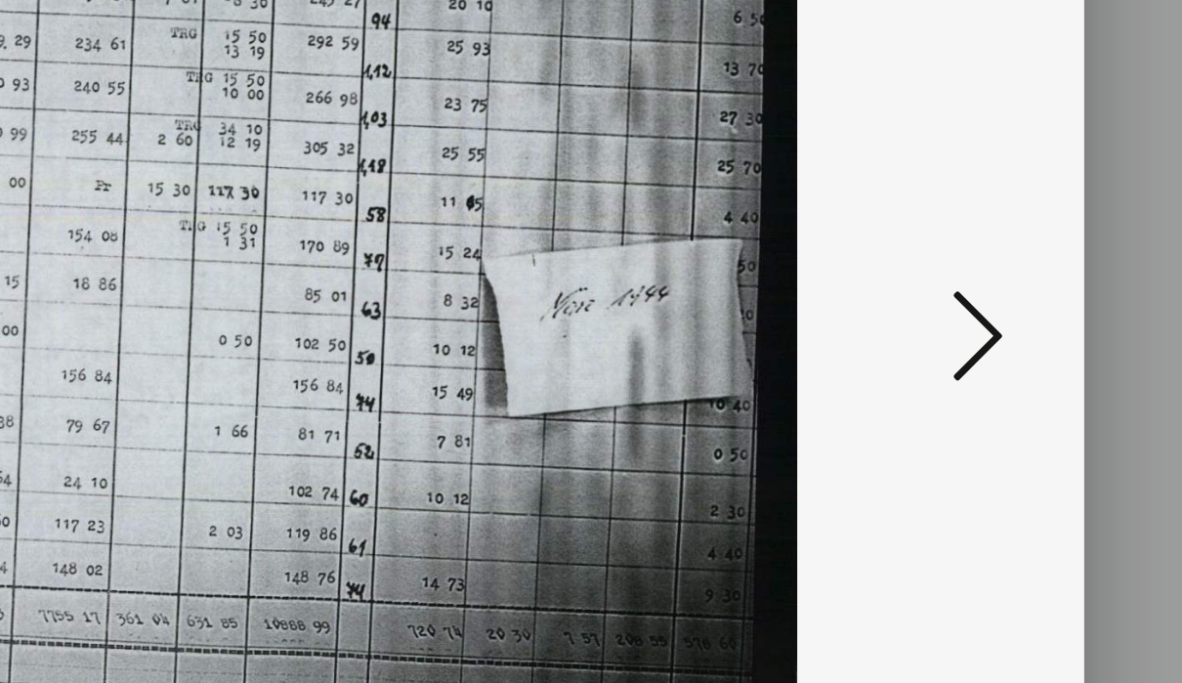
click at [997, 265] on button at bounding box center [1014, 293] width 35 height 56
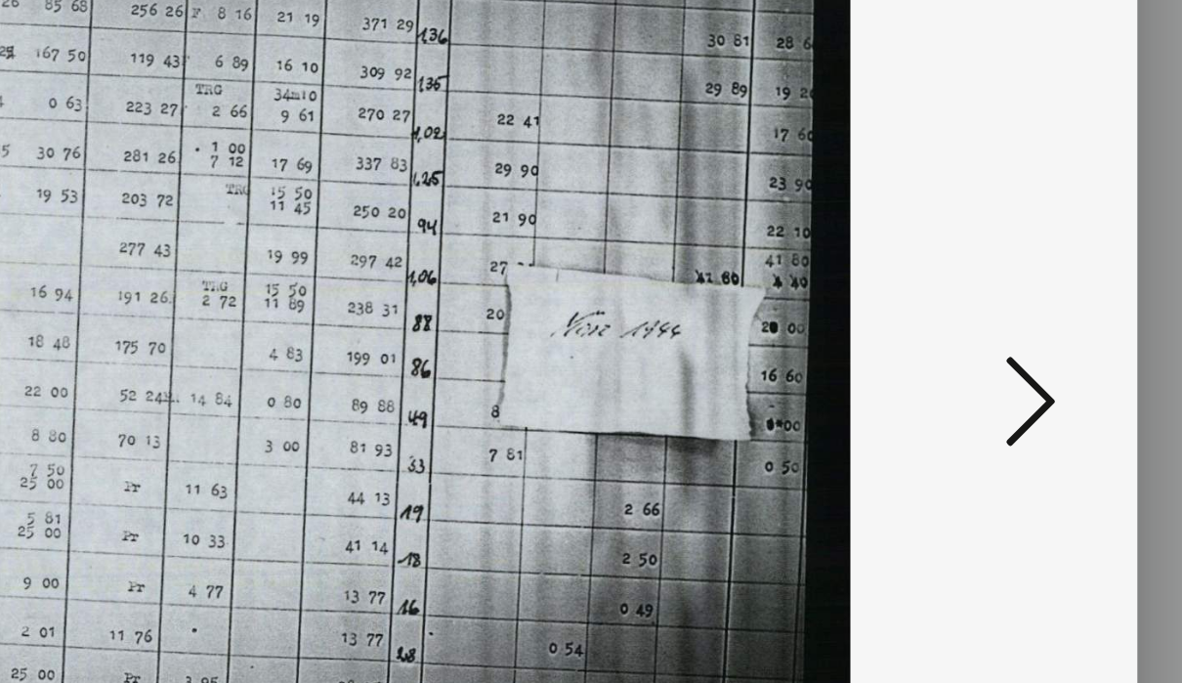
click at [1003, 268] on icon at bounding box center [1014, 291] width 23 height 47
